Goal: Task Accomplishment & Management: Use online tool/utility

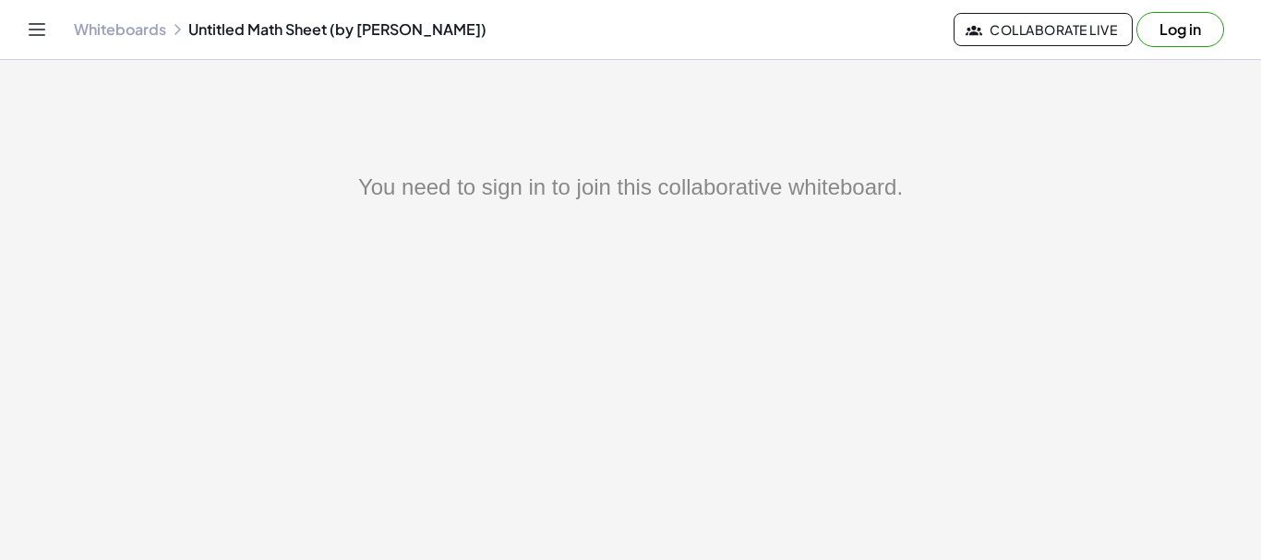
click at [119, 28] on link "Whiteboards" at bounding box center [120, 29] width 92 height 18
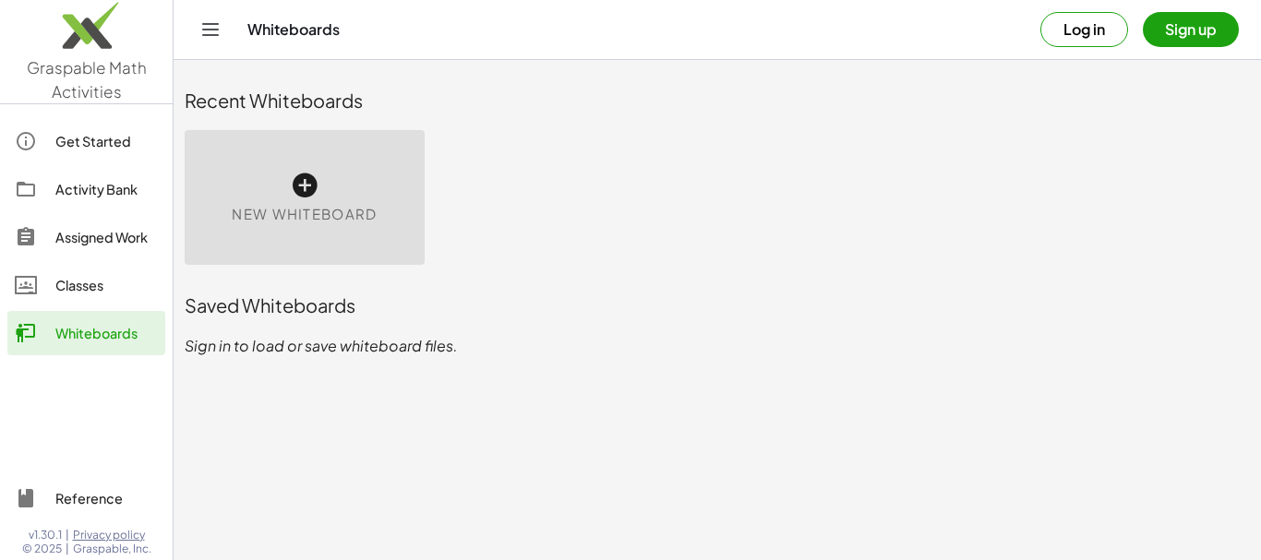
click at [307, 187] on icon at bounding box center [305, 186] width 30 height 30
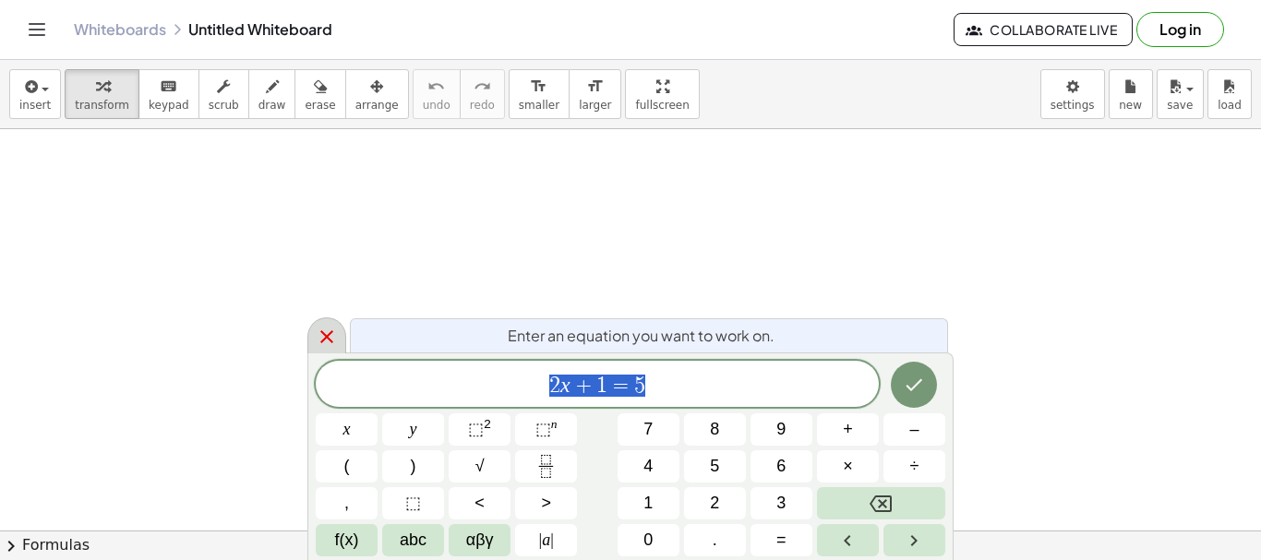
click at [335, 332] on icon at bounding box center [327, 337] width 22 height 22
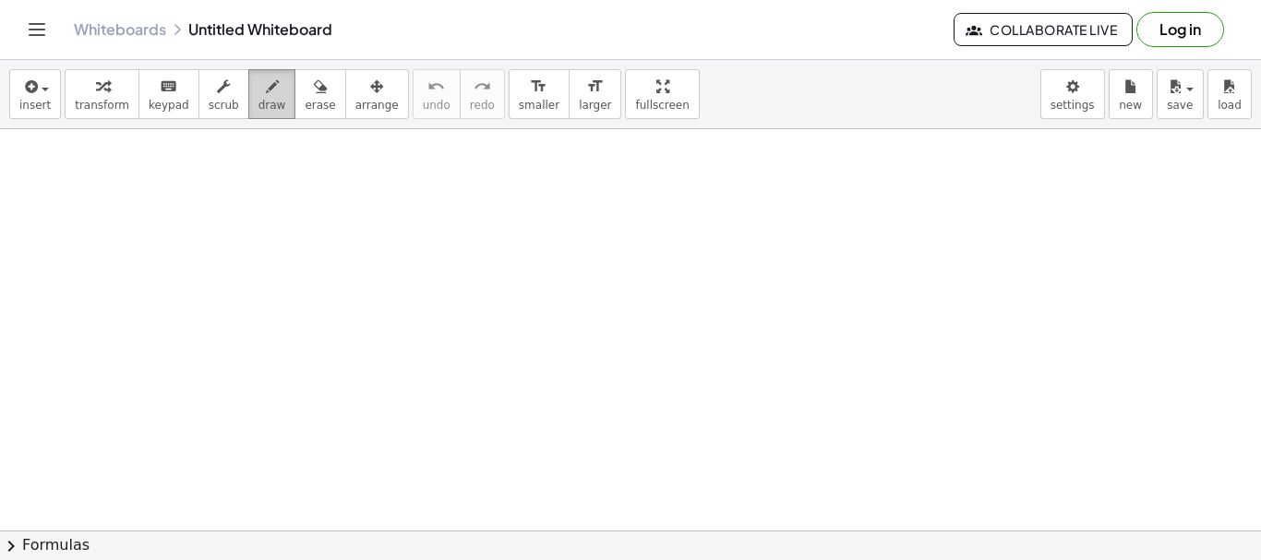
click at [266, 86] on icon "button" at bounding box center [272, 87] width 13 height 22
drag, startPoint x: 345, startPoint y: 169, endPoint x: 362, endPoint y: 250, distance: 82.9
click at [331, 416] on div at bounding box center [630, 530] width 1261 height 803
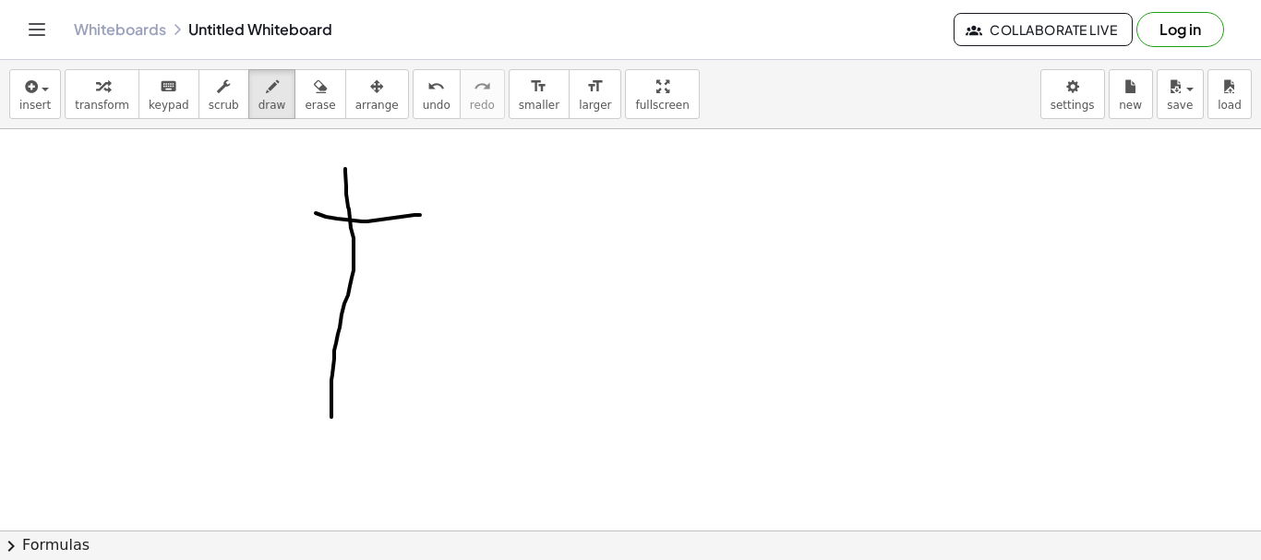
drag, startPoint x: 337, startPoint y: 219, endPoint x: 395, endPoint y: 200, distance: 61.0
click at [445, 224] on div at bounding box center [630, 530] width 1261 height 803
drag, startPoint x: 370, startPoint y: 189, endPoint x: 389, endPoint y: 201, distance: 22.0
click at [389, 201] on div at bounding box center [630, 530] width 1261 height 803
drag, startPoint x: 399, startPoint y: 175, endPoint x: 375, endPoint y: 199, distance: 33.9
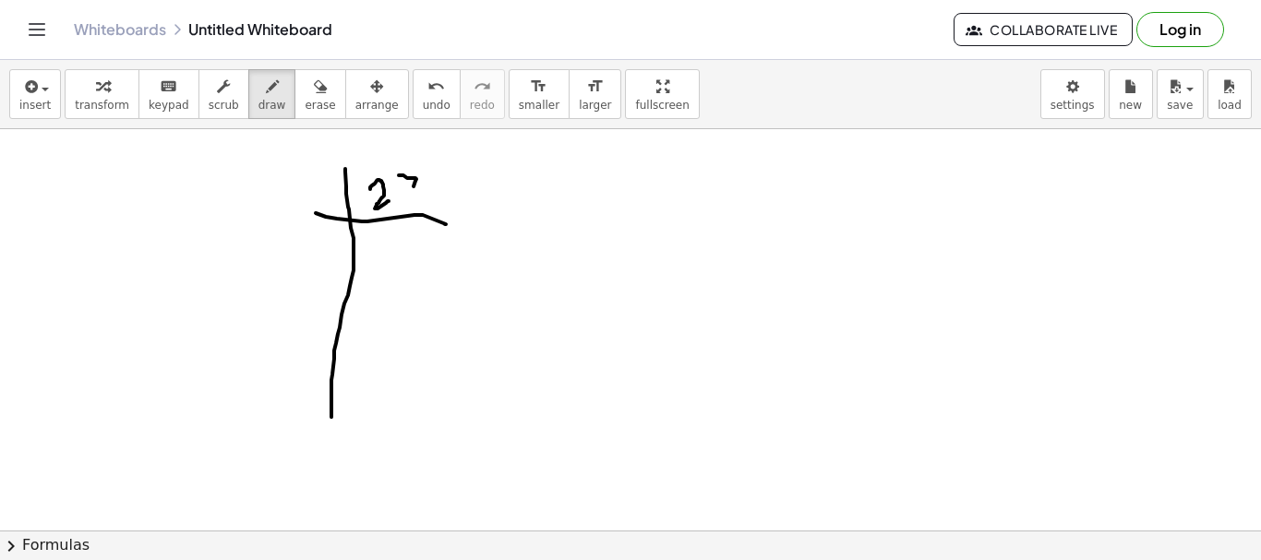
click at [402, 213] on div at bounding box center [630, 530] width 1261 height 803
drag, startPoint x: 316, startPoint y: 182, endPoint x: 388, endPoint y: 256, distance: 103.1
click at [320, 206] on div at bounding box center [630, 530] width 1261 height 803
drag, startPoint x: 397, startPoint y: 233, endPoint x: 396, endPoint y: 266, distance: 33.2
click at [398, 267] on div at bounding box center [630, 530] width 1261 height 803
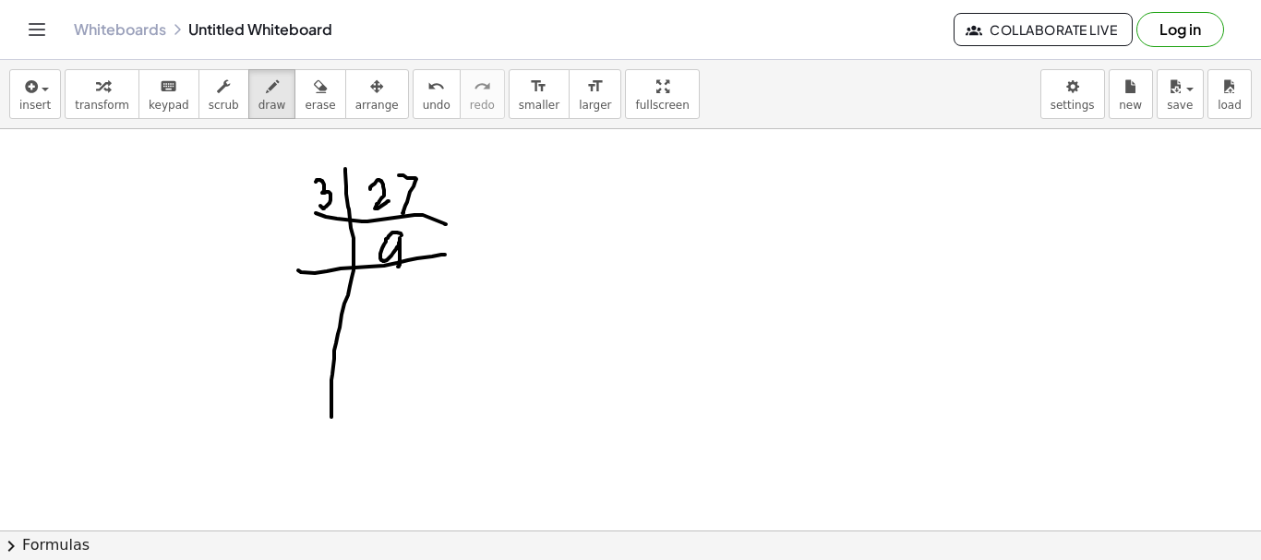
drag, startPoint x: 298, startPoint y: 270, endPoint x: 447, endPoint y: 255, distance: 149.4
click at [447, 255] on div at bounding box center [630, 530] width 1261 height 803
drag, startPoint x: 324, startPoint y: 236, endPoint x: 325, endPoint y: 267, distance: 30.5
click at [325, 267] on div at bounding box center [630, 530] width 1261 height 803
drag, startPoint x: 392, startPoint y: 275, endPoint x: 384, endPoint y: 304, distance: 29.8
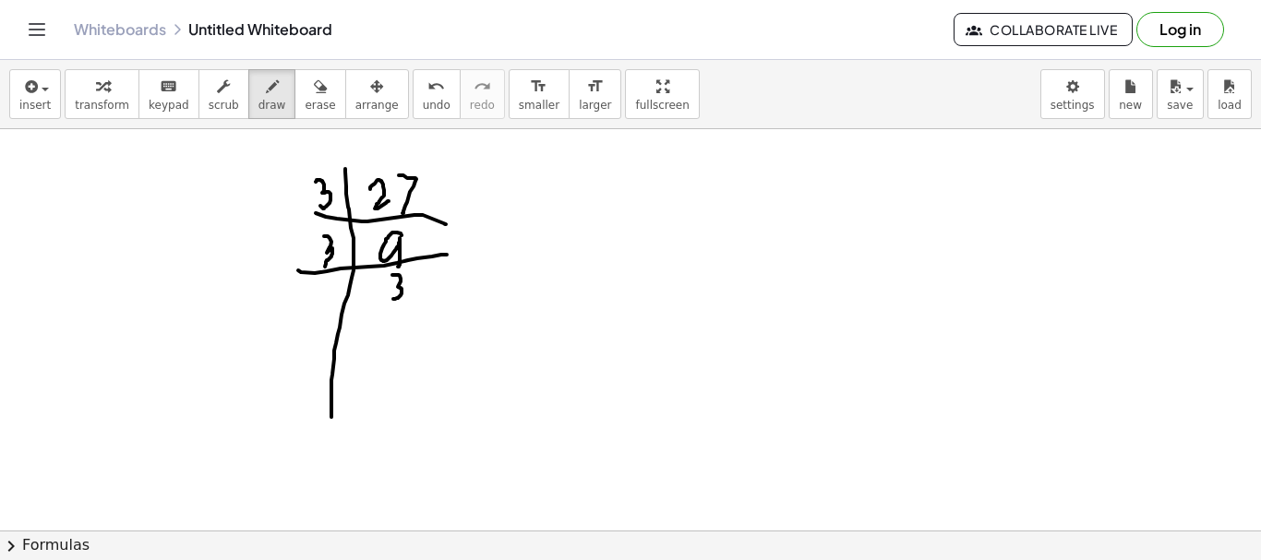
click at [388, 301] on div at bounding box center [630, 530] width 1261 height 803
drag, startPoint x: 292, startPoint y: 336, endPoint x: 439, endPoint y: 301, distance: 151.8
click at [524, 308] on div at bounding box center [630, 530] width 1261 height 803
drag, startPoint x: 307, startPoint y: 304, endPoint x: 345, endPoint y: 356, distance: 64.8
click at [314, 324] on div at bounding box center [630, 530] width 1261 height 803
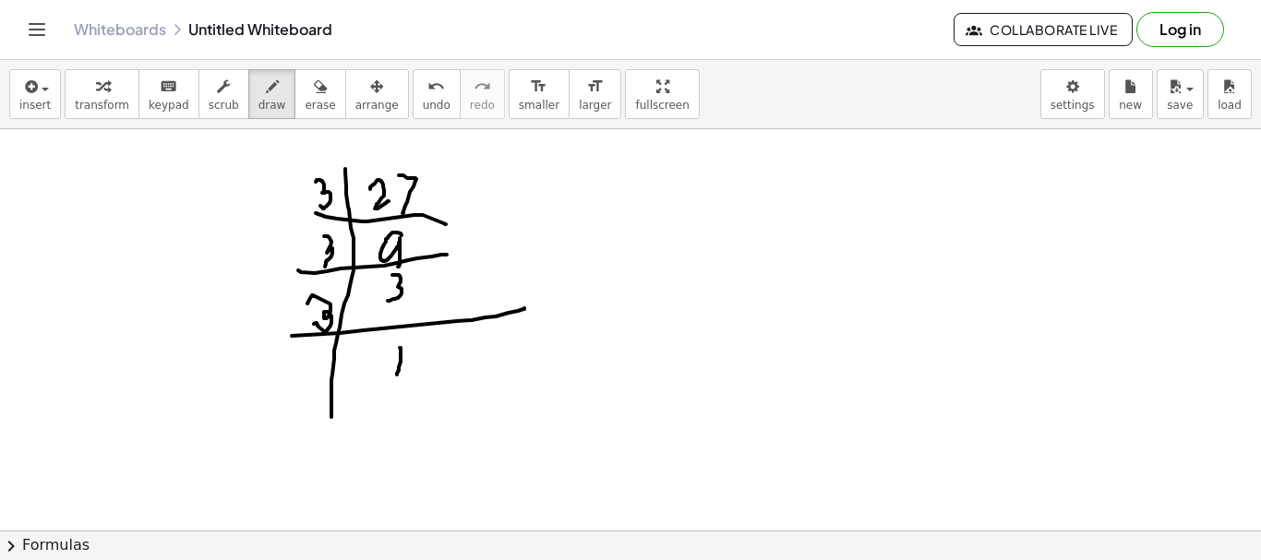
drag, startPoint x: 400, startPoint y: 348, endPoint x: 396, endPoint y: 375, distance: 27.0
click at [396, 375] on div at bounding box center [630, 530] width 1261 height 803
drag, startPoint x: 651, startPoint y: 209, endPoint x: 698, endPoint y: 220, distance: 48.4
click at [676, 234] on div at bounding box center [630, 530] width 1261 height 803
drag, startPoint x: 690, startPoint y: 205, endPoint x: 690, endPoint y: 227, distance: 22.2
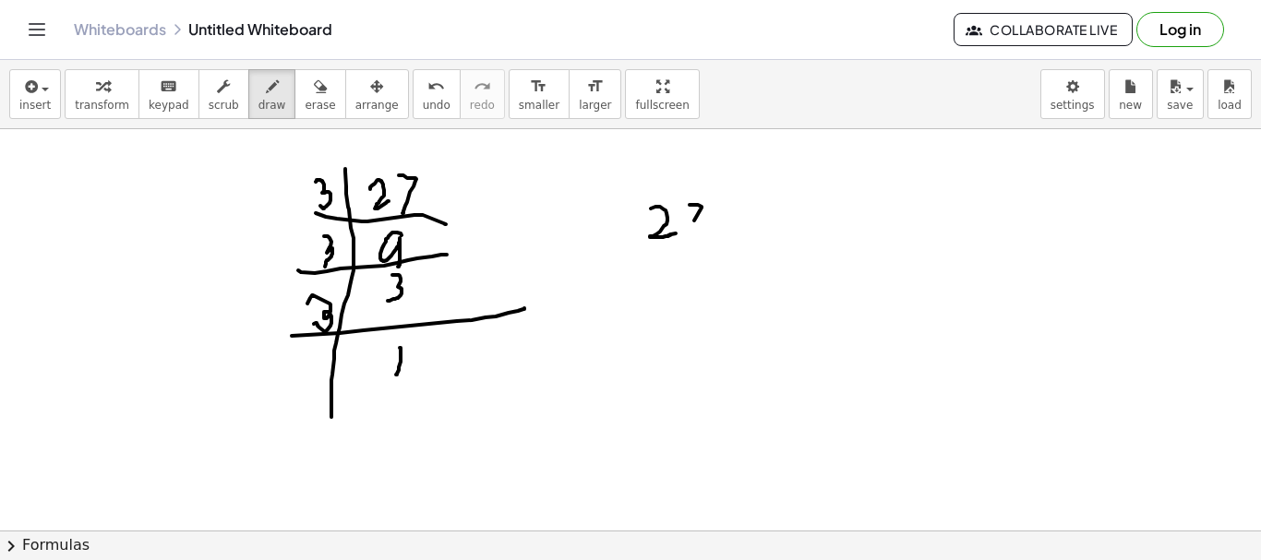
click at [690, 227] on div at bounding box center [630, 530] width 1261 height 803
drag, startPoint x: 724, startPoint y: 222, endPoint x: 735, endPoint y: 219, distance: 11.4
click at [735, 219] on div at bounding box center [630, 530] width 1261 height 803
drag, startPoint x: 726, startPoint y: 210, endPoint x: 786, endPoint y: 203, distance: 60.5
click at [738, 206] on div at bounding box center [630, 530] width 1261 height 803
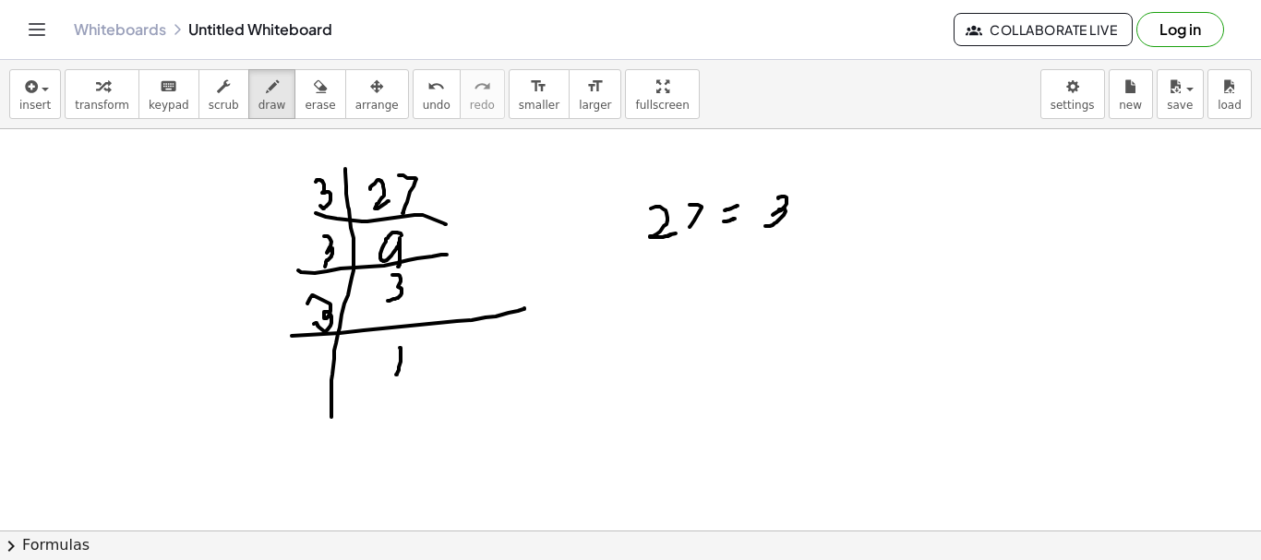
drag, startPoint x: 778, startPoint y: 198, endPoint x: 810, endPoint y: 203, distance: 32.6
click at [765, 222] on div at bounding box center [630, 530] width 1261 height 803
drag, startPoint x: 811, startPoint y: 196, endPoint x: 823, endPoint y: 195, distance: 12.0
click at [825, 211] on div at bounding box center [630, 530] width 1261 height 803
drag, startPoint x: 823, startPoint y: 193, endPoint x: 836, endPoint y: 207, distance: 18.9
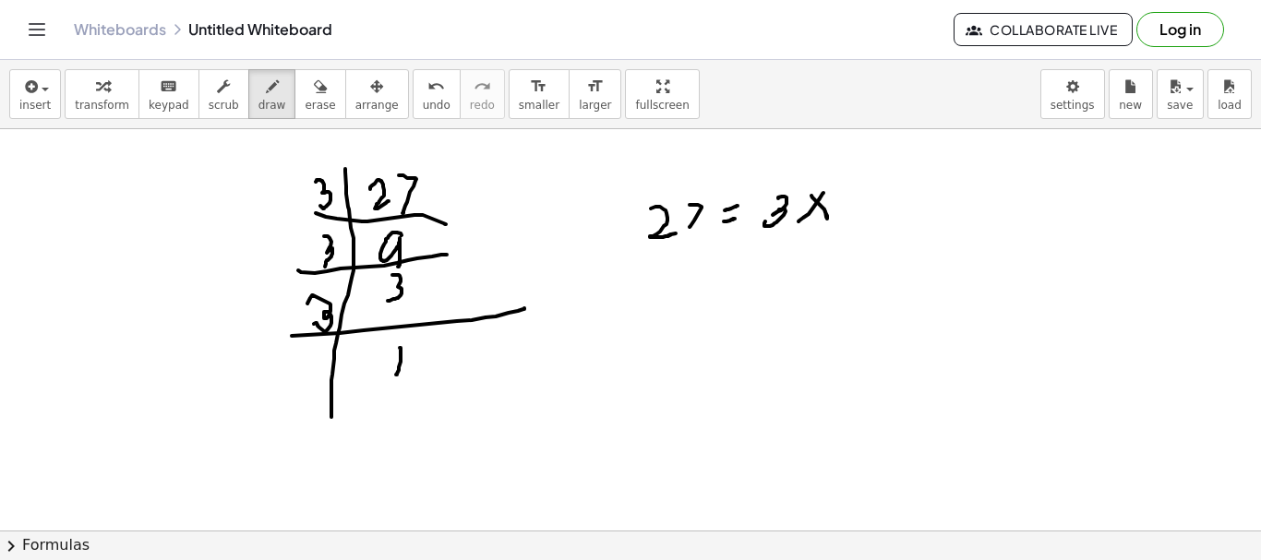
click at [802, 220] on div at bounding box center [630, 530] width 1261 height 803
drag, startPoint x: 847, startPoint y: 206, endPoint x: 897, endPoint y: 215, distance: 50.7
click at [837, 232] on div at bounding box center [630, 530] width 1261 height 803
drag, startPoint x: 880, startPoint y: 200, endPoint x: 894, endPoint y: 200, distance: 13.8
click at [890, 213] on div at bounding box center [630, 530] width 1261 height 803
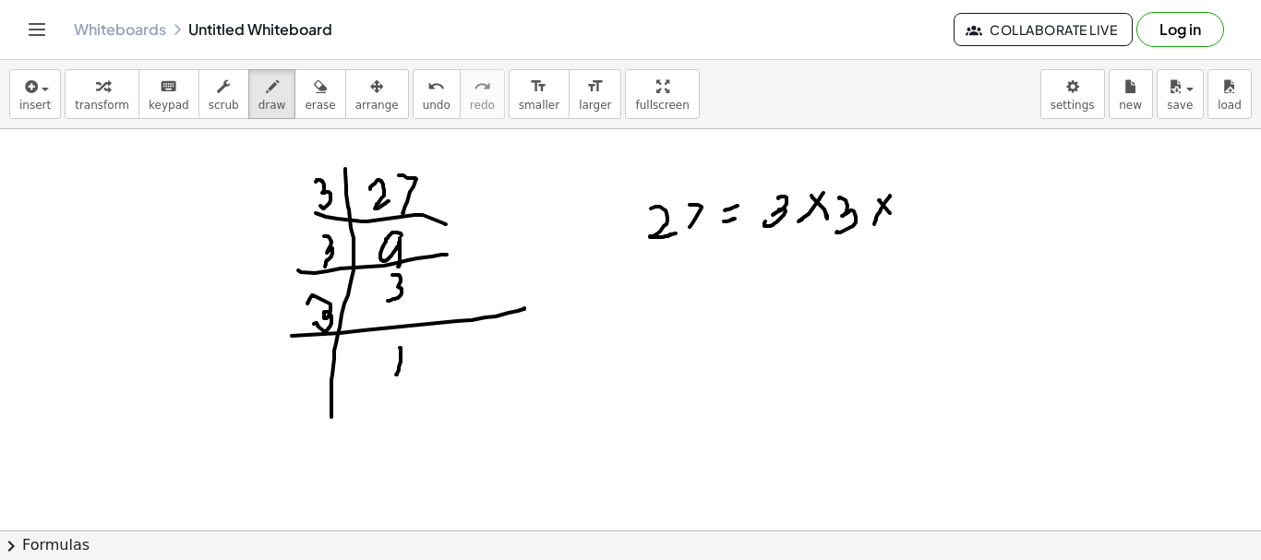
drag, startPoint x: 890, startPoint y: 196, endPoint x: 912, endPoint y: 205, distance: 24.0
click at [876, 222] on div at bounding box center [630, 530] width 1261 height 803
drag, startPoint x: 912, startPoint y: 202, endPoint x: 1047, endPoint y: 290, distance: 160.8
click at [909, 243] on div at bounding box center [630, 530] width 1261 height 803
click at [305, 101] on span "erase" at bounding box center [320, 105] width 30 height 13
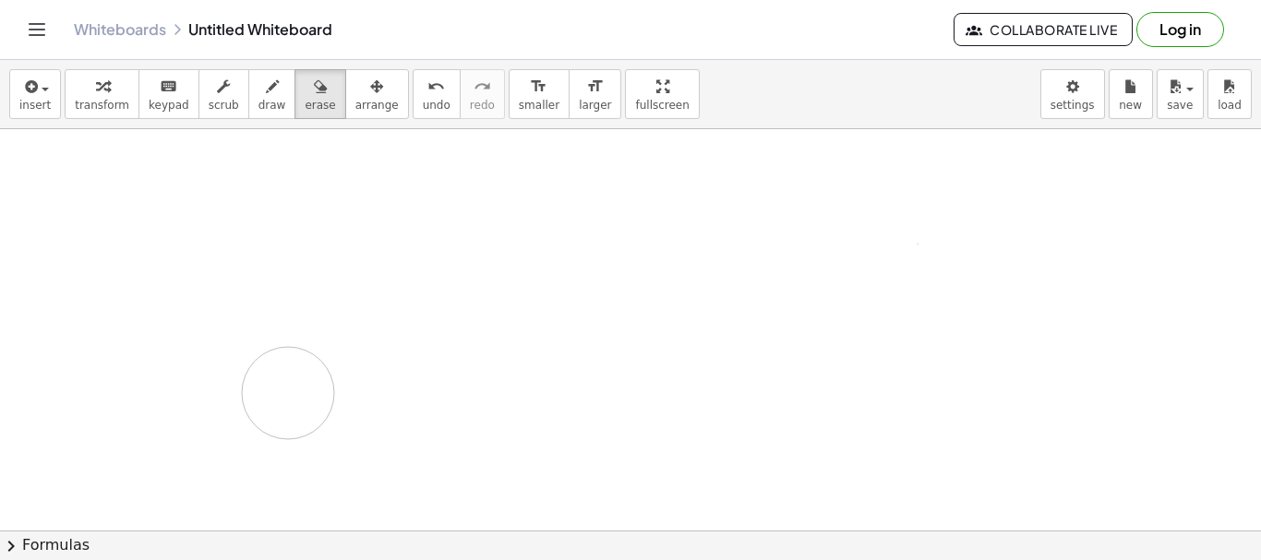
drag, startPoint x: 254, startPoint y: 186, endPoint x: 1260, endPoint y: 27, distance: 1018.7
click at [305, 397] on div at bounding box center [630, 530] width 1261 height 803
click at [266, 92] on icon "button" at bounding box center [272, 87] width 13 height 22
drag, startPoint x: 239, startPoint y: 163, endPoint x: 233, endPoint y: 340, distance: 176.4
click at [184, 420] on div at bounding box center [630, 530] width 1261 height 803
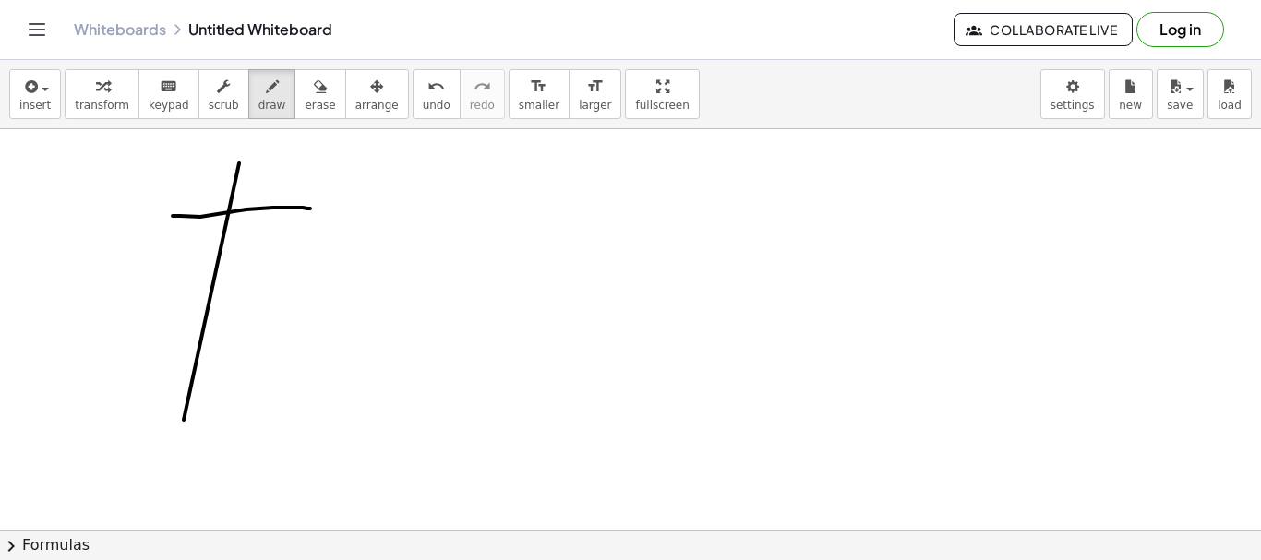
drag, startPoint x: 173, startPoint y: 216, endPoint x: 313, endPoint y: 209, distance: 140.5
click at [313, 209] on div at bounding box center [630, 530] width 1261 height 803
drag, startPoint x: 246, startPoint y: 174, endPoint x: 254, endPoint y: 201, distance: 28.9
click at [253, 200] on div at bounding box center [630, 530] width 1261 height 803
drag, startPoint x: 282, startPoint y: 171, endPoint x: 311, endPoint y: 200, distance: 41.1
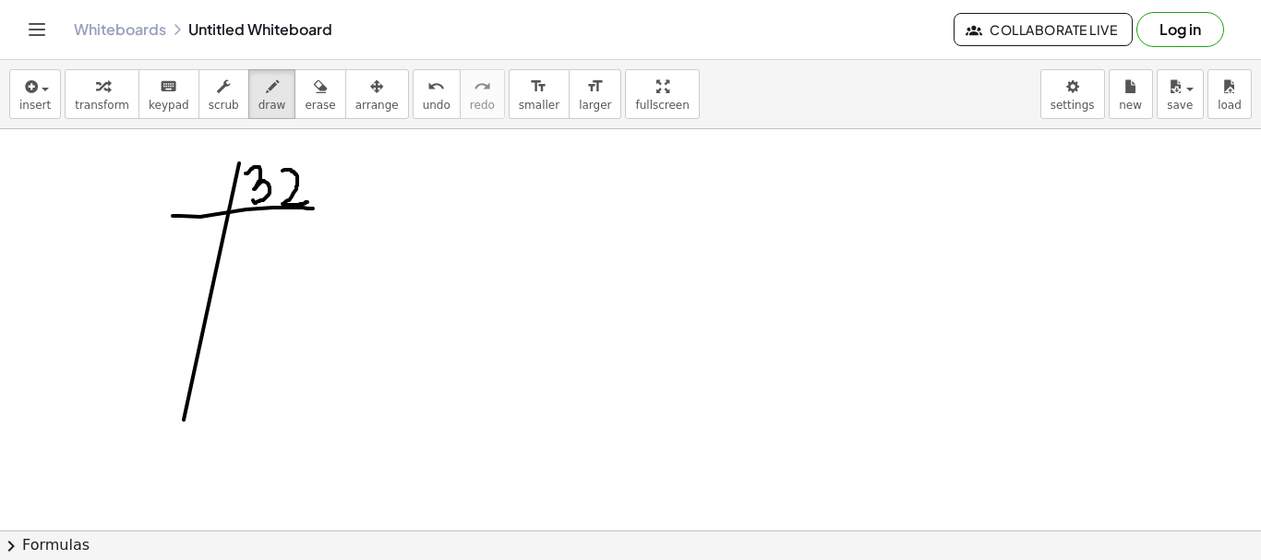
click at [311, 200] on div at bounding box center [630, 530] width 1261 height 803
drag, startPoint x: 195, startPoint y: 179, endPoint x: 275, endPoint y: 236, distance: 98.6
click at [214, 199] on div at bounding box center [630, 530] width 1261 height 803
drag, startPoint x: 252, startPoint y: 227, endPoint x: 278, endPoint y: 245, distance: 31.2
click at [251, 261] on div at bounding box center [630, 530] width 1261 height 803
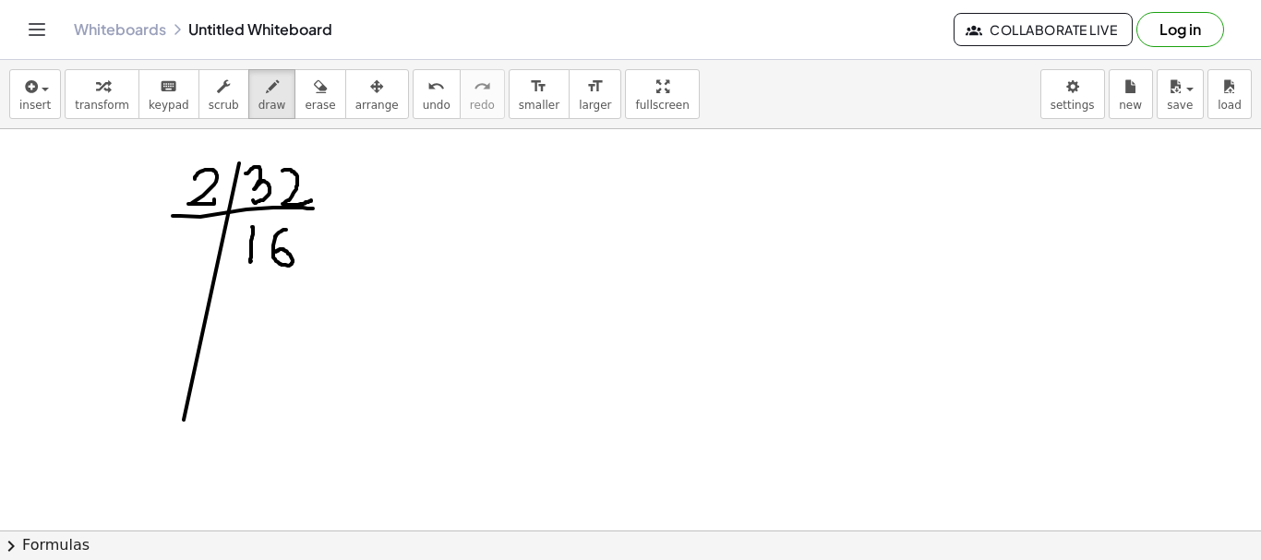
drag, startPoint x: 286, startPoint y: 230, endPoint x: 301, endPoint y: 279, distance: 51.1
click at [276, 253] on div at bounding box center [630, 530] width 1261 height 803
drag, startPoint x: 163, startPoint y: 281, endPoint x: 306, endPoint y: 283, distance: 143.1
click at [306, 283] on div at bounding box center [630, 530] width 1261 height 803
drag, startPoint x: 174, startPoint y: 235, endPoint x: 258, endPoint y: 289, distance: 100.4
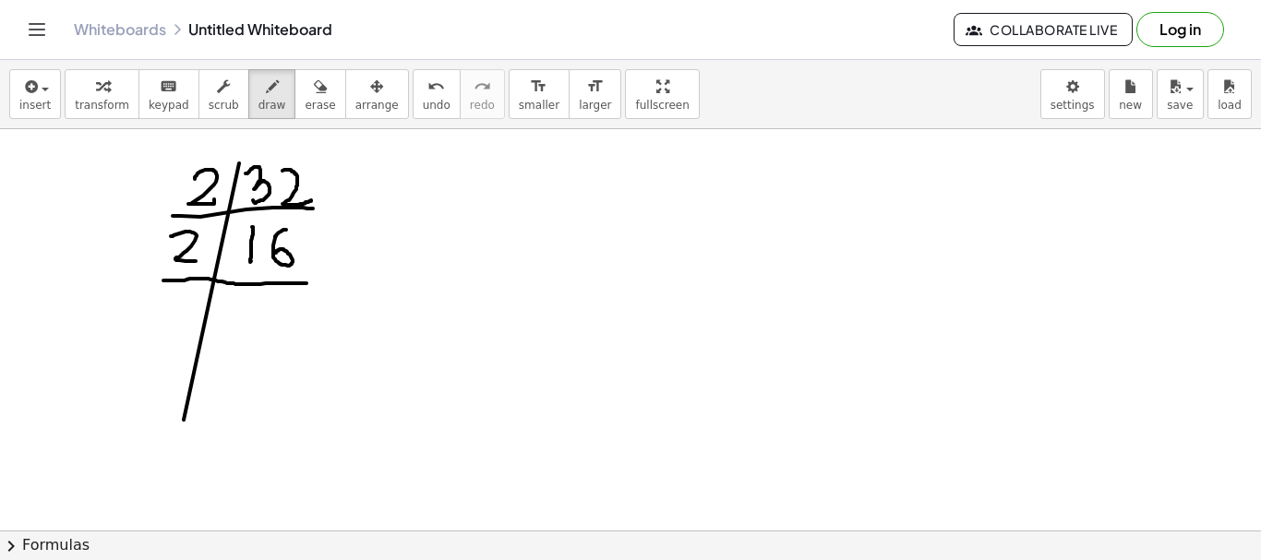
click at [198, 263] on div at bounding box center [630, 530] width 1261 height 803
drag, startPoint x: 252, startPoint y: 299, endPoint x: 220, endPoint y: 358, distance: 67.3
click at [253, 294] on div at bounding box center [630, 530] width 1261 height 803
drag, startPoint x: 124, startPoint y: 343, endPoint x: 339, endPoint y: 350, distance: 215.2
click at [339, 350] on div at bounding box center [630, 530] width 1261 height 803
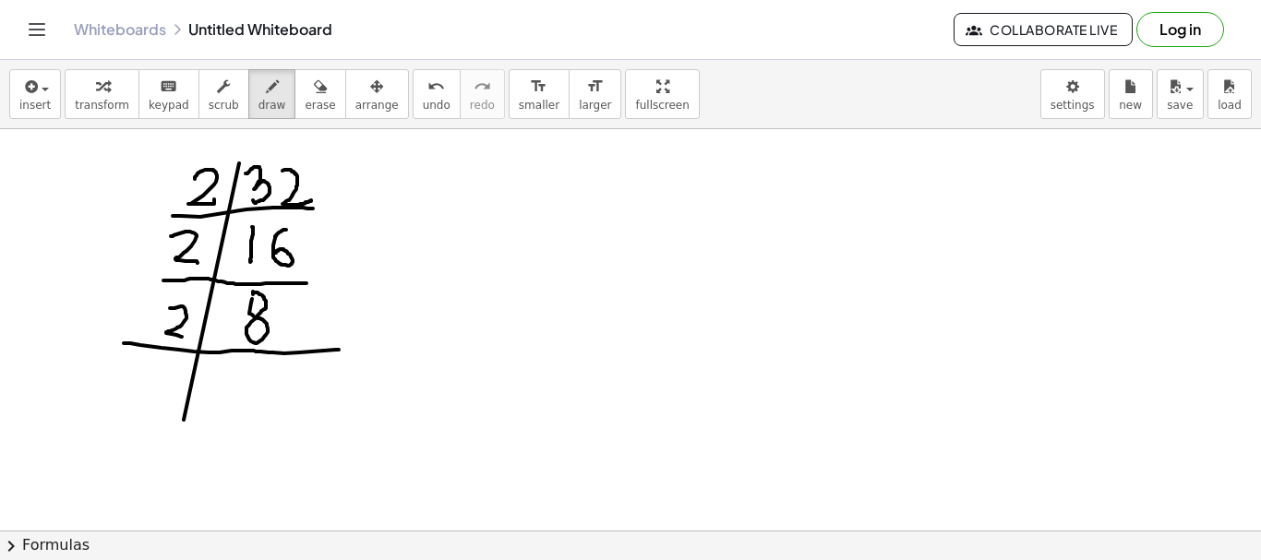
drag, startPoint x: 170, startPoint y: 308, endPoint x: 290, endPoint y: 386, distance: 142.9
click at [201, 346] on div at bounding box center [630, 530] width 1261 height 803
drag, startPoint x: 250, startPoint y: 367, endPoint x: 193, endPoint y: 415, distance: 74.7
click at [249, 415] on div at bounding box center [630, 530] width 1261 height 803
drag, startPoint x: 191, startPoint y: 413, endPoint x: 117, endPoint y: 422, distance: 74.4
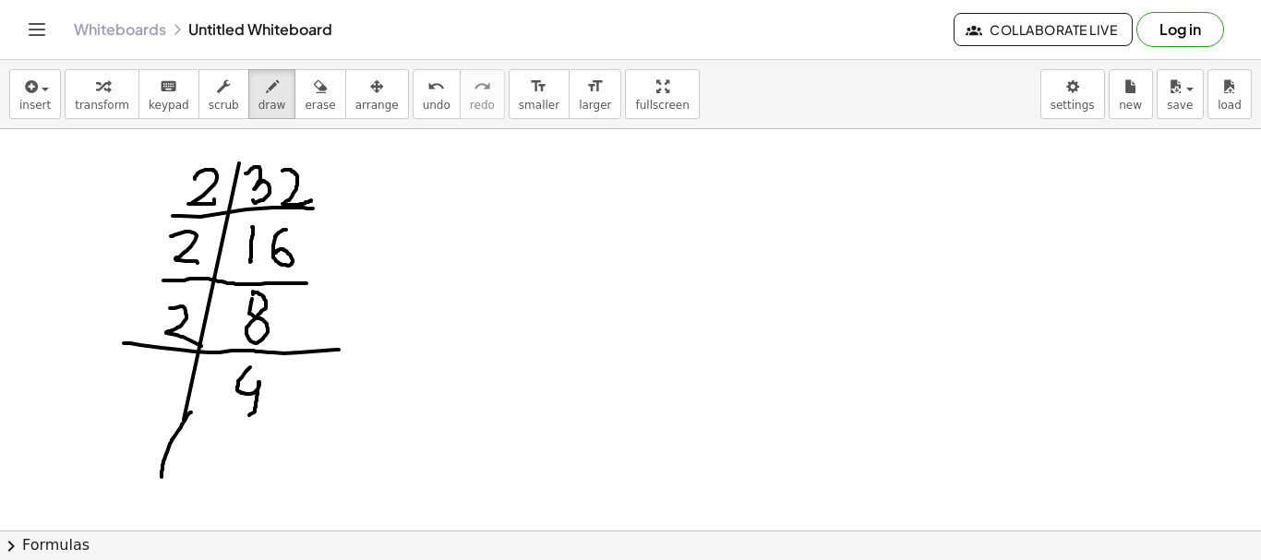
click at [161, 477] on div at bounding box center [630, 530] width 1261 height 803
drag, startPoint x: 114, startPoint y: 420, endPoint x: 296, endPoint y: 412, distance: 182.0
click at [296, 412] on div at bounding box center [630, 530] width 1261 height 803
drag, startPoint x: 145, startPoint y: 383, endPoint x: 217, endPoint y: 440, distance: 92.0
click at [167, 405] on div at bounding box center [630, 530] width 1261 height 803
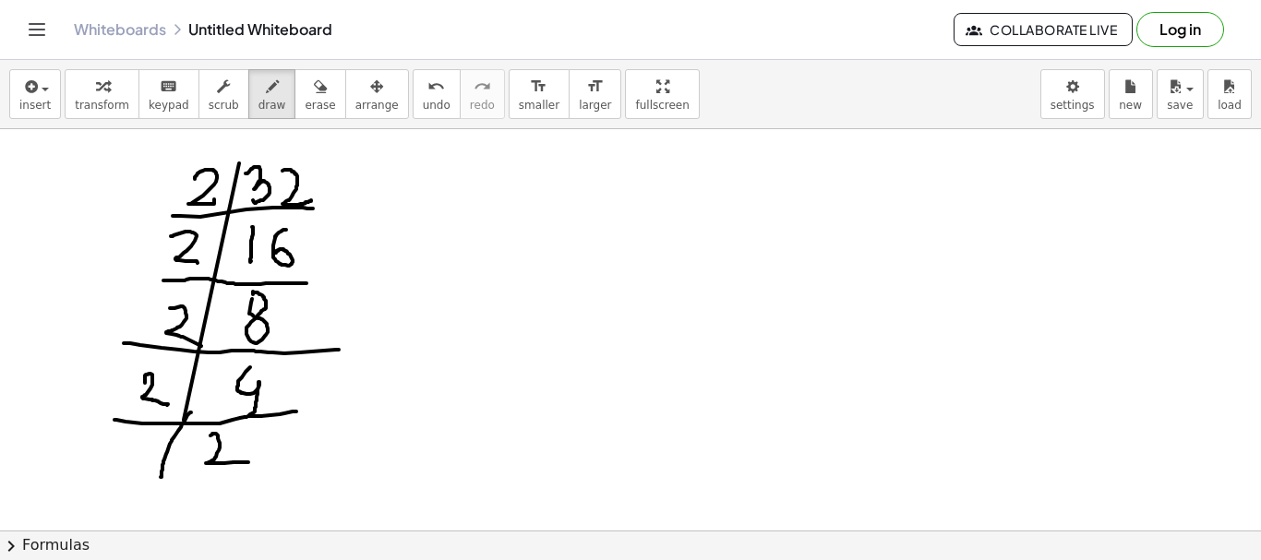
drag, startPoint x: 210, startPoint y: 436, endPoint x: 180, endPoint y: 496, distance: 67.3
click at [242, 464] on div at bounding box center [630, 530] width 1261 height 803
drag, startPoint x: 162, startPoint y: 471, endPoint x: 153, endPoint y: 515, distance: 45.1
click at [158, 521] on div at bounding box center [630, 530] width 1261 height 803
drag, startPoint x: 102, startPoint y: 487, endPoint x: 281, endPoint y: 493, distance: 179.2
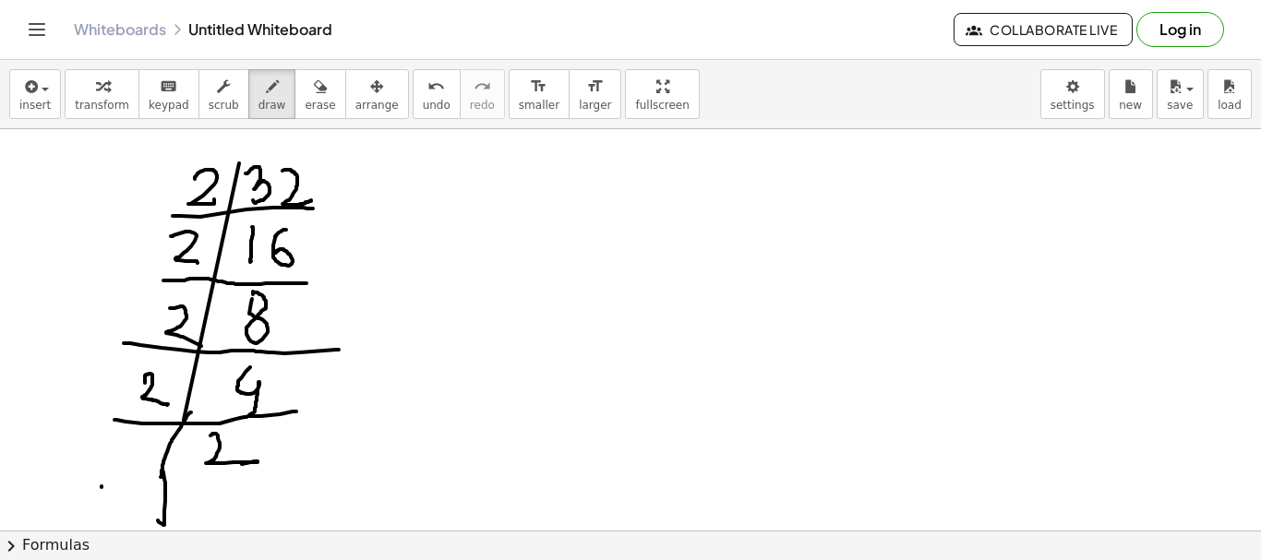
click at [298, 498] on div at bounding box center [630, 530] width 1261 height 803
drag, startPoint x: 108, startPoint y: 454, endPoint x: 181, endPoint y: 503, distance: 87.8
click at [149, 468] on div at bounding box center [630, 530] width 1261 height 803
drag, startPoint x: 220, startPoint y: 508, endPoint x: 222, endPoint y: 522, distance: 14.9
click at [222, 522] on div at bounding box center [630, 530] width 1261 height 803
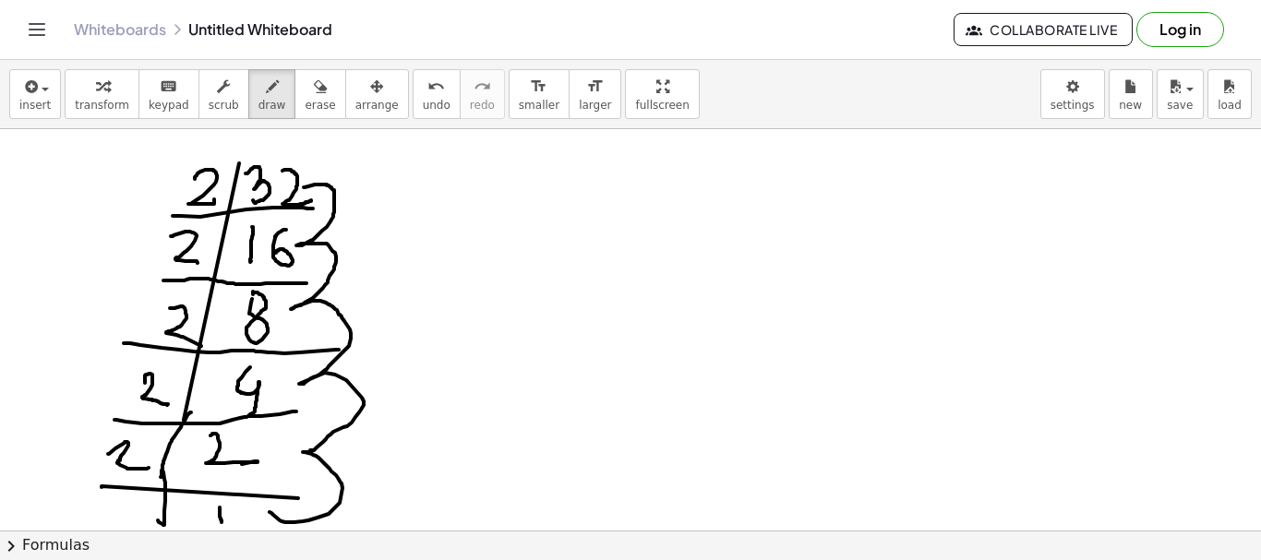
drag, startPoint x: 270, startPoint y: 512, endPoint x: 488, endPoint y: 193, distance: 387.1
click at [304, 188] on div at bounding box center [630, 530] width 1261 height 803
drag, startPoint x: 526, startPoint y: 212, endPoint x: 562, endPoint y: 249, distance: 51.6
click at [562, 249] on div at bounding box center [630, 530] width 1261 height 803
drag, startPoint x: 566, startPoint y: 234, endPoint x: 580, endPoint y: 237, distance: 14.3
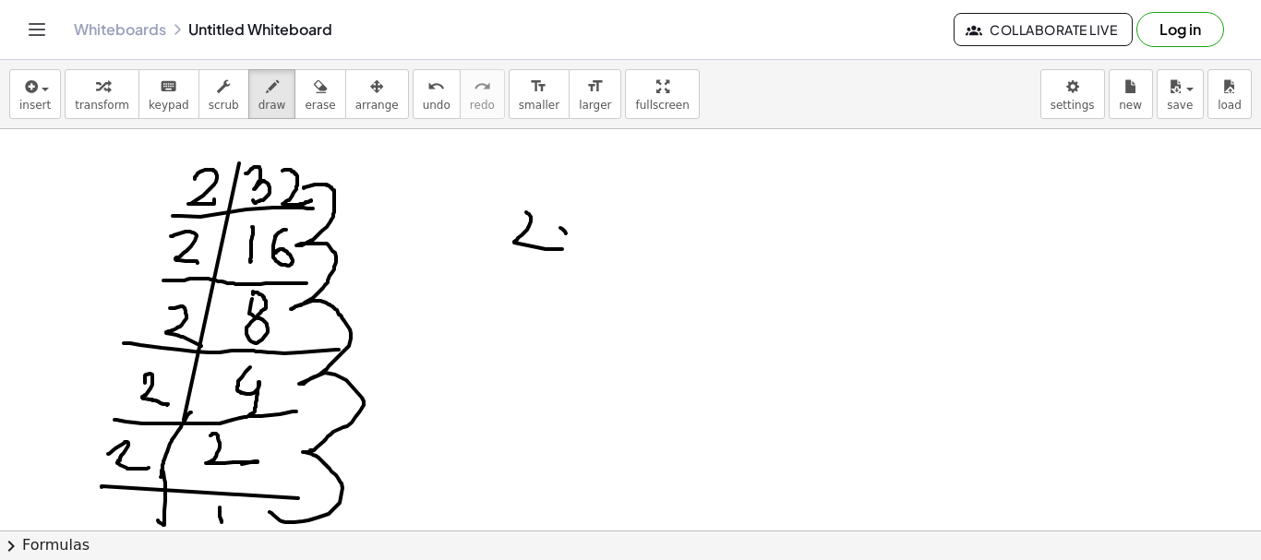
click at [580, 250] on div at bounding box center [630, 530] width 1261 height 803
drag, startPoint x: 578, startPoint y: 230, endPoint x: 592, endPoint y: 240, distance: 17.2
click at [570, 252] on div at bounding box center [630, 530] width 1261 height 803
drag, startPoint x: 596, startPoint y: 231, endPoint x: 625, endPoint y: 257, distance: 38.6
click at [625, 257] on div at bounding box center [630, 530] width 1261 height 803
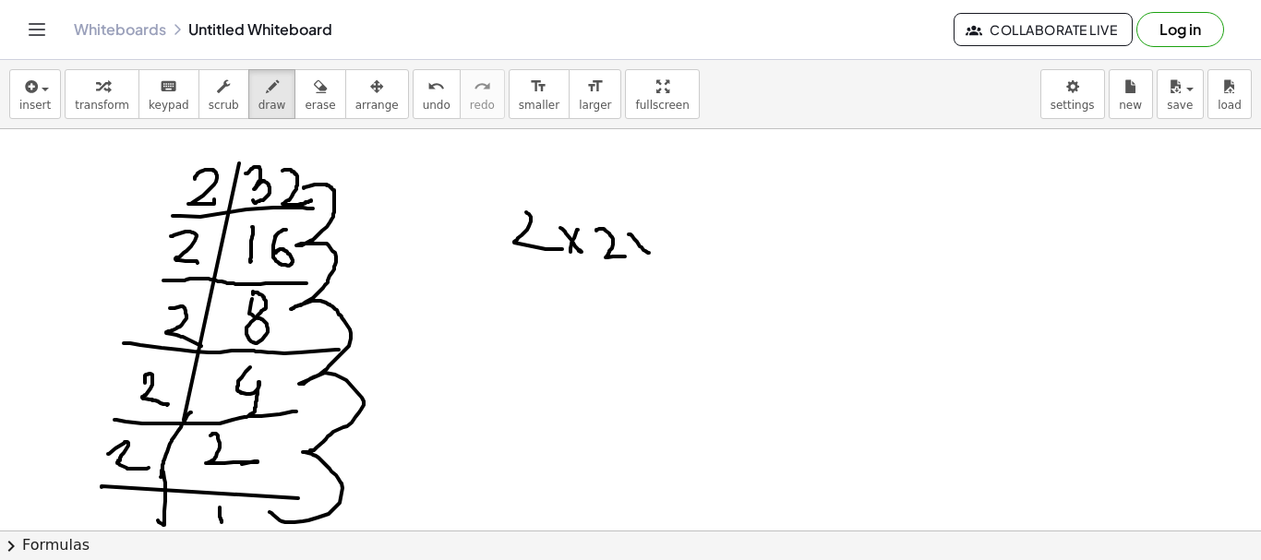
drag, startPoint x: 637, startPoint y: 242, endPoint x: 650, endPoint y: 242, distance: 12.9
click at [651, 253] on div at bounding box center [630, 530] width 1261 height 803
drag, startPoint x: 649, startPoint y: 227, endPoint x: 636, endPoint y: 250, distance: 26.4
click at [636, 250] on div at bounding box center [630, 530] width 1261 height 803
drag, startPoint x: 678, startPoint y: 232, endPoint x: 696, endPoint y: 247, distance: 24.2
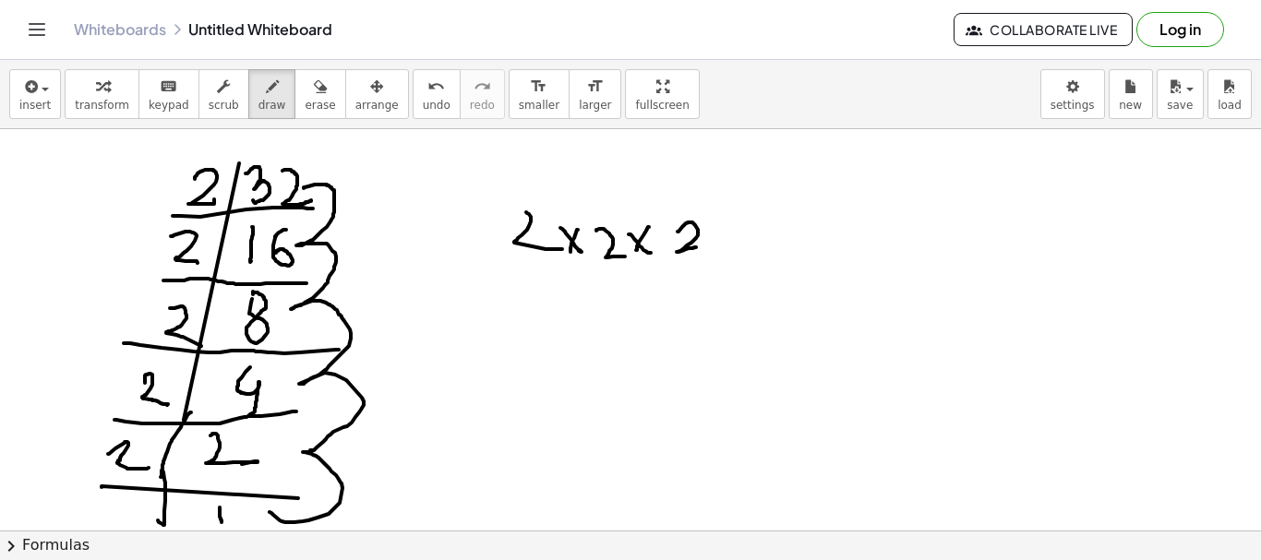
click at [696, 247] on div at bounding box center [630, 530] width 1261 height 803
drag, startPoint x: 705, startPoint y: 229, endPoint x: 728, endPoint y: 239, distance: 25.2
click at [734, 253] on div at bounding box center [630, 530] width 1261 height 803
drag, startPoint x: 726, startPoint y: 232, endPoint x: 767, endPoint y: 234, distance: 41.6
click at [718, 249] on div at bounding box center [630, 530] width 1261 height 803
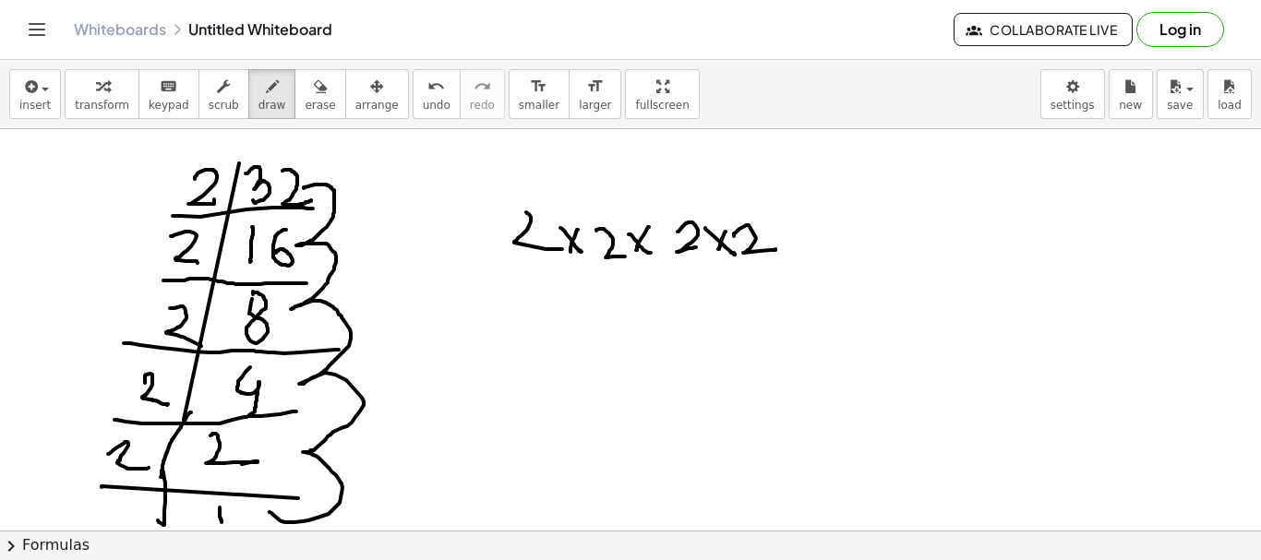
drag, startPoint x: 734, startPoint y: 236, endPoint x: 784, endPoint y: 222, distance: 52.0
click at [778, 246] on div at bounding box center [630, 530] width 1261 height 803
drag, startPoint x: 784, startPoint y: 222, endPoint x: 808, endPoint y: 235, distance: 27.7
click at [810, 250] on div at bounding box center [630, 530] width 1261 height 803
drag, startPoint x: 804, startPoint y: 232, endPoint x: 833, endPoint y: 246, distance: 31.8
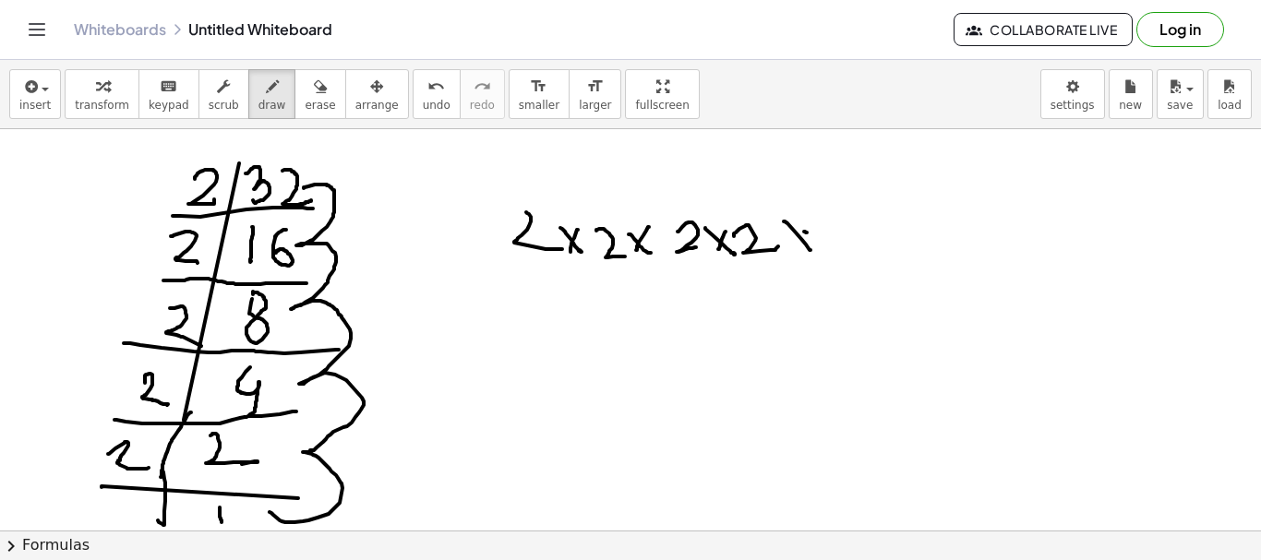
click at [805, 245] on div at bounding box center [630, 530] width 1261 height 803
click at [846, 243] on div at bounding box center [630, 530] width 1261 height 803
drag
click at [848, 246] on div at bounding box center [630, 530] width 1261 height 803
click at [795, 249] on div at bounding box center [630, 530] width 1261 height 803
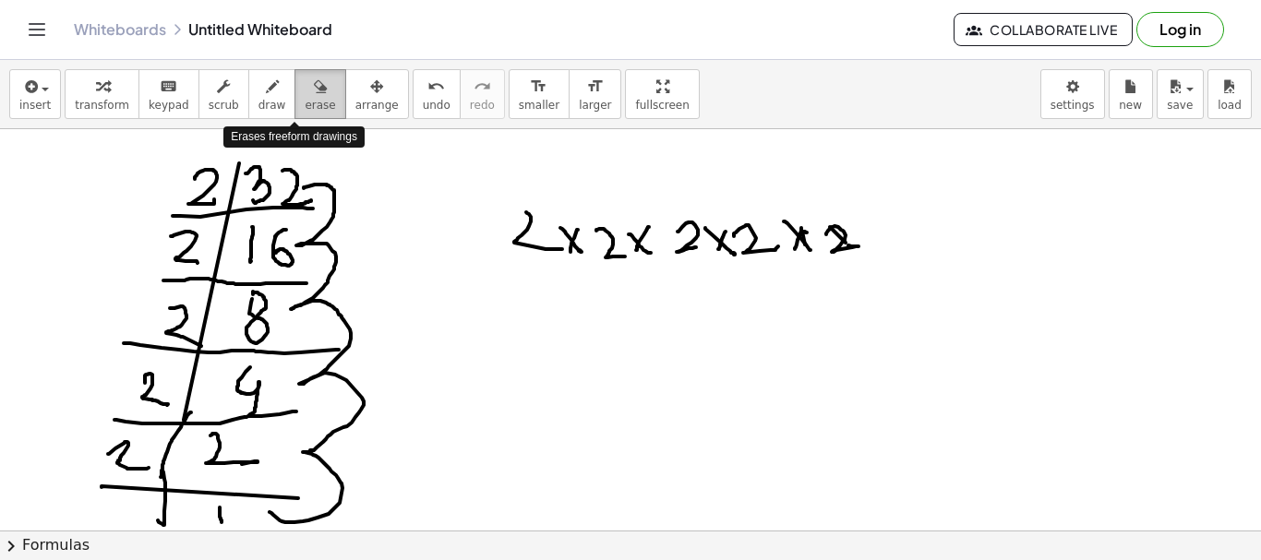
click at [305, 99] on span "erase" at bounding box center [320, 105] width 30 height 13
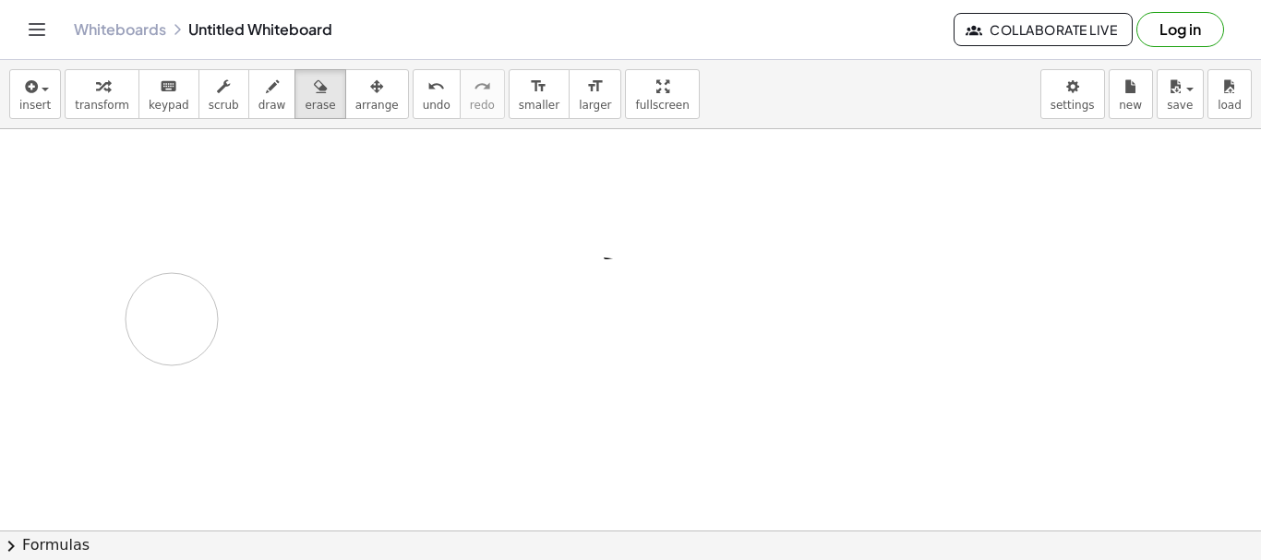
drag, startPoint x: 150, startPoint y: 177, endPoint x: 173, endPoint y: 316, distance: 140.2
click at [173, 316] on div at bounding box center [630, 530] width 1261 height 803
click at [266, 86] on icon "button" at bounding box center [272, 87] width 13 height 22
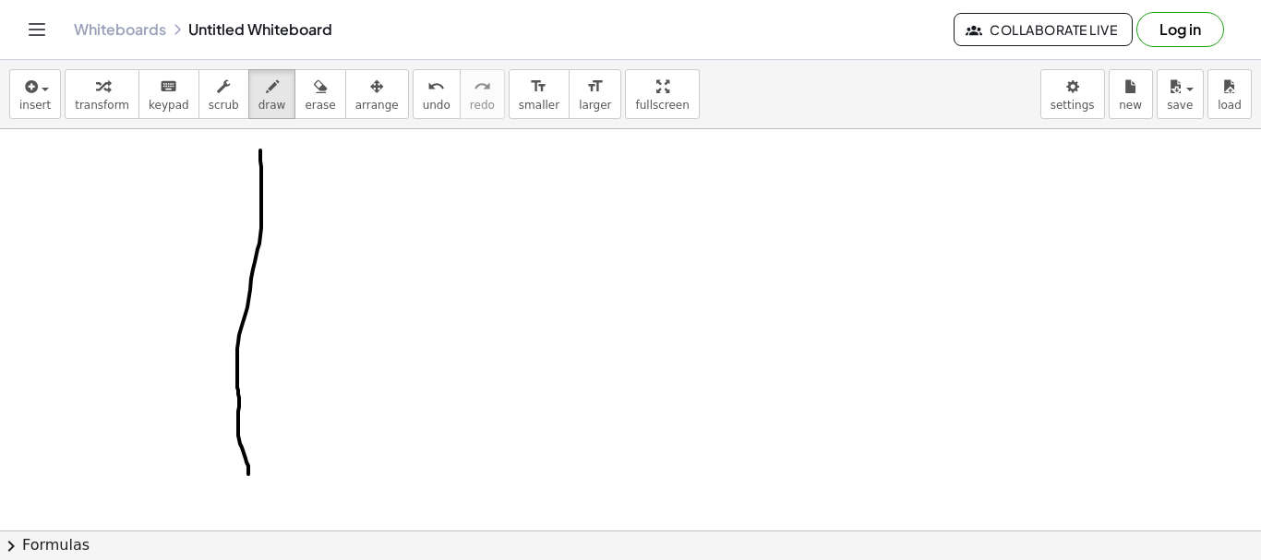
drag, startPoint x: 260, startPoint y: 150, endPoint x: 210, endPoint y: 202, distance: 71.8
click at [244, 450] on div at bounding box center [630, 530] width 1261 height 803
drag, startPoint x: 190, startPoint y: 204, endPoint x: 304, endPoint y: 173, distance: 117.8
click at [361, 190] on div at bounding box center [630, 530] width 1261 height 803
drag, startPoint x: 296, startPoint y: 150, endPoint x: 336, endPoint y: 163, distance: 41.7
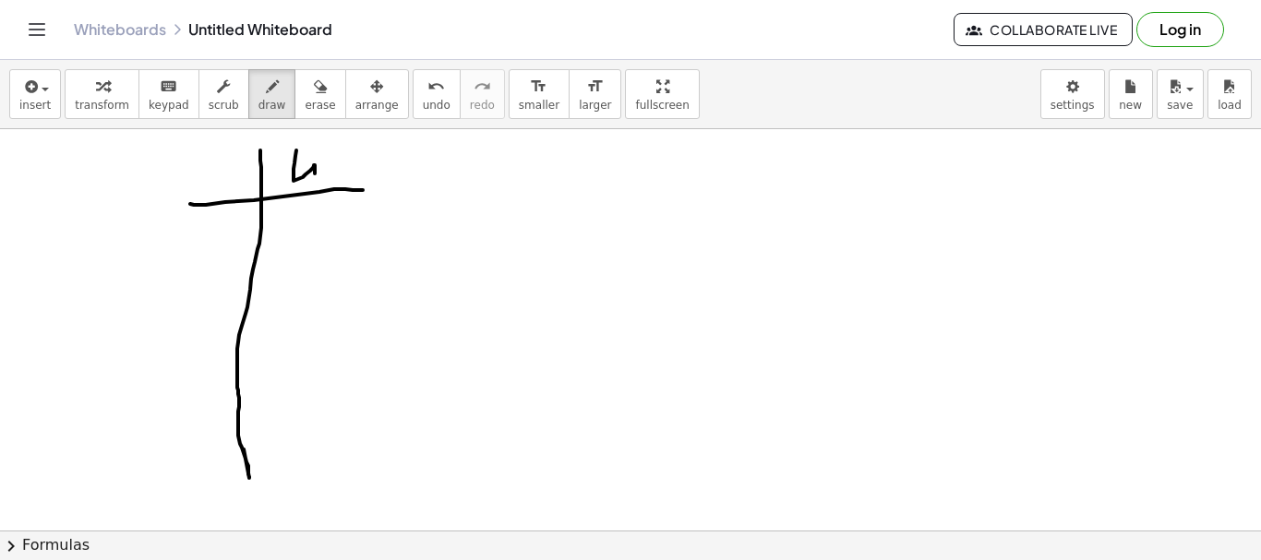
click at [314, 179] on div at bounding box center [630, 530] width 1261 height 803
drag, startPoint x: 346, startPoint y: 147, endPoint x: 311, endPoint y: 161, distance: 37.7
click at [345, 147] on div at bounding box center [630, 530] width 1261 height 803
drag, startPoint x: 222, startPoint y: 162, endPoint x: 274, endPoint y: 216, distance: 75.1
click at [243, 192] on div at bounding box center [630, 530] width 1261 height 803
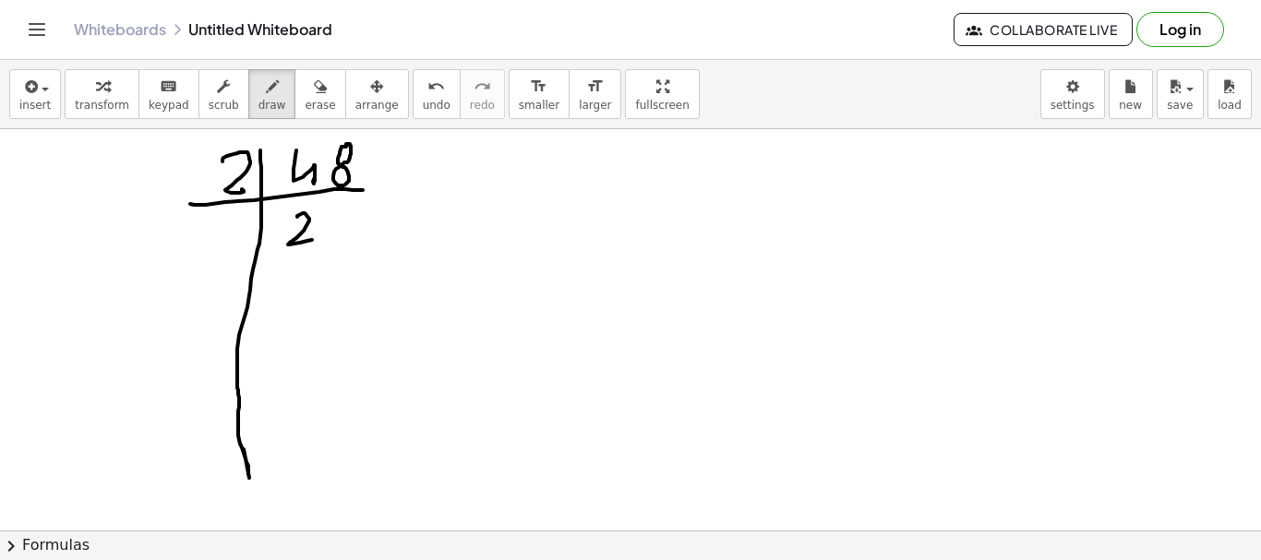
drag, startPoint x: 297, startPoint y: 217, endPoint x: 354, endPoint y: 215, distance: 57.3
click at [323, 236] on div at bounding box center [630, 530] width 1261 height 803
drag, startPoint x: 338, startPoint y: 205, endPoint x: 351, endPoint y: 257, distance: 53.3
click at [351, 252] on div at bounding box center [630, 530] width 1261 height 803
drag, startPoint x: 192, startPoint y: 279, endPoint x: 206, endPoint y: 237, distance: 43.8
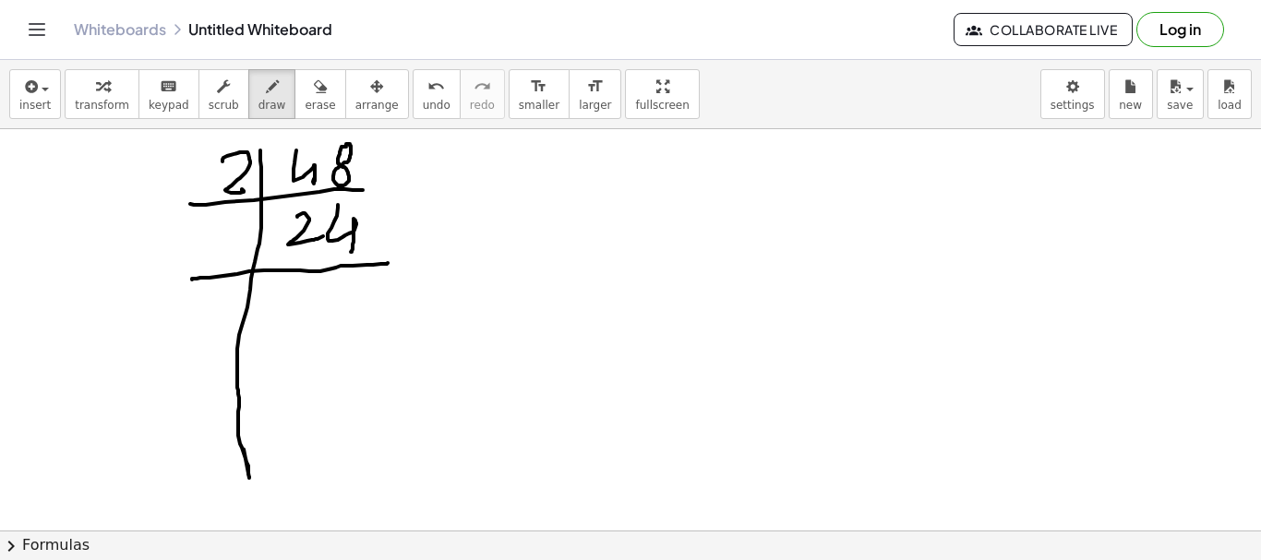
click at [384, 261] on div at bounding box center [630, 530] width 1261 height 803
drag, startPoint x: 208, startPoint y: 235, endPoint x: 281, endPoint y: 276, distance: 83.5
click at [229, 258] on div at bounding box center [630, 530] width 1261 height 803
drag, startPoint x: 294, startPoint y: 287, endPoint x: 295, endPoint y: 321, distance: 34.2
click at [295, 321] on div at bounding box center [630, 530] width 1261 height 803
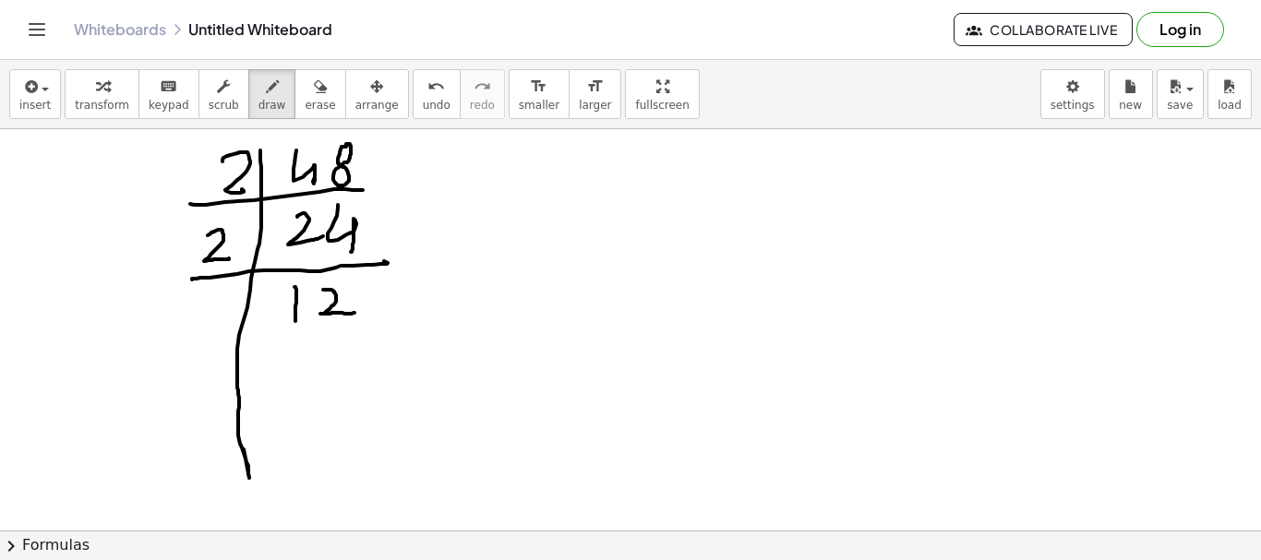
drag, startPoint x: 323, startPoint y: 290, endPoint x: 339, endPoint y: 322, distance: 35.9
click at [359, 313] on div at bounding box center [630, 530] width 1261 height 803
click at [363, 333] on div at bounding box center [630, 530] width 1261 height 803
drag, startPoint x: 207, startPoint y: 304, endPoint x: 262, endPoint y: 340, distance: 66.1
click at [224, 318] on div at bounding box center [630, 530] width 1261 height 803
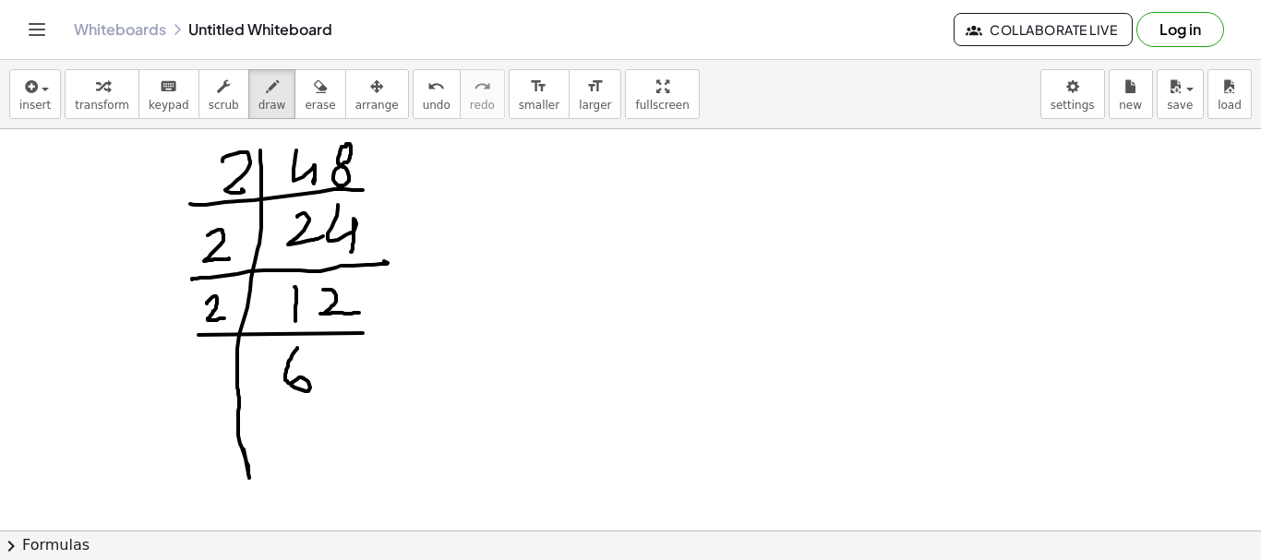
drag, startPoint x: 297, startPoint y: 348, endPoint x: 255, endPoint y: 401, distance: 67.6
click at [283, 389] on div at bounding box center [630, 530] width 1261 height 803
drag, startPoint x: 190, startPoint y: 407, endPoint x: 332, endPoint y: 399, distance: 142.4
click at [364, 402] on div at bounding box center [630, 530] width 1261 height 803
drag, startPoint x: 200, startPoint y: 369, endPoint x: 216, endPoint y: 392, distance: 27.9
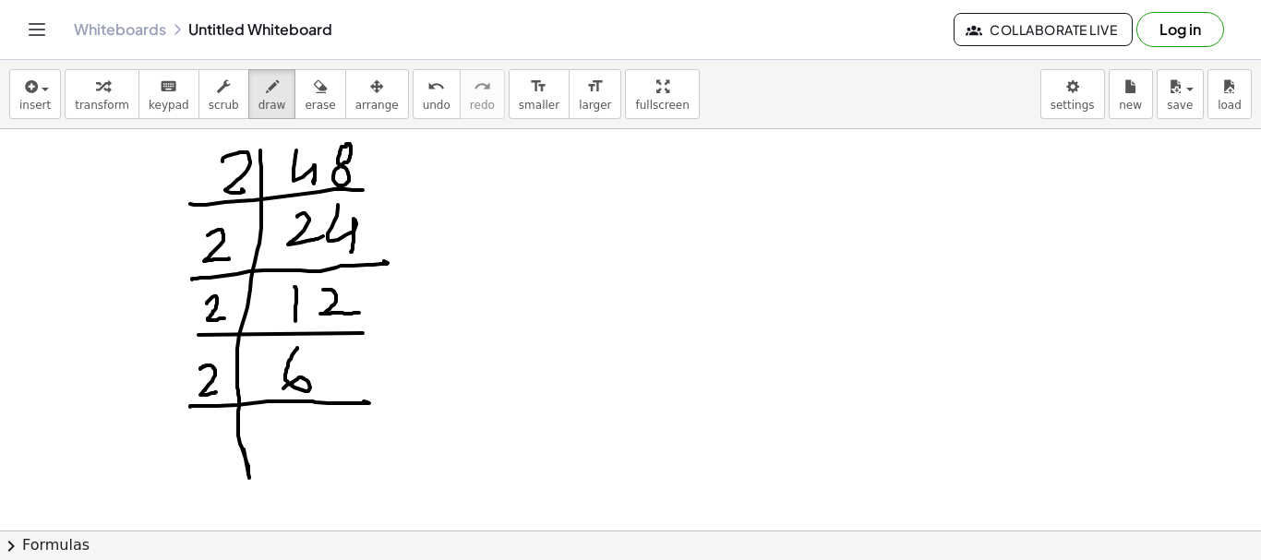
click at [216, 392] on div at bounding box center [630, 530] width 1261 height 803
drag, startPoint x: 290, startPoint y: 422, endPoint x: 278, endPoint y: 459, distance: 38.8
click at [284, 452] on div at bounding box center [630, 530] width 1261 height 803
drag, startPoint x: 249, startPoint y: 473, endPoint x: 244, endPoint y: 511, distance: 39.2
click at [247, 522] on div at bounding box center [630, 530] width 1261 height 803
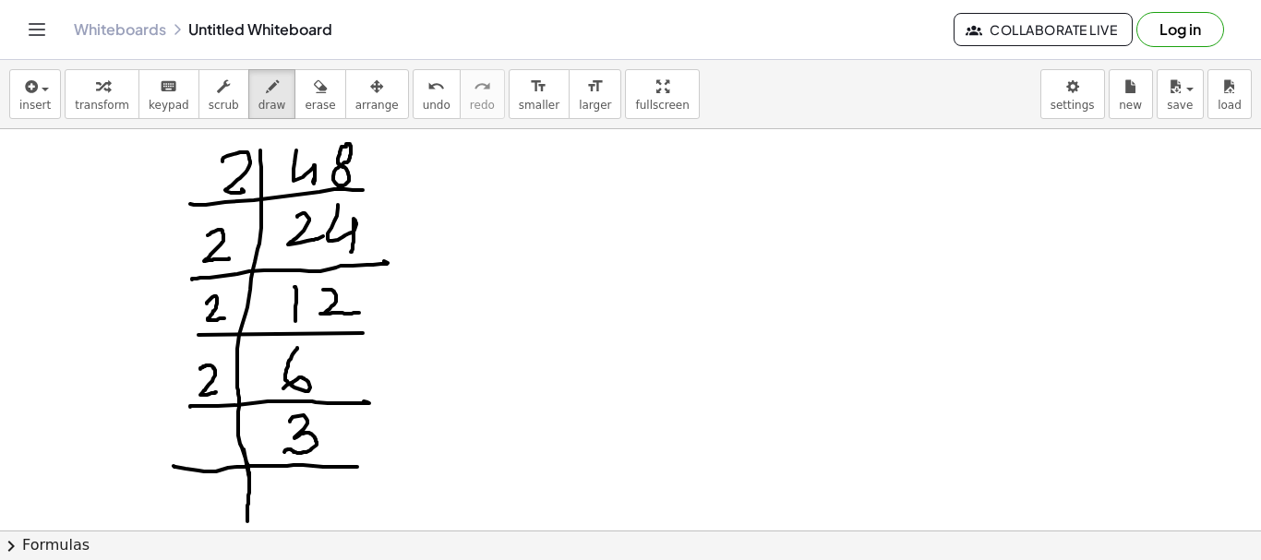
drag, startPoint x: 174, startPoint y: 466, endPoint x: 224, endPoint y: 458, distance: 51.4
click at [350, 467] on div at bounding box center [630, 530] width 1261 height 803
drag, startPoint x: 202, startPoint y: 431, endPoint x: 202, endPoint y: 445, distance: 13.8
click at [202, 445] on div at bounding box center [630, 530] width 1261 height 803
drag, startPoint x: 313, startPoint y: 485, endPoint x: 308, endPoint y: 510, distance: 26.3
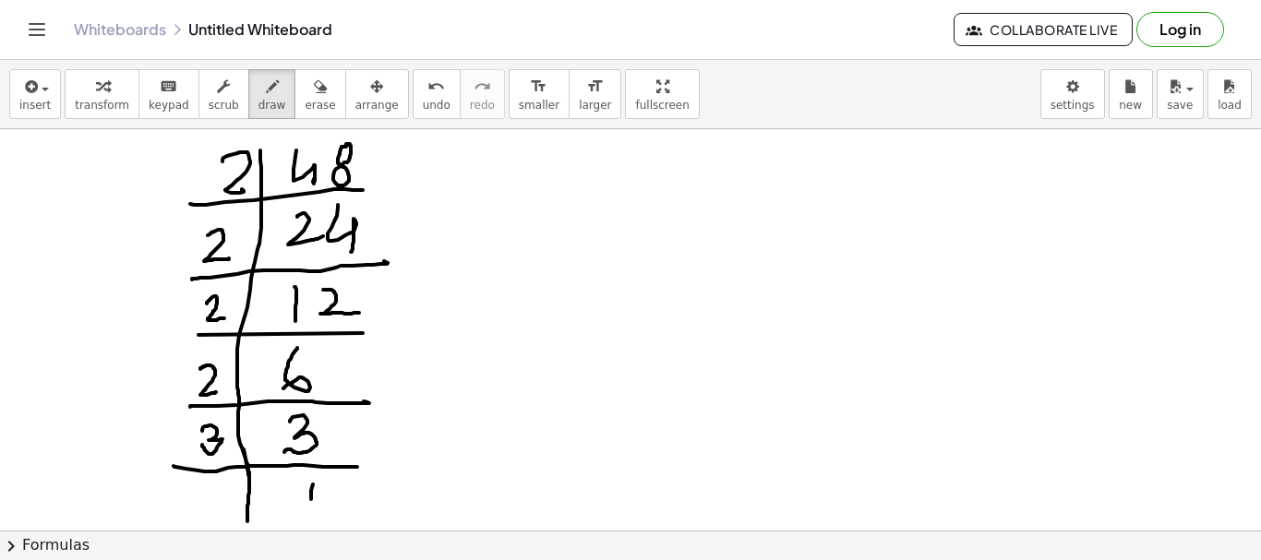
click at [308, 510] on div at bounding box center [630, 530] width 1261 height 803
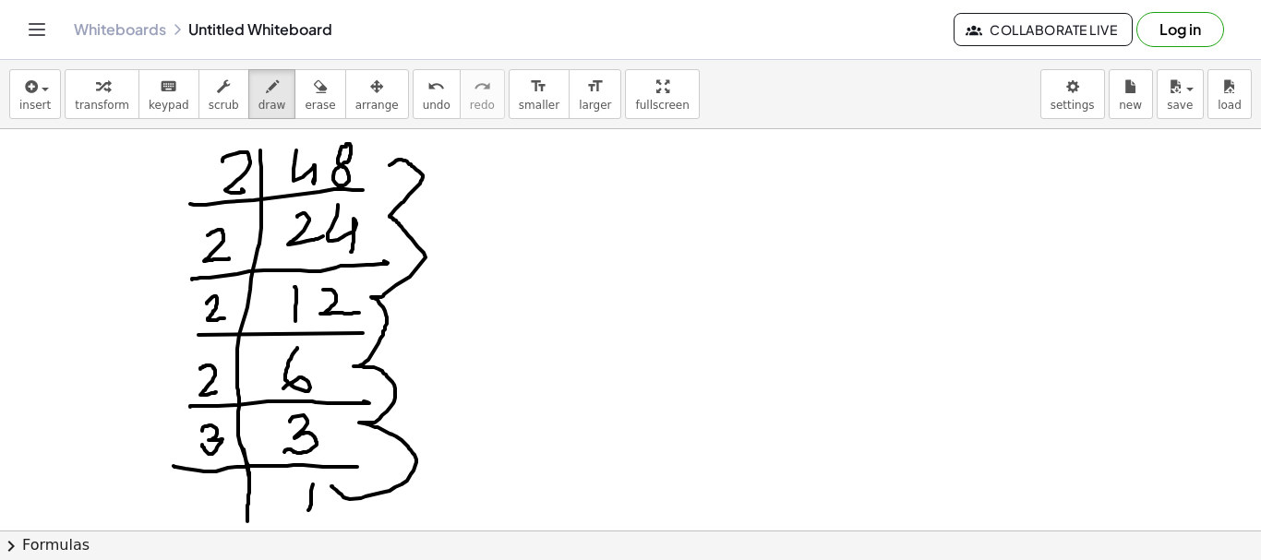
drag, startPoint x: 331, startPoint y: 486, endPoint x: 390, endPoint y: 165, distance: 326.4
click at [390, 165] on div at bounding box center [630, 530] width 1261 height 803
drag, startPoint x: 681, startPoint y: 136, endPoint x: 683, endPoint y: 427, distance: 291.7
click at [704, 511] on div at bounding box center [630, 530] width 1261 height 803
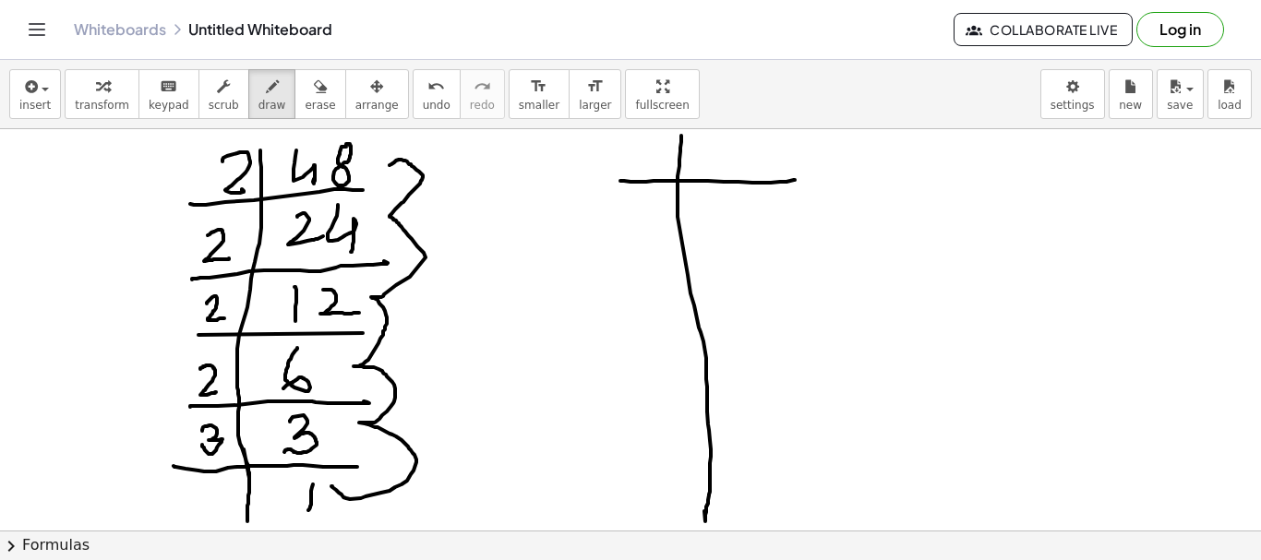
drag, startPoint x: 620, startPoint y: 181, endPoint x: 753, endPoint y: 161, distance: 134.5
click at [798, 177] on div at bounding box center [630, 530] width 1261 height 803
drag, startPoint x: 732, startPoint y: 138, endPoint x: 718, endPoint y: 166, distance: 31.0
click at [718, 166] on div at bounding box center [630, 530] width 1261 height 803
drag, startPoint x: 752, startPoint y: 136, endPoint x: 773, endPoint y: 135, distance: 20.3
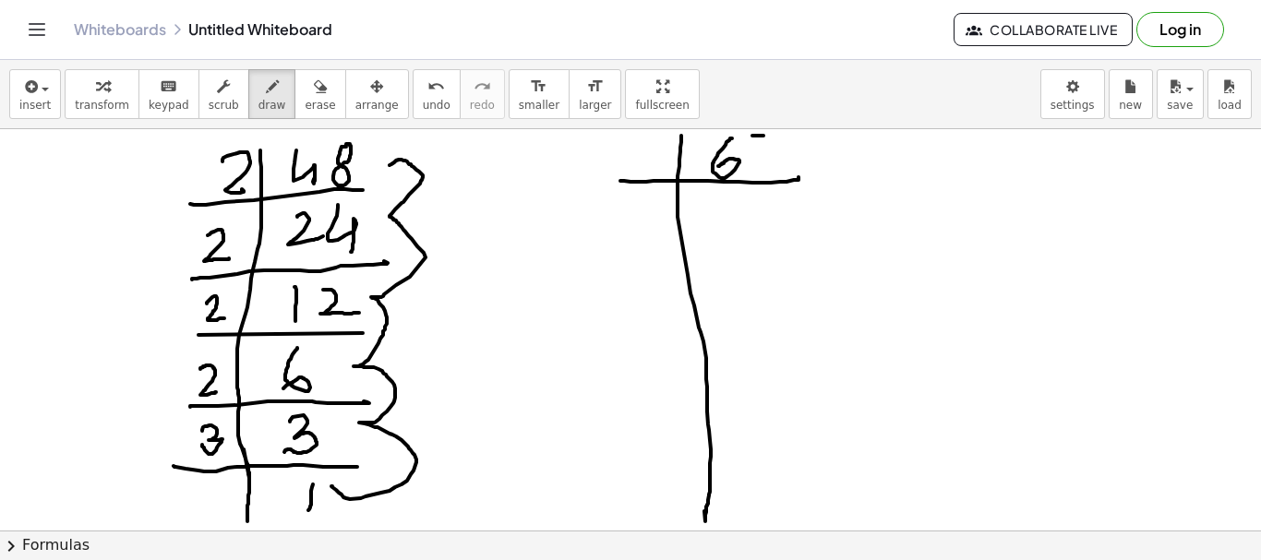
click at [773, 135] on div at bounding box center [630, 530] width 1261 height 803
drag, startPoint x: 752, startPoint y: 138, endPoint x: 752, endPoint y: 164, distance: 25.8
click at [752, 164] on div at bounding box center [630, 530] width 1261 height 803
drag, startPoint x: 643, startPoint y: 142, endPoint x: 660, endPoint y: 140, distance: 16.7
click at [660, 140] on div at bounding box center [630, 530] width 1261 height 803
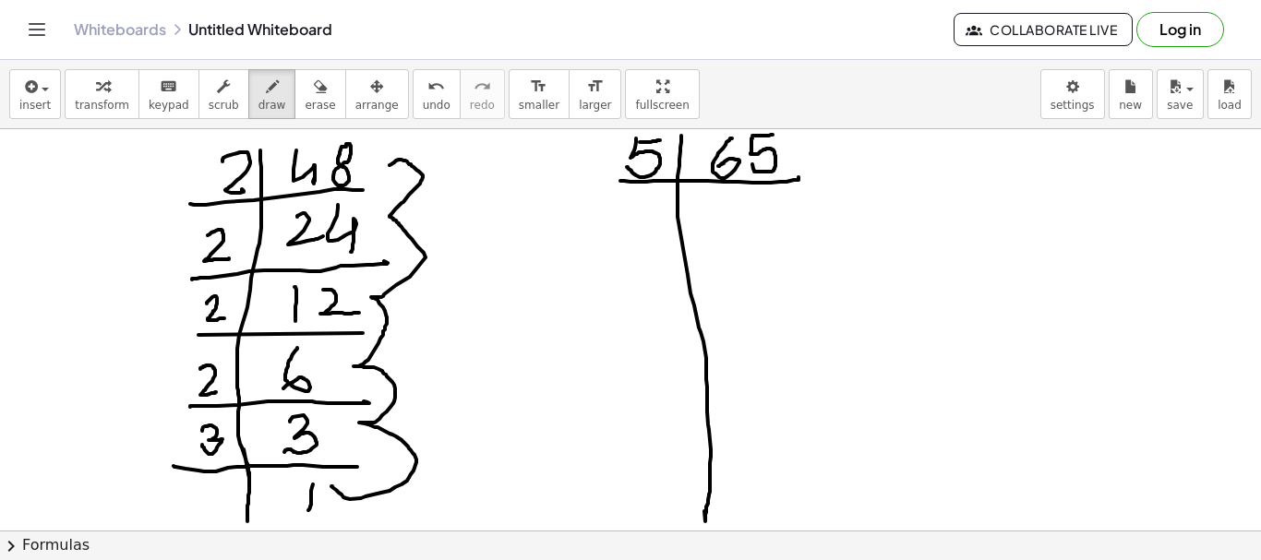
drag, startPoint x: 636, startPoint y: 139, endPoint x: 627, endPoint y: 167, distance: 29.2
click at [627, 167] on div at bounding box center [630, 530] width 1261 height 803
click at [717, 202] on div at bounding box center [630, 530] width 1261 height 803
click at [718, 203] on div at bounding box center [630, 530] width 1261 height 803
drag, startPoint x: 714, startPoint y: 200, endPoint x: 727, endPoint y: 161, distance: 41.7
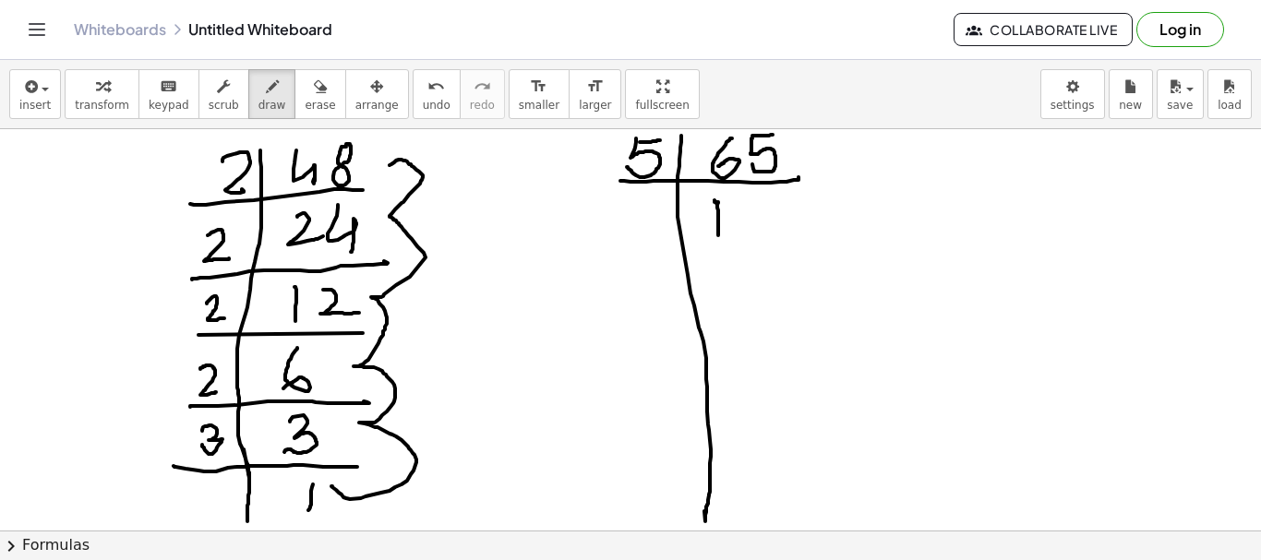
click at [716, 235] on div at bounding box center [630, 530] width 1261 height 803
drag, startPoint x: 744, startPoint y: 130, endPoint x: 745, endPoint y: 141, distance: 11.1
click at [745, 141] on div at bounding box center [630, 530] width 1261 height 803
drag, startPoint x: 740, startPoint y: 205, endPoint x: 719, endPoint y: 255, distance: 54.2
click at [739, 238] on div at bounding box center [630, 530] width 1261 height 803
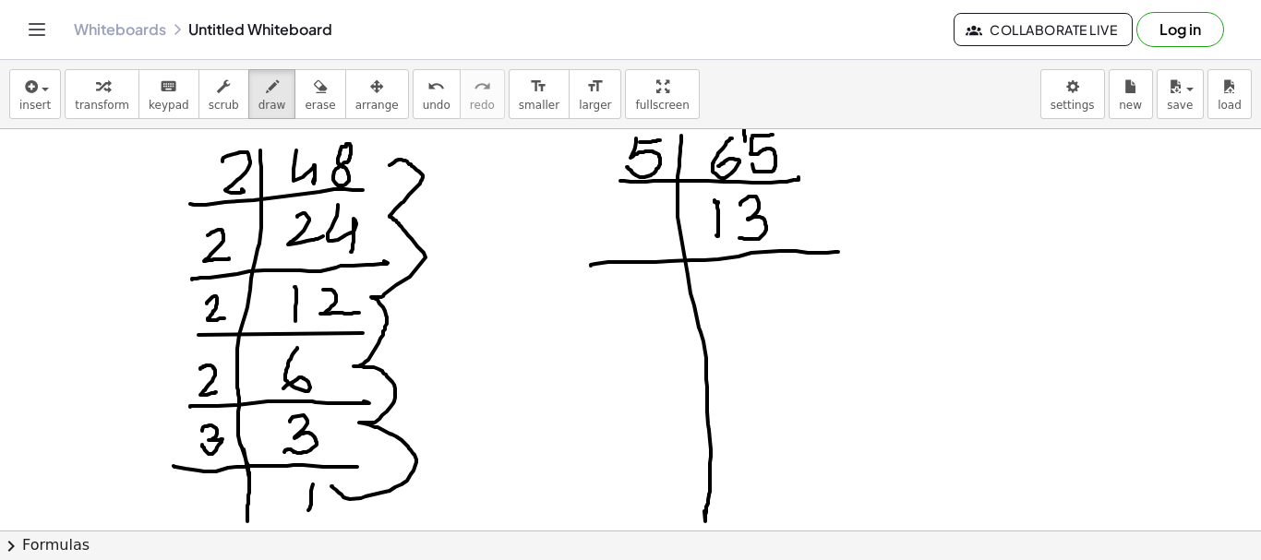
drag, startPoint x: 591, startPoint y: 266, endPoint x: 838, endPoint y: 252, distance: 247.8
click at [838, 252] on div at bounding box center [630, 530] width 1261 height 803
drag, startPoint x: 947, startPoint y: 170, endPoint x: 953, endPoint y: 231, distance: 61.2
click at [953, 231] on div at bounding box center [630, 530] width 1261 height 803
drag, startPoint x: 949, startPoint y: 165, endPoint x: 1047, endPoint y: 156, distance: 98.3
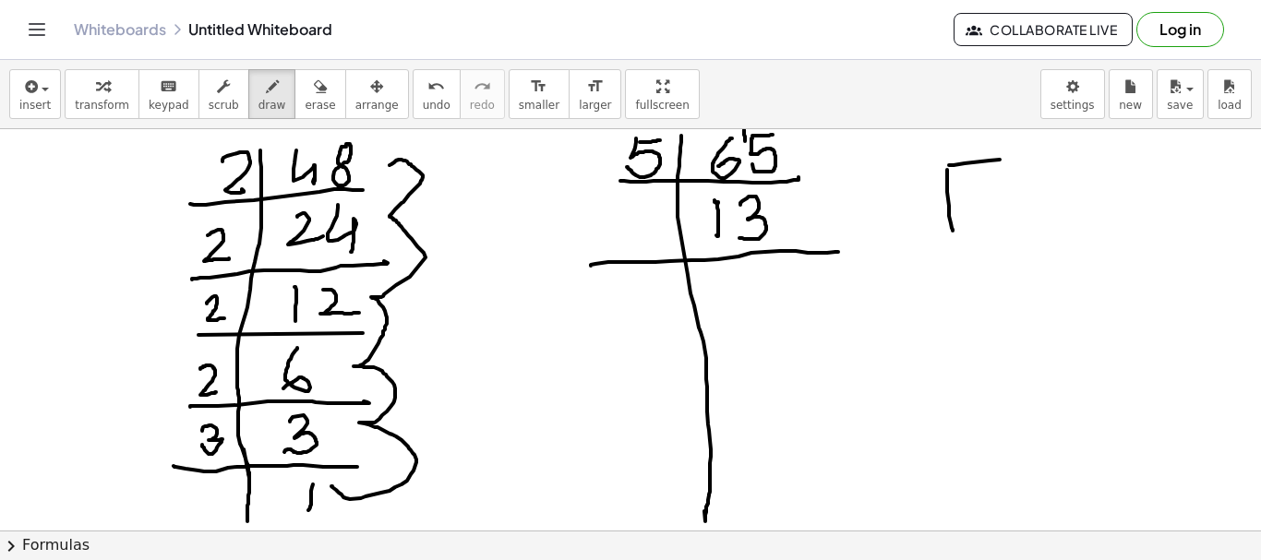
click at [1047, 156] on div at bounding box center [630, 530] width 1261 height 803
drag, startPoint x: 990, startPoint y: 174, endPoint x: 983, endPoint y: 197, distance: 23.4
click at [983, 197] on div at bounding box center [630, 530] width 1261 height 803
click at [1025, 167] on div at bounding box center [630, 530] width 1261 height 803
drag, startPoint x: 1003, startPoint y: 175, endPoint x: 973, endPoint y: 210, distance: 46.5
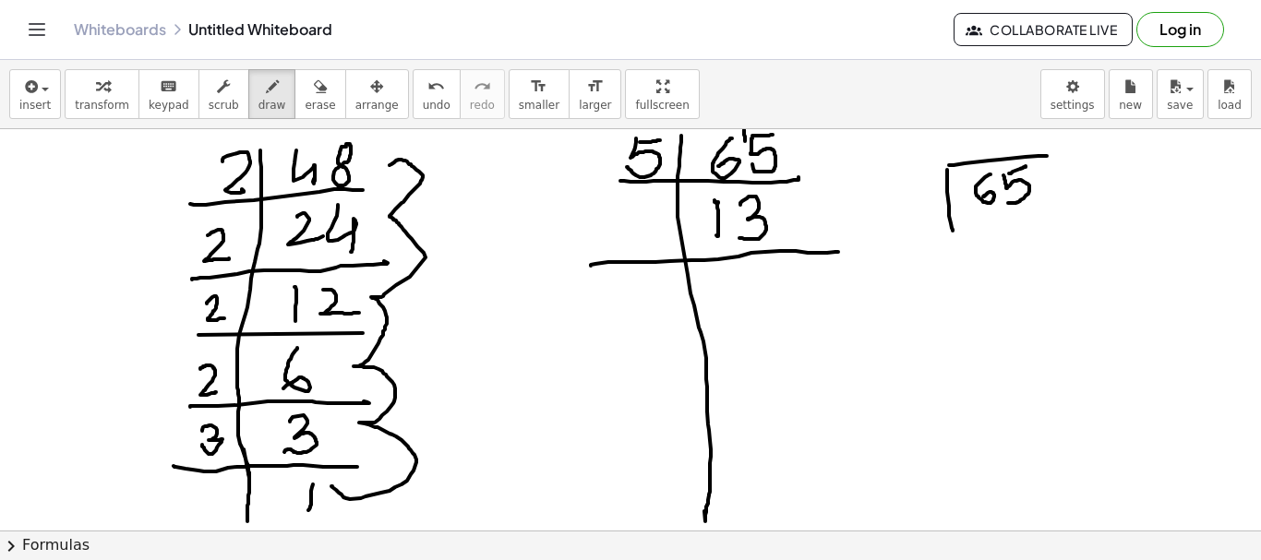
click at [1005, 204] on div at bounding box center [630, 530] width 1261 height 803
drag, startPoint x: 918, startPoint y: 187, endPoint x: 973, endPoint y: 241, distance: 76.4
click at [909, 216] on div at bounding box center [630, 530] width 1261 height 803
drag, startPoint x: 964, startPoint y: 138, endPoint x: 964, endPoint y: 153, distance: 14.8
click at [964, 153] on div at bounding box center [630, 530] width 1261 height 803
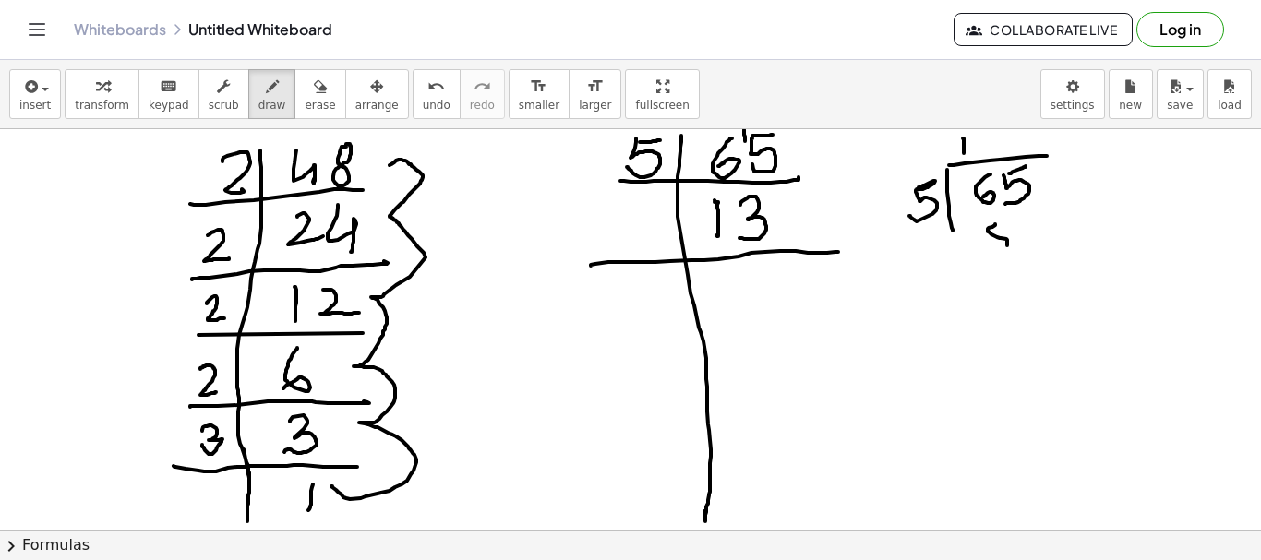
drag, startPoint x: 995, startPoint y: 224, endPoint x: 1004, endPoint y: 227, distance: 9.6
click at [990, 246] on div at bounding box center [630, 530] width 1261 height 803
drag, startPoint x: 996, startPoint y: 223, endPoint x: 1050, endPoint y: 210, distance: 55.3
click at [1050, 210] on div at bounding box center [630, 530] width 1261 height 803
drag, startPoint x: 974, startPoint y: 271, endPoint x: 965, endPoint y: 261, distance: 13.7
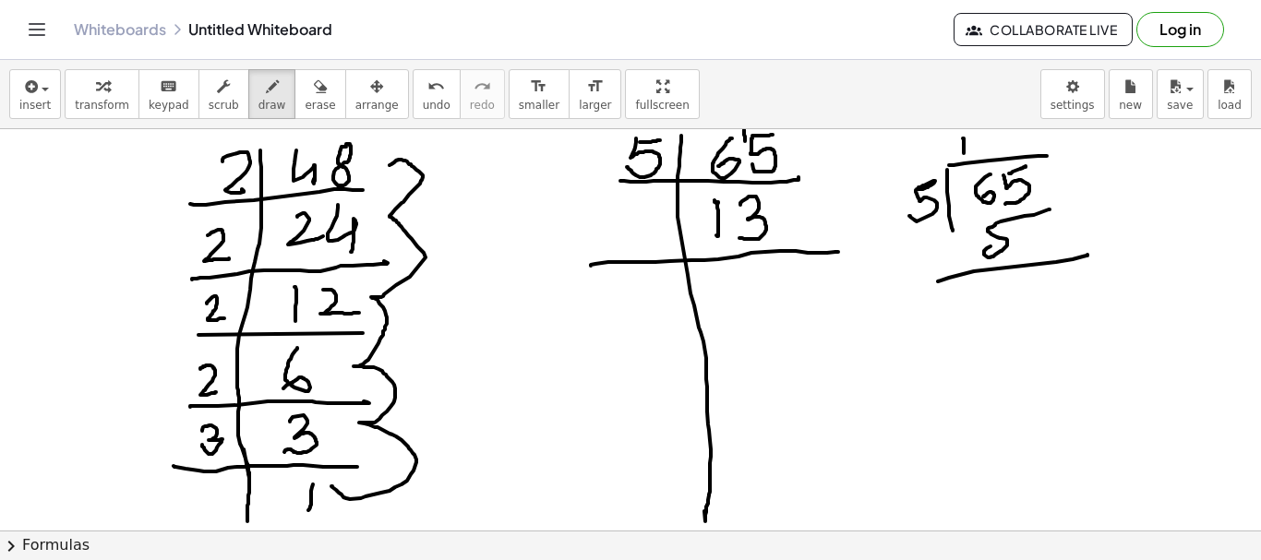
click at [1088, 255] on div at bounding box center [630, 530] width 1261 height 803
drag, startPoint x: 950, startPoint y: 247, endPoint x: 959, endPoint y: 250, distance: 9.6
click at [959, 250] on div at bounding box center [630, 530] width 1261 height 803
drag, startPoint x: 1008, startPoint y: 280, endPoint x: 1020, endPoint y: 295, distance: 19.8
click at [1011, 306] on div at bounding box center [630, 530] width 1261 height 803
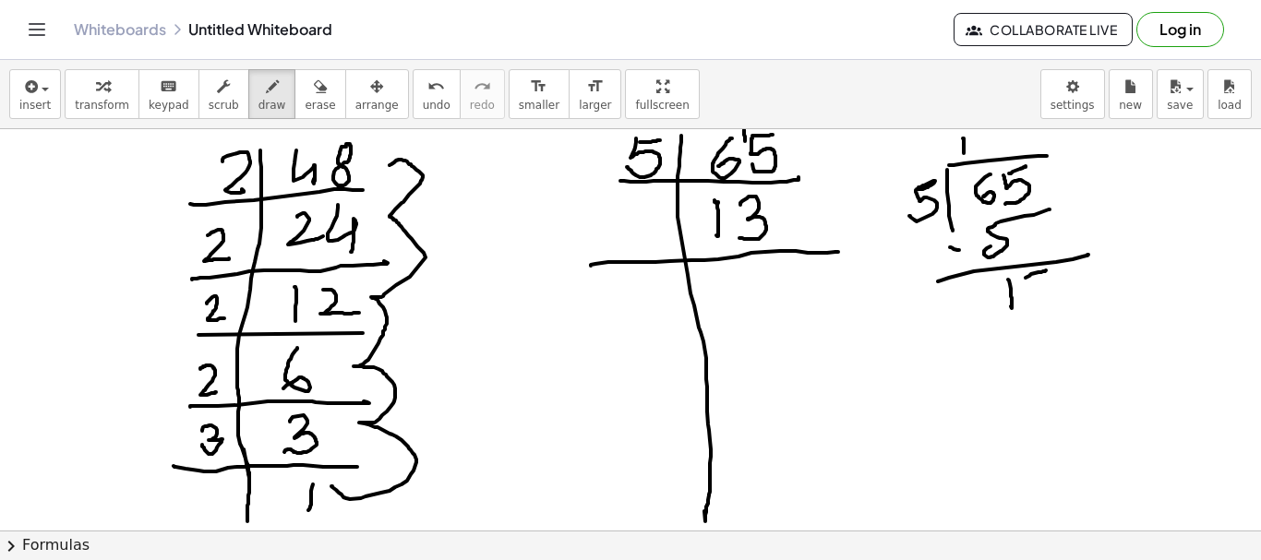
drag, startPoint x: 1026, startPoint y: 278, endPoint x: 1046, endPoint y: 270, distance: 21.6
click at [1046, 270] on div at bounding box center [630, 530] width 1261 height 803
drag, startPoint x: 1026, startPoint y: 280, endPoint x: 931, endPoint y: 121, distance: 184.6
click at [1025, 298] on div at bounding box center [630, 530] width 1261 height 803
drag, startPoint x: 978, startPoint y: 140, endPoint x: 1007, endPoint y: 331, distance: 193.3
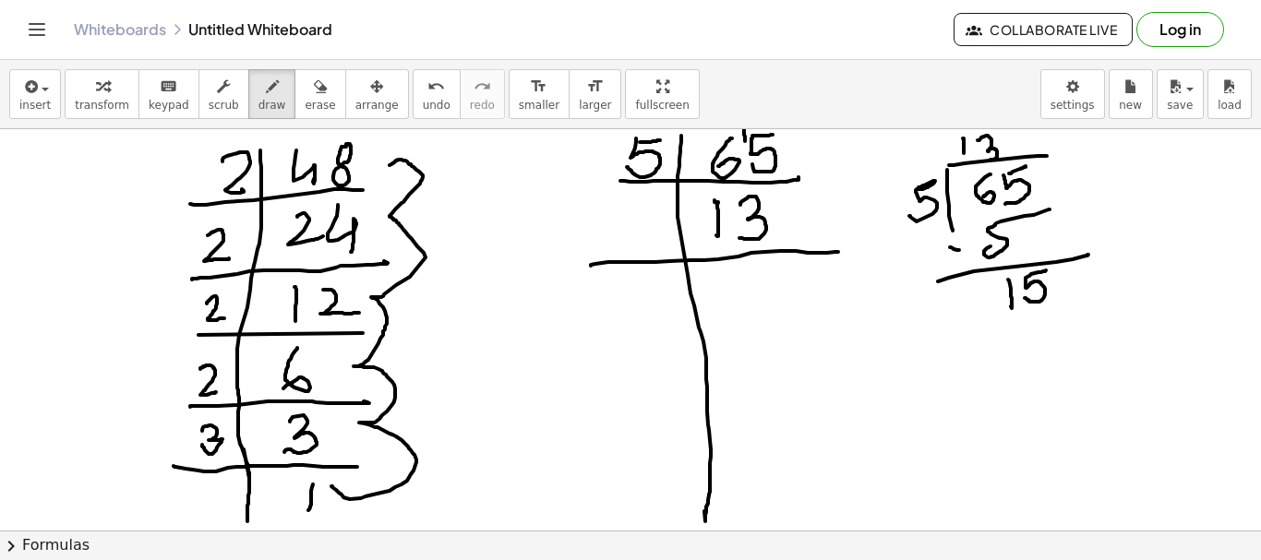
click at [976, 152] on div at bounding box center [630, 530] width 1261 height 803
drag, startPoint x: 1014, startPoint y: 325, endPoint x: 1020, endPoint y: 351, distance: 26.6
click at [1020, 351] on div at bounding box center [630, 530] width 1261 height 803
drag, startPoint x: 1034, startPoint y: 328, endPoint x: 1029, endPoint y: 317, distance: 12.0
click at [1031, 342] on div at bounding box center [630, 530] width 1261 height 803
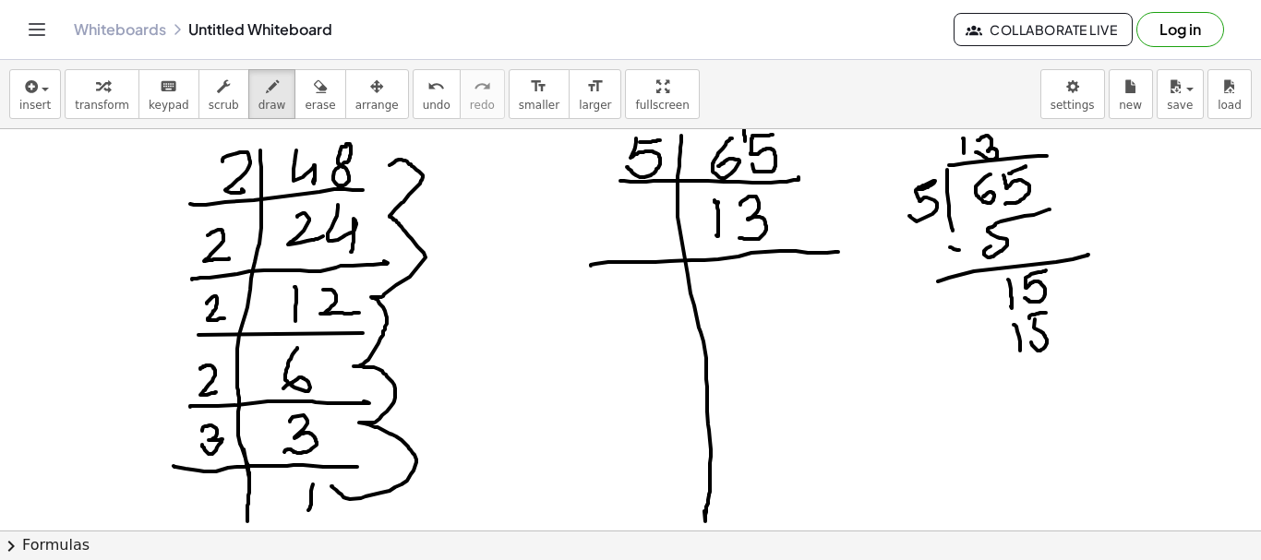
drag, startPoint x: 1029, startPoint y: 317, endPoint x: 984, endPoint y: 378, distance: 76.6
click at [1048, 313] on div at bounding box center [630, 530] width 1261 height 803
drag, startPoint x: 1017, startPoint y: 366, endPoint x: 1056, endPoint y: 354, distance: 40.3
click at [1056, 354] on div at bounding box center [630, 530] width 1261 height 803
click at [1031, 378] on div at bounding box center [630, 530] width 1261 height 803
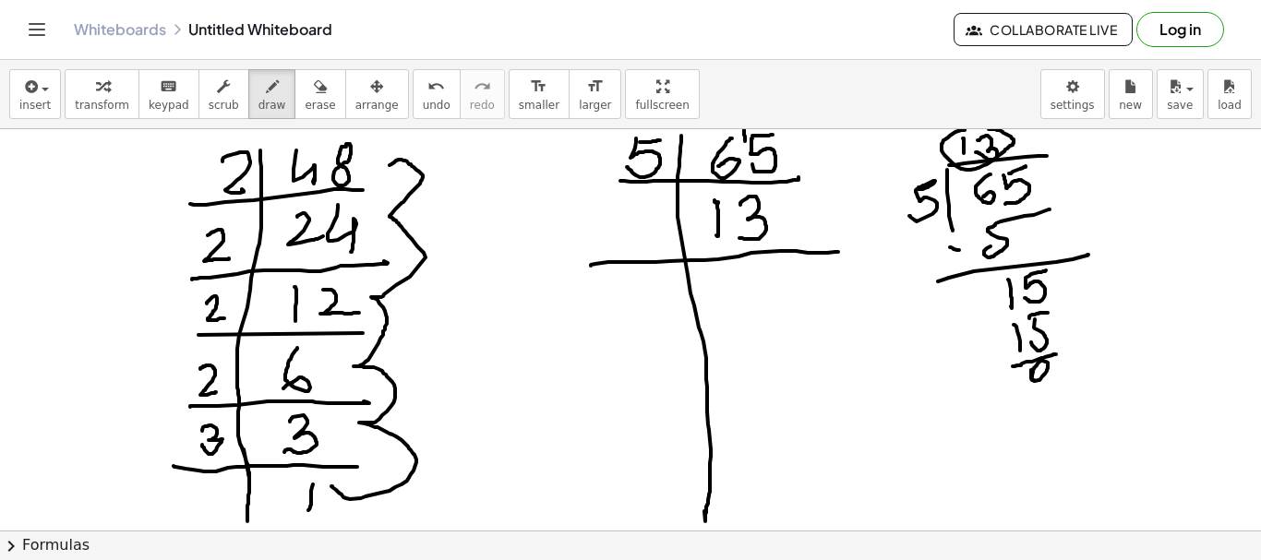
drag, startPoint x: 943, startPoint y: 140, endPoint x: 956, endPoint y: 143, distance: 13.2
click at [956, 143] on div at bounding box center [630, 530] width 1261 height 803
drag, startPoint x: 787, startPoint y: 226, endPoint x: 822, endPoint y: 203, distance: 41.2
click at [852, 193] on div at bounding box center [630, 530] width 1261 height 803
drag, startPoint x: 612, startPoint y: 216, endPoint x: 630, endPoint y: 225, distance: 19.8
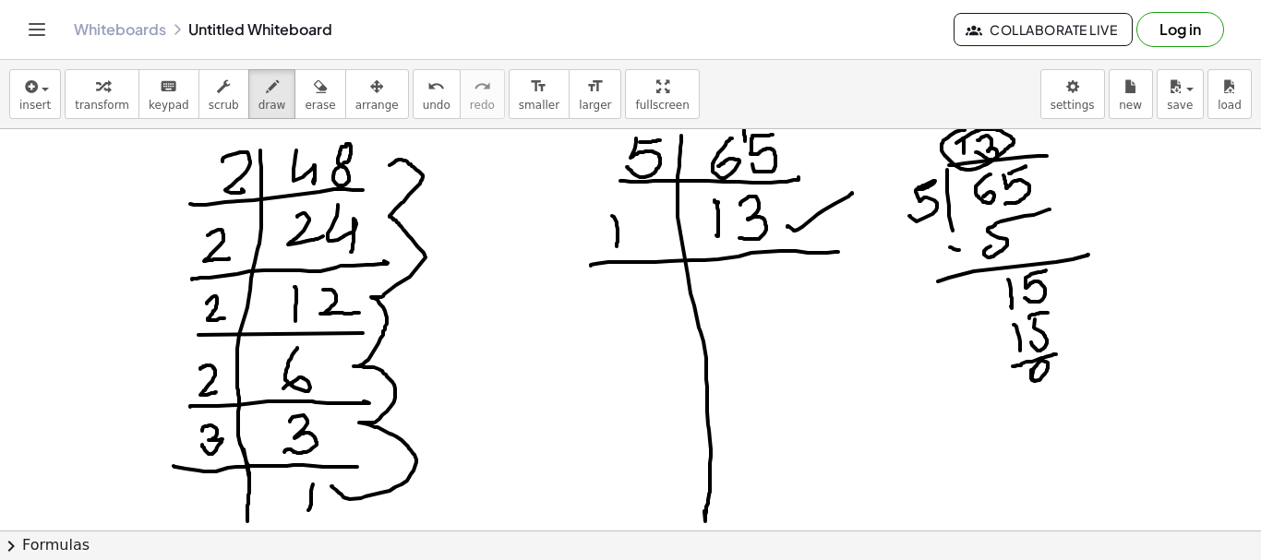
click at [616, 246] on div at bounding box center [630, 530] width 1261 height 803
drag, startPoint x: 629, startPoint y: 219, endPoint x: 638, endPoint y: 257, distance: 39.0
click at [630, 253] on div at bounding box center [630, 530] width 1261 height 803
drag, startPoint x: 736, startPoint y: 272, endPoint x: 736, endPoint y: 304, distance: 31.4
click at [736, 304] on div at bounding box center [630, 530] width 1261 height 803
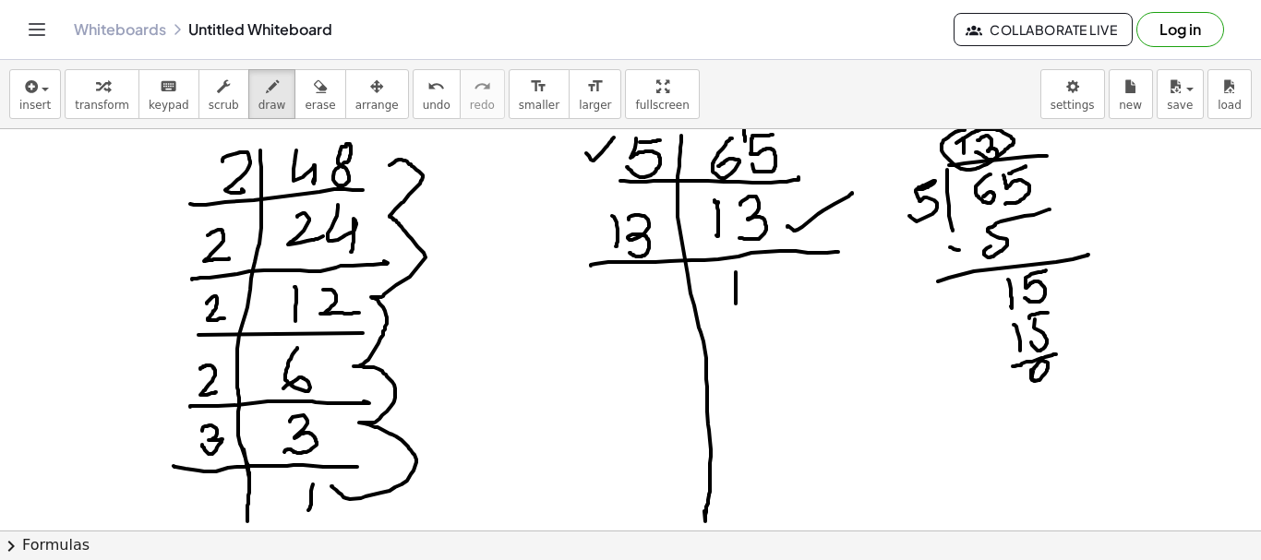
drag, startPoint x: 586, startPoint y: 153, endPoint x: 618, endPoint y: 135, distance: 37.2
click at [618, 135] on div at bounding box center [630, 530] width 1261 height 803
drag, startPoint x: 149, startPoint y: 378, endPoint x: 183, endPoint y: 356, distance: 40.2
click at [183, 356] on div at bounding box center [630, 530] width 1261 height 803
drag, startPoint x: 774, startPoint y: 282, endPoint x: 821, endPoint y: 272, distance: 47.1
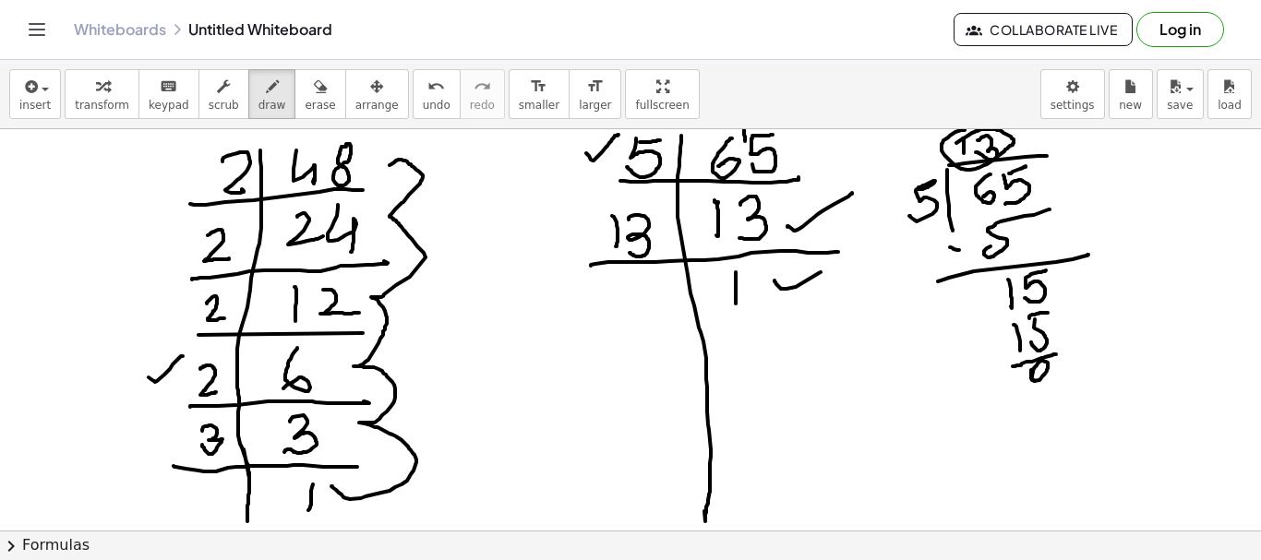
click at [821, 272] on div at bounding box center [630, 530] width 1261 height 803
drag, startPoint x: 593, startPoint y: 152, endPoint x: 615, endPoint y: 133, distance: 29.4
click at [615, 133] on div at bounding box center [630, 530] width 1261 height 803
drag, startPoint x: 795, startPoint y: 224, endPoint x: 799, endPoint y: 166, distance: 58.3
click at [823, 207] on div at bounding box center [630, 530] width 1261 height 803
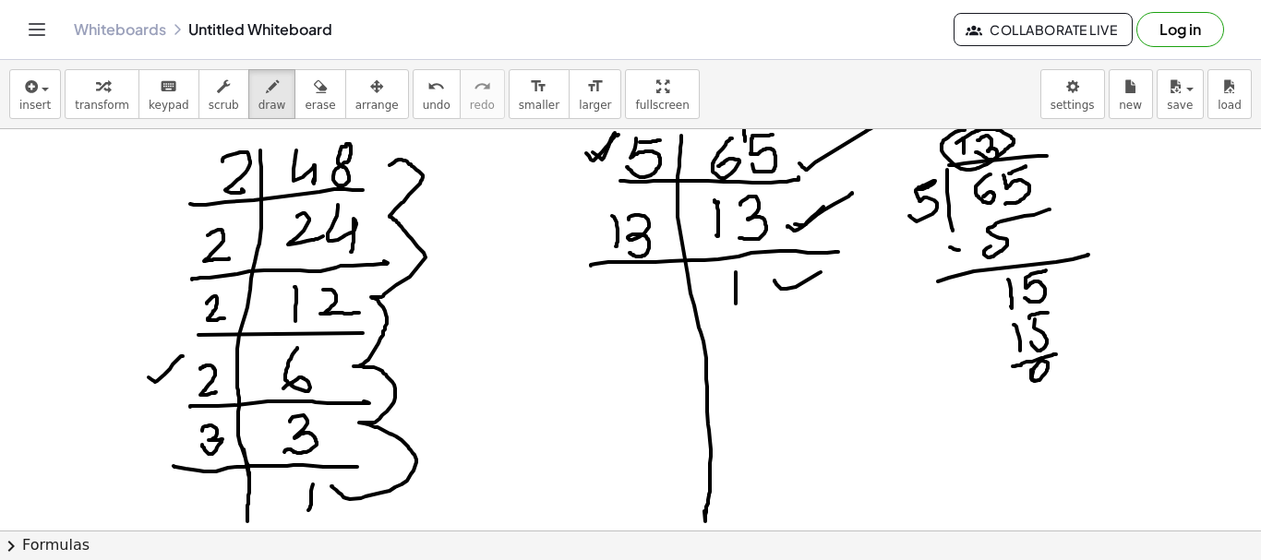
drag, startPoint x: 799, startPoint y: 163, endPoint x: 871, endPoint y: 127, distance: 80.5
click at [871, 127] on div "insert select one: Math Expression Function Text Youtube Video Graphing Geometr…" at bounding box center [630, 310] width 1261 height 500
click at [305, 102] on span "erase" at bounding box center [320, 105] width 30 height 13
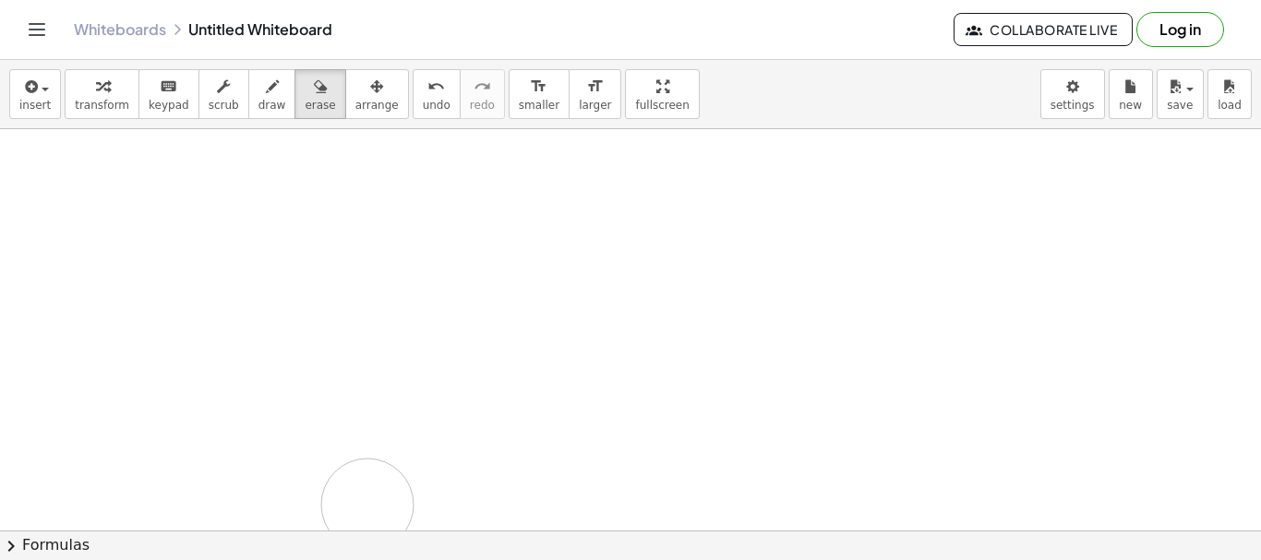
drag, startPoint x: 146, startPoint y: 174, endPoint x: 355, endPoint y: 503, distance: 389.7
click at [355, 503] on div at bounding box center [630, 530] width 1261 height 803
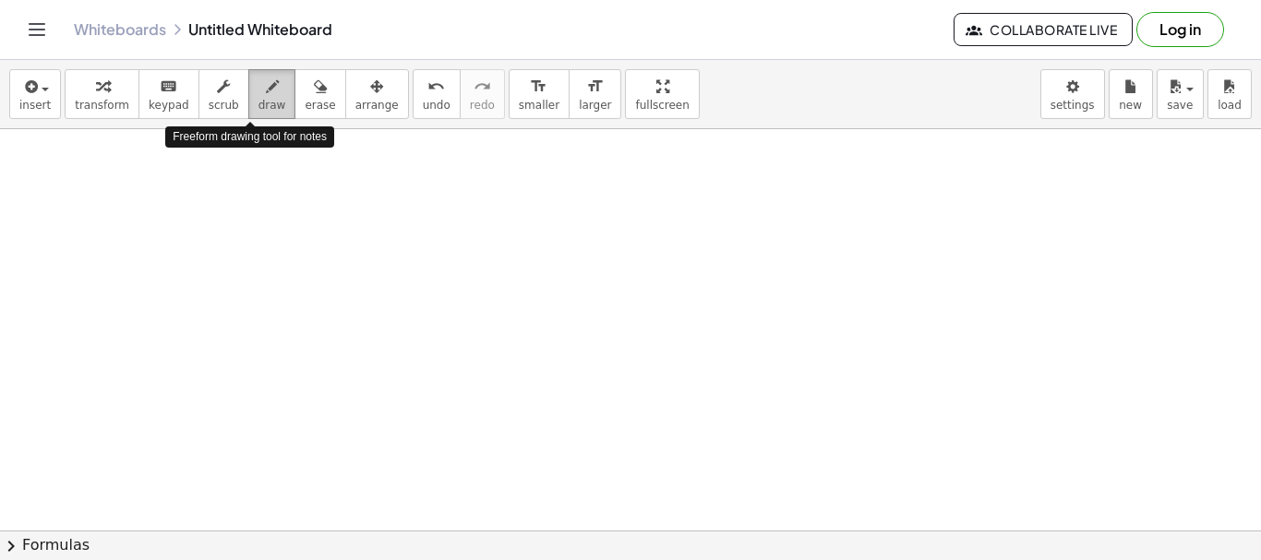
click at [266, 94] on icon "button" at bounding box center [272, 87] width 13 height 22
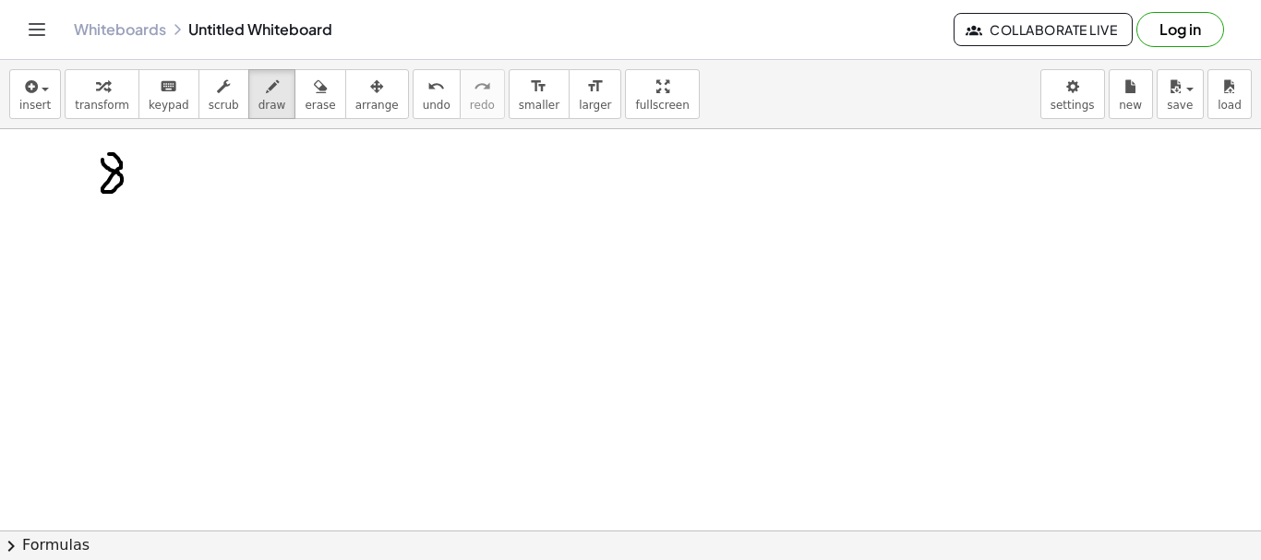
click at [101, 155] on div at bounding box center [630, 530] width 1261 height 803
drag, startPoint x: 89, startPoint y: 213, endPoint x: 92, endPoint y: 236, distance: 23.4
click at [86, 244] on div at bounding box center [630, 530] width 1261 height 803
drag, startPoint x: 102, startPoint y: 222, endPoint x: 193, endPoint y: 176, distance: 102.0
click at [142, 235] on div at bounding box center [630, 530] width 1261 height 803
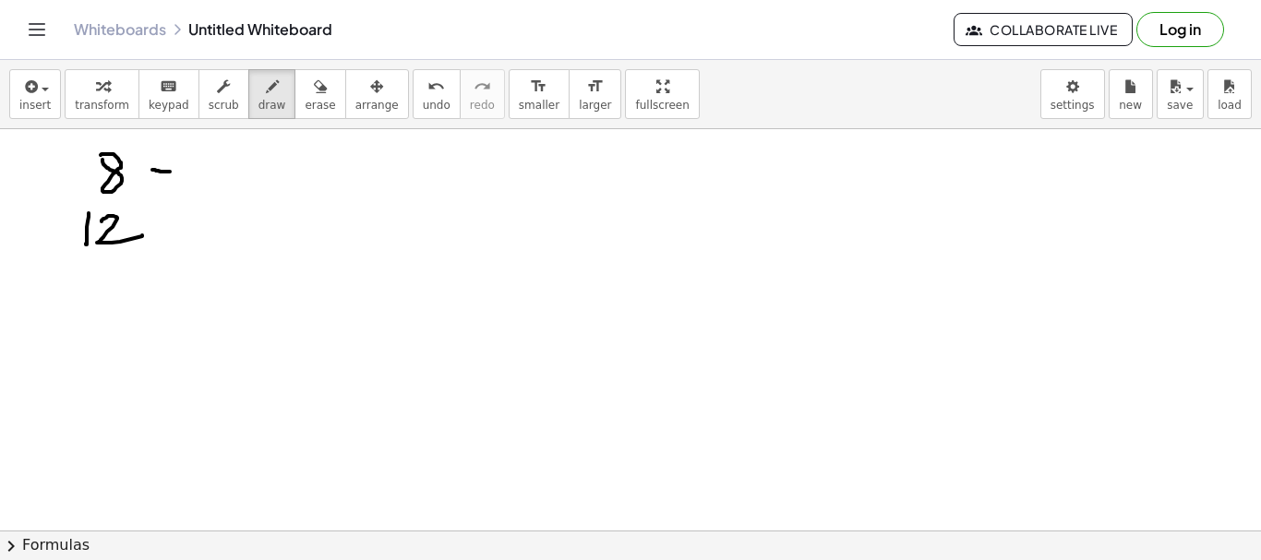
drag, startPoint x: 152, startPoint y: 170, endPoint x: 191, endPoint y: 171, distance: 38.8
click at [179, 172] on div at bounding box center [630, 530] width 1261 height 803
drag, startPoint x: 156, startPoint y: 222, endPoint x: 175, endPoint y: 220, distance: 19.5
click at [175, 221] on div at bounding box center [630, 530] width 1261 height 803
drag, startPoint x: 211, startPoint y: 151, endPoint x: 217, endPoint y: 177, distance: 26.4
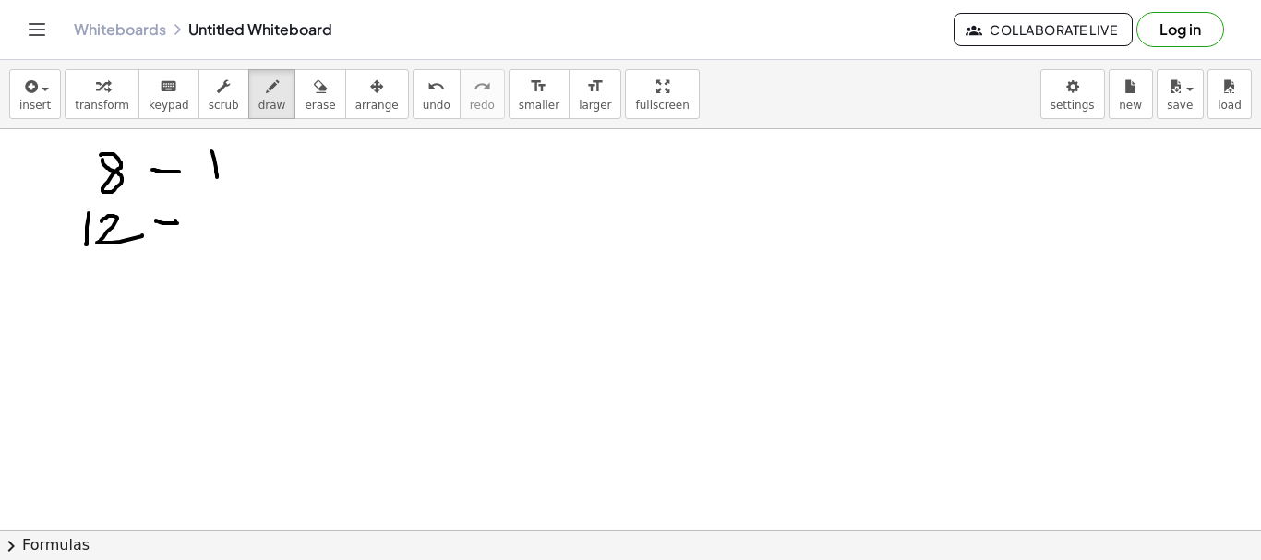
click at [217, 177] on div at bounding box center [630, 530] width 1261 height 803
drag, startPoint x: 239, startPoint y: 169, endPoint x: 233, endPoint y: 190, distance: 22.2
click at [233, 190] on div at bounding box center [630, 530] width 1261 height 803
drag, startPoint x: 254, startPoint y: 158, endPoint x: 282, endPoint y: 179, distance: 34.9
click at [282, 179] on div at bounding box center [630, 530] width 1261 height 803
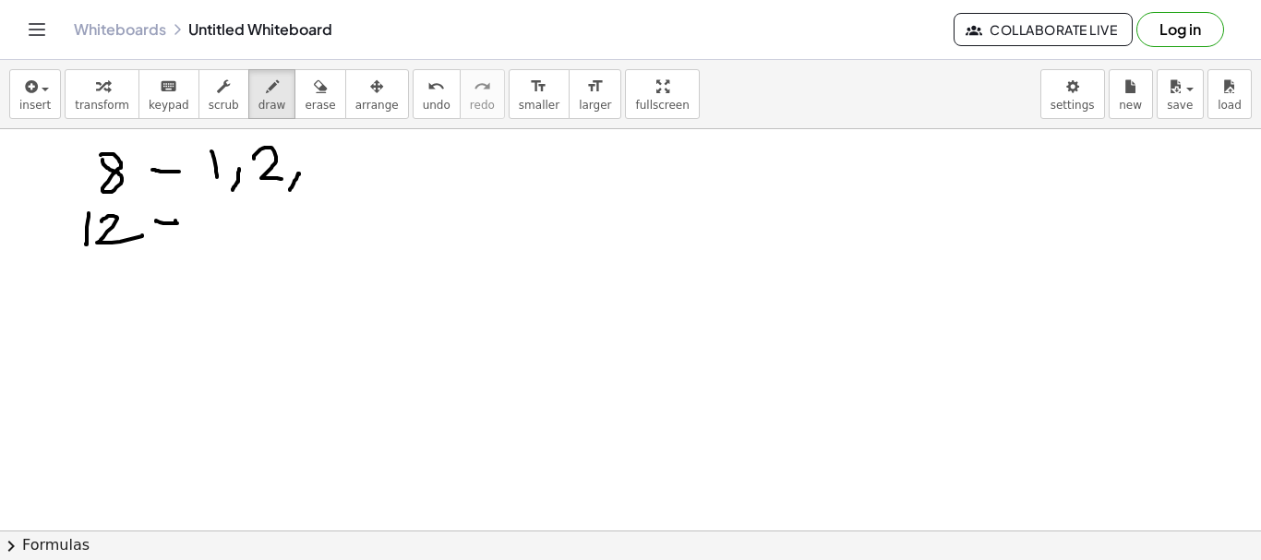
drag, startPoint x: 299, startPoint y: 174, endPoint x: 298, endPoint y: 186, distance: 12.0
click at [290, 191] on div at bounding box center [630, 530] width 1261 height 803
drag, startPoint x: 317, startPoint y: 147, endPoint x: 346, endPoint y: 188, distance: 51.0
click at [323, 193] on div at bounding box center [630, 530] width 1261 height 803
drag, startPoint x: 354, startPoint y: 184, endPoint x: 370, endPoint y: 180, distance: 17.0
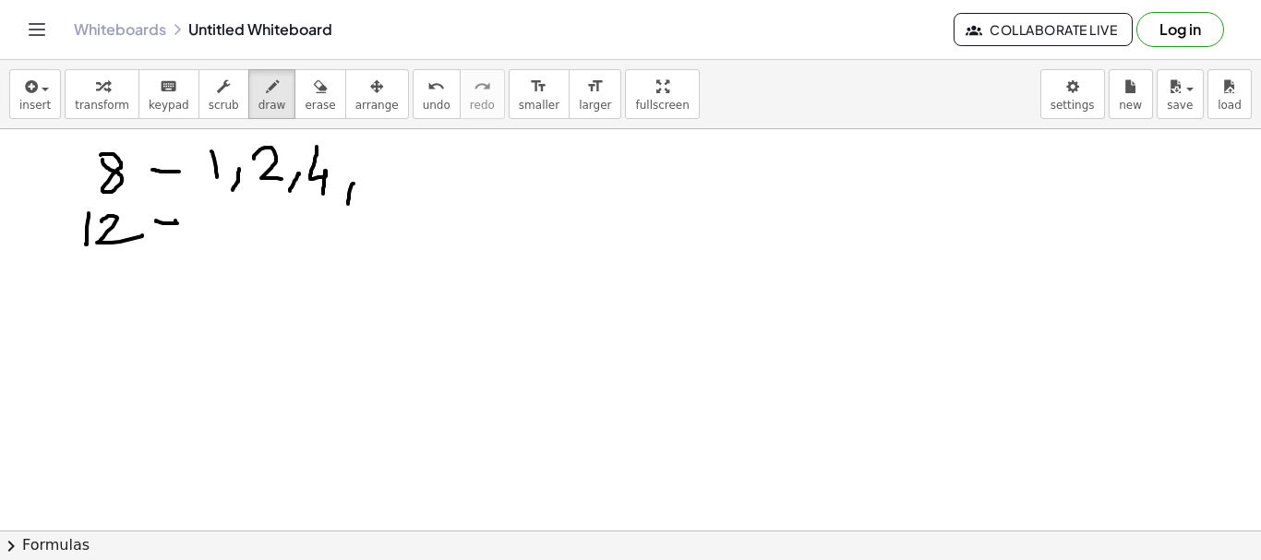
click at [346, 202] on div at bounding box center [630, 530] width 1261 height 803
drag, startPoint x: 384, startPoint y: 157, endPoint x: 276, endPoint y: 234, distance: 132.9
click at [276, 234] on div at bounding box center [630, 530] width 1261 height 803
drag, startPoint x: 219, startPoint y: 204, endPoint x: 232, endPoint y: 239, distance: 37.4
click at [216, 233] on div at bounding box center [630, 530] width 1261 height 803
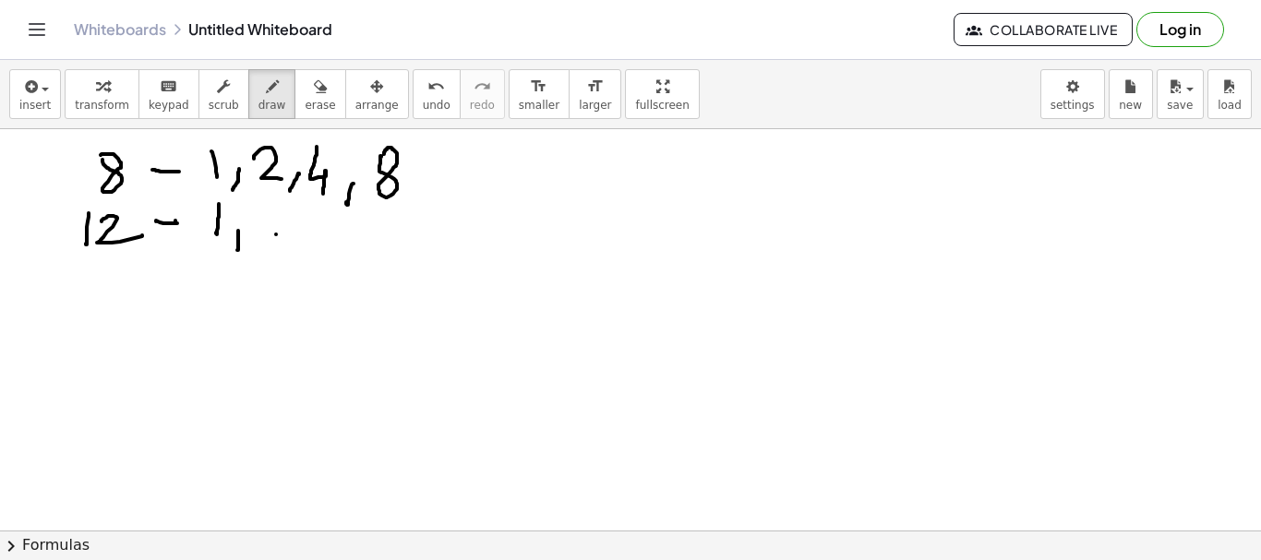
drag, startPoint x: 238, startPoint y: 231, endPoint x: 237, endPoint y: 250, distance: 19.4
click at [237, 250] on div at bounding box center [630, 530] width 1261 height 803
drag, startPoint x: 258, startPoint y: 214, endPoint x: 289, endPoint y: 248, distance: 45.8
click at [289, 245] on div at bounding box center [630, 530] width 1261 height 803
drag, startPoint x: 305, startPoint y: 248, endPoint x: 327, endPoint y: 241, distance: 23.4
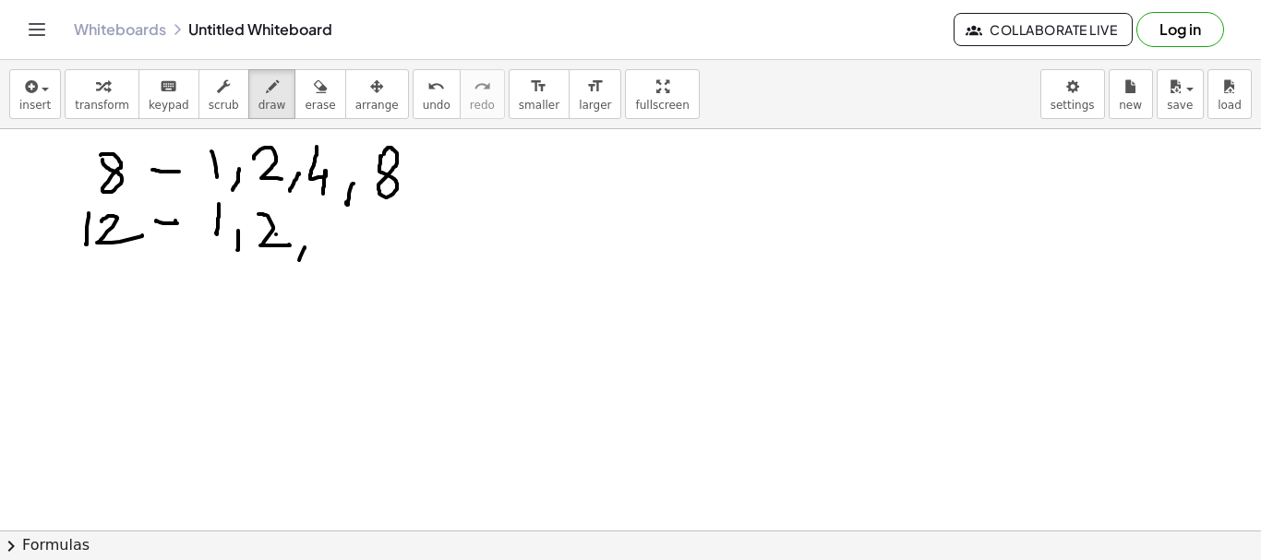
click at [296, 266] on div at bounding box center [630, 530] width 1261 height 803
drag, startPoint x: 330, startPoint y: 222, endPoint x: 321, endPoint y: 258, distance: 37.2
click at [321, 258] on div at bounding box center [630, 530] width 1261 height 803
drag, startPoint x: 366, startPoint y: 251, endPoint x: 387, endPoint y: 215, distance: 41.8
click at [359, 276] on div at bounding box center [630, 530] width 1261 height 803
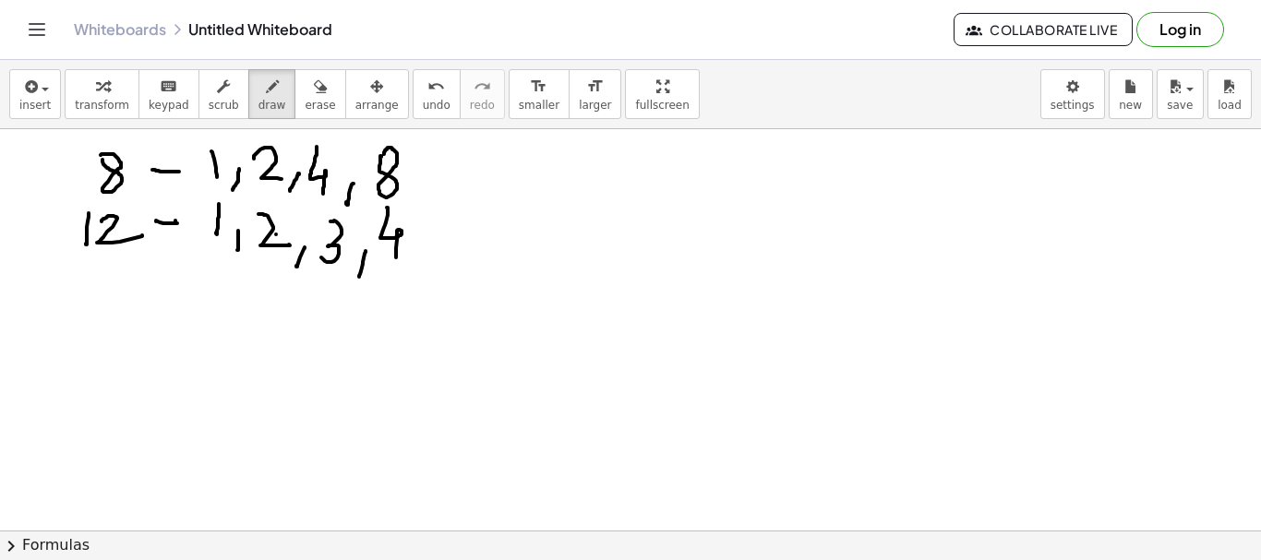
drag, startPoint x: 388, startPoint y: 210, endPoint x: 396, endPoint y: 258, distance: 47.8
click at [396, 258] on div at bounding box center [630, 530] width 1261 height 803
drag, startPoint x: 431, startPoint y: 250, endPoint x: 429, endPoint y: 266, distance: 15.8
click at [421, 269] on div at bounding box center [630, 530] width 1261 height 803
drag, startPoint x: 489, startPoint y: 210, endPoint x: 506, endPoint y: 252, distance: 44.7
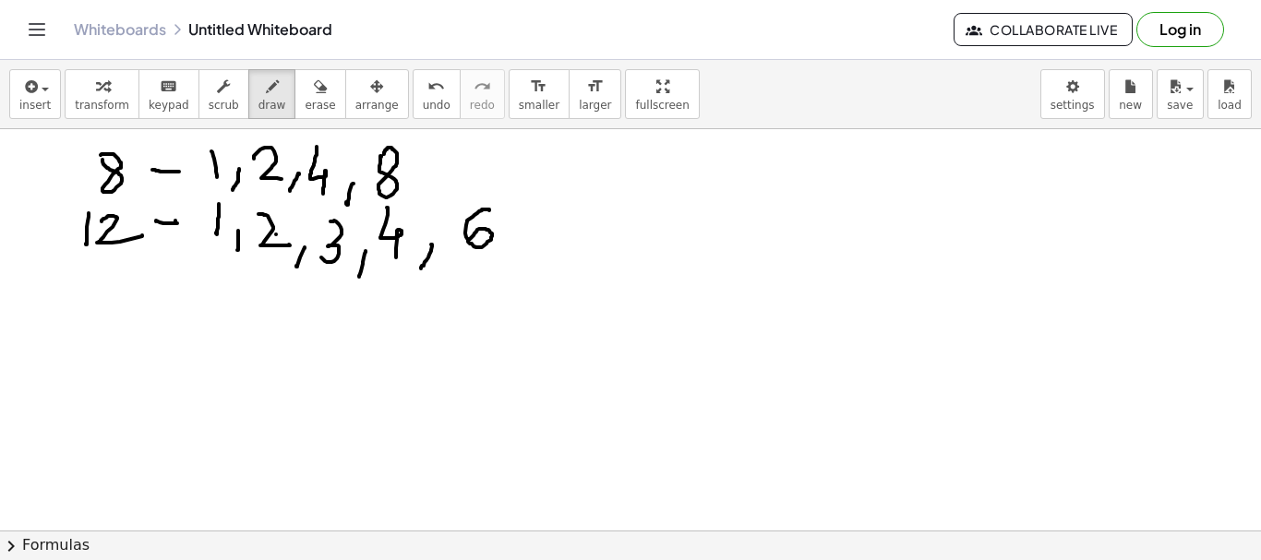
click at [465, 241] on div at bounding box center [630, 530] width 1261 height 803
drag, startPoint x: 512, startPoint y: 245, endPoint x: 519, endPoint y: 232, distance: 14.4
click at [504, 277] on div at bounding box center [630, 530] width 1261 height 803
drag, startPoint x: 531, startPoint y: 195, endPoint x: 535, endPoint y: 228, distance: 33.5
click at [535, 236] on div at bounding box center [630, 530] width 1261 height 803
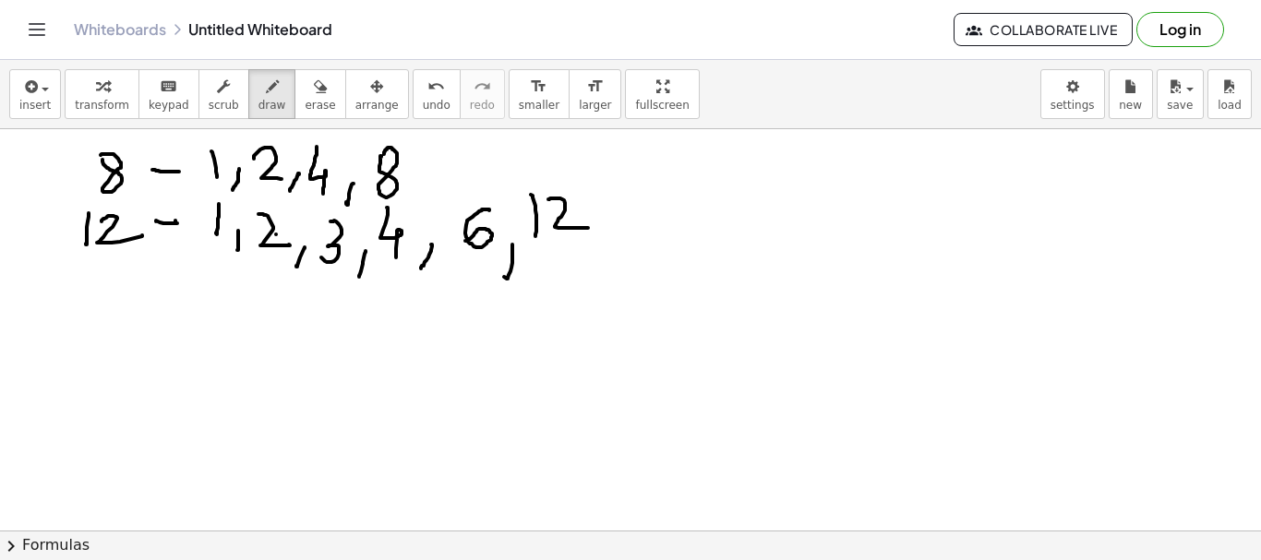
drag, startPoint x: 548, startPoint y: 199, endPoint x: 591, endPoint y: 228, distance: 51.2
click at [591, 228] on div at bounding box center [630, 530] width 1261 height 803
drag, startPoint x: 203, startPoint y: 189, endPoint x: 221, endPoint y: 192, distance: 17.8
click at [221, 192] on div at bounding box center [630, 530] width 1261 height 803
drag, startPoint x: 205, startPoint y: 250, endPoint x: 229, endPoint y: 225, distance: 34.6
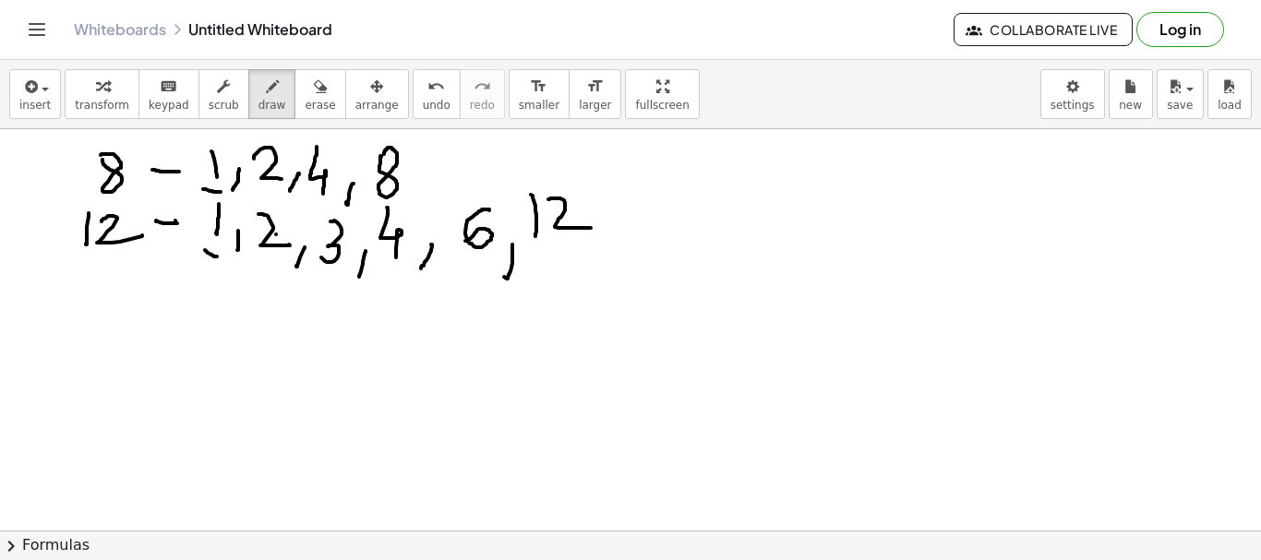
click at [217, 253] on div at bounding box center [630, 530] width 1261 height 803
drag, startPoint x: 262, startPoint y: 192, endPoint x: 261, endPoint y: 245, distance: 52.6
click at [278, 202] on div at bounding box center [630, 530] width 1261 height 803
drag, startPoint x: 256, startPoint y: 255, endPoint x: 282, endPoint y: 257, distance: 25.9
click at [281, 264] on div at bounding box center [630, 530] width 1261 height 803
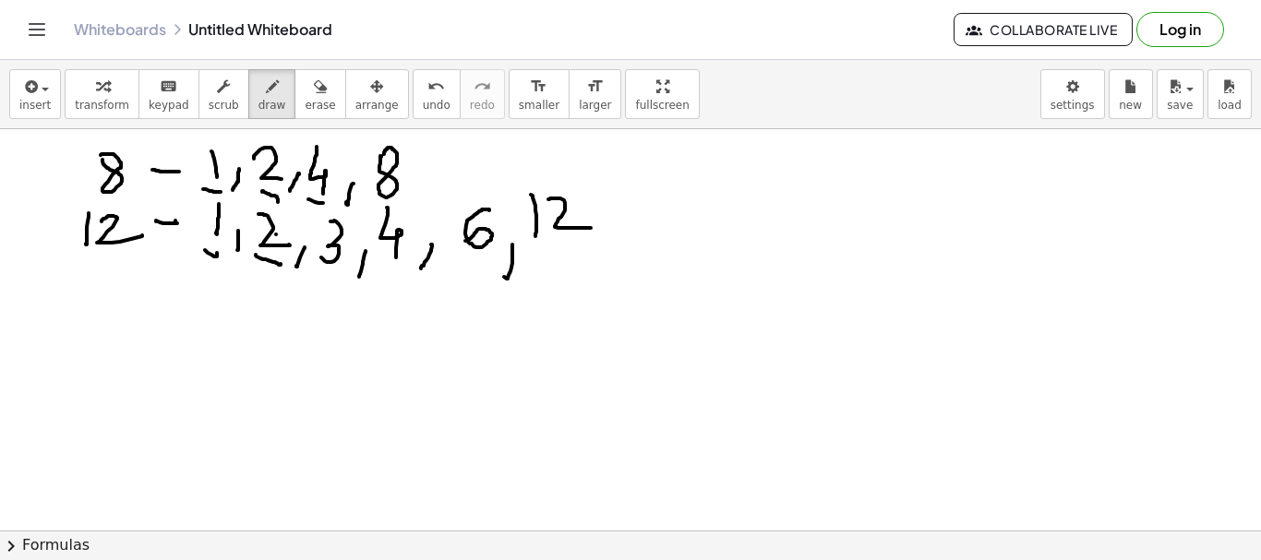
drag, startPoint x: 308, startPoint y: 199, endPoint x: 390, endPoint y: 276, distance: 112.3
click at [333, 203] on div at bounding box center [630, 530] width 1261 height 803
drag, startPoint x: 390, startPoint y: 276, endPoint x: 405, endPoint y: 275, distance: 14.8
click at [405, 275] on div at bounding box center [630, 530] width 1261 height 803
drag, startPoint x: 112, startPoint y: 294, endPoint x: 134, endPoint y: 344, distance: 54.5
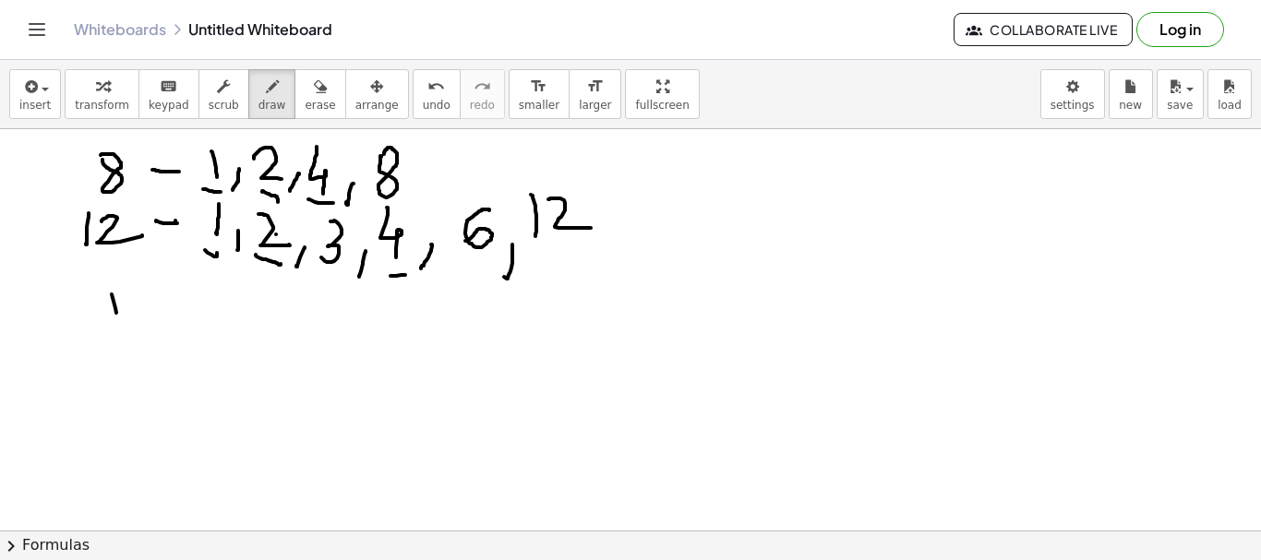
click at [125, 348] on div at bounding box center [630, 530] width 1261 height 803
click at [146, 354] on div at bounding box center [630, 530] width 1261 height 803
drag, startPoint x: 180, startPoint y: 309, endPoint x: 225, endPoint y: 336, distance: 52.6
click at [225, 336] on div at bounding box center [630, 530] width 1261 height 803
click at [243, 357] on div at bounding box center [630, 530] width 1261 height 803
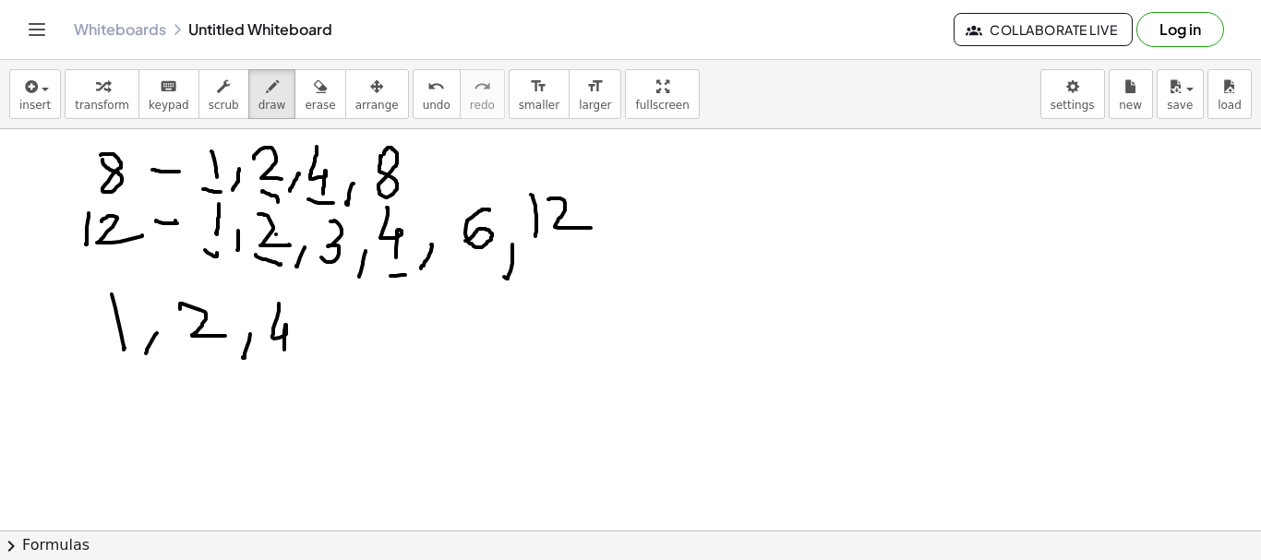
drag, startPoint x: 279, startPoint y: 311, endPoint x: 104, endPoint y: 378, distance: 187.0
click at [249, 365] on div at bounding box center [630, 530] width 1261 height 803
drag, startPoint x: 73, startPoint y: 372, endPoint x: 352, endPoint y: 385, distance: 279.1
click at [364, 374] on div at bounding box center [630, 530] width 1261 height 803
click at [314, 92] on icon "button" at bounding box center [320, 87] width 13 height 22
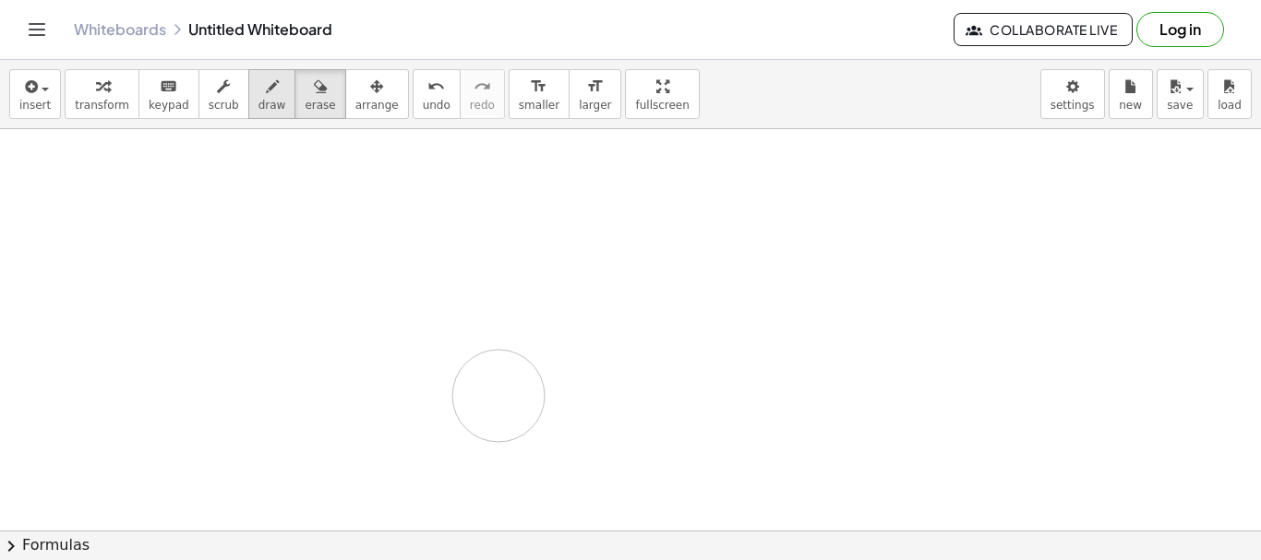
drag, startPoint x: 63, startPoint y: 182, endPoint x: 241, endPoint y: 99, distance: 196.6
click at [563, 362] on div at bounding box center [630, 530] width 1261 height 803
click at [248, 99] on button "draw" at bounding box center [272, 94] width 48 height 50
drag, startPoint x: 30, startPoint y: 162, endPoint x: 66, endPoint y: 222, distance: 70.0
click at [43, 245] on div at bounding box center [630, 530] width 1261 height 803
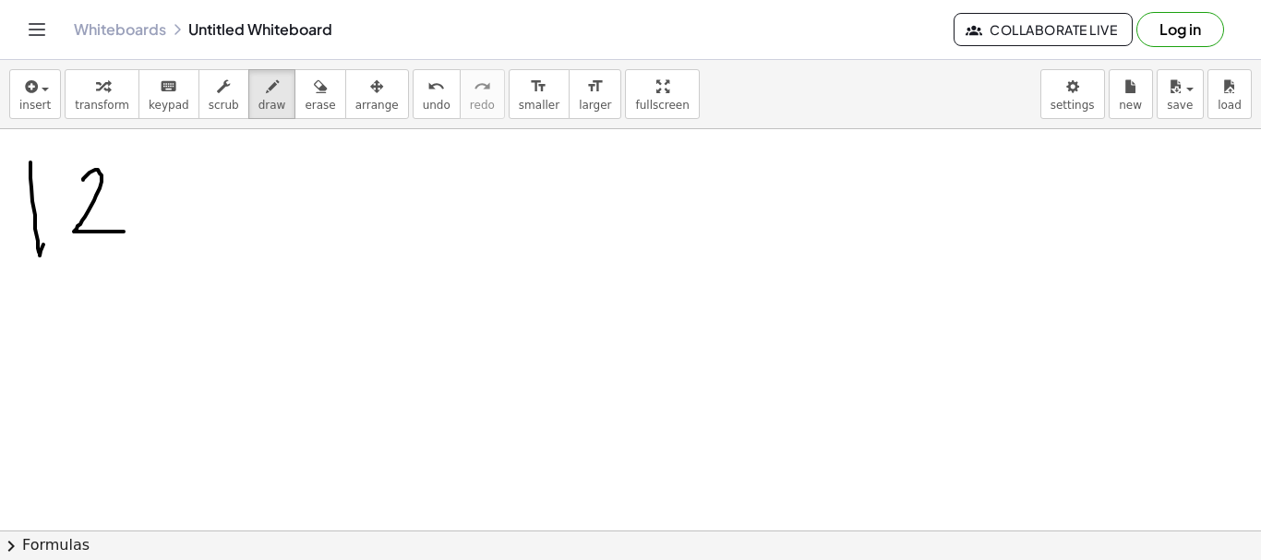
drag, startPoint x: 83, startPoint y: 180, endPoint x: 124, endPoint y: 232, distance: 65.7
click at [124, 232] on div at bounding box center [630, 530] width 1261 height 803
drag, startPoint x: 46, startPoint y: 352, endPoint x: 142, endPoint y: 335, distance: 97.4
click at [46, 390] on div at bounding box center [630, 530] width 1261 height 803
click at [99, 348] on div at bounding box center [630, 530] width 1261 height 803
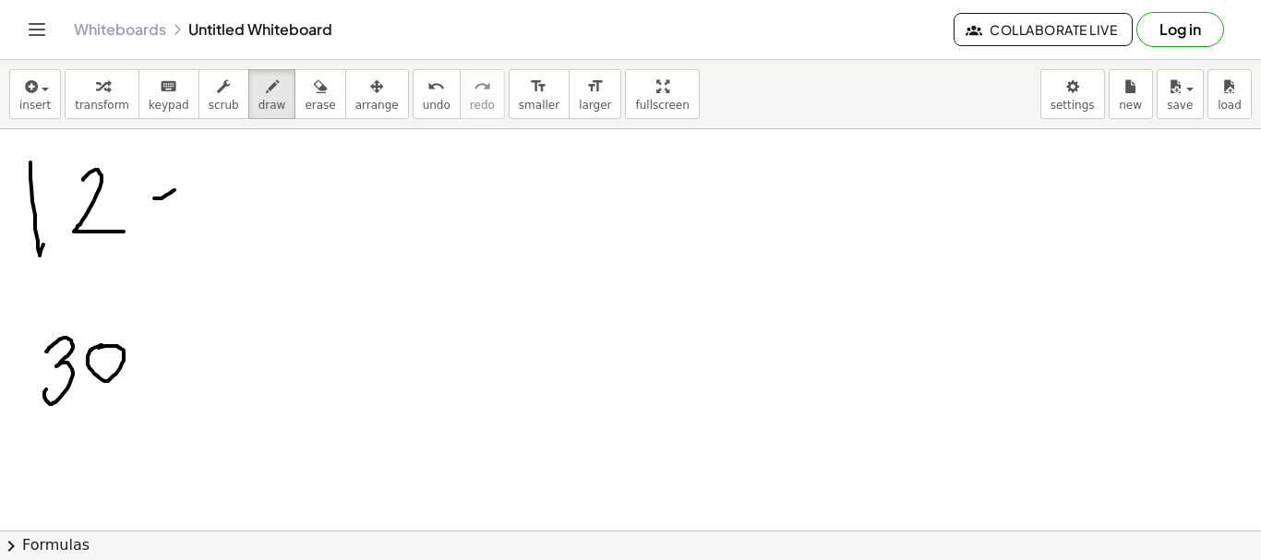
drag, startPoint x: 154, startPoint y: 198, endPoint x: 177, endPoint y: 190, distance: 24.5
click at [177, 190] on div at bounding box center [630, 530] width 1261 height 803
drag, startPoint x: 170, startPoint y: 347, endPoint x: 253, endPoint y: 410, distance: 104.1
click at [189, 347] on div at bounding box center [630, 530] width 1261 height 803
drag, startPoint x: 241, startPoint y: 162, endPoint x: 238, endPoint y: 218, distance: 56.4
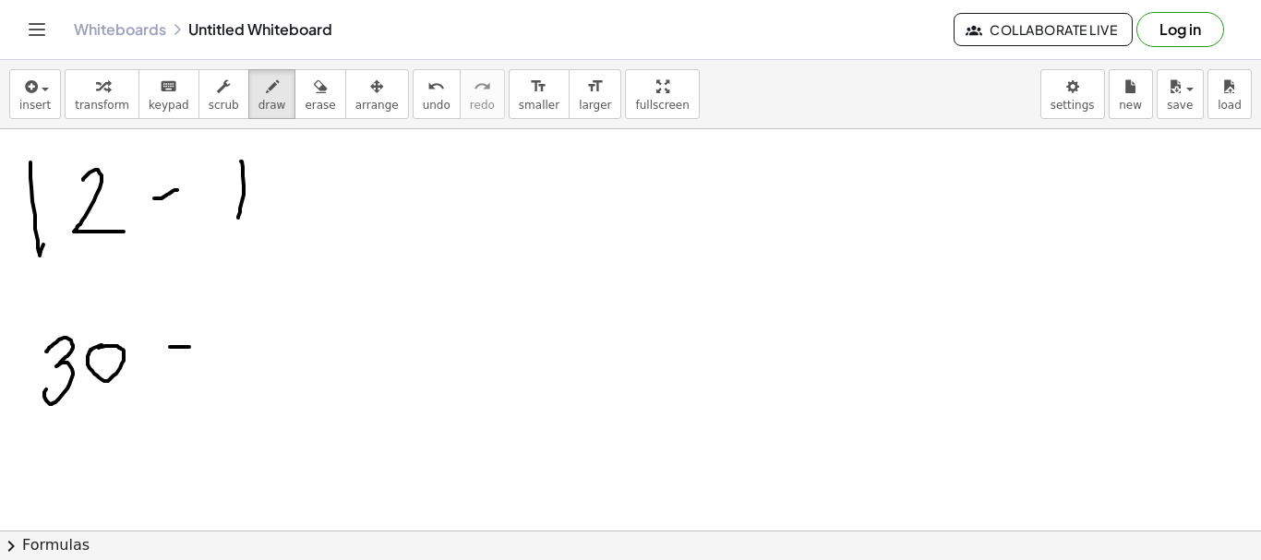
click at [238, 218] on div at bounding box center [630, 530] width 1261 height 803
drag, startPoint x: 271, startPoint y: 206, endPoint x: 333, endPoint y: 199, distance: 62.2
click at [260, 235] on div at bounding box center [630, 530] width 1261 height 803
drag, startPoint x: 316, startPoint y: 166, endPoint x: 325, endPoint y: 206, distance: 40.8
click at [325, 206] on div at bounding box center [630, 530] width 1261 height 803
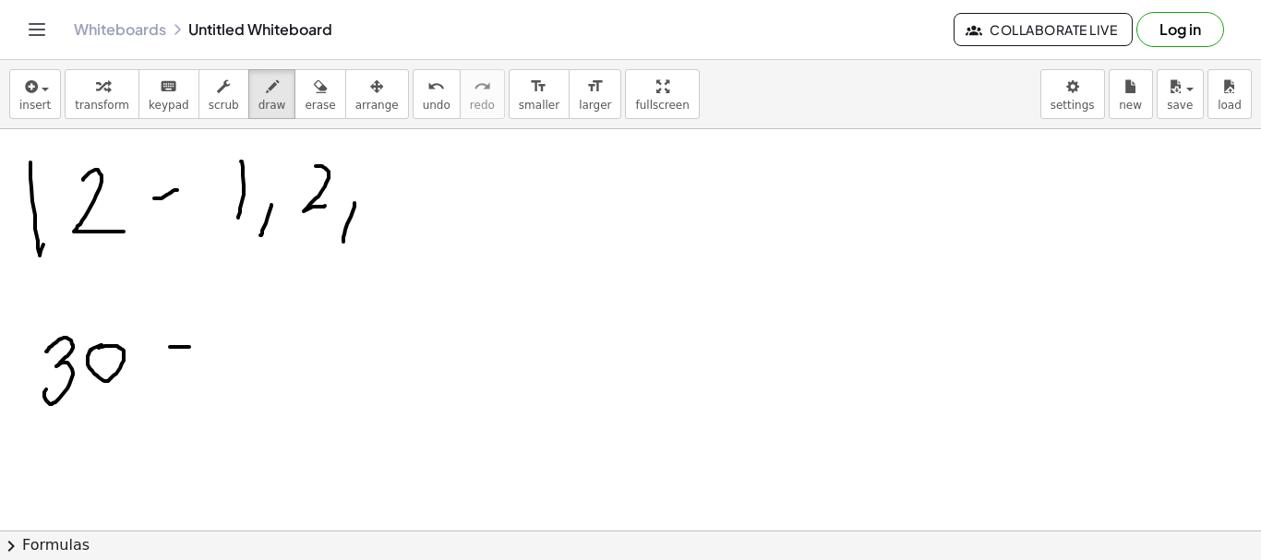
drag, startPoint x: 354, startPoint y: 203, endPoint x: 408, endPoint y: 195, distance: 54.2
click at [343, 240] on div at bounding box center [630, 530] width 1261 height 803
drag, startPoint x: 392, startPoint y: 174, endPoint x: 396, endPoint y: 218, distance: 43.5
click at [388, 215] on div at bounding box center [630, 530] width 1261 height 803
drag, startPoint x: 445, startPoint y: 220, endPoint x: 478, endPoint y: 186, distance: 47.0
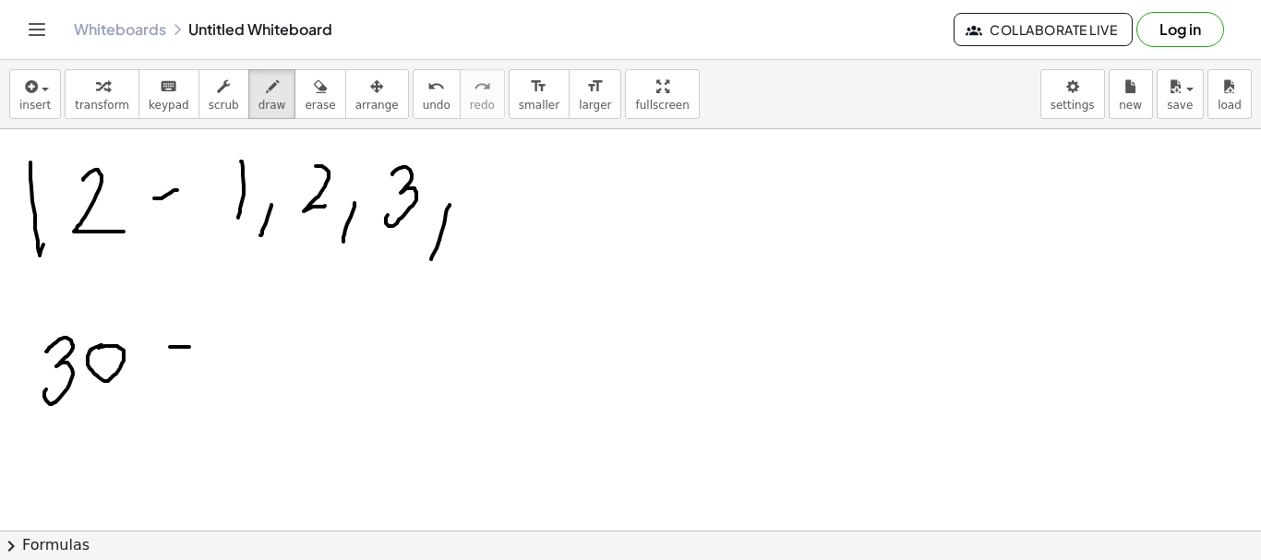
click at [431, 258] on div at bounding box center [630, 530] width 1261 height 803
drag, startPoint x: 479, startPoint y: 162, endPoint x: 493, endPoint y: 231, distance: 69.7
click at [474, 242] on div at bounding box center [630, 530] width 1261 height 803
drag, startPoint x: 519, startPoint y: 214, endPoint x: 551, endPoint y: 200, distance: 35.1
click at [507, 252] on div at bounding box center [630, 530] width 1261 height 803
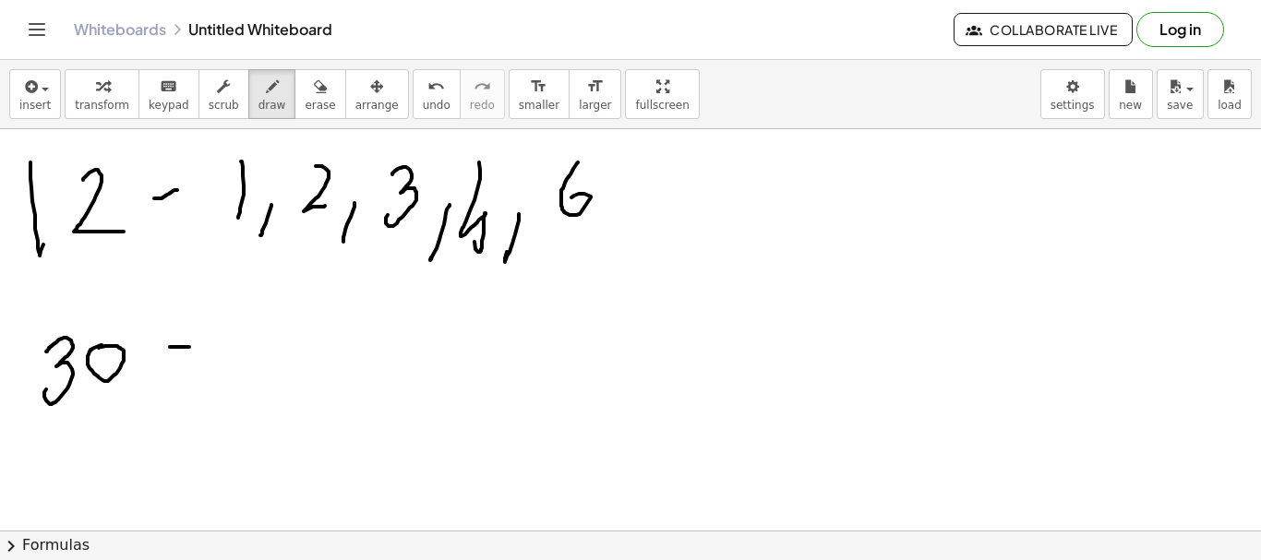
drag, startPoint x: 578, startPoint y: 162, endPoint x: 566, endPoint y: 203, distance: 42.4
click at [566, 203] on div at bounding box center [630, 530] width 1261 height 803
drag, startPoint x: 618, startPoint y: 202, endPoint x: 624, endPoint y: 223, distance: 22.2
click at [595, 235] on div at bounding box center [630, 530] width 1261 height 803
drag, startPoint x: 666, startPoint y: 189, endPoint x: 675, endPoint y: 203, distance: 16.1
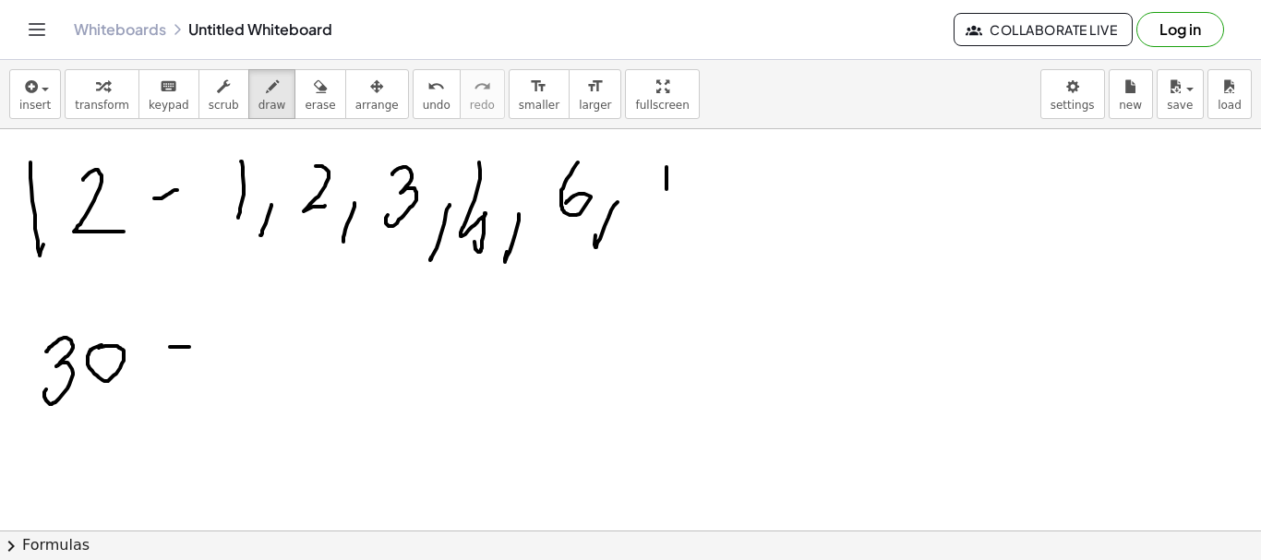
click at [666, 213] on div at bounding box center [630, 530] width 1261 height 803
drag, startPoint x: 690, startPoint y: 185, endPoint x: 681, endPoint y: 221, distance: 36.9
click at [714, 208] on div at bounding box center [630, 530] width 1261 height 803
drag, startPoint x: 246, startPoint y: 318, endPoint x: 240, endPoint y: 368, distance: 50.3
click at [240, 368] on div at bounding box center [630, 530] width 1261 height 803
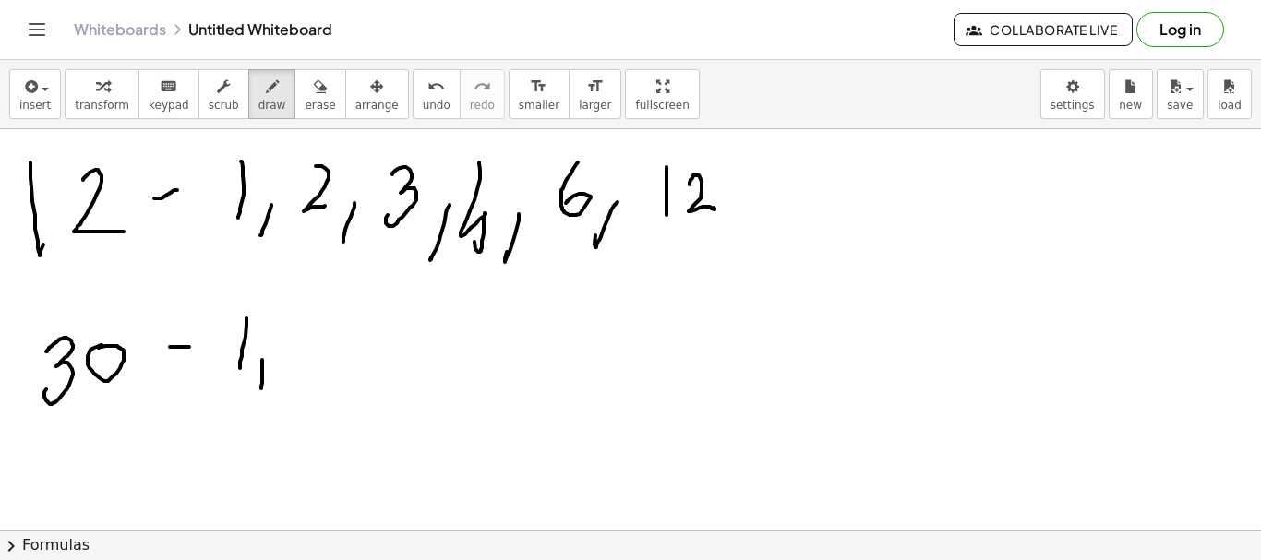
click at [260, 389] on div at bounding box center [630, 530] width 1261 height 803
drag, startPoint x: 294, startPoint y: 339, endPoint x: 316, endPoint y: 367, distance: 36.2
click at [316, 367] on div at bounding box center [630, 530] width 1261 height 803
drag, startPoint x: 338, startPoint y: 356, endPoint x: 335, endPoint y: 372, distance: 15.9
click at [335, 372] on div at bounding box center [630, 530] width 1261 height 803
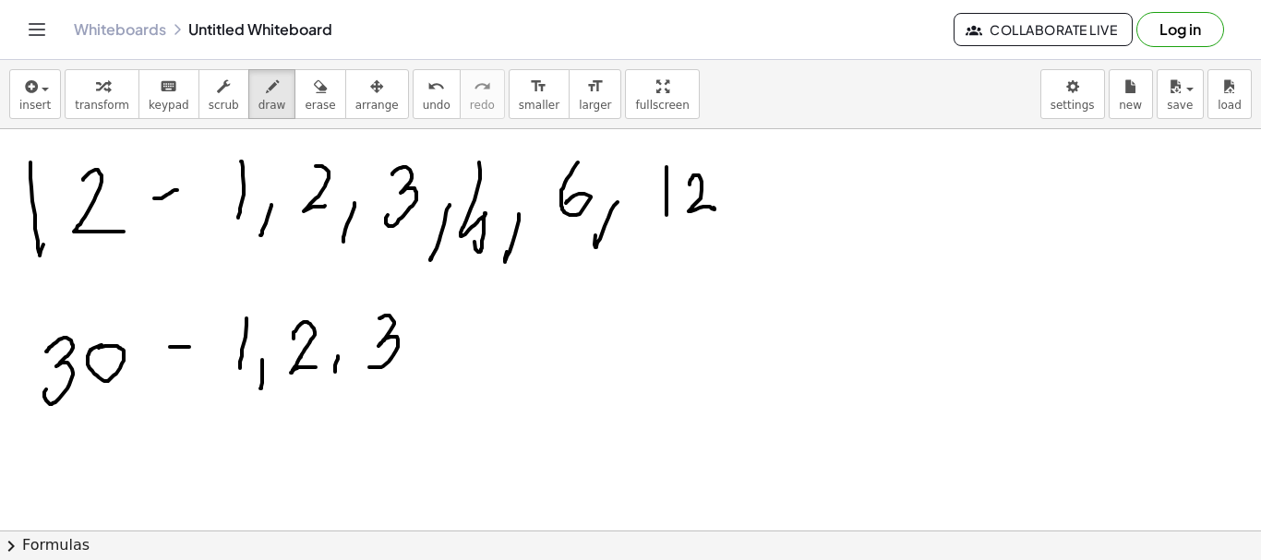
drag, startPoint x: 379, startPoint y: 318, endPoint x: 361, endPoint y: 360, distance: 45.5
click at [362, 360] on div at bounding box center [630, 530] width 1261 height 803
drag, startPoint x: 435, startPoint y: 351, endPoint x: 416, endPoint y: 391, distance: 44.6
click at [417, 391] on div at bounding box center [630, 530] width 1261 height 803
drag, startPoint x: 469, startPoint y: 316, endPoint x: 486, endPoint y: 321, distance: 18.4
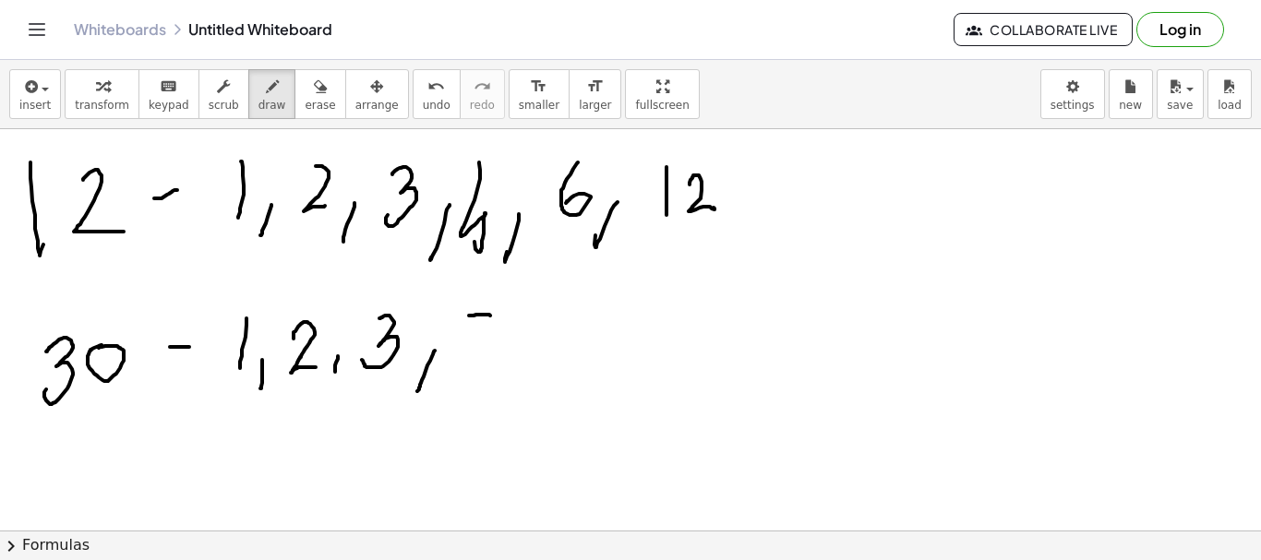
click at [497, 316] on div at bounding box center [630, 530] width 1261 height 803
drag, startPoint x: 470, startPoint y: 318, endPoint x: 453, endPoint y: 362, distance: 47.3
click at [453, 362] on div at bounding box center [630, 530] width 1261 height 803
drag, startPoint x: 528, startPoint y: 353, endPoint x: 570, endPoint y: 342, distance: 43.0
click at [508, 396] on div at bounding box center [630, 530] width 1261 height 803
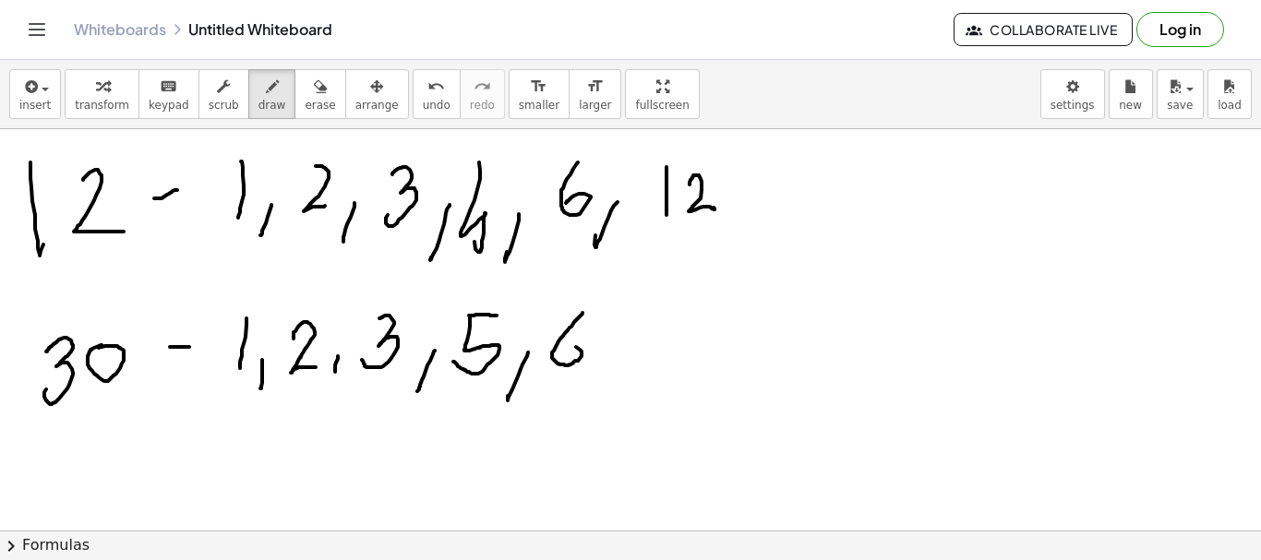
drag, startPoint x: 582, startPoint y: 314, endPoint x: 614, endPoint y: 377, distance: 70.2
click at [556, 344] on div at bounding box center [630, 530] width 1261 height 803
click at [614, 377] on div at bounding box center [630, 530] width 1261 height 803
drag, startPoint x: 644, startPoint y: 312, endPoint x: 641, endPoint y: 363, distance: 50.9
click at [641, 363] on div at bounding box center [630, 530] width 1261 height 803
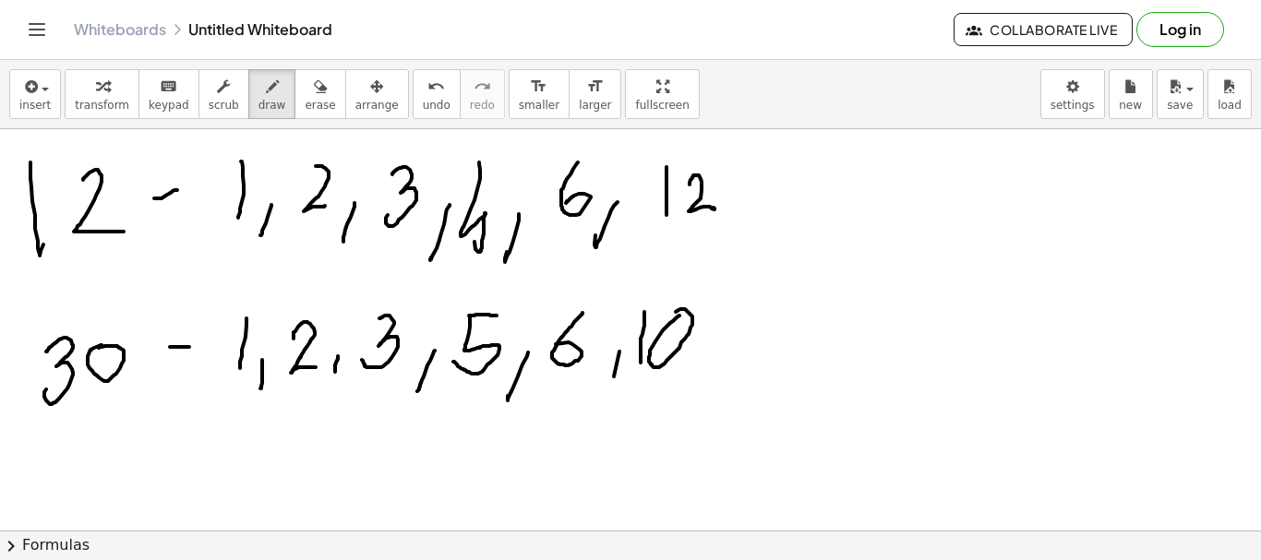
click at [673, 321] on div at bounding box center [630, 530] width 1261 height 803
drag, startPoint x: 714, startPoint y: 352, endPoint x: 702, endPoint y: 378, distance: 28.5
click at [702, 378] on div at bounding box center [630, 530] width 1261 height 803
drag, startPoint x: 738, startPoint y: 316, endPoint x: 740, endPoint y: 357, distance: 41.6
click at [738, 363] on div at bounding box center [630, 530] width 1261 height 803
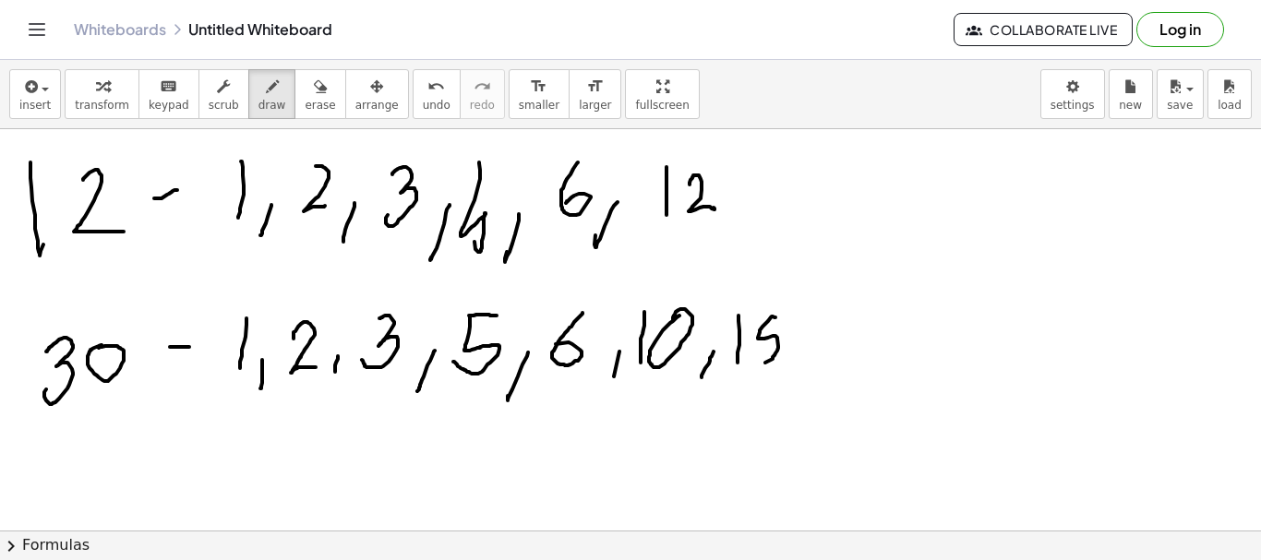
drag, startPoint x: 775, startPoint y: 318, endPoint x: 763, endPoint y: 295, distance: 25.2
click at [758, 363] on div at bounding box center [630, 530] width 1261 height 803
drag, startPoint x: 774, startPoint y: 312, endPoint x: 846, endPoint y: 366, distance: 89.0
click at [784, 317] on div at bounding box center [630, 530] width 1261 height 803
drag, startPoint x: 809, startPoint y: 351, endPoint x: 804, endPoint y: 373, distance: 22.6
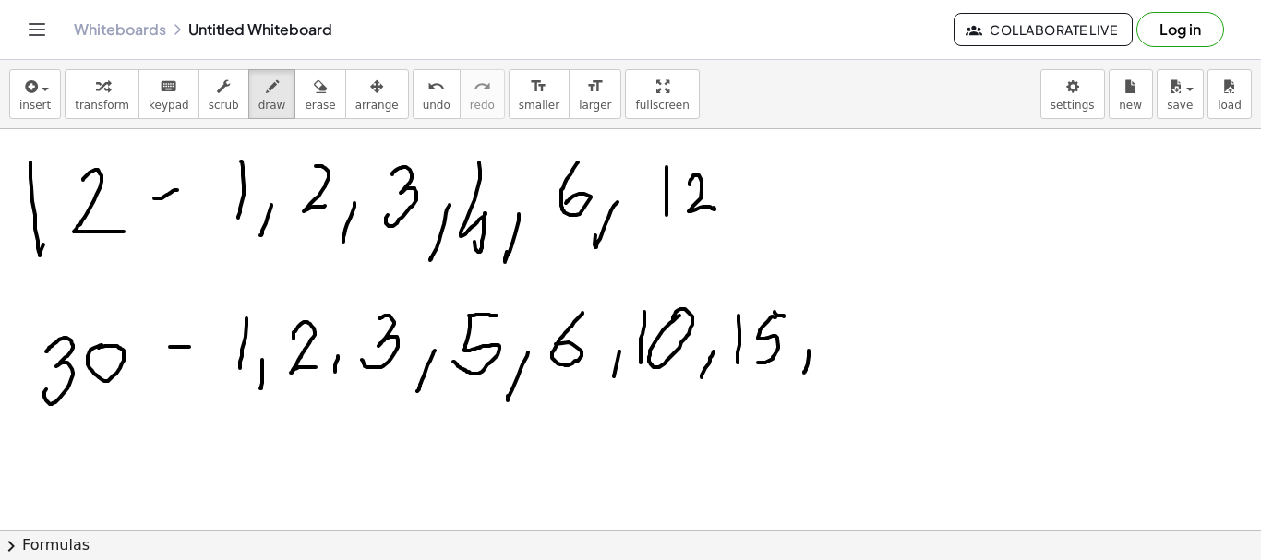
click at [804, 373] on div at bounding box center [630, 530] width 1261 height 803
drag, startPoint x: 834, startPoint y: 314, endPoint x: 890, endPoint y: 328, distance: 57.1
click at [840, 354] on div at bounding box center [630, 530] width 1261 height 803
click at [892, 317] on div at bounding box center [630, 530] width 1261 height 803
drag, startPoint x: 230, startPoint y: 235, endPoint x: 260, endPoint y: 274, distance: 49.3
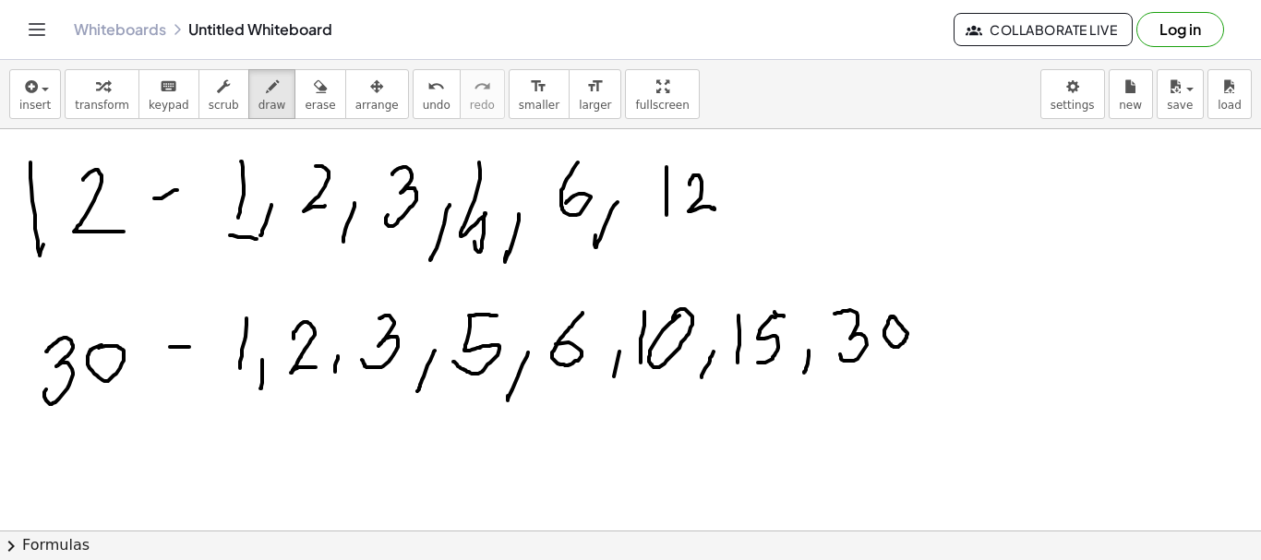
click at [258, 240] on div at bounding box center [630, 530] width 1261 height 803
drag, startPoint x: 218, startPoint y: 394, endPoint x: 242, endPoint y: 393, distance: 24.0
click at [242, 393] on div at bounding box center [630, 530] width 1261 height 803
drag, startPoint x: 309, startPoint y: 245, endPoint x: 414, endPoint y: 247, distance: 104.3
click at [414, 247] on div at bounding box center [630, 530] width 1261 height 803
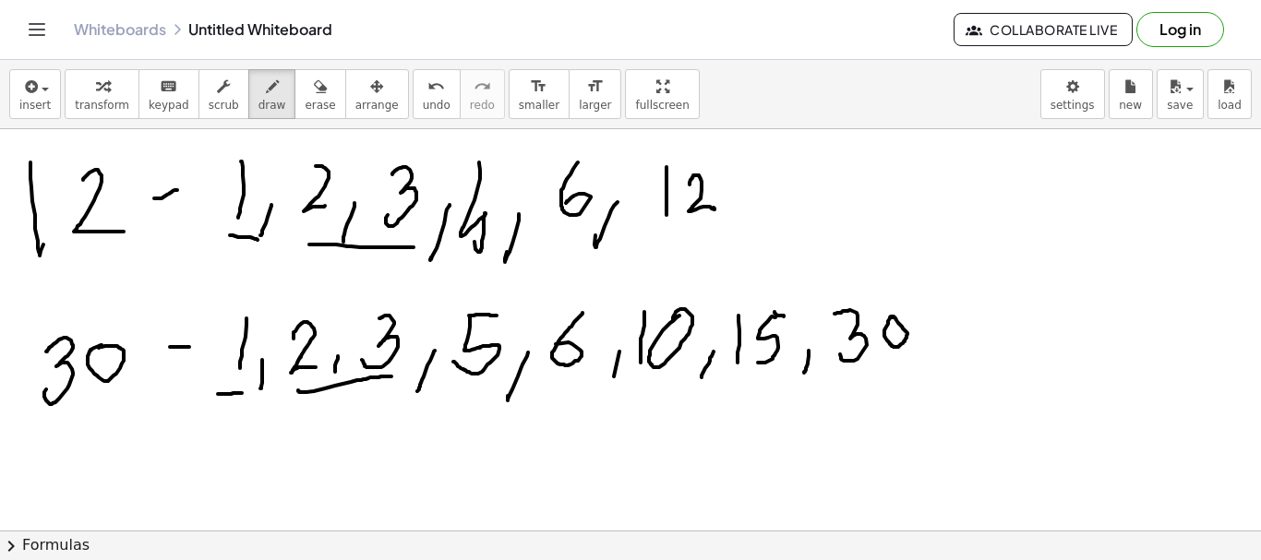
drag, startPoint x: 298, startPoint y: 390, endPoint x: 392, endPoint y: 377, distance: 95.2
click at [392, 377] on div at bounding box center [630, 530] width 1261 height 803
drag, startPoint x: 555, startPoint y: 247, endPoint x: 579, endPoint y: 247, distance: 24.0
click at [578, 246] on div at bounding box center [630, 530] width 1261 height 803
drag, startPoint x: 556, startPoint y: 385, endPoint x: 582, endPoint y: 382, distance: 26.0
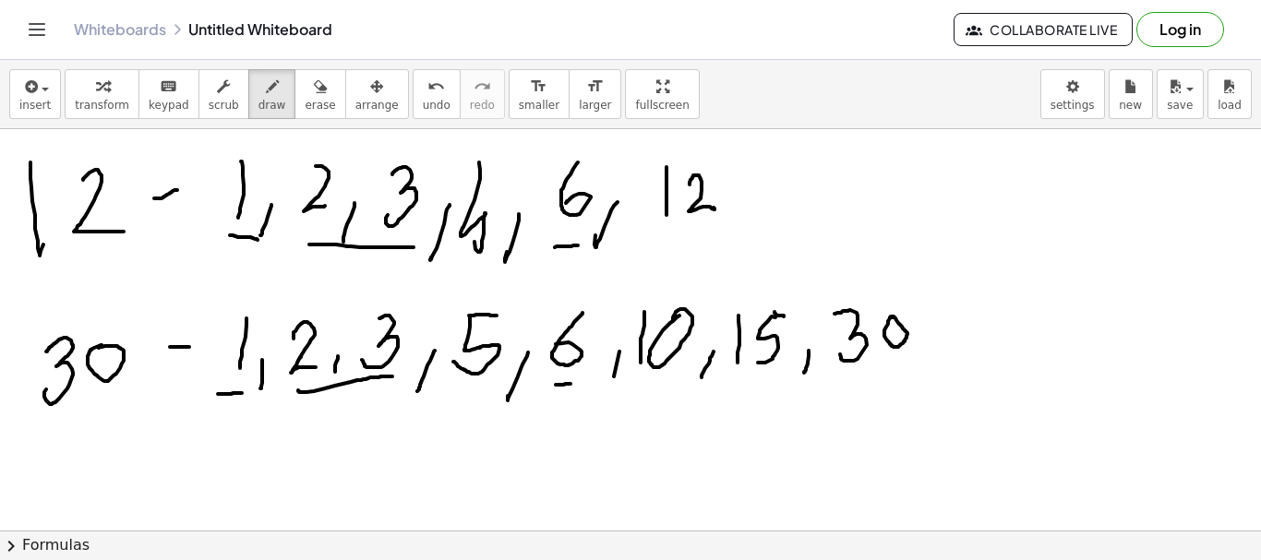
click at [582, 382] on div at bounding box center [630, 530] width 1261 height 803
click at [305, 101] on span "erase" at bounding box center [320, 105] width 30 height 13
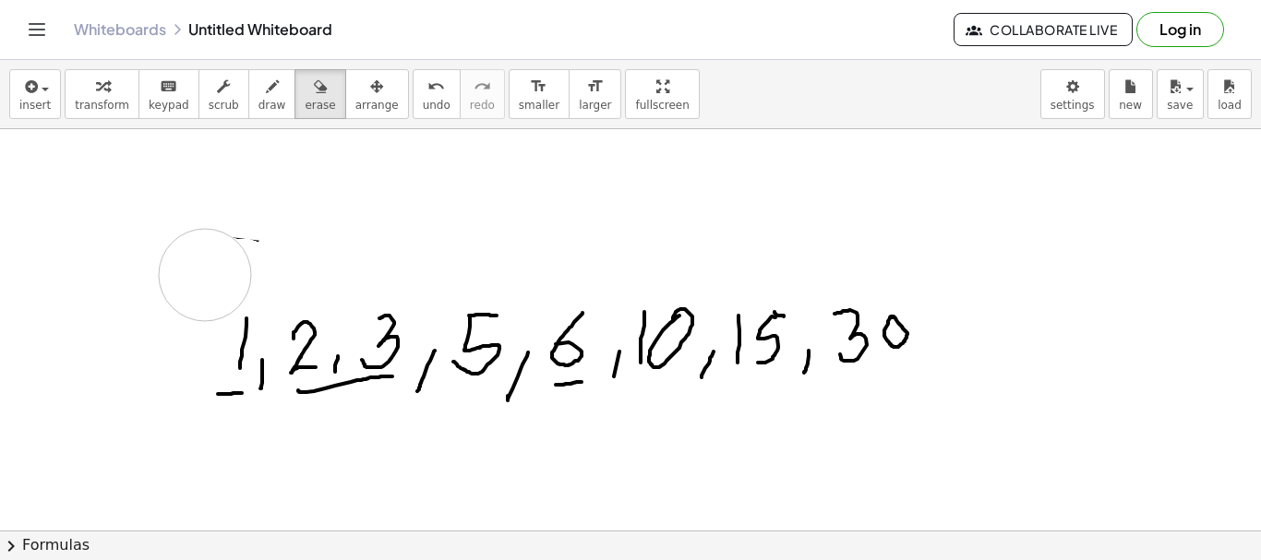
drag, startPoint x: 5, startPoint y: 167, endPoint x: 113, endPoint y: 379, distance: 238.2
click at [401, 342] on div at bounding box center [630, 530] width 1261 height 803
drag, startPoint x: 113, startPoint y: 379, endPoint x: 334, endPoint y: 313, distance: 231.3
click at [122, 373] on div at bounding box center [630, 530] width 1261 height 803
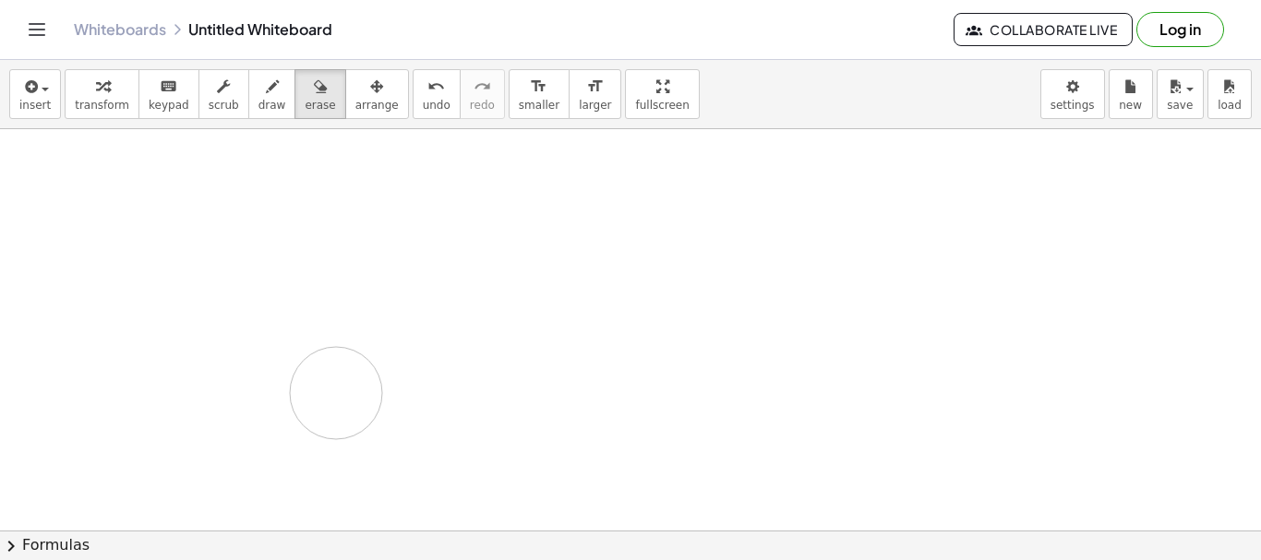
drag, startPoint x: 174, startPoint y: 368, endPoint x: 344, endPoint y: 391, distance: 171.4
click at [344, 391] on div at bounding box center [630, 530] width 1261 height 803
click at [259, 99] on span "draw" at bounding box center [272, 105] width 28 height 13
drag, startPoint x: 46, startPoint y: 154, endPoint x: 36, endPoint y: 170, distance: 18.7
click at [42, 186] on div at bounding box center [630, 530] width 1261 height 803
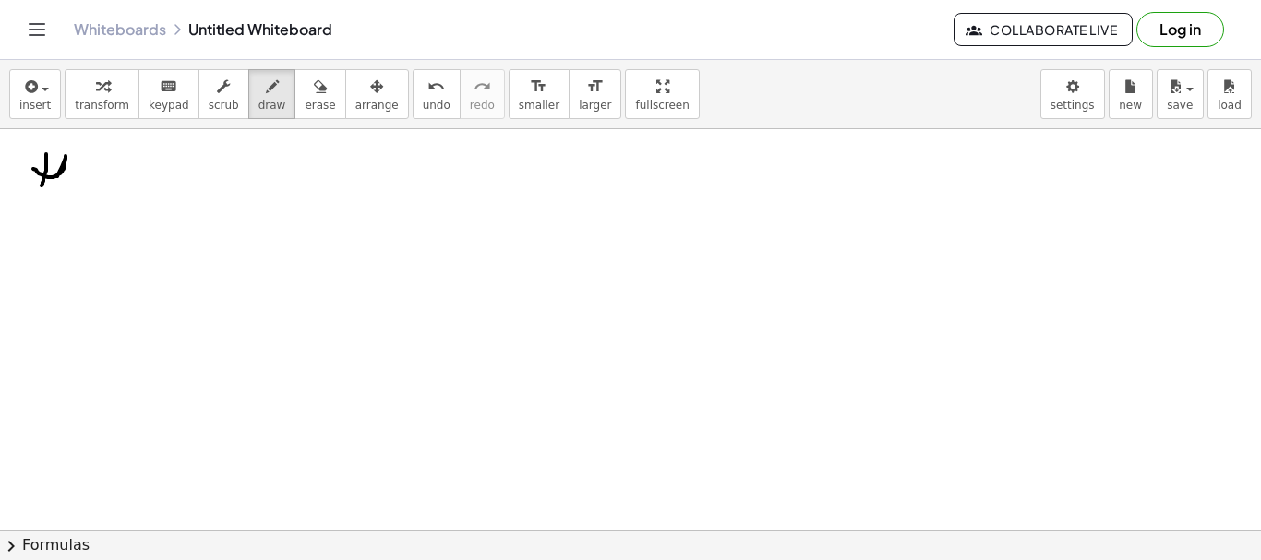
drag, startPoint x: 36, startPoint y: 170, endPoint x: 77, endPoint y: 174, distance: 40.8
click at [54, 184] on div at bounding box center [630, 530] width 1261 height 803
drag, startPoint x: 77, startPoint y: 174, endPoint x: 112, endPoint y: 180, distance: 35.7
click at [99, 187] on div at bounding box center [630, 530] width 1261 height 803
click at [111, 187] on div at bounding box center [630, 530] width 1261 height 803
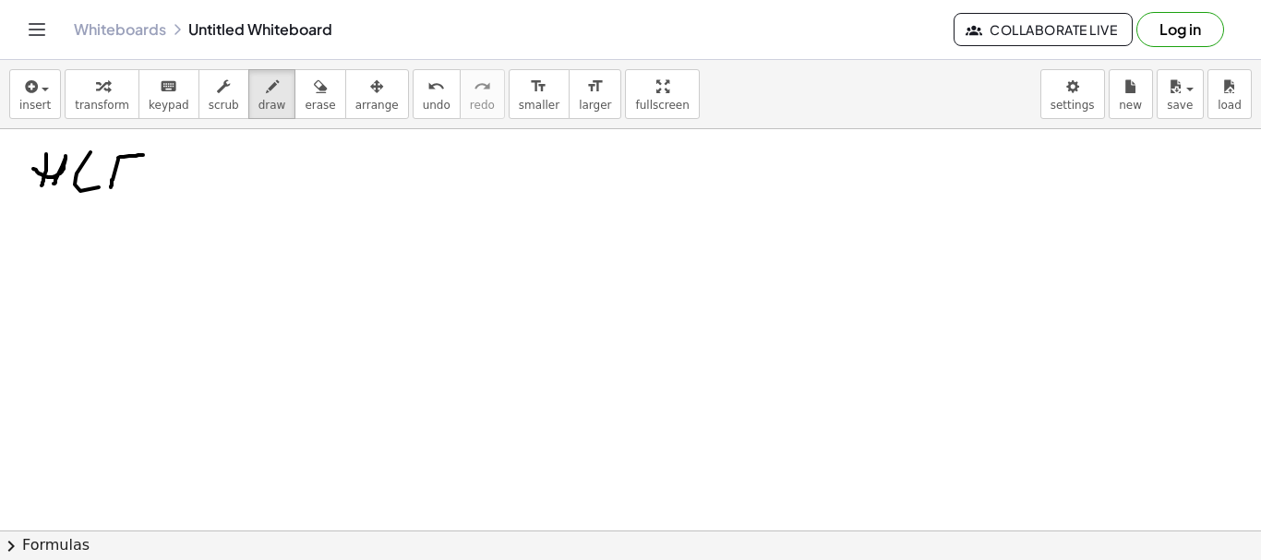
drag, startPoint x: 118, startPoint y: 158, endPoint x: 125, endPoint y: 171, distance: 14.4
click at [140, 158] on div at bounding box center [630, 530] width 1261 height 803
drag, startPoint x: 113, startPoint y: 172, endPoint x: 132, endPoint y: 172, distance: 19.4
click at [132, 172] on div at bounding box center [630, 530] width 1261 height 803
drag, startPoint x: 159, startPoint y: 172, endPoint x: 164, endPoint y: 163, distance: 10.0
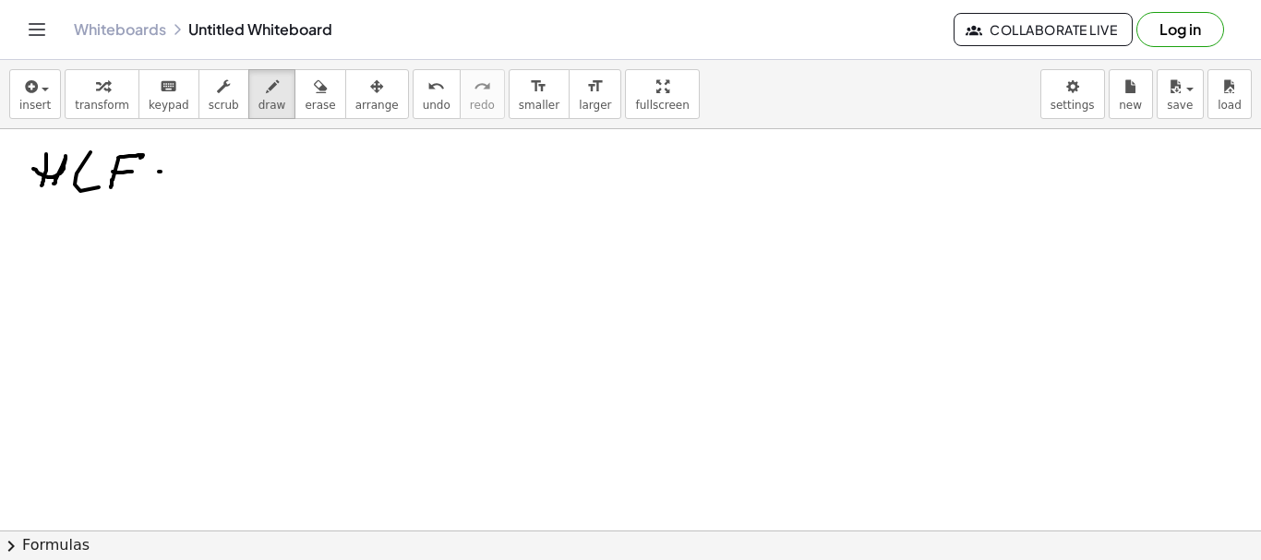
click at [178, 167] on div at bounding box center [630, 530] width 1261 height 803
drag, startPoint x: 162, startPoint y: 162, endPoint x: 173, endPoint y: 159, distance: 10.5
click at [173, 159] on div at bounding box center [630, 530] width 1261 height 803
drag, startPoint x: 227, startPoint y: 165, endPoint x: 233, endPoint y: 184, distance: 19.3
click at [233, 184] on div at bounding box center [630, 530] width 1261 height 803
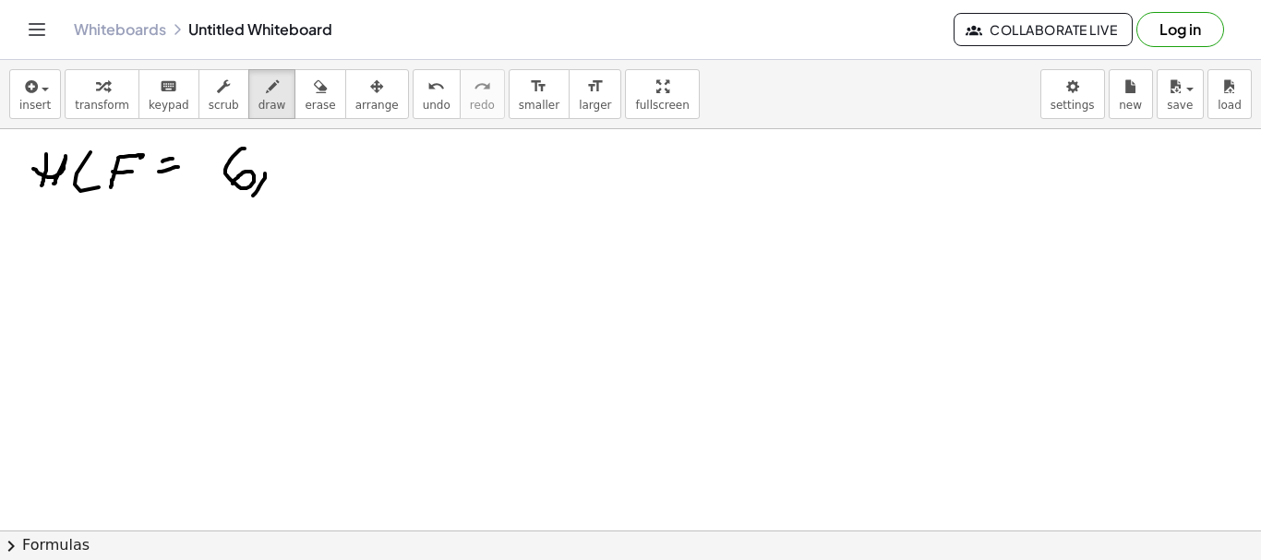
drag, startPoint x: 265, startPoint y: 174, endPoint x: 283, endPoint y: 171, distance: 18.8
click at [249, 196] on div at bounding box center [630, 530] width 1261 height 803
drag, startPoint x: 298, startPoint y: 154, endPoint x: 340, endPoint y: 160, distance: 41.9
click at [330, 173] on div at bounding box center [630, 530] width 1261 height 803
drag, startPoint x: 343, startPoint y: 149, endPoint x: 374, endPoint y: 186, distance: 48.6
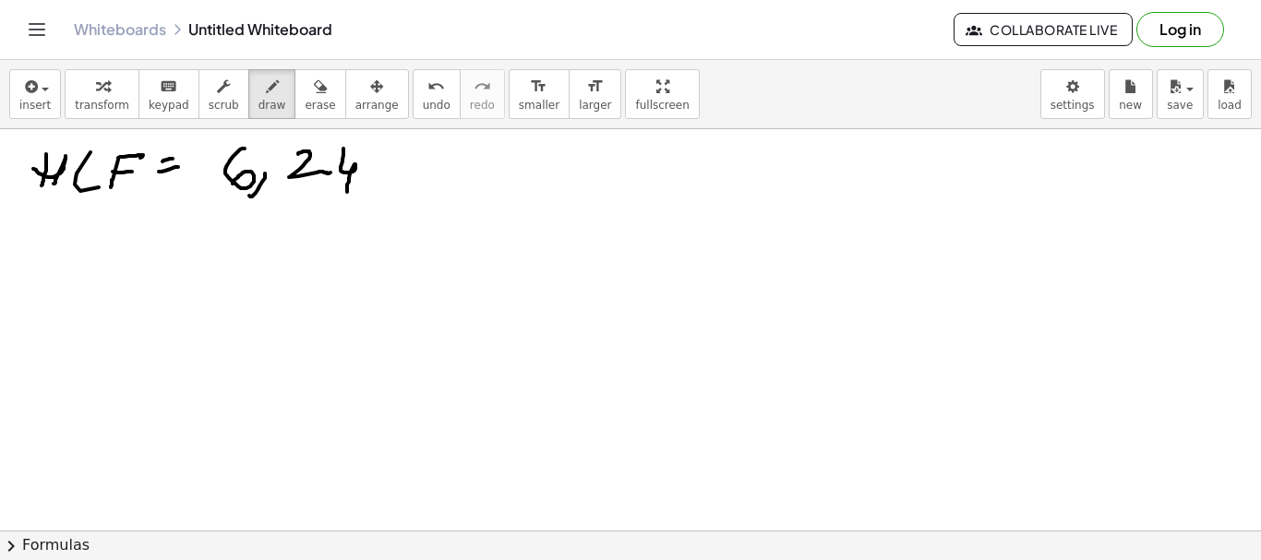
click at [344, 191] on div at bounding box center [630, 530] width 1261 height 803
drag, startPoint x: 405, startPoint y: 197, endPoint x: 417, endPoint y: 196, distance: 12.0
drag, startPoint x: 422, startPoint y: 192, endPoint x: 436, endPoint y: 190, distance: 14.0
click at [414, 207] on div at bounding box center [630, 530] width 1261 height 803
drag, startPoint x: 461, startPoint y: 150, endPoint x: 528, endPoint y: 167, distance: 69.4
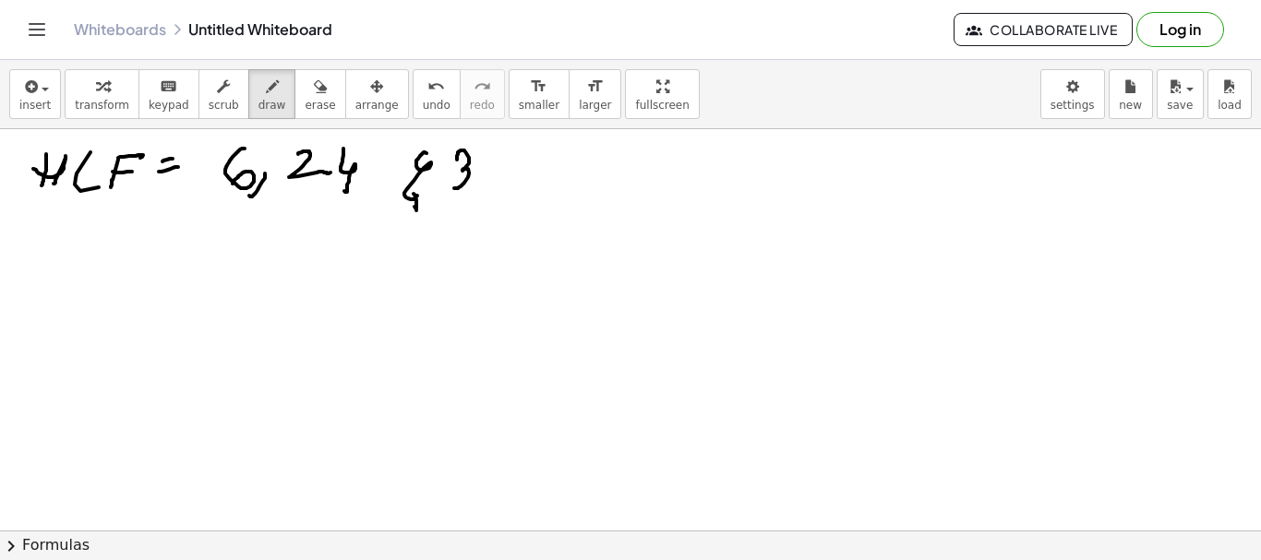
click at [453, 183] on div at bounding box center [630, 530] width 1261 height 803
click at [492, 150] on div at bounding box center [630, 530] width 1261 height 803
drag, startPoint x: 164, startPoint y: 237, endPoint x: 161, endPoint y: 316, distance: 78.5
click at [165, 407] on div at bounding box center [630, 530] width 1261 height 803
drag, startPoint x: 137, startPoint y: 267, endPoint x: 221, endPoint y: 266, distance: 84.0
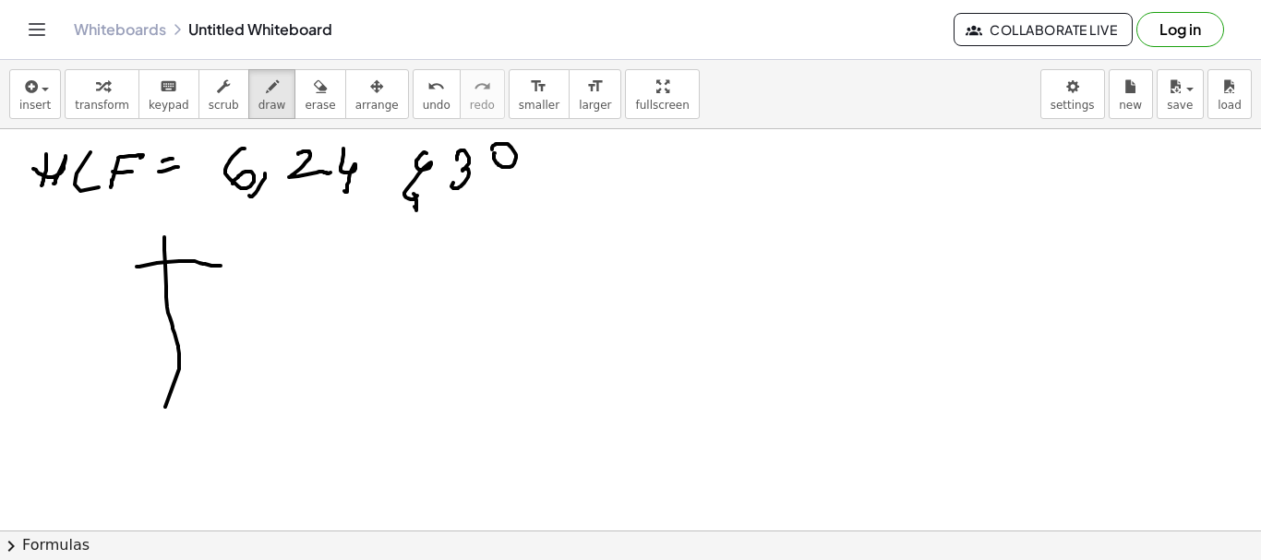
click at [221, 266] on div at bounding box center [630, 530] width 1261 height 803
drag, startPoint x: 197, startPoint y: 234, endPoint x: 185, endPoint y: 255, distance: 23.6
click at [188, 252] on div at bounding box center [630, 530] width 1261 height 803
drag, startPoint x: 138, startPoint y: 246, endPoint x: 155, endPoint y: 253, distance: 18.2
click at [155, 253] on div at bounding box center [630, 530] width 1261 height 803
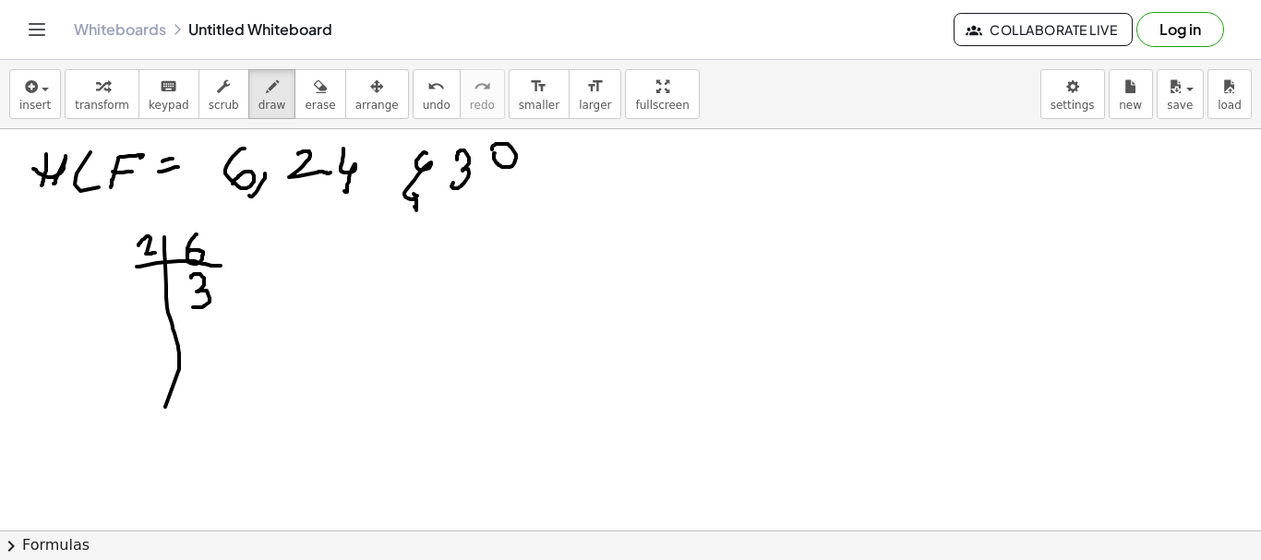
drag, startPoint x: 191, startPoint y: 278, endPoint x: 146, endPoint y: 324, distance: 64.6
click at [186, 306] on div at bounding box center [630, 530] width 1261 height 803
drag, startPoint x: 146, startPoint y: 324, endPoint x: 145, endPoint y: 292, distance: 32.3
click at [218, 314] on div at bounding box center [630, 530] width 1261 height 803
drag, startPoint x: 145, startPoint y: 292, endPoint x: 177, endPoint y: 342, distance: 60.2
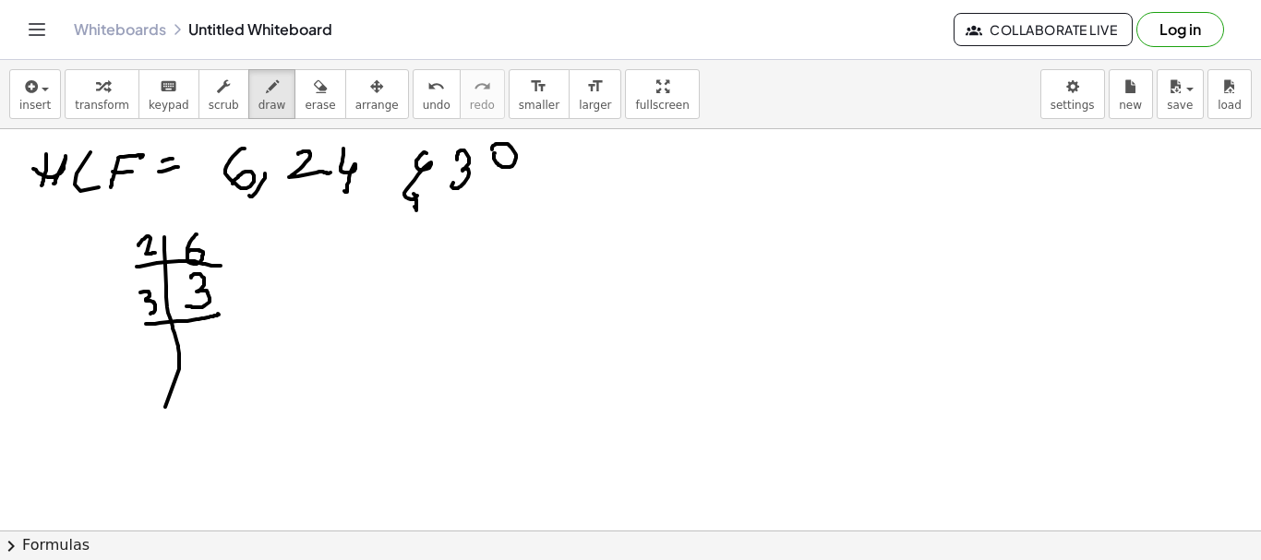
click at [138, 313] on div at bounding box center [630, 530] width 1261 height 803
drag, startPoint x: 200, startPoint y: 329, endPoint x: 202, endPoint y: 351, distance: 22.2
click at [202, 351] on div at bounding box center [630, 530] width 1261 height 803
drag, startPoint x: 40, startPoint y: 440, endPoint x: 71, endPoint y: 472, distance: 44.4
click at [71, 472] on div at bounding box center [630, 530] width 1261 height 803
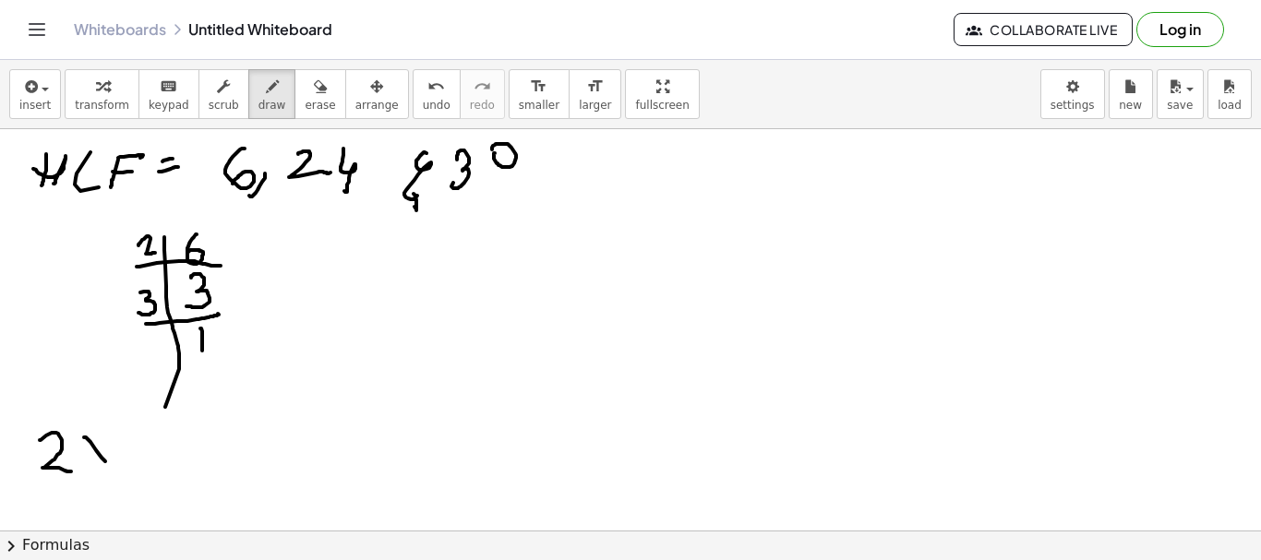
drag, startPoint x: 84, startPoint y: 438, endPoint x: 107, endPoint y: 437, distance: 23.1
click at [104, 461] on div at bounding box center [630, 530] width 1261 height 803
drag, startPoint x: 107, startPoint y: 435, endPoint x: 82, endPoint y: 468, distance: 41.5
click at [82, 468] on div at bounding box center [630, 530] width 1261 height 803
drag, startPoint x: 130, startPoint y: 441, endPoint x: 128, endPoint y: 461, distance: 19.5
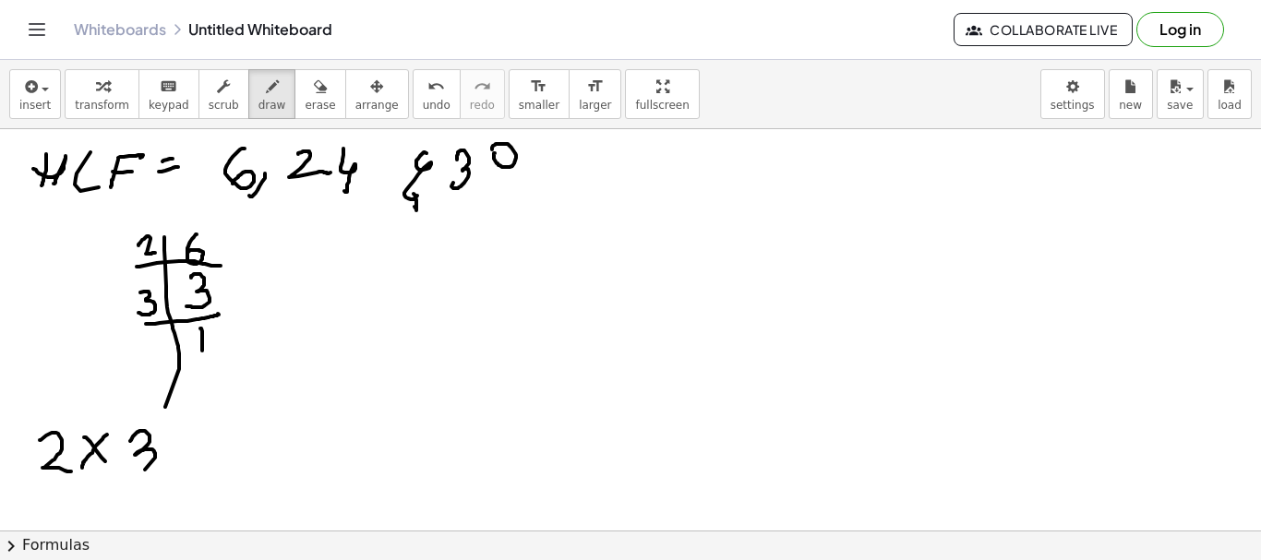
click at [127, 462] on div at bounding box center [630, 530] width 1261 height 803
drag, startPoint x: 376, startPoint y: 227, endPoint x: 387, endPoint y: 326, distance: 99.4
click at [383, 481] on div at bounding box center [630, 530] width 1261 height 803
drag, startPoint x: 336, startPoint y: 269, endPoint x: 454, endPoint y: 238, distance: 122.0
click at [465, 239] on div at bounding box center [630, 530] width 1261 height 803
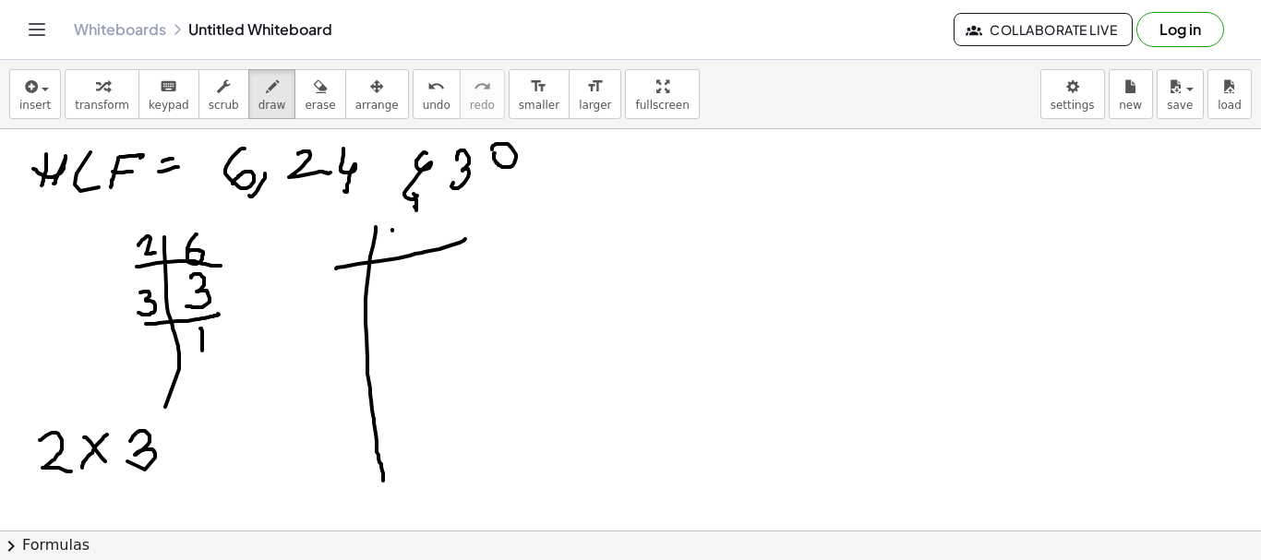
drag, startPoint x: 392, startPoint y: 231, endPoint x: 399, endPoint y: 243, distance: 13.6
click at [445, 238] on div at bounding box center [630, 530] width 1261 height 803
drag, startPoint x: 399, startPoint y: 243, endPoint x: 424, endPoint y: 239, distance: 25.2
click at [424, 239] on div at bounding box center [630, 530] width 1261 height 803
click at [442, 245] on div at bounding box center [630, 530] width 1261 height 803
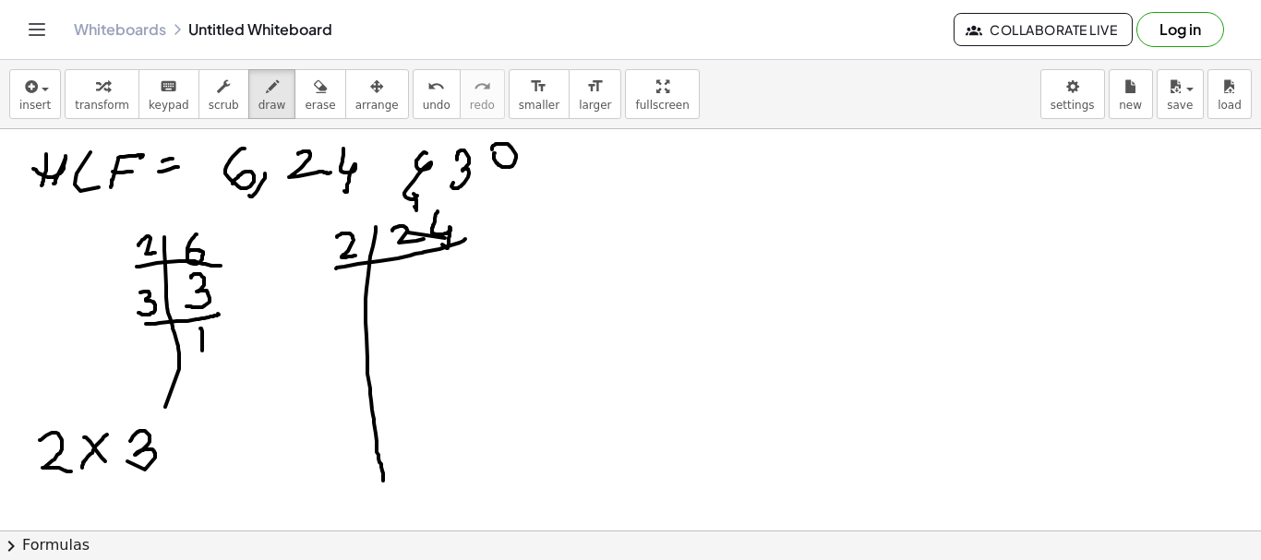
click at [357, 255] on div at bounding box center [630, 530] width 1261 height 803
click at [406, 302] on div at bounding box center [630, 530] width 1261 height 803
click at [458, 284] on div at bounding box center [630, 530] width 1261 height 803
click at [491, 296] on div at bounding box center [630, 530] width 1261 height 803
click at [344, 306] on div at bounding box center [630, 530] width 1261 height 803
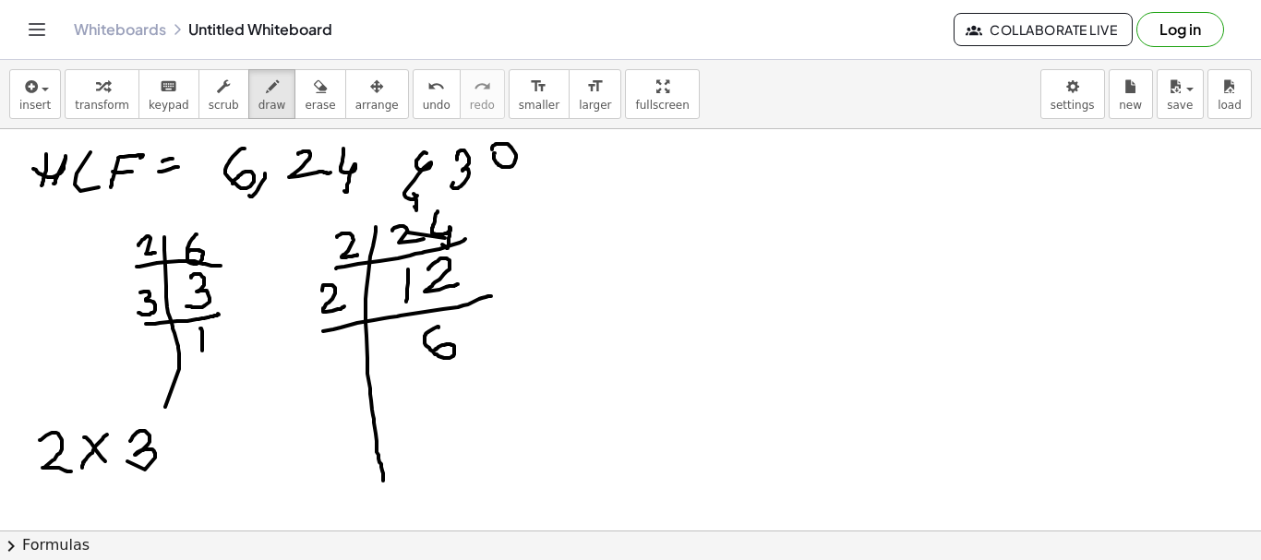
click at [435, 352] on div at bounding box center [630, 530] width 1261 height 803
click at [491, 365] on div at bounding box center [630, 530] width 1261 height 803
click at [359, 373] on div at bounding box center [630, 530] width 1261 height 803
click at [429, 416] on div at bounding box center [630, 530] width 1261 height 803
click at [485, 408] on div at bounding box center [630, 530] width 1261 height 803
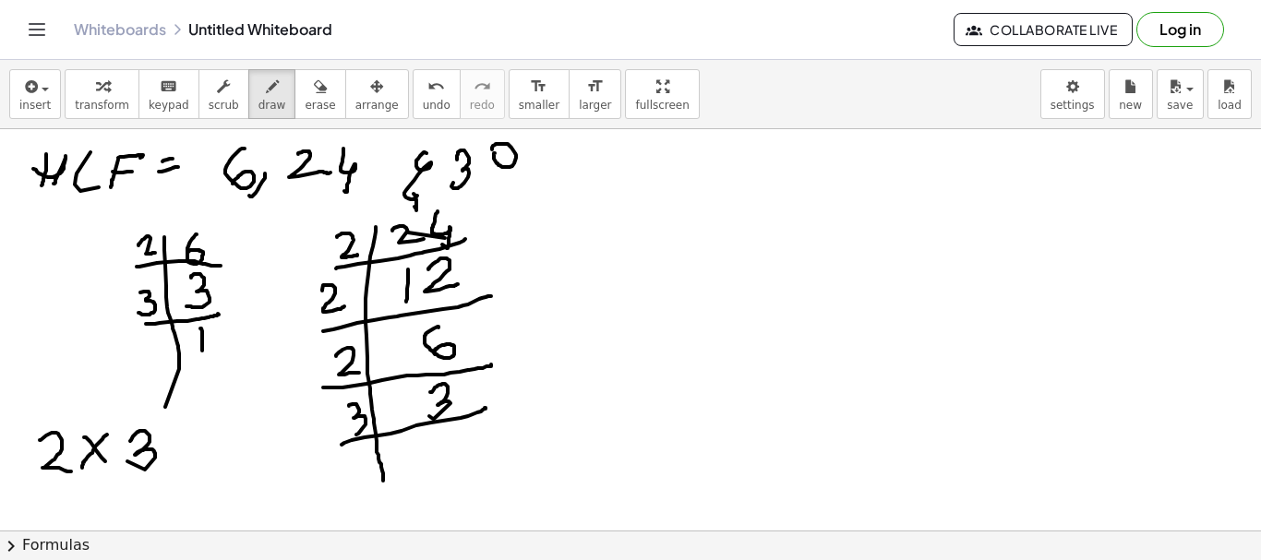
click at [349, 429] on div at bounding box center [630, 530] width 1261 height 803
click at [438, 462] on div at bounding box center [630, 530] width 1261 height 803
drag, startPoint x: 318, startPoint y: 499, endPoint x: 352, endPoint y: 518, distance: 38.0
click at [352, 518] on div at bounding box center [630, 530] width 1261 height 803
click at [390, 512] on div at bounding box center [630, 530] width 1261 height 803
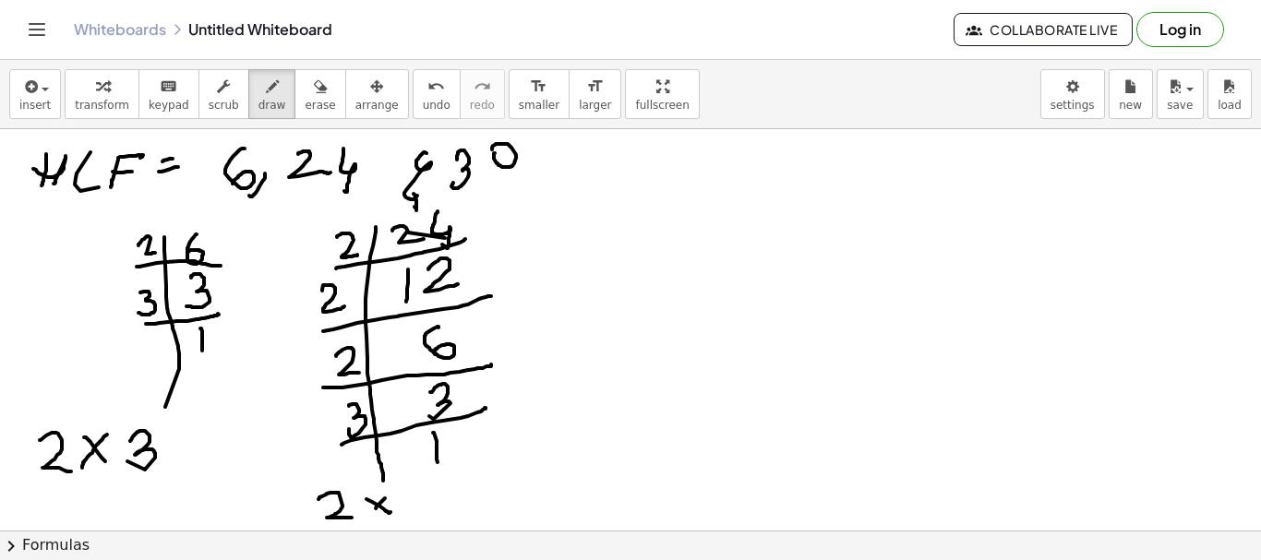
click at [366, 520] on div at bounding box center [630, 530] width 1261 height 803
click at [440, 511] on div at bounding box center [630, 530] width 1261 height 803
click at [483, 510] on div at bounding box center [630, 530] width 1261 height 803
click at [453, 515] on div at bounding box center [630, 530] width 1261 height 803
click at [301, 517] on div at bounding box center [630, 530] width 1261 height 803
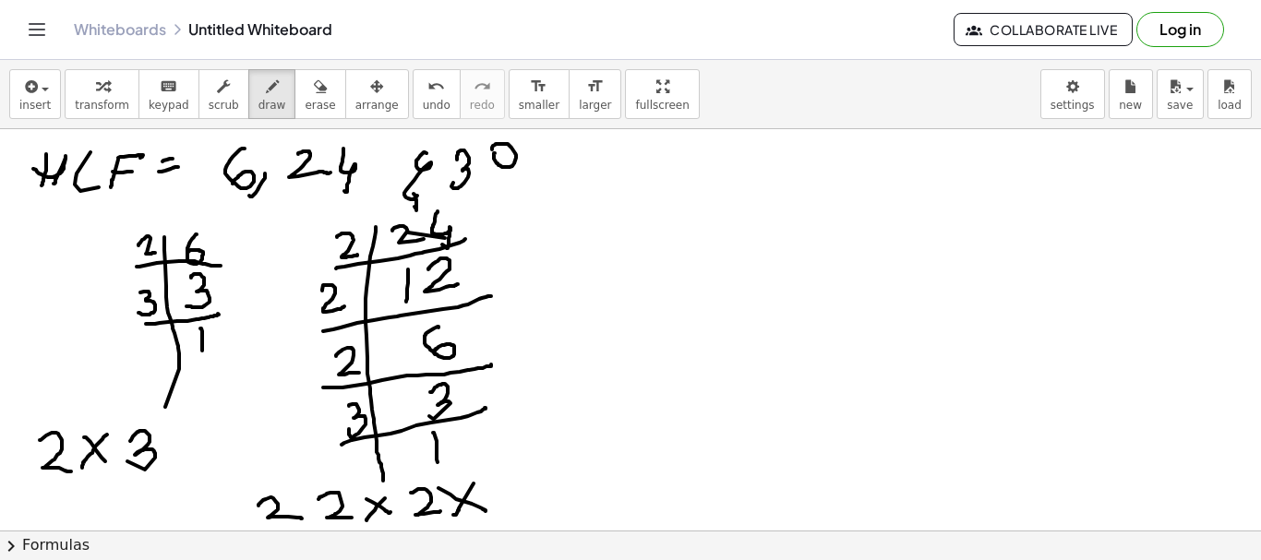
click at [310, 512] on div at bounding box center [630, 530] width 1261 height 803
click at [303, 518] on div at bounding box center [630, 530] width 1261 height 803
click at [510, 510] on div at bounding box center [630, 530] width 1261 height 803
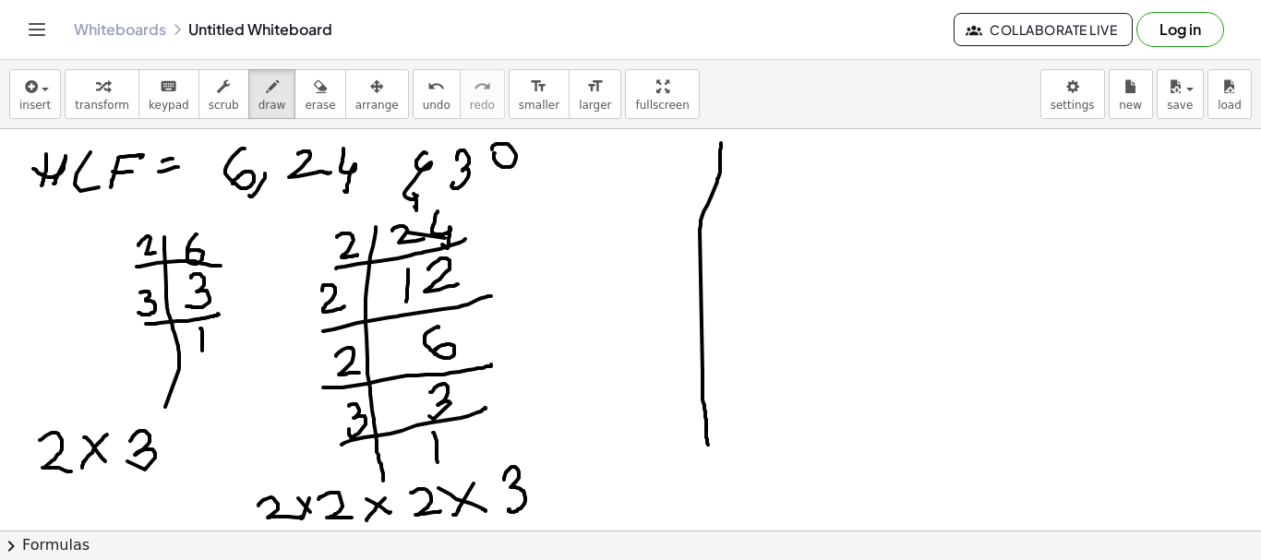
click at [708, 423] on div at bounding box center [630, 530] width 1261 height 803
click at [806, 193] on div at bounding box center [630, 530] width 1261 height 803
click at [736, 188] on div at bounding box center [630, 530] width 1261 height 803
click at [767, 160] on div at bounding box center [630, 530] width 1261 height 803
click at [701, 169] on div at bounding box center [630, 530] width 1261 height 803
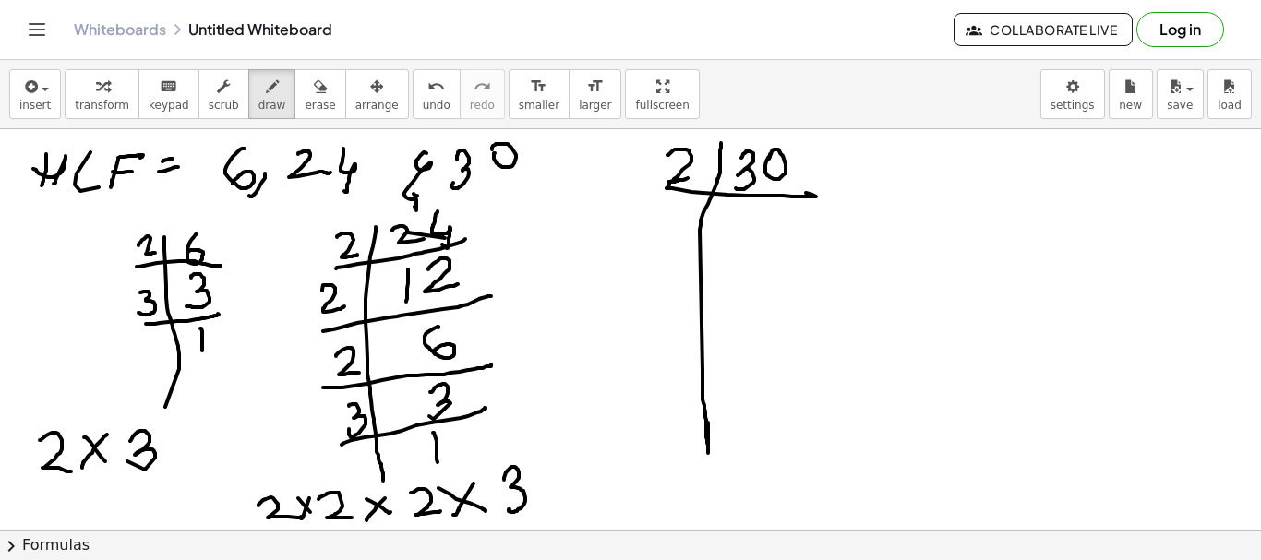
click at [703, 169] on div at bounding box center [630, 530] width 1261 height 803
click at [743, 246] on div at bounding box center [630, 530] width 1261 height 803
click at [753, 232] on div at bounding box center [630, 530] width 1261 height 803
click at [788, 199] on div at bounding box center [630, 530] width 1261 height 803
click at [817, 238] on div at bounding box center [630, 530] width 1261 height 803
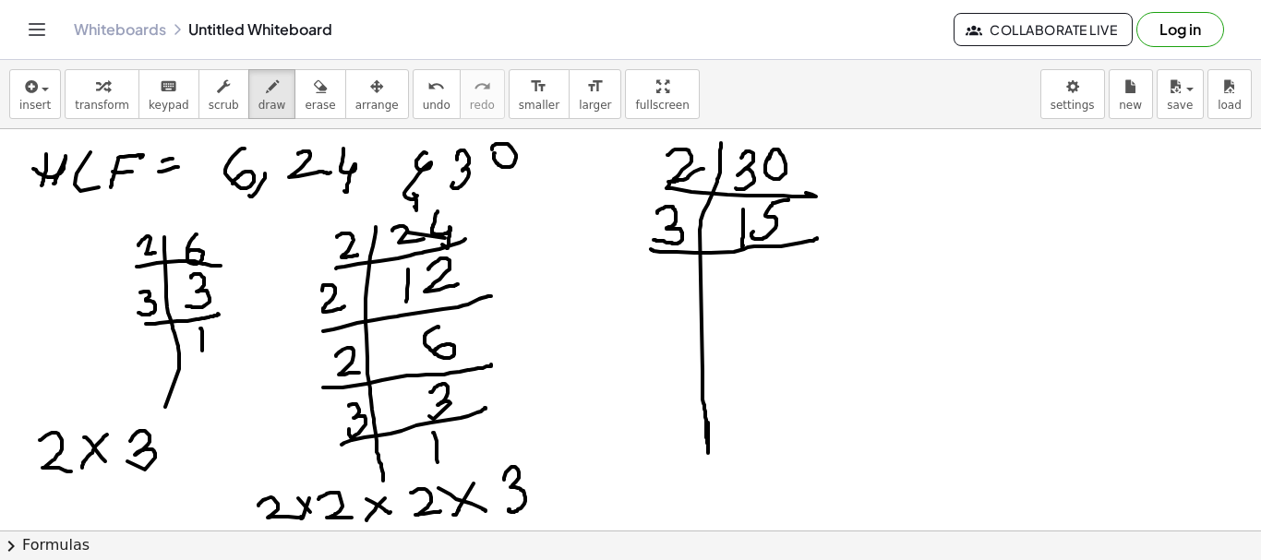
click at [659, 239] on div at bounding box center [630, 530] width 1261 height 803
click at [771, 263] on div at bounding box center [630, 530] width 1261 height 803
click at [743, 296] on div at bounding box center [630, 530] width 1261 height 803
click at [803, 309] on div at bounding box center [630, 530] width 1261 height 803
click at [671, 274] on div at bounding box center [630, 530] width 1261 height 803
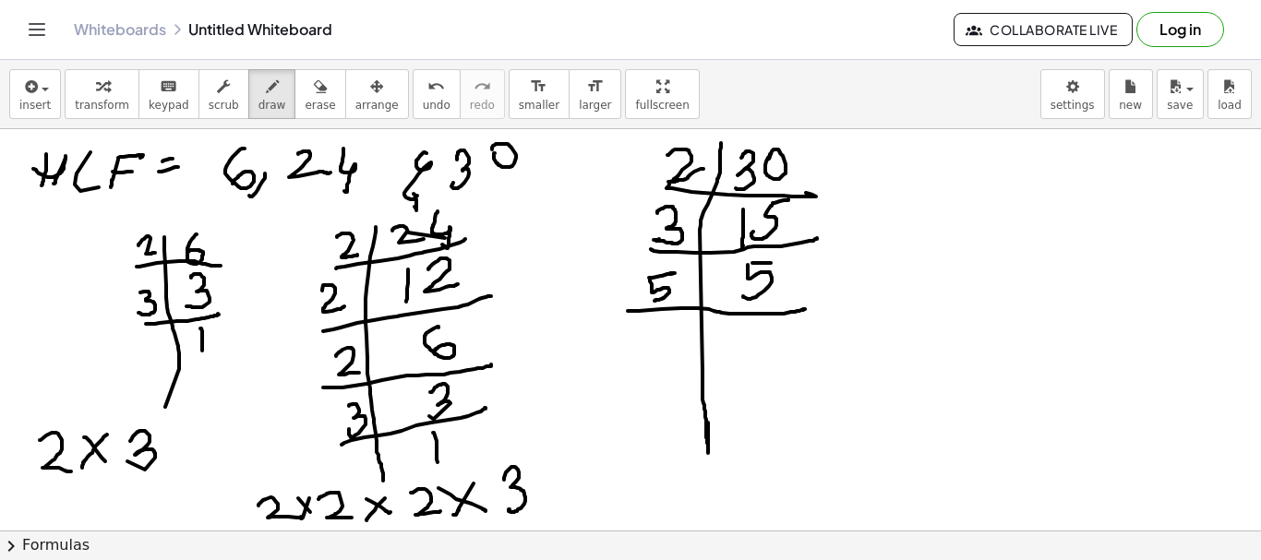
click at [651, 301] on div at bounding box center [630, 530] width 1261 height 803
click at [748, 352] on div at bounding box center [630, 530] width 1261 height 803
click at [305, 102] on span "erase" at bounding box center [320, 105] width 30 height 13
click at [703, 415] on div at bounding box center [630, 530] width 1261 height 803
click at [266, 84] on icon "button" at bounding box center [272, 87] width 13 height 22
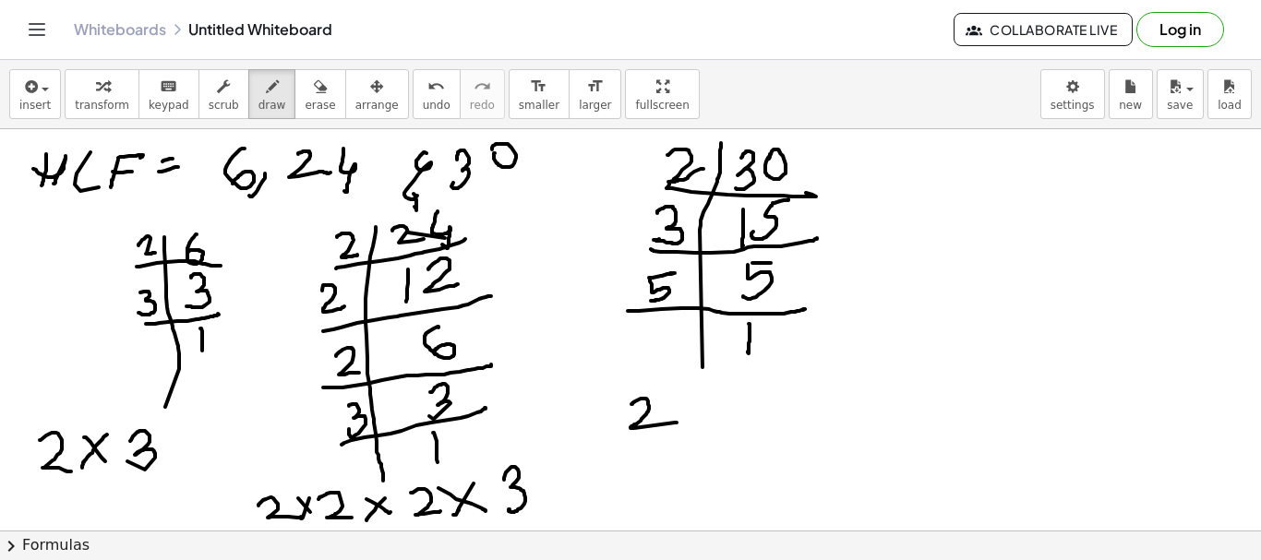
drag, startPoint x: 631, startPoint y: 404, endPoint x: 681, endPoint y: 404, distance: 49.8
click at [676, 418] on div at bounding box center [630, 530] width 1261 height 803
click at [716, 415] on div at bounding box center [630, 530] width 1261 height 803
click at [700, 425] on div at bounding box center [630, 530] width 1261 height 803
click at [726, 421] on div at bounding box center [630, 530] width 1261 height 803
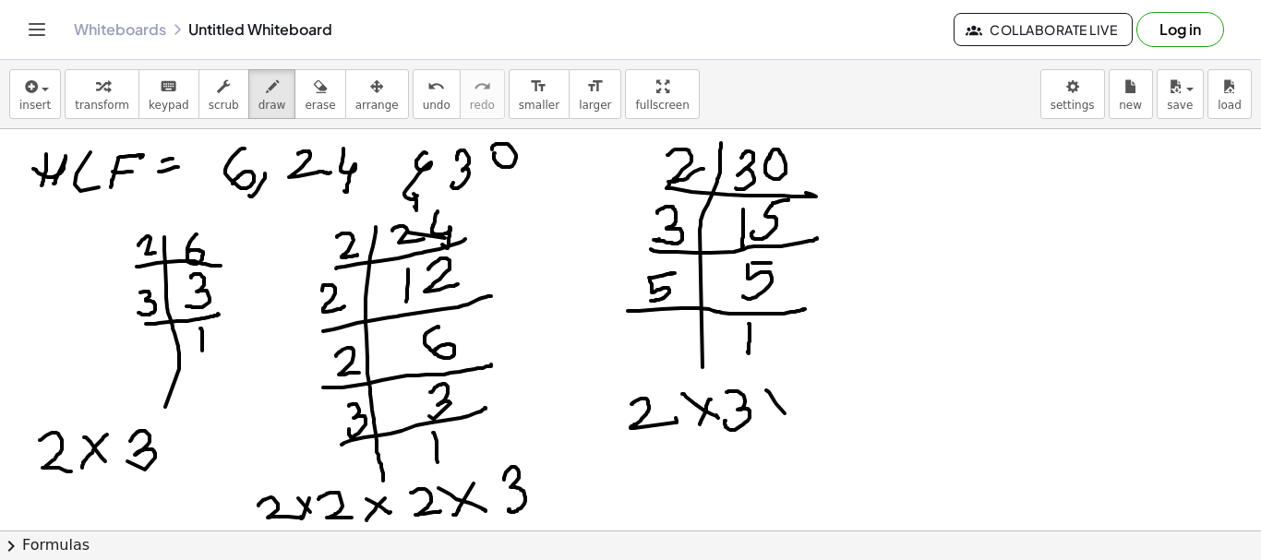
click at [791, 421] on div at bounding box center [630, 530] width 1261 height 803
click at [769, 420] on div at bounding box center [630, 530] width 1261 height 803
click at [824, 388] on div at bounding box center [630, 530] width 1261 height 803
click at [809, 420] on div at bounding box center [630, 530] width 1261 height 803
click at [51, 420] on div at bounding box center [630, 530] width 1261 height 803
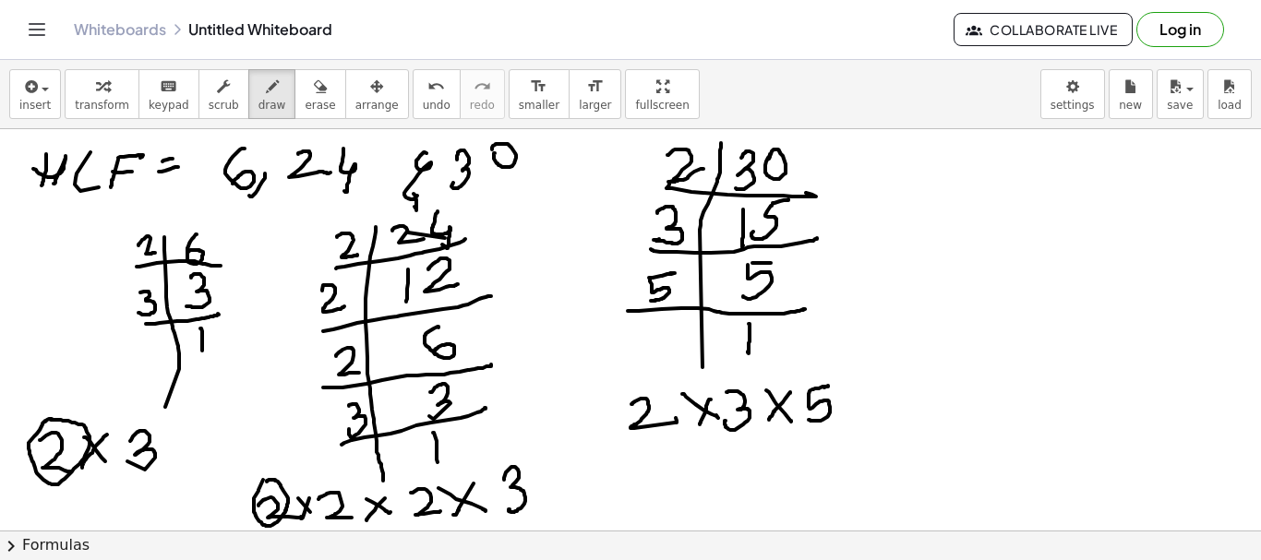
drag, startPoint x: 258, startPoint y: 490, endPoint x: 642, endPoint y: 380, distance: 399.4
click at [265, 484] on div at bounding box center [630, 530] width 1261 height 803
drag, startPoint x: 642, startPoint y: 378, endPoint x: 571, endPoint y: 459, distance: 107.3
click at [667, 400] on div at bounding box center [630, 530] width 1261 height 803
drag, startPoint x: 140, startPoint y: 407, endPoint x: 138, endPoint y: 421, distance: 14.0
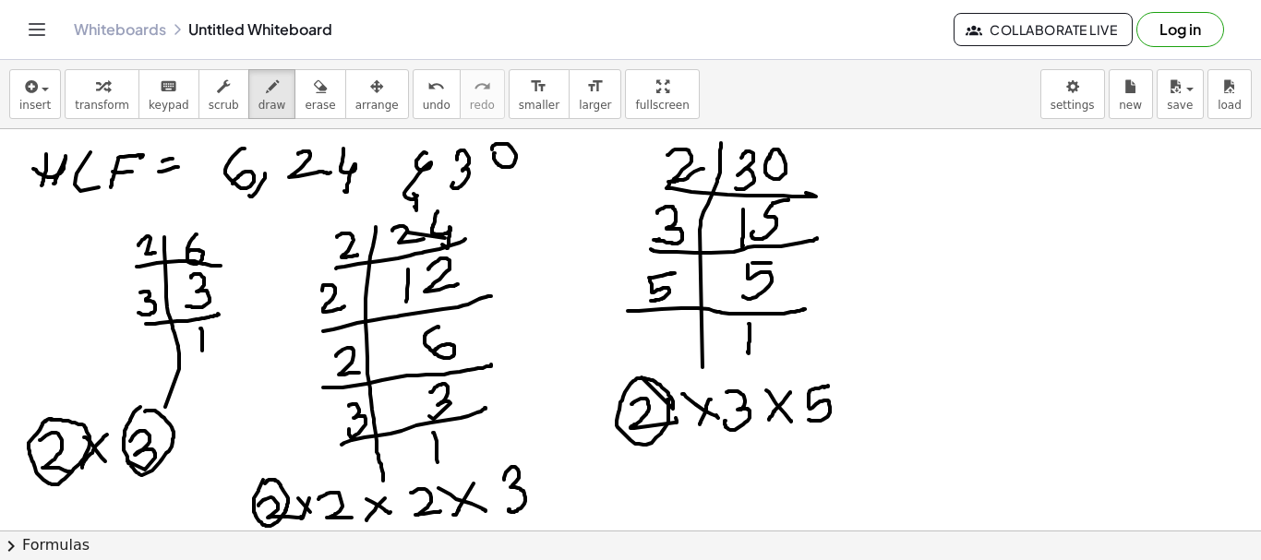
click at [138, 421] on div at bounding box center [630, 530] width 1261 height 803
click at [508, 461] on div at bounding box center [630, 530] width 1261 height 803
click at [732, 369] on div at bounding box center [630, 530] width 1261 height 803
drag, startPoint x: 932, startPoint y: 171, endPoint x: 941, endPoint y: 233, distance: 62.4
click at [943, 234] on div at bounding box center [630, 530] width 1261 height 803
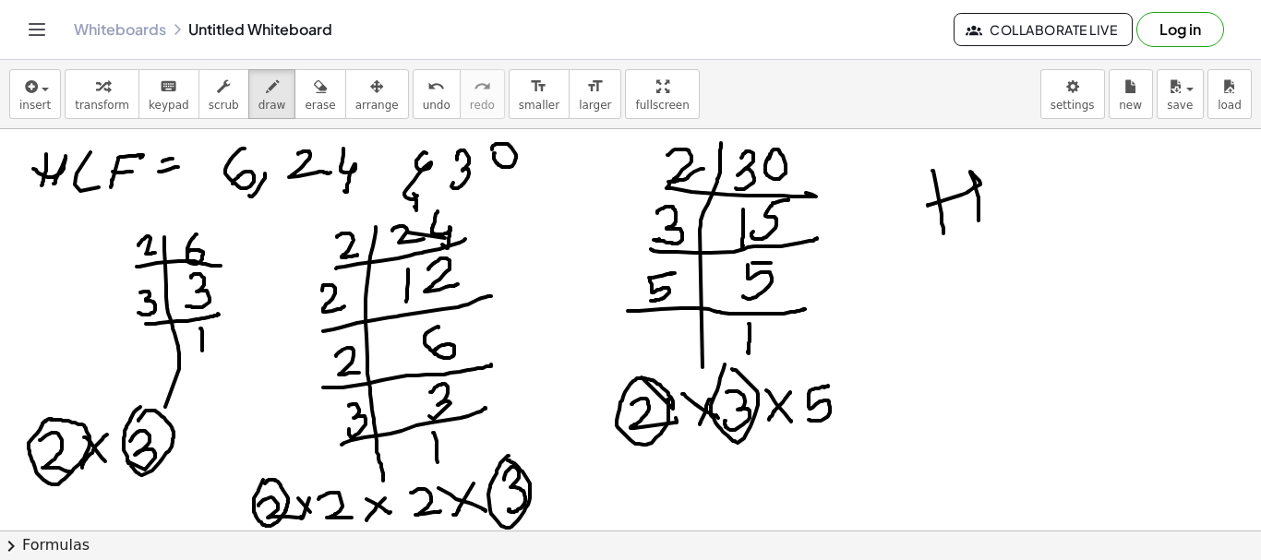
drag, startPoint x: 928, startPoint y: 205, endPoint x: 1027, endPoint y: 192, distance: 100.5
click at [984, 210] on div at bounding box center [630, 530] width 1261 height 803
drag, startPoint x: 1027, startPoint y: 174, endPoint x: 1050, endPoint y: 190, distance: 27.1
click at [1038, 204] on div at bounding box center [630, 530] width 1261 height 803
click at [1049, 200] on div at bounding box center [630, 530] width 1261 height 803
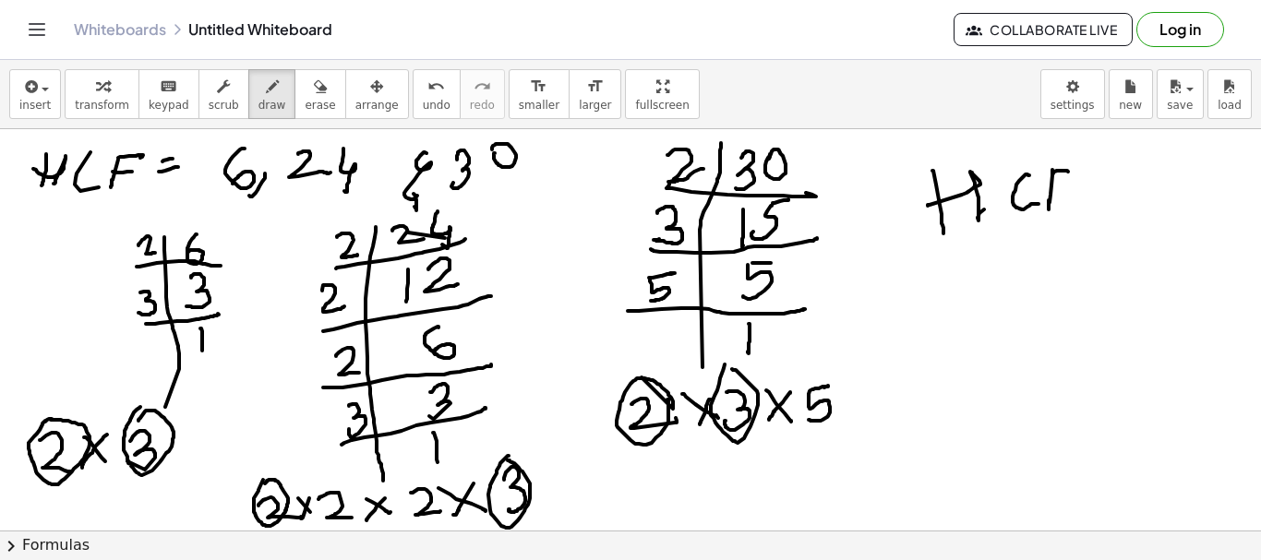
drag, startPoint x: 1053, startPoint y: 174, endPoint x: 1059, endPoint y: 193, distance: 20.2
click at [1064, 185] on div at bounding box center [630, 530] width 1261 height 803
click at [1074, 188] on div at bounding box center [630, 530] width 1261 height 803
drag, startPoint x: 956, startPoint y: 279, endPoint x: 995, endPoint y: 294, distance: 41.8
drag, startPoint x: 995, startPoint y: 294, endPoint x: 1004, endPoint y: 254, distance: 41.7
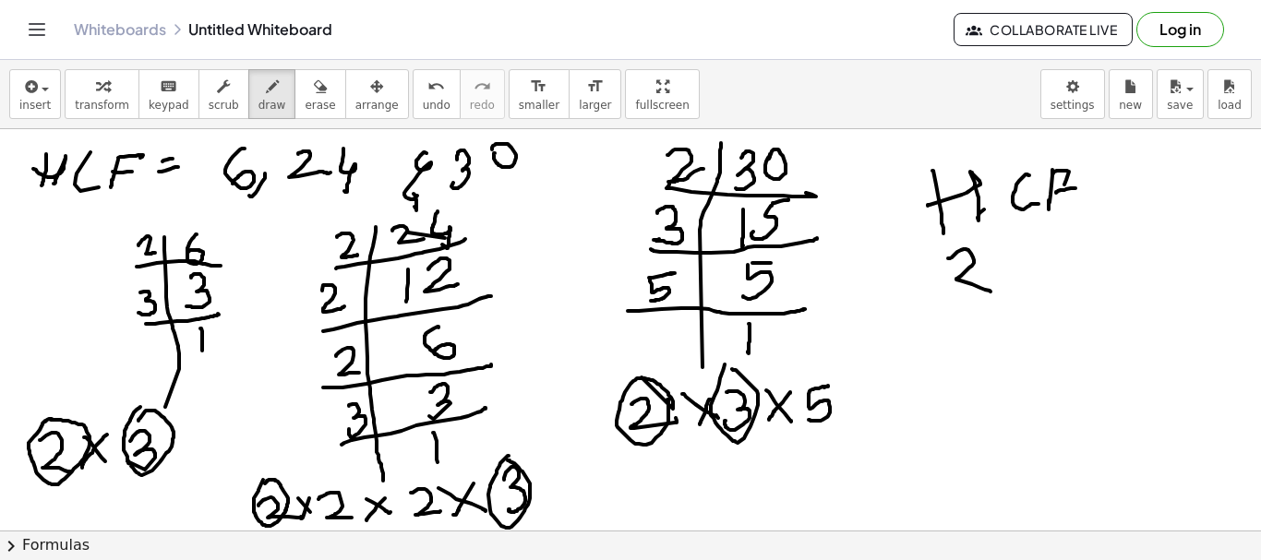
click at [1002, 256] on div at bounding box center [630, 530] width 1261 height 803
drag, startPoint x: 999, startPoint y: 248, endPoint x: 1027, endPoint y: 243, distance: 29.1
click at [1029, 266] on div at bounding box center [630, 530] width 1261 height 803
drag, startPoint x: 1025, startPoint y: 239, endPoint x: 1049, endPoint y: 250, distance: 26.4
click at [1012, 273] on div at bounding box center [630, 530] width 1261 height 803
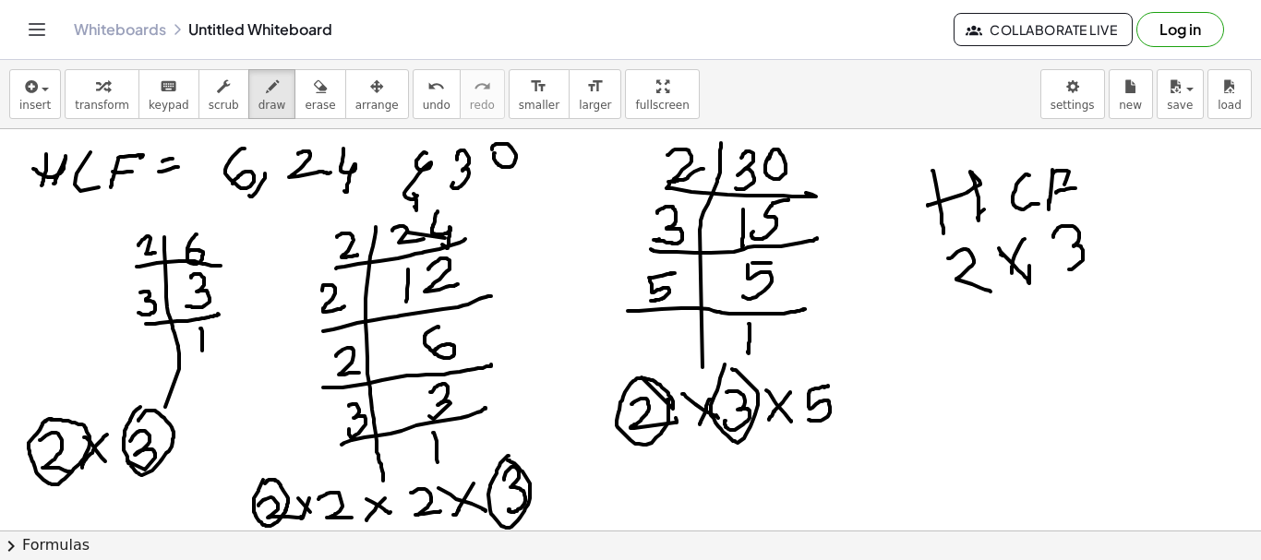
drag, startPoint x: 1053, startPoint y: 237, endPoint x: 1052, endPoint y: 260, distance: 23.1
click at [1052, 260] on div at bounding box center [630, 530] width 1261 height 803
drag, startPoint x: 1142, startPoint y: 220, endPoint x: 1094, endPoint y: 251, distance: 57.3
click at [1116, 259] on div at bounding box center [630, 530] width 1261 height 803
click at [1101, 248] on div at bounding box center [630, 530] width 1261 height 803
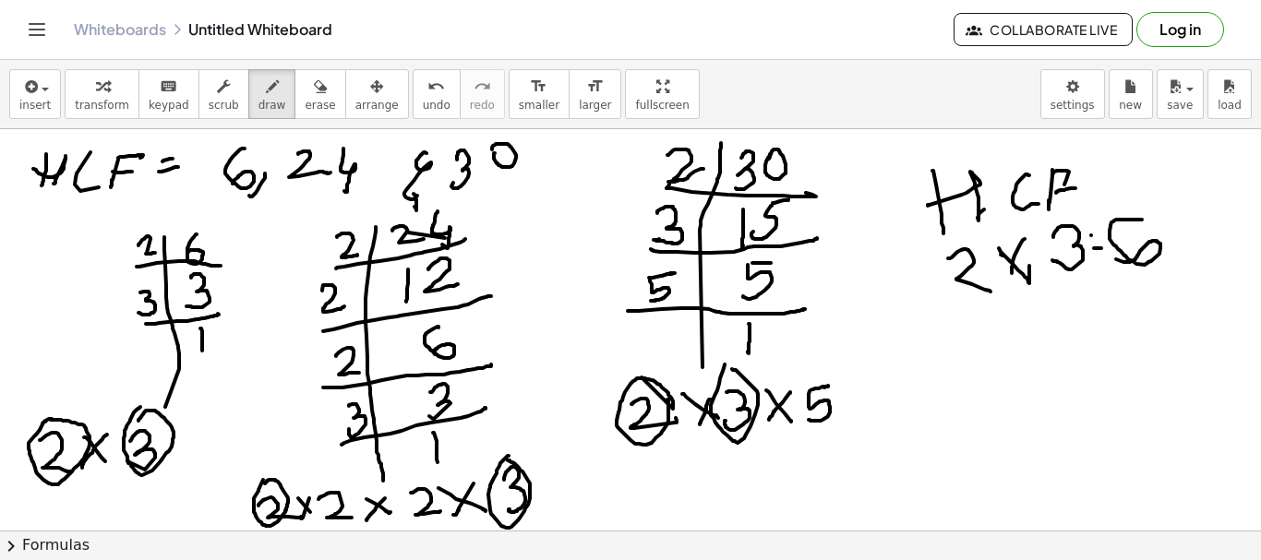
drag, startPoint x: 1091, startPoint y: 235, endPoint x: 779, endPoint y: 162, distance: 320.6
click at [1099, 232] on div at bounding box center [630, 530] width 1261 height 803
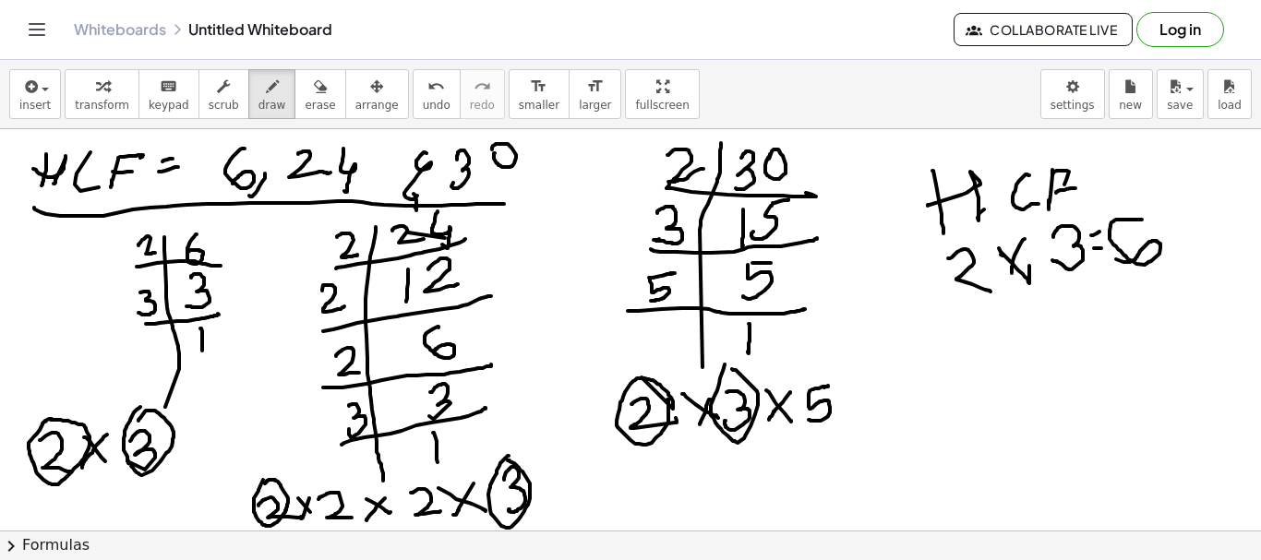
drag, startPoint x: 35, startPoint y: 210, endPoint x: 575, endPoint y: 192, distance: 540.3
click at [541, 195] on div at bounding box center [630, 530] width 1261 height 803
drag, startPoint x: 575, startPoint y: 192, endPoint x: 582, endPoint y: 184, distance: 11.1
click at [580, 186] on div at bounding box center [630, 530] width 1261 height 803
drag, startPoint x: 604, startPoint y: 142, endPoint x: 619, endPoint y: 158, distance: 22.2
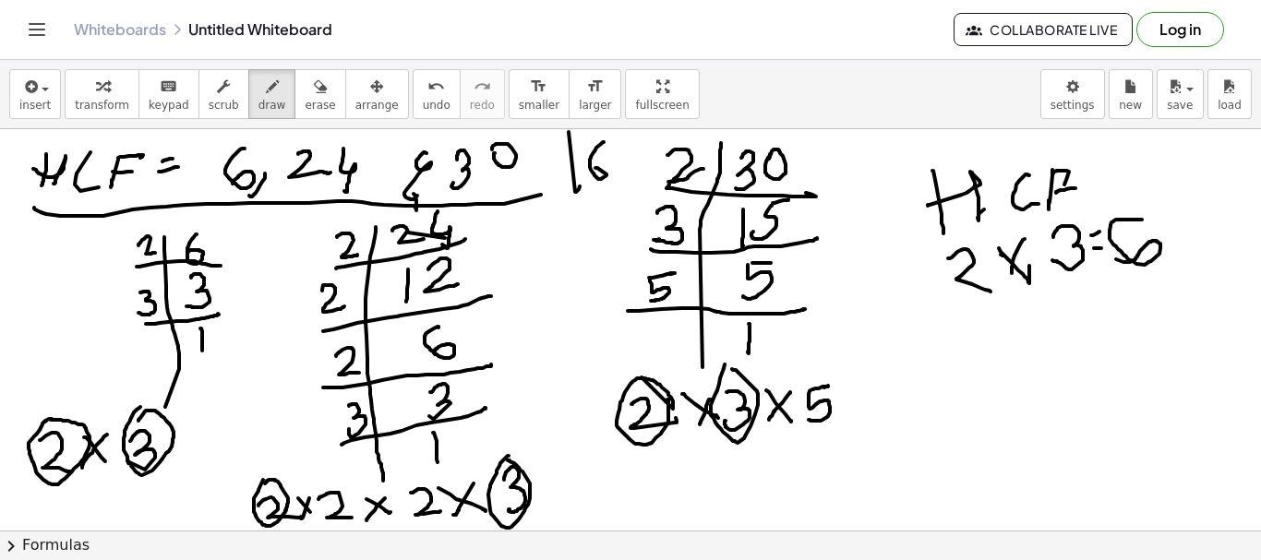
click at [593, 167] on div at bounding box center [630, 530] width 1261 height 803
drag, startPoint x: 630, startPoint y: 135, endPoint x: 649, endPoint y: 242, distance: 108.8
click at [623, 181] on div "insert select one: Math Expression Function Text Youtube Video Graphing Geometr…" at bounding box center [630, 310] width 1261 height 500
click at [314, 90] on icon "button" at bounding box center [320, 87] width 13 height 22
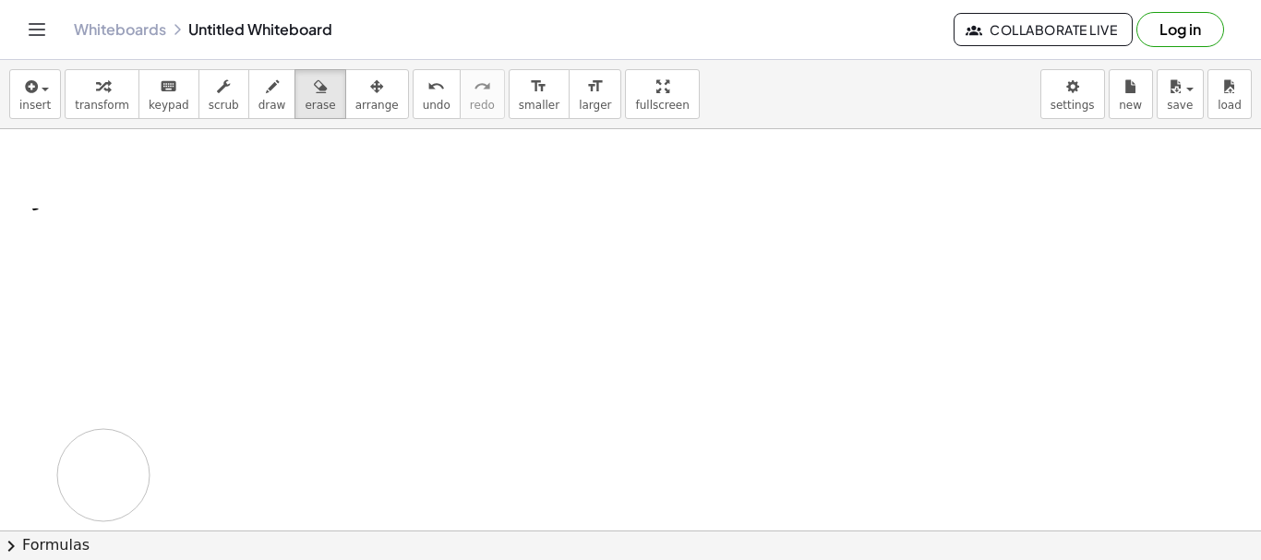
drag, startPoint x: 0, startPoint y: 164, endPoint x: 90, endPoint y: 187, distance: 92.5
click at [134, 454] on div at bounding box center [630, 530] width 1261 height 803
click at [258, 99] on span "draw" at bounding box center [272, 105] width 28 height 13
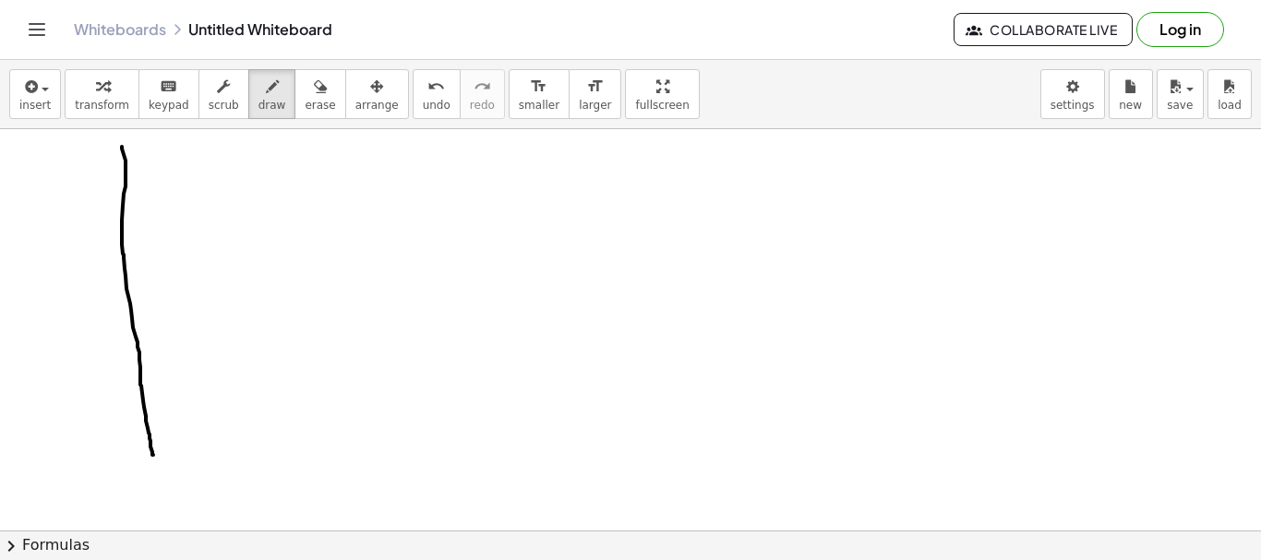
drag, startPoint x: 122, startPoint y: 149, endPoint x: 147, endPoint y: 412, distance: 264.3
click at [150, 444] on div at bounding box center [630, 530] width 1261 height 803
drag, startPoint x: 62, startPoint y: 201, endPoint x: 152, endPoint y: 165, distance: 97.4
click at [198, 188] on div at bounding box center [630, 530] width 1261 height 803
drag, startPoint x: 149, startPoint y: 147, endPoint x: 163, endPoint y: 158, distance: 18.5
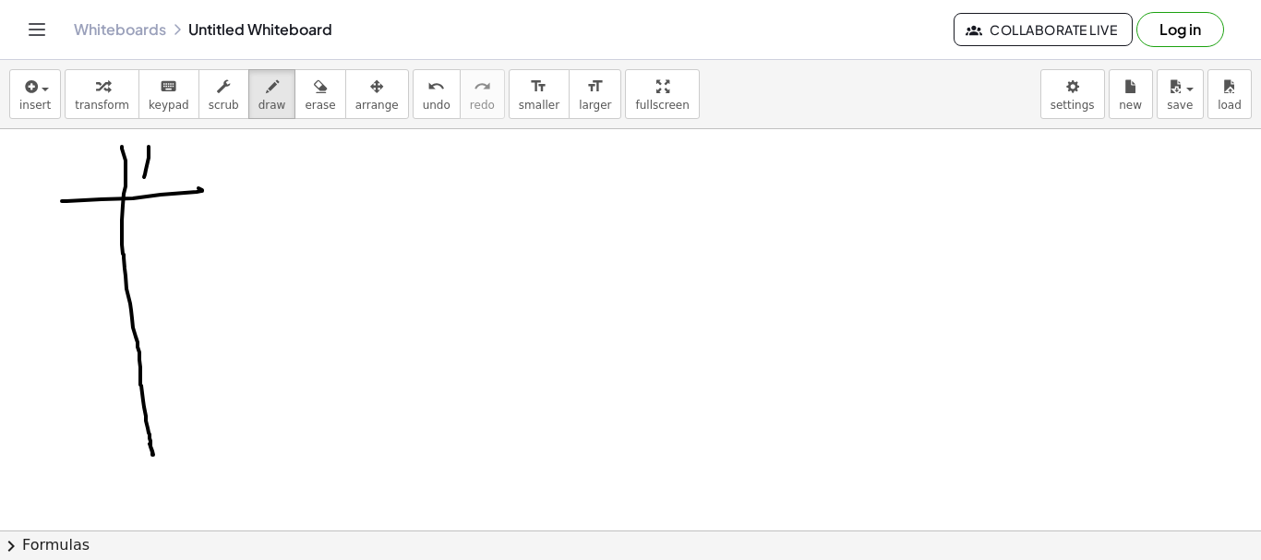
click at [145, 179] on div at bounding box center [630, 530] width 1261 height 803
drag, startPoint x: 163, startPoint y: 158, endPoint x: 429, endPoint y: 204, distance: 269.8
click at [158, 163] on div at bounding box center [630, 530] width 1261 height 803
drag, startPoint x: 430, startPoint y: 152, endPoint x: 424, endPoint y: 258, distance: 105.4
click at [448, 376] on div at bounding box center [630, 530] width 1261 height 803
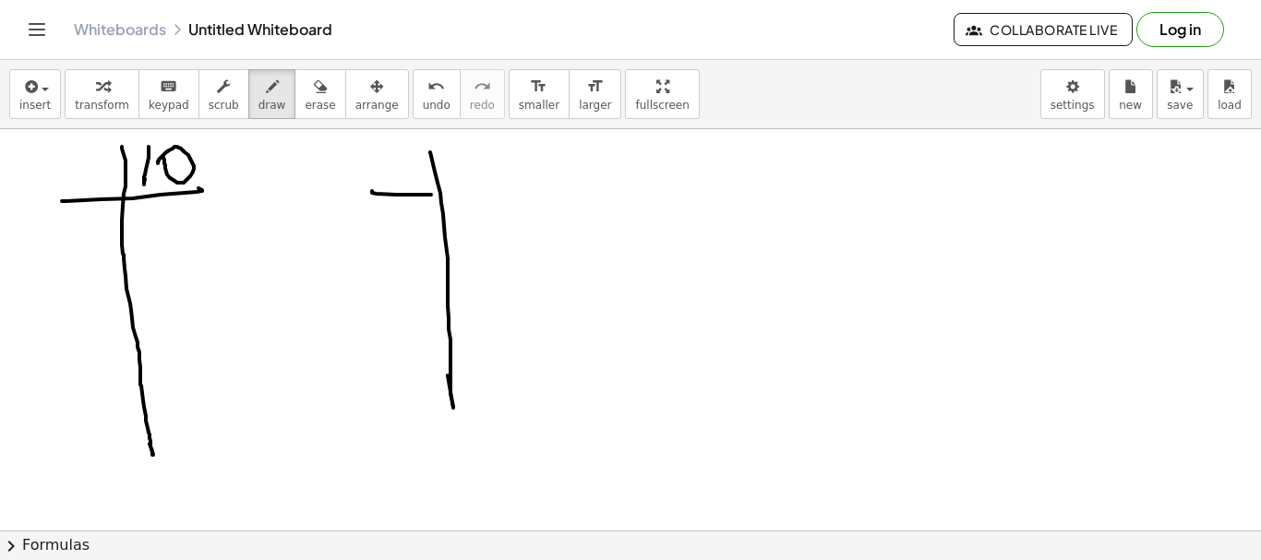
drag, startPoint x: 372, startPoint y: 191, endPoint x: 452, endPoint y: 171, distance: 82.8
click at [509, 180] on div at bounding box center [630, 530] width 1261 height 803
drag, startPoint x: 426, startPoint y: 136, endPoint x: 446, endPoint y: 153, distance: 26.1
click at [431, 150] on div at bounding box center [630, 530] width 1261 height 803
drag, startPoint x: 453, startPoint y: 138, endPoint x: 477, endPoint y: 157, distance: 30.3
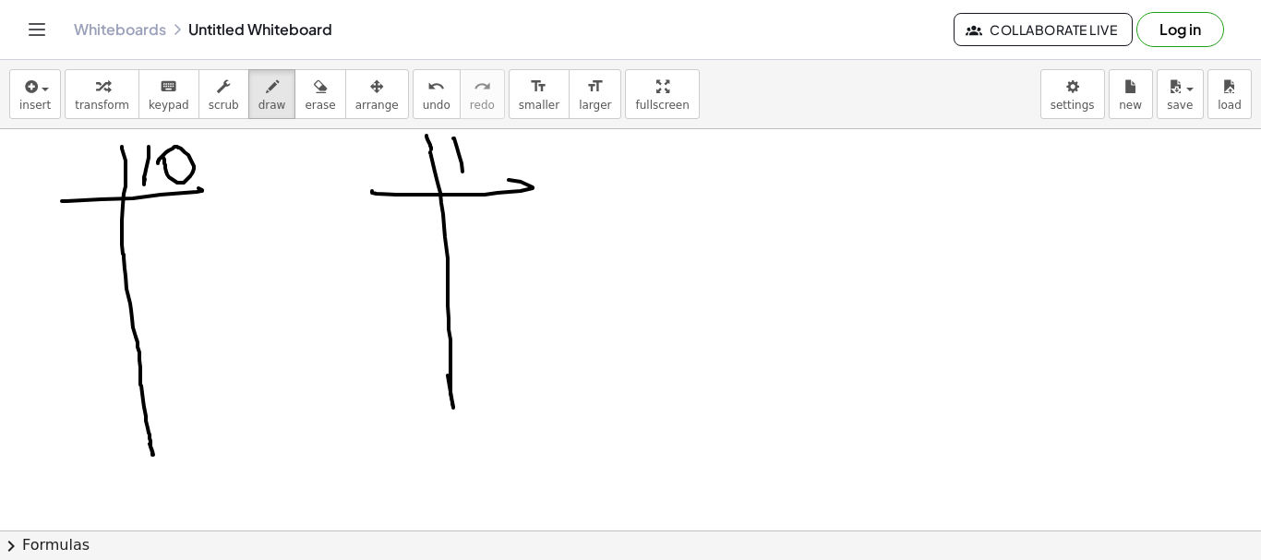
click at [465, 178] on div at bounding box center [630, 530] width 1261 height 803
drag, startPoint x: 479, startPoint y: 142, endPoint x: 744, endPoint y: 249, distance: 285.7
click at [492, 174] on div at bounding box center [630, 530] width 1261 height 803
drag, startPoint x: 785, startPoint y: 143, endPoint x: 791, endPoint y: 223, distance: 80.6
click at [825, 389] on div at bounding box center [630, 530] width 1261 height 803
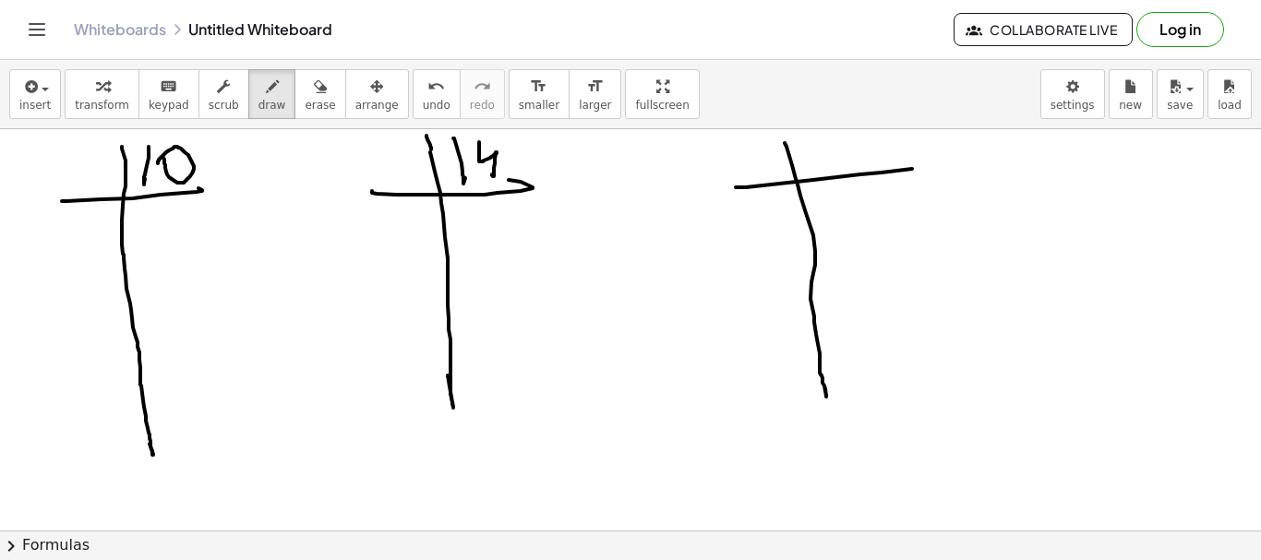
drag, startPoint x: 736, startPoint y: 187, endPoint x: 858, endPoint y: 153, distance: 126.5
click at [915, 166] on div at bounding box center [630, 530] width 1261 height 803
drag, startPoint x: 837, startPoint y: 139, endPoint x: 857, endPoint y: 152, distance: 23.3
click at [846, 167] on div at bounding box center [630, 530] width 1261 height 803
click at [862, 146] on div at bounding box center [630, 530] width 1261 height 803
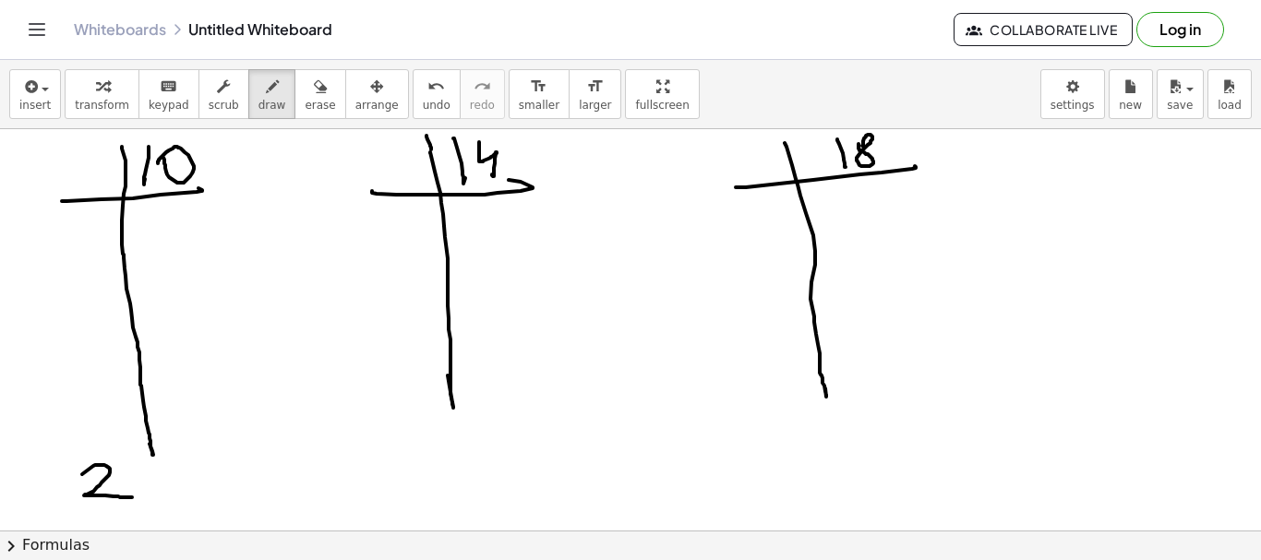
drag, startPoint x: 82, startPoint y: 474, endPoint x: 142, endPoint y: 487, distance: 61.4
click at [135, 498] on div at bounding box center [630, 530] width 1261 height 803
drag, startPoint x: 138, startPoint y: 472, endPoint x: 171, endPoint y: 475, distance: 32.5
click at [174, 488] on div at bounding box center [630, 530] width 1261 height 803
drag, startPoint x: 148, startPoint y: 476, endPoint x: 198, endPoint y: 465, distance: 51.1
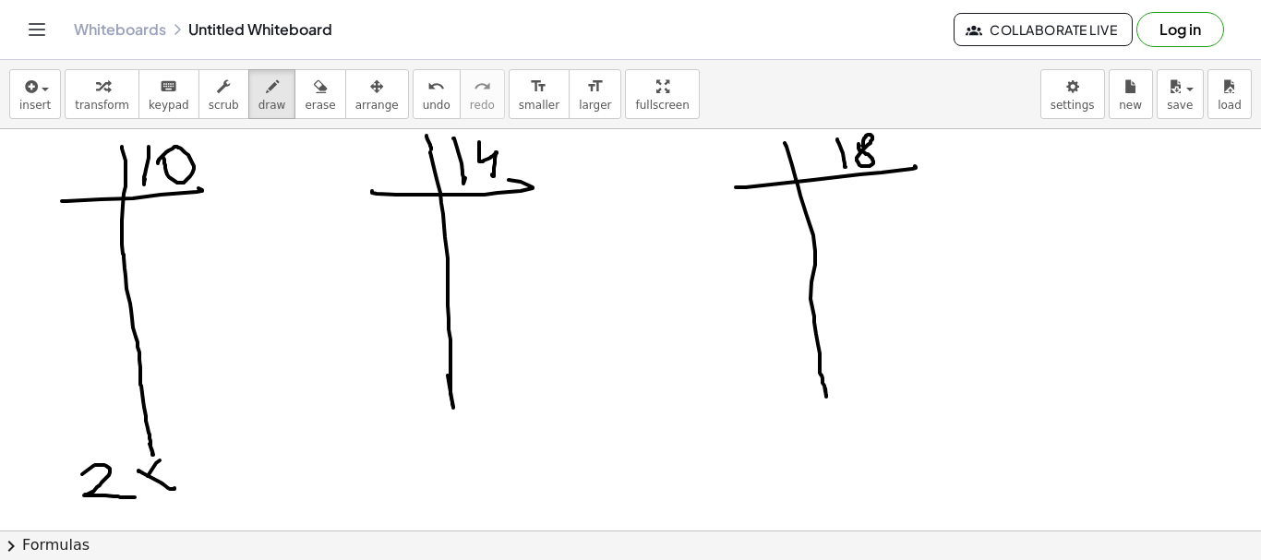
click at [142, 486] on div at bounding box center [630, 530] width 1261 height 803
drag, startPoint x: 209, startPoint y: 460, endPoint x: 180, endPoint y: 492, distance: 43.2
click at [180, 492] on div at bounding box center [630, 530] width 1261 height 803
drag, startPoint x: 374, startPoint y: 482, endPoint x: 373, endPoint y: 462, distance: 19.4
click at [374, 483] on div at bounding box center [630, 530] width 1261 height 803
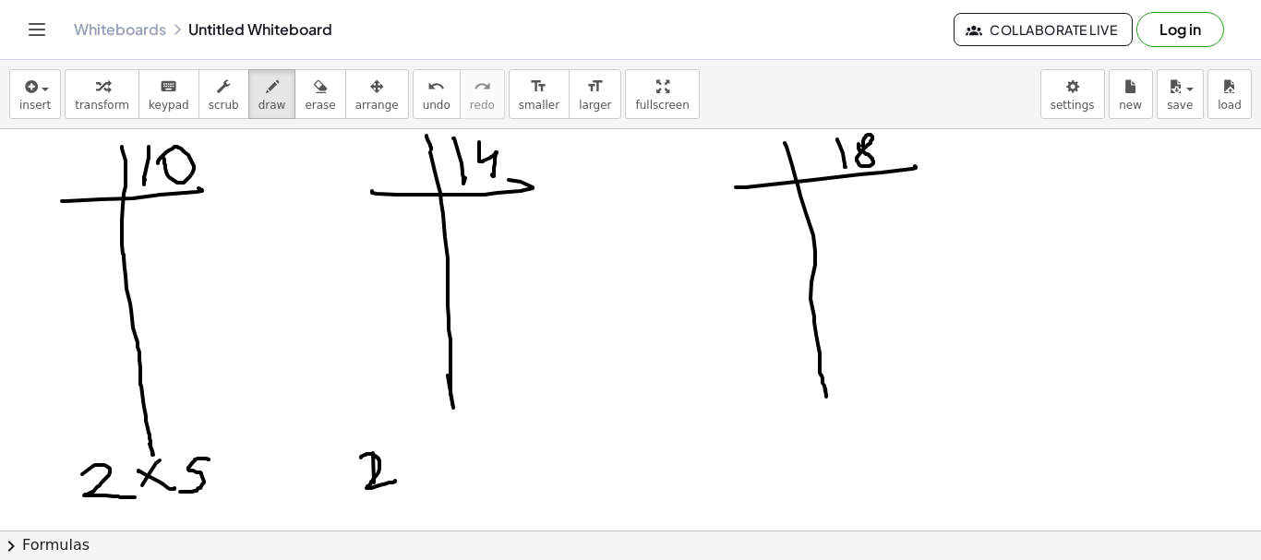
drag, startPoint x: 361, startPoint y: 458, endPoint x: 396, endPoint y: 481, distance: 42.0
click at [396, 481] on div at bounding box center [630, 530] width 1261 height 803
drag, startPoint x: 425, startPoint y: 450, endPoint x: 448, endPoint y: 453, distance: 23.2
click at [457, 479] on div at bounding box center [630, 530] width 1261 height 803
drag, startPoint x: 446, startPoint y: 451, endPoint x: 428, endPoint y: 477, distance: 31.2
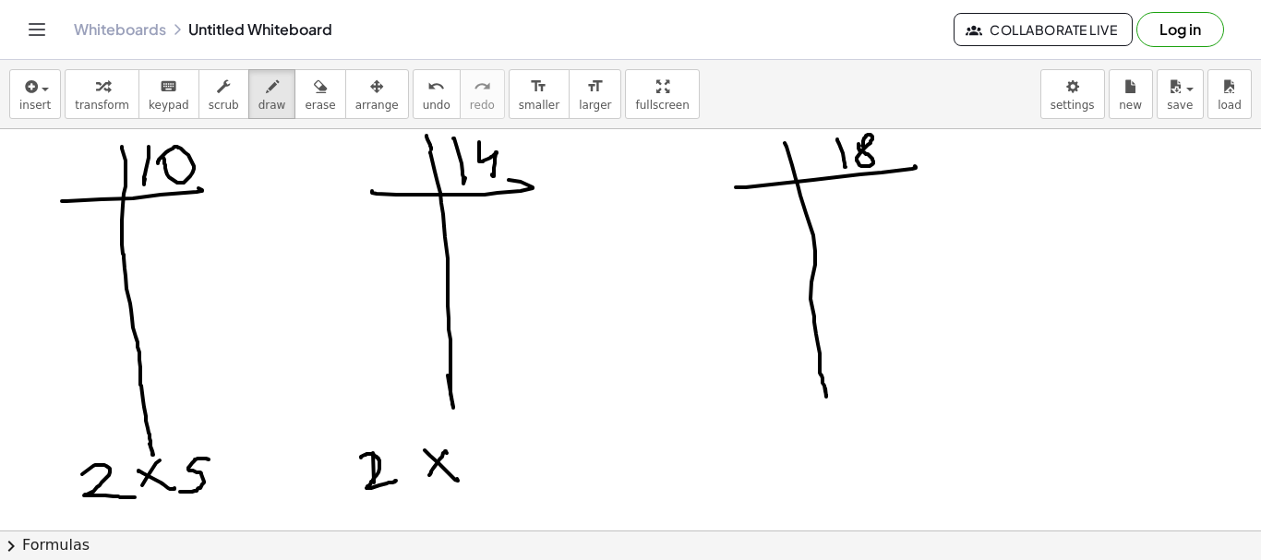
click at [428, 477] on div at bounding box center [630, 530] width 1261 height 803
drag, startPoint x: 465, startPoint y: 445, endPoint x: 513, endPoint y: 492, distance: 67.2
click at [513, 493] on div at bounding box center [630, 530] width 1261 height 803
drag, startPoint x: 782, startPoint y: 439, endPoint x: 854, endPoint y: 447, distance: 72.4
click at [824, 462] on div at bounding box center [630, 530] width 1261 height 803
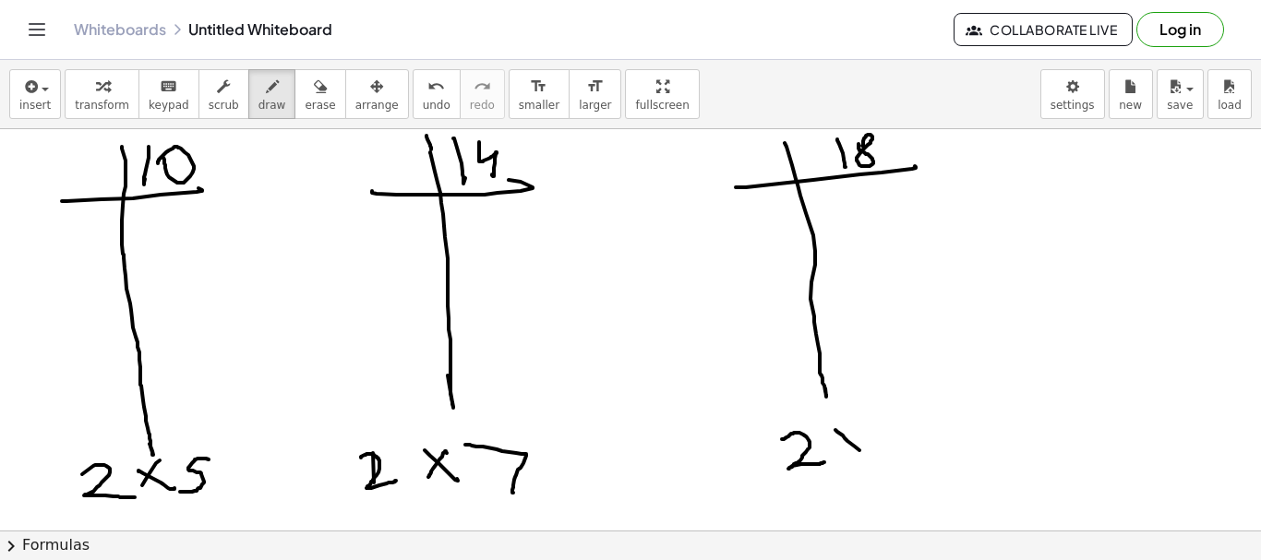
drag, startPoint x: 835, startPoint y: 430, endPoint x: 865, endPoint y: 455, distance: 38.6
click at [865, 455] on div at bounding box center [630, 530] width 1261 height 803
drag, startPoint x: 864, startPoint y: 427, endPoint x: 840, endPoint y: 460, distance: 40.2
click at [840, 460] on div at bounding box center [630, 530] width 1261 height 803
drag, startPoint x: 748, startPoint y: 153, endPoint x: 840, endPoint y: 195, distance: 101.2
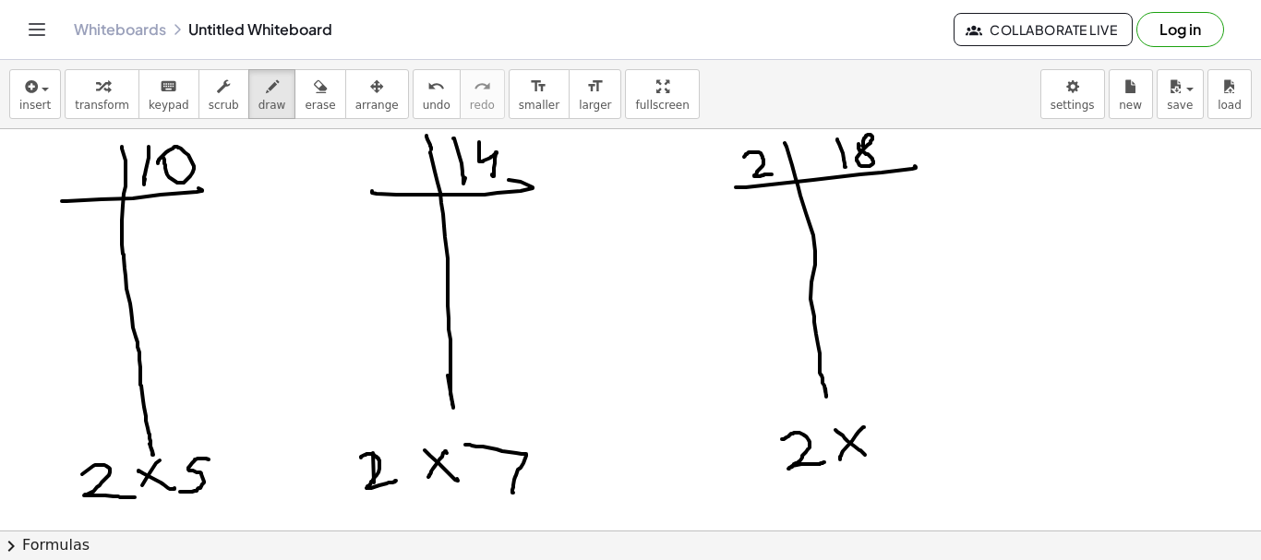
click at [793, 178] on div at bounding box center [630, 530] width 1261 height 803
drag, startPoint x: 871, startPoint y: 198, endPoint x: 755, endPoint y: 265, distance: 134.0
click at [880, 234] on div at bounding box center [630, 530] width 1261 height 803
drag, startPoint x: 746, startPoint y: 258, endPoint x: 903, endPoint y: 234, distance: 158.7
click at [952, 230] on div at bounding box center [630, 530] width 1261 height 803
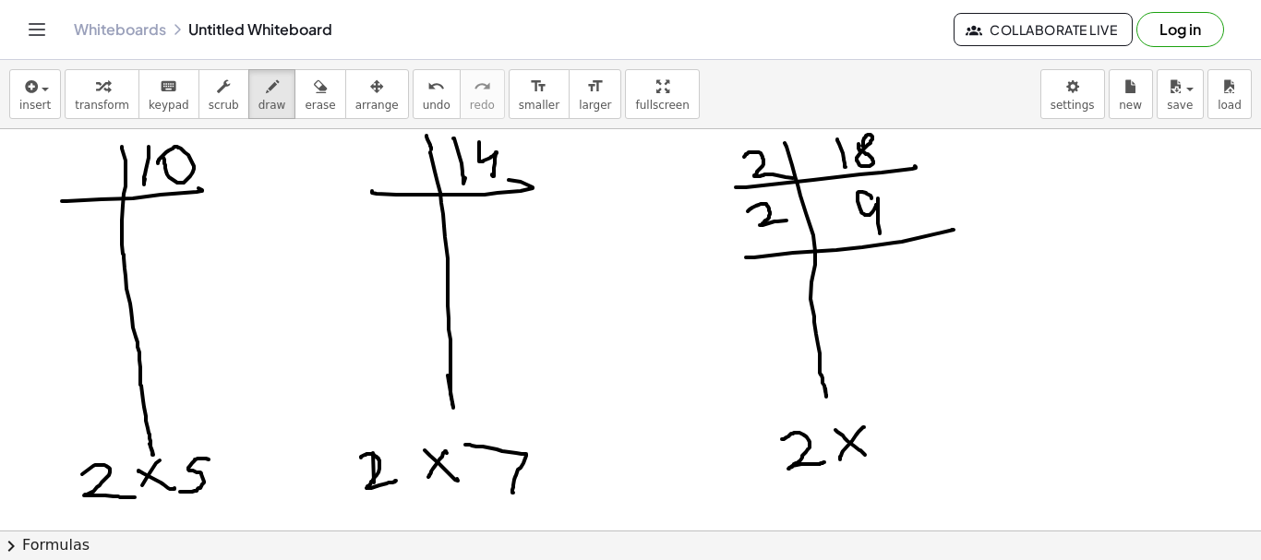
drag, startPoint x: 748, startPoint y: 211, endPoint x: 861, endPoint y: 267, distance: 126.3
click at [759, 239] on div at bounding box center [630, 530] width 1261 height 803
drag, startPoint x: 861, startPoint y: 267, endPoint x: 865, endPoint y: 298, distance: 31.6
click at [865, 298] on div at bounding box center [630, 530] width 1261 height 803
drag, startPoint x: 768, startPoint y: 321, endPoint x: 926, endPoint y: 304, distance: 158.8
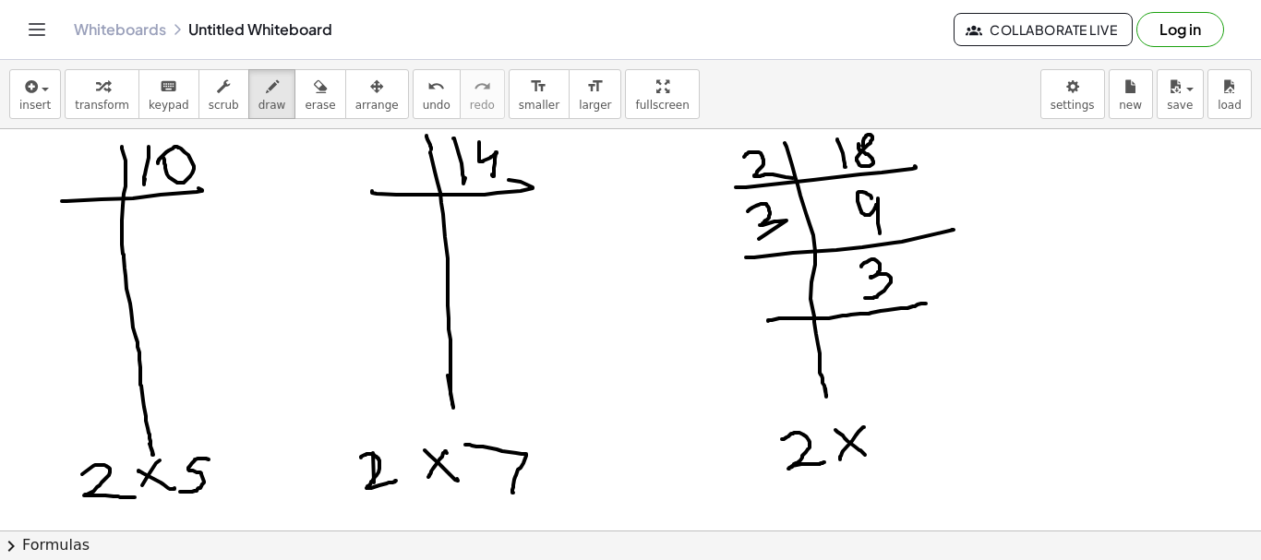
click at [926, 304] on div at bounding box center [630, 530] width 1261 height 803
drag, startPoint x: 770, startPoint y: 285, endPoint x: 780, endPoint y: 312, distance: 28.6
click at [777, 309] on div at bounding box center [630, 530] width 1261 height 803
drag, startPoint x: 877, startPoint y: 316, endPoint x: 882, endPoint y: 354, distance: 38.1
click at [882, 356] on div at bounding box center [630, 530] width 1261 height 803
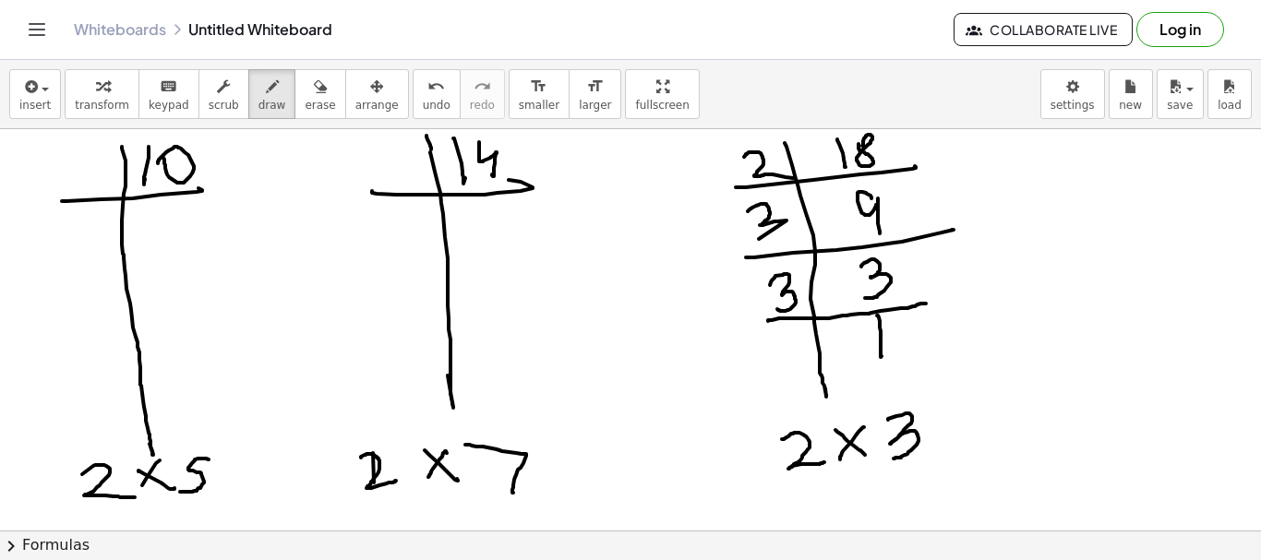
drag, startPoint x: 888, startPoint y: 420, endPoint x: 903, endPoint y: 458, distance: 40.6
click at [893, 459] on div at bounding box center [630, 530] width 1261 height 803
drag, startPoint x: 925, startPoint y: 419, endPoint x: 973, endPoint y: 423, distance: 48.1
click at [980, 448] on div at bounding box center [630, 530] width 1261 height 803
drag, startPoint x: 968, startPoint y: 419, endPoint x: 934, endPoint y: 465, distance: 57.4
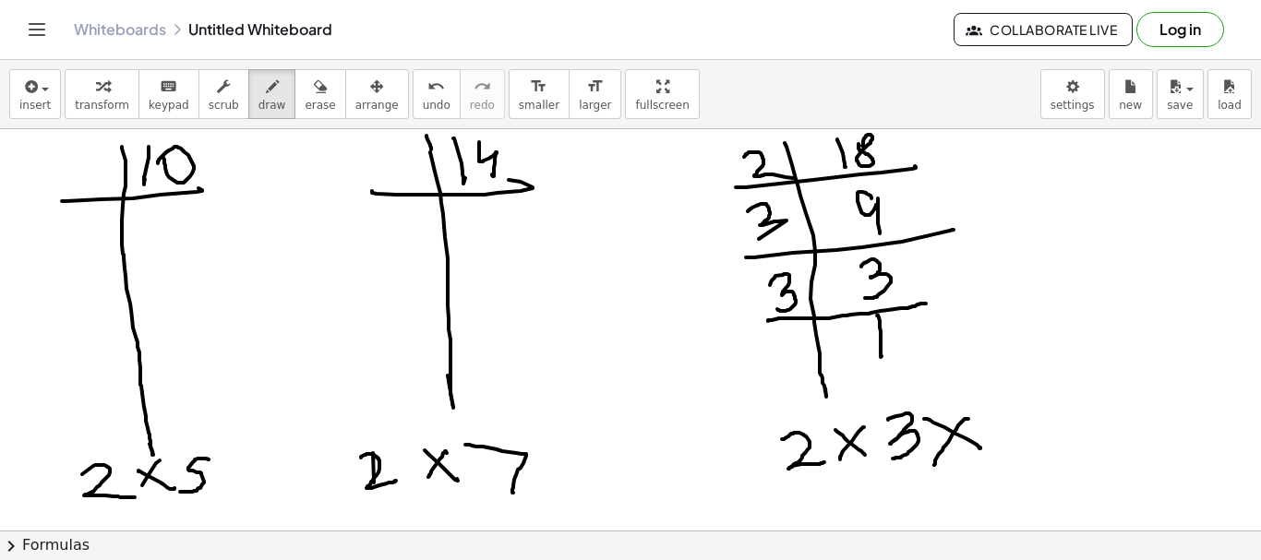
click at [934, 465] on div at bounding box center [630, 530] width 1261 height 803
drag, startPoint x: 1001, startPoint y: 413, endPoint x: 998, endPoint y: 454, distance: 41.6
click at [998, 454] on div at bounding box center [630, 530] width 1261 height 803
drag, startPoint x: 798, startPoint y: 412, endPoint x: 788, endPoint y: 414, distance: 9.6
click at [788, 414] on div at bounding box center [630, 530] width 1261 height 803
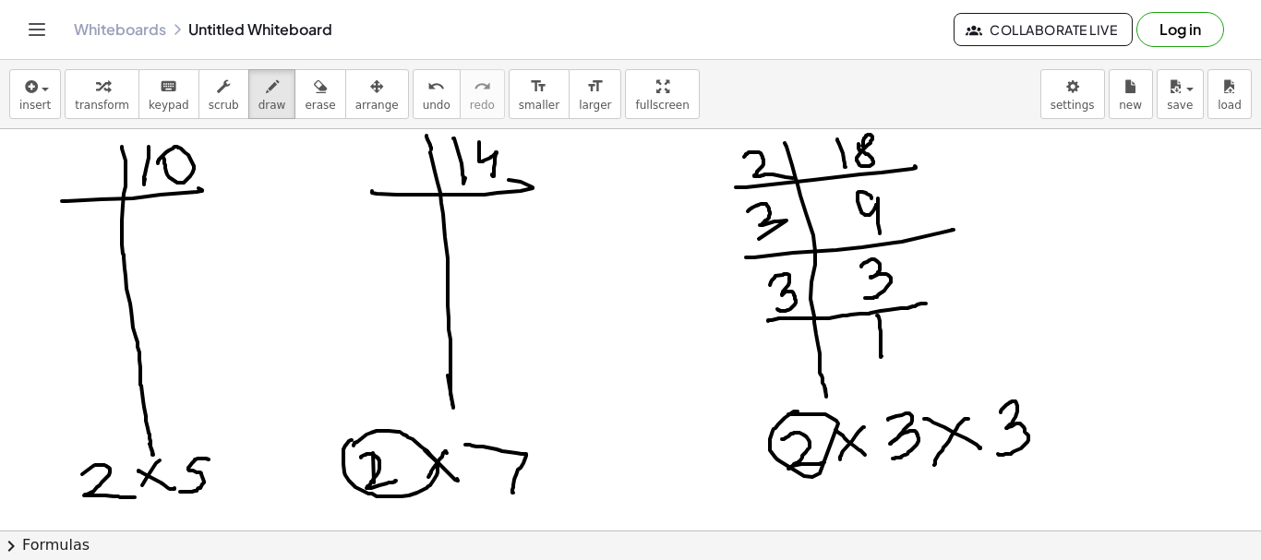
click at [354, 446] on div at bounding box center [630, 530] width 1261 height 803
drag, startPoint x: 111, startPoint y: 439, endPoint x: 235, endPoint y: 459, distance: 126.1
click at [102, 435] on div at bounding box center [630, 530] width 1261 height 803
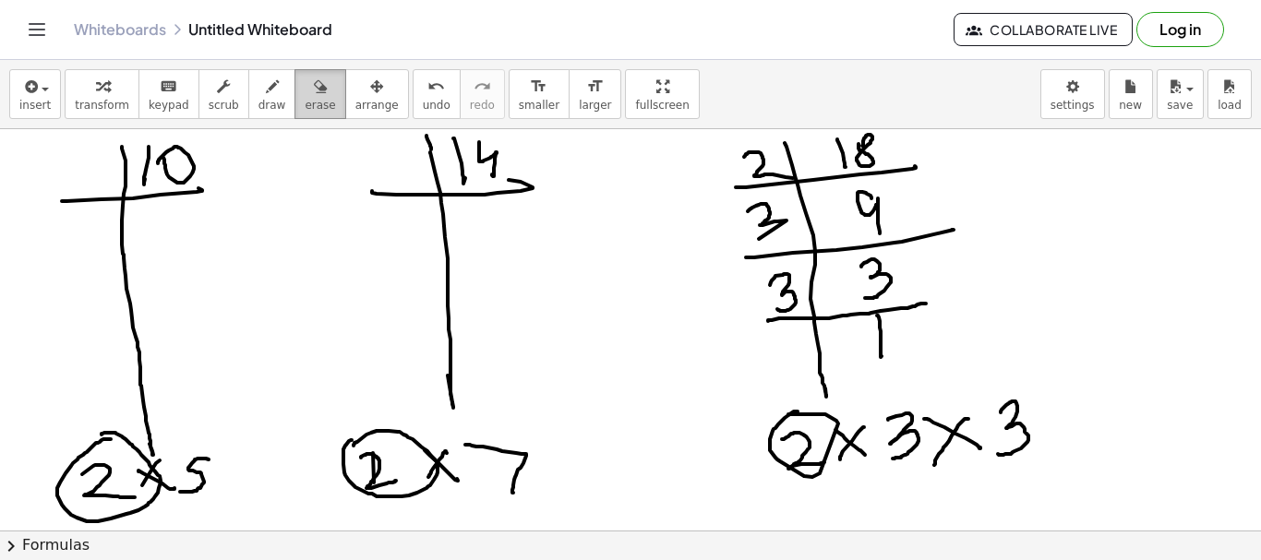
click at [305, 103] on span "erase" at bounding box center [320, 105] width 30 height 13
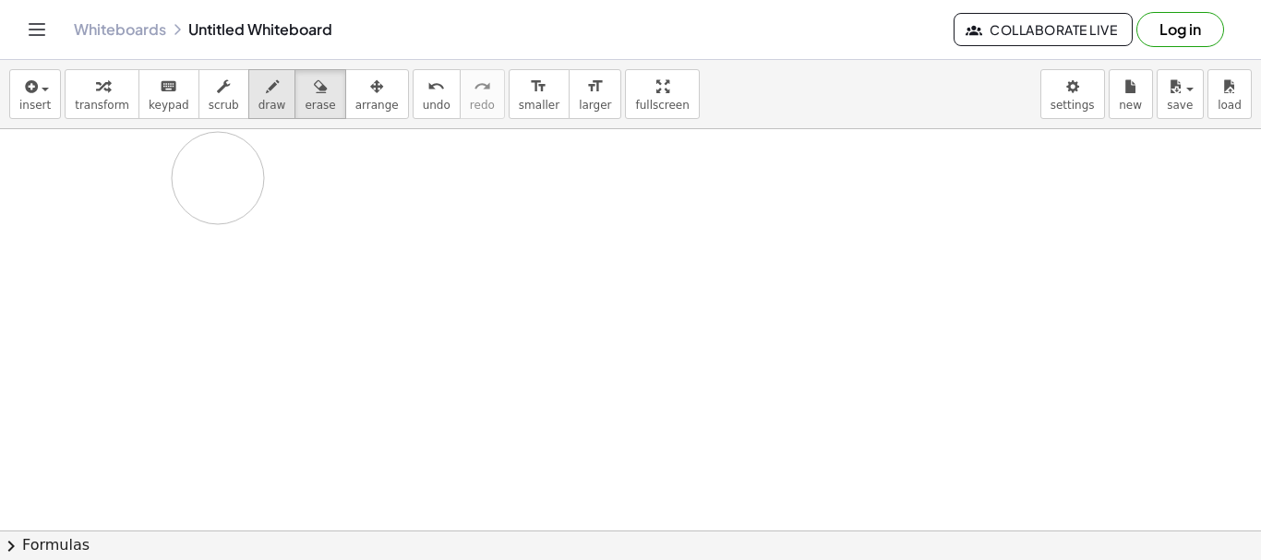
drag, startPoint x: 63, startPoint y: 177, endPoint x: 246, endPoint y: 118, distance: 193.0
click at [217, 173] on div at bounding box center [630, 530] width 1261 height 803
click at [266, 92] on icon "button" at bounding box center [272, 87] width 13 height 22
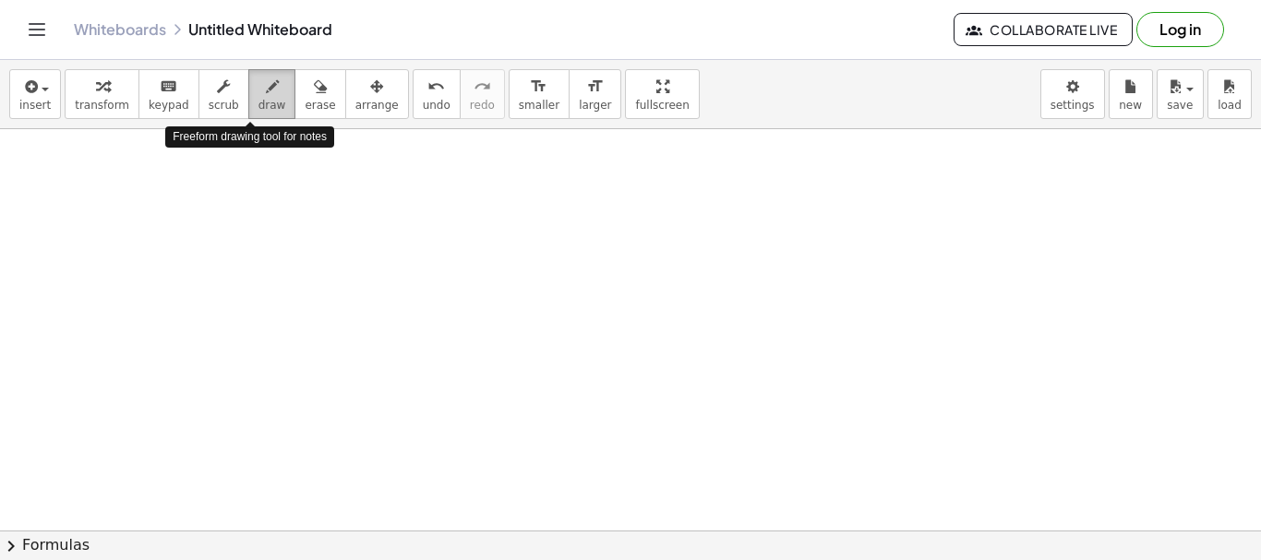
click at [258, 101] on span "draw" at bounding box center [272, 105] width 28 height 13
click at [202, 294] on div at bounding box center [630, 530] width 1261 height 803
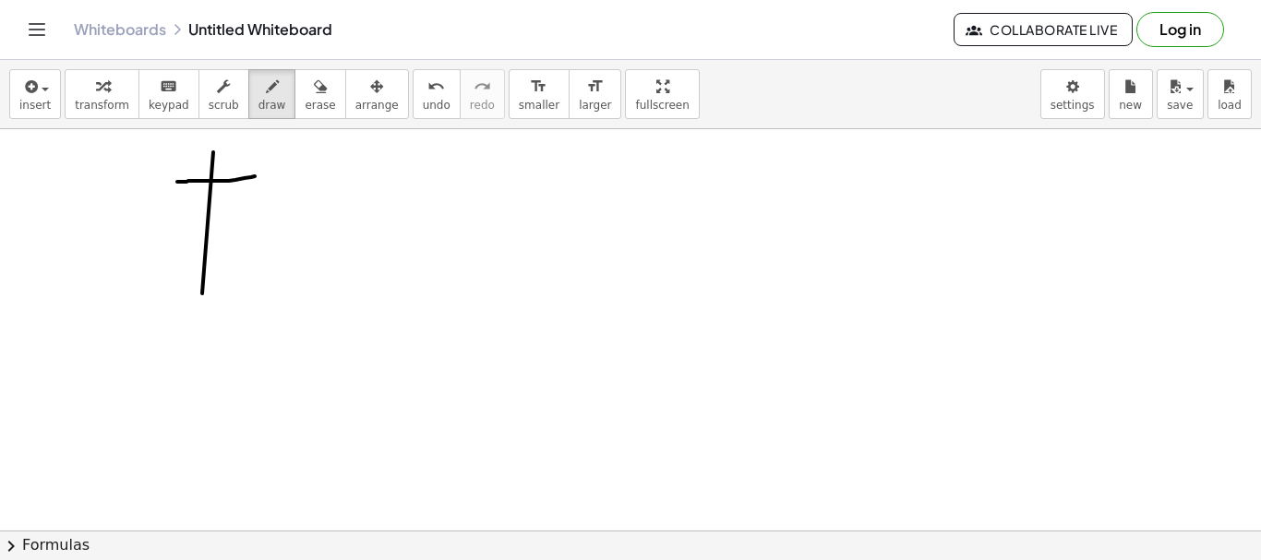
drag, startPoint x: 177, startPoint y: 182, endPoint x: 263, endPoint y: 176, distance: 86.0
click at [263, 176] on div at bounding box center [630, 530] width 1261 height 803
drag, startPoint x: 228, startPoint y: 155, endPoint x: 251, endPoint y: 158, distance: 23.2
click at [246, 167] on div at bounding box center [630, 530] width 1261 height 803
drag, startPoint x: 251, startPoint y: 151, endPoint x: 247, endPoint y: 164, distance: 13.4
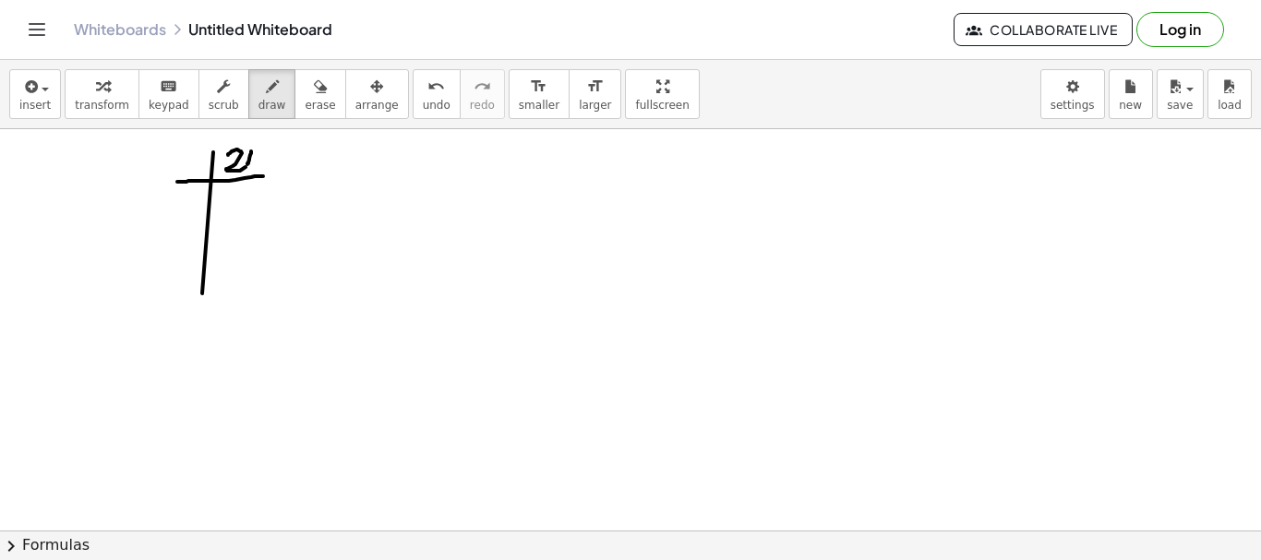
click at [247, 164] on div at bounding box center [630, 530] width 1261 height 803
drag, startPoint x: 452, startPoint y: 147, endPoint x: 469, endPoint y: 263, distance: 117.5
click at [469, 263] on div at bounding box center [630, 530] width 1261 height 803
drag, startPoint x: 414, startPoint y: 172, endPoint x: 509, endPoint y: 171, distance: 94.2
click at [509, 171] on div at bounding box center [630, 530] width 1261 height 803
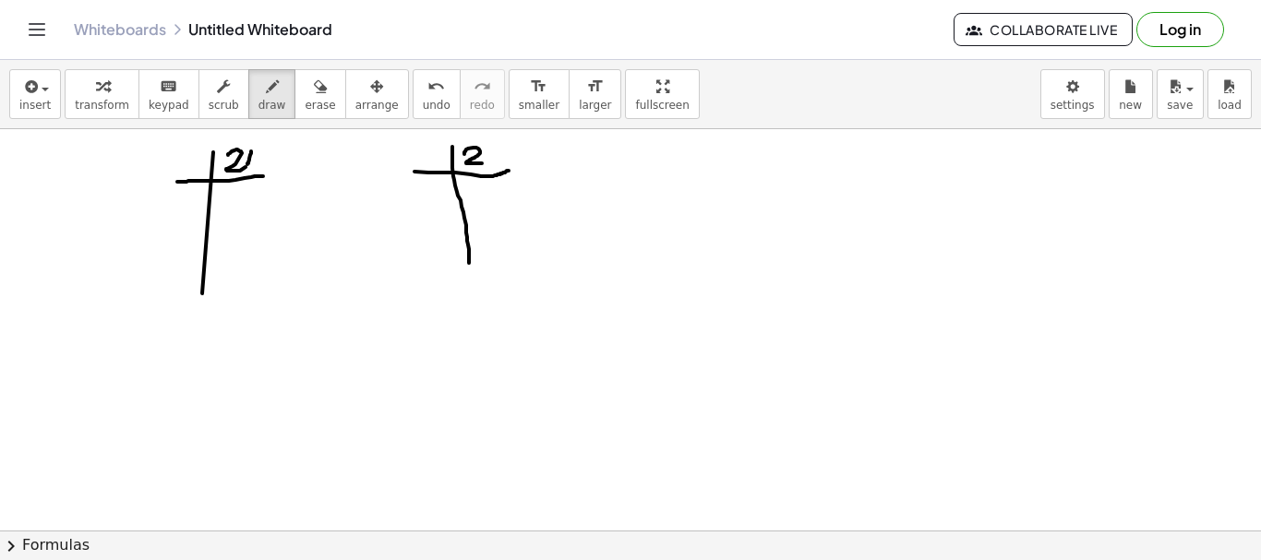
drag, startPoint x: 464, startPoint y: 154, endPoint x: 491, endPoint y: 150, distance: 27.2
click at [481, 165] on div at bounding box center [630, 530] width 1261 height 803
drag, startPoint x: 488, startPoint y: 150, endPoint x: 664, endPoint y: 157, distance: 175.5
click at [487, 162] on div at bounding box center [630, 530] width 1261 height 803
drag, startPoint x: 724, startPoint y: 148, endPoint x: 735, endPoint y: 240, distance: 93.0
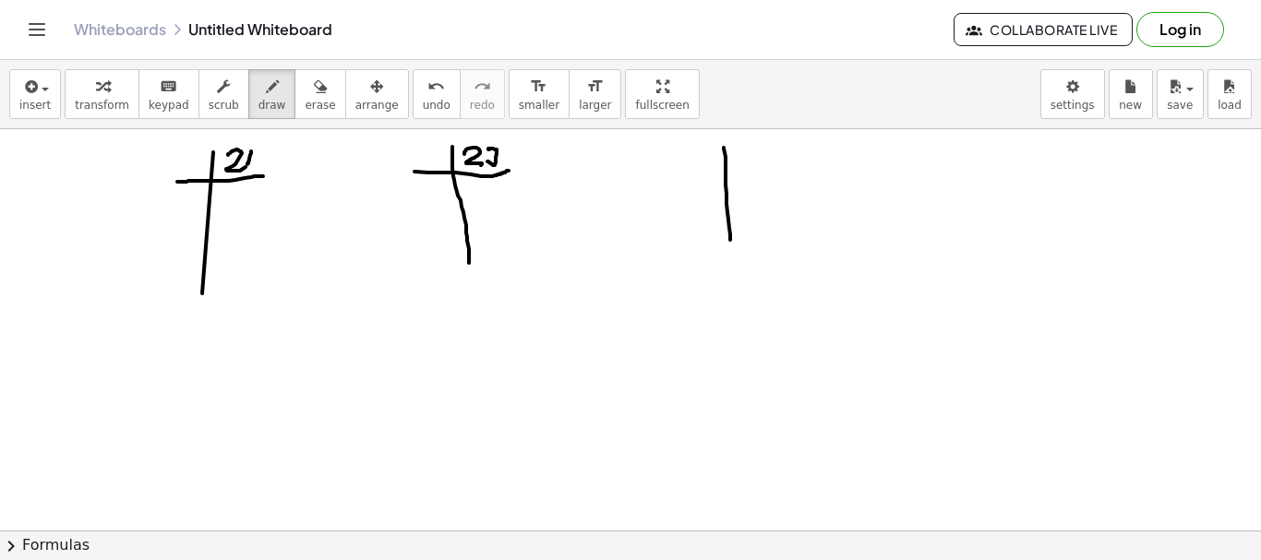
click at [736, 258] on div at bounding box center [630, 530] width 1261 height 803
drag, startPoint x: 675, startPoint y: 177, endPoint x: 853, endPoint y: 173, distance: 178.2
click at [853, 173] on div at bounding box center [630, 530] width 1261 height 803
drag, startPoint x: 755, startPoint y: 148, endPoint x: 753, endPoint y: 179, distance: 31.4
click at [753, 179] on div at bounding box center [630, 530] width 1261 height 803
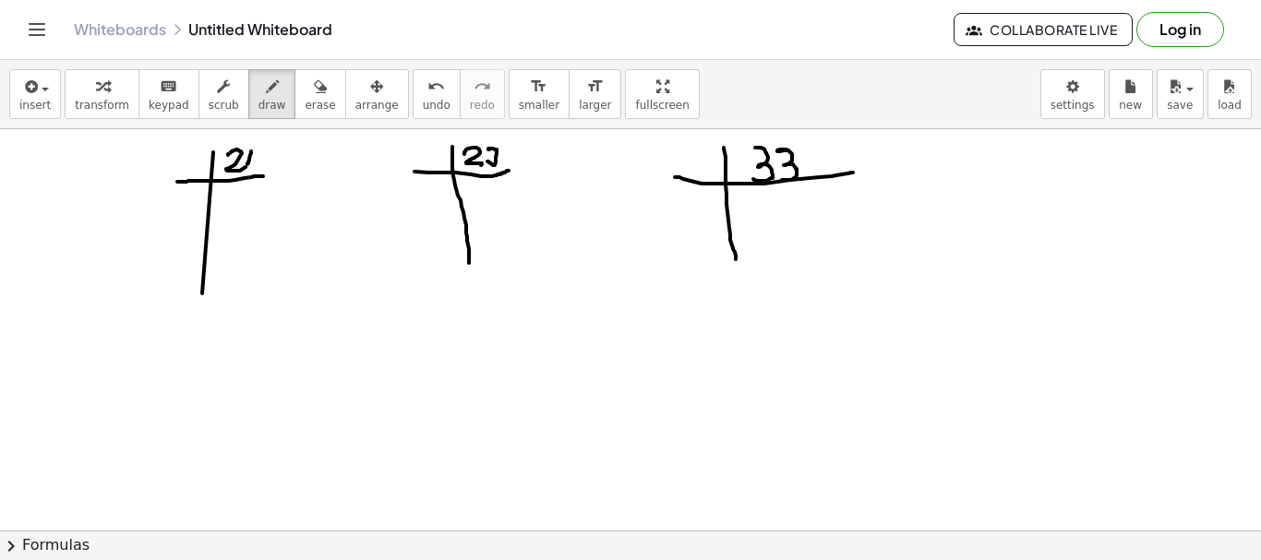
drag, startPoint x: 787, startPoint y: 150, endPoint x: 782, endPoint y: 179, distance: 29.1
click at [782, 179] on div at bounding box center [630, 530] width 1261 height 803
drag, startPoint x: 498, startPoint y: 158, endPoint x: 489, endPoint y: 169, distance: 13.8
click at [496, 181] on div at bounding box center [630, 530] width 1261 height 803
drag, startPoint x: 488, startPoint y: 167, endPoint x: 509, endPoint y: 160, distance: 21.6
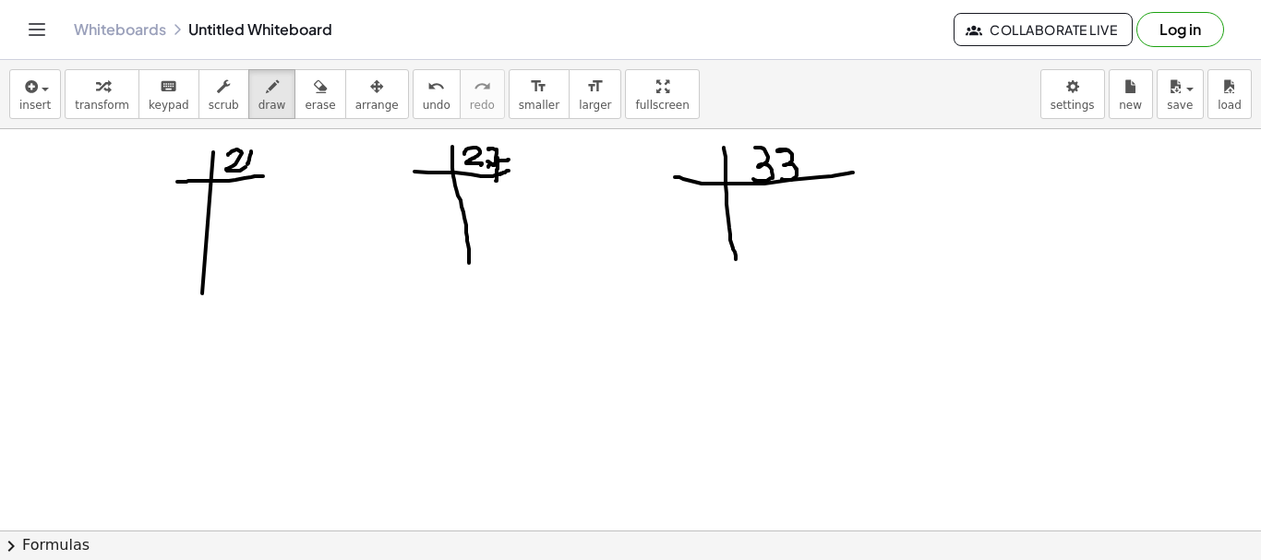
click at [509, 160] on div at bounding box center [630, 530] width 1261 height 803
drag, startPoint x: 249, startPoint y: 159, endPoint x: 248, endPoint y: 170, distance: 11.1
click at [248, 170] on div at bounding box center [630, 530] width 1261 height 803
drag, startPoint x: 177, startPoint y: 156, endPoint x: 183, endPoint y: 178, distance: 22.8
click at [184, 174] on div at bounding box center [630, 530] width 1261 height 803
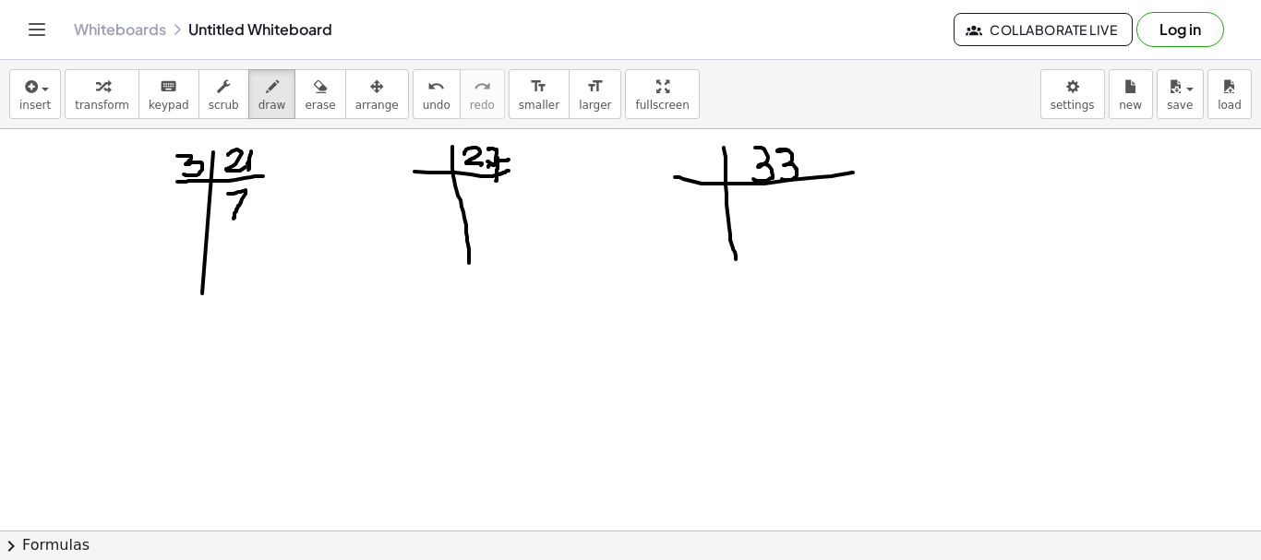
drag, startPoint x: 228, startPoint y: 194, endPoint x: 230, endPoint y: 224, distance: 30.5
click at [234, 221] on div at bounding box center [630, 530] width 1261 height 803
drag, startPoint x: 174, startPoint y: 232, endPoint x: 231, endPoint y: 214, distance: 59.9
click at [268, 218] on div at bounding box center [630, 530] width 1261 height 803
drag, startPoint x: 175, startPoint y: 196, endPoint x: 189, endPoint y: 217, distance: 25.3
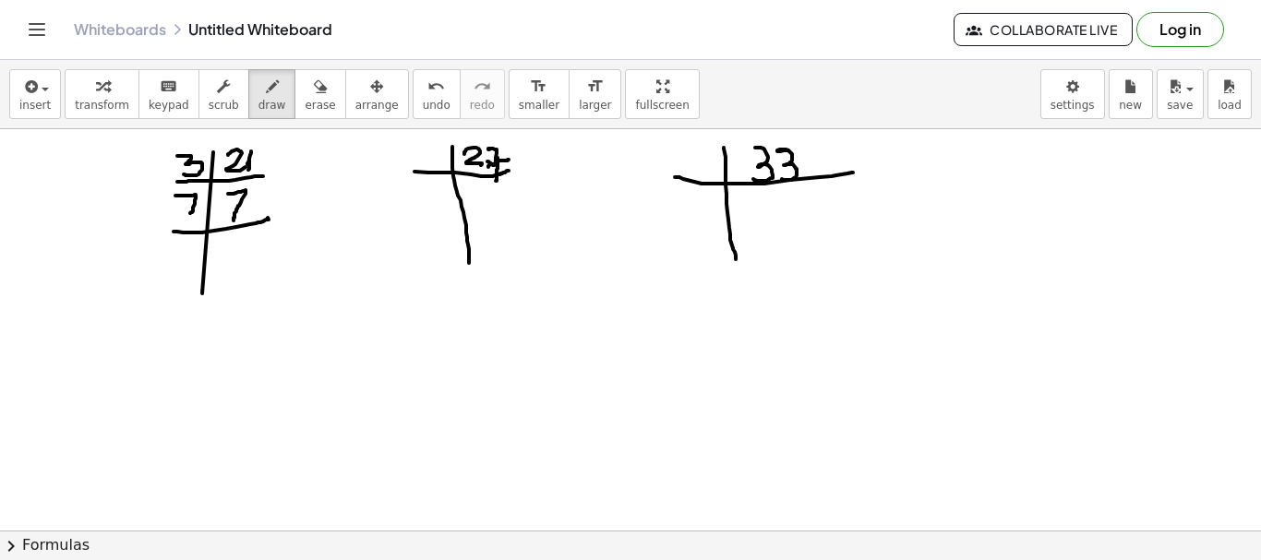
click at [189, 217] on div at bounding box center [630, 530] width 1261 height 803
drag, startPoint x: 234, startPoint y: 236, endPoint x: 234, endPoint y: 268, distance: 31.4
click at [234, 268] on div at bounding box center [630, 530] width 1261 height 803
drag, startPoint x: 426, startPoint y: 150, endPoint x: 426, endPoint y: 172, distance: 21.3
click at [426, 172] on div at bounding box center [630, 530] width 1261 height 803
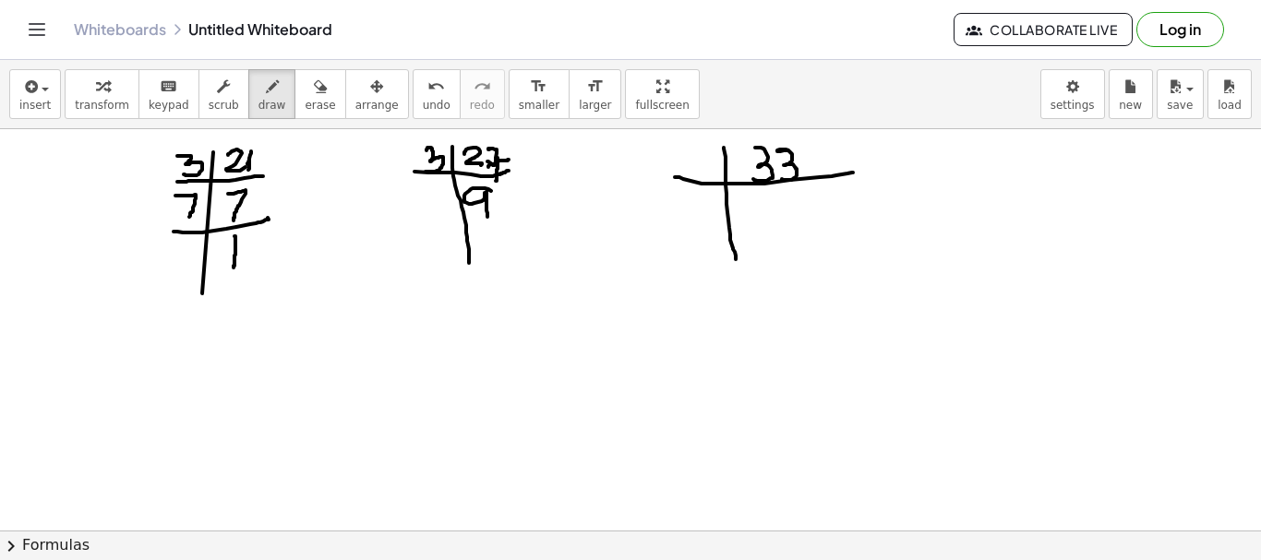
drag, startPoint x: 475, startPoint y: 188, endPoint x: 458, endPoint y: 227, distance: 42.6
click at [487, 218] on div at bounding box center [630, 530] width 1261 height 803
drag, startPoint x: 409, startPoint y: 233, endPoint x: 502, endPoint y: 213, distance: 95.2
click at [520, 218] on div at bounding box center [630, 530] width 1261 height 803
drag, startPoint x: 429, startPoint y: 196, endPoint x: 471, endPoint y: 234, distance: 56.8
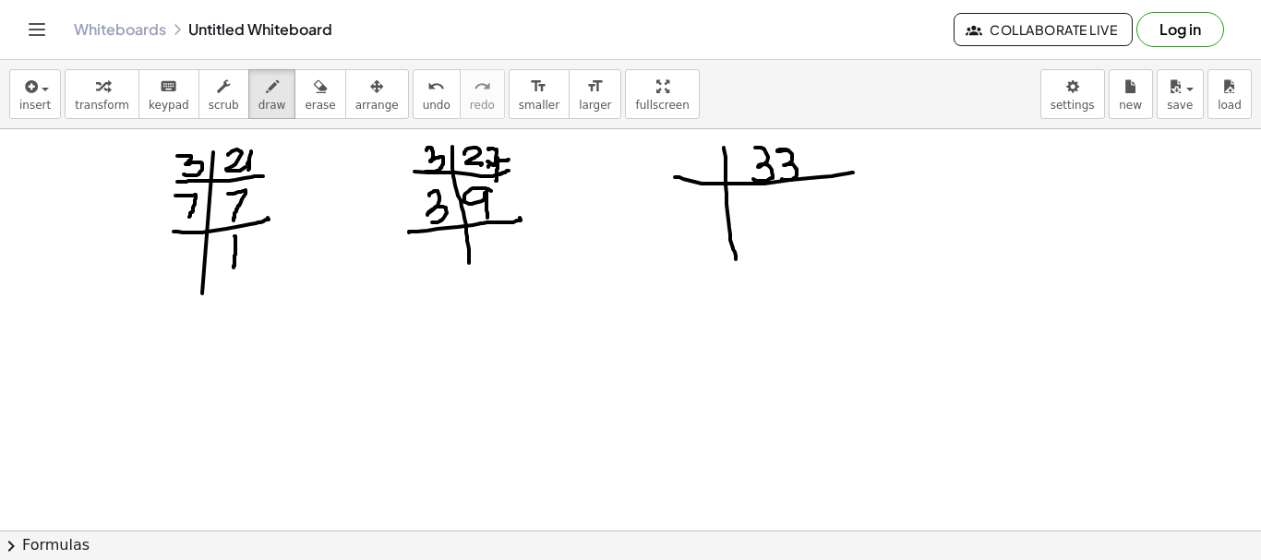
click at [430, 222] on div at bounding box center [630, 530] width 1261 height 803
drag, startPoint x: 471, startPoint y: 258, endPoint x: 469, endPoint y: 305, distance: 46.2
click at [469, 305] on div at bounding box center [630, 530] width 1261 height 803
drag, startPoint x: 484, startPoint y: 238, endPoint x: 498, endPoint y: 267, distance: 31.8
click at [479, 276] on div at bounding box center [630, 530] width 1261 height 803
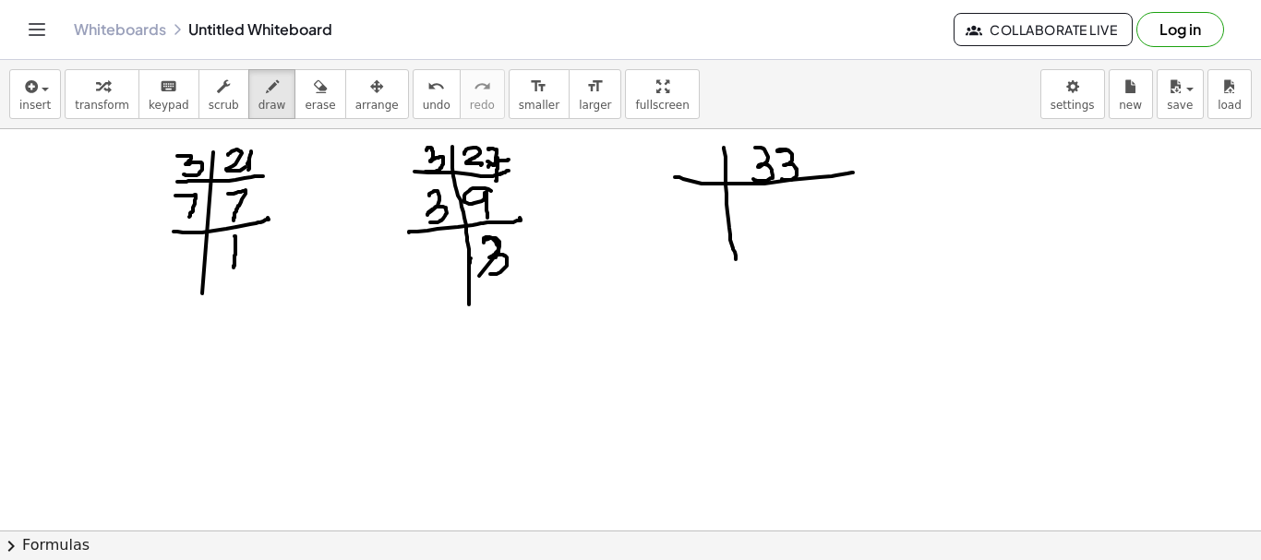
drag, startPoint x: 484, startPoint y: 243, endPoint x: 481, endPoint y: 287, distance: 44.4
click at [486, 274] on div at bounding box center [630, 530] width 1261 height 803
drag, startPoint x: 417, startPoint y: 299, endPoint x: 530, endPoint y: 276, distance: 115.0
click at [530, 276] on div at bounding box center [630, 530] width 1261 height 803
drag, startPoint x: 441, startPoint y: 252, endPoint x: 469, endPoint y: 295, distance: 51.5
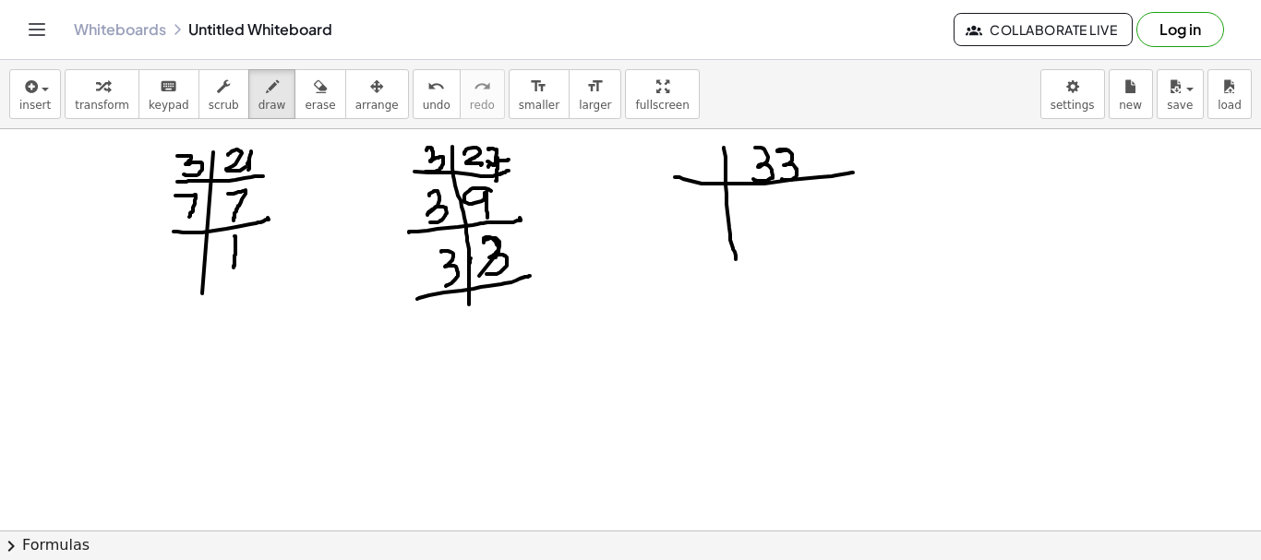
click at [441, 283] on div at bounding box center [630, 530] width 1261 height 803
drag, startPoint x: 502, startPoint y: 293, endPoint x: 505, endPoint y: 313, distance: 20.5
click at [505, 313] on div at bounding box center [630, 530] width 1261 height 803
drag, startPoint x: 472, startPoint y: 322, endPoint x: 482, endPoint y: 324, distance: 10.3
click at [477, 333] on div at bounding box center [630, 530] width 1261 height 803
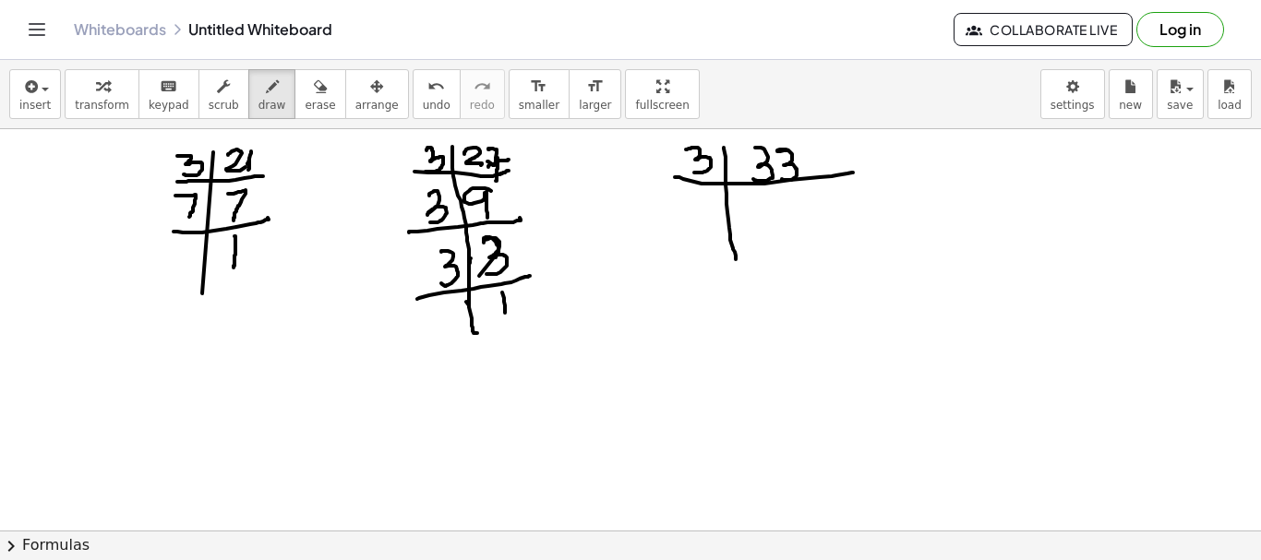
drag, startPoint x: 686, startPoint y: 150, endPoint x: 710, endPoint y: 191, distance: 48.0
click at [688, 171] on div at bounding box center [630, 530] width 1261 height 803
drag, startPoint x: 772, startPoint y: 197, endPoint x: 787, endPoint y: 198, distance: 15.7
click at [775, 214] on div at bounding box center [630, 530] width 1261 height 803
drag, startPoint x: 787, startPoint y: 187, endPoint x: 782, endPoint y: 219, distance: 31.9
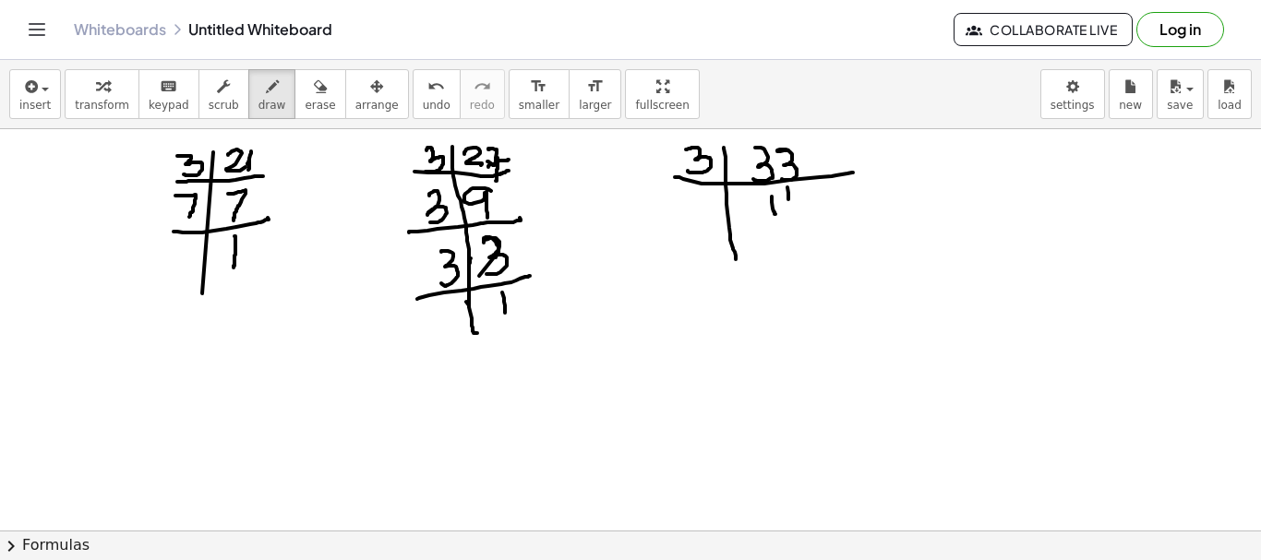
click at [787, 213] on div at bounding box center [630, 530] width 1261 height 803
drag, startPoint x: 738, startPoint y: 243, endPoint x: 725, endPoint y: 251, distance: 15.4
click at [736, 287] on div at bounding box center [630, 530] width 1261 height 803
drag, startPoint x: 678, startPoint y: 241, endPoint x: 802, endPoint y: 230, distance: 124.2
click at [802, 230] on div at bounding box center [630, 530] width 1261 height 803
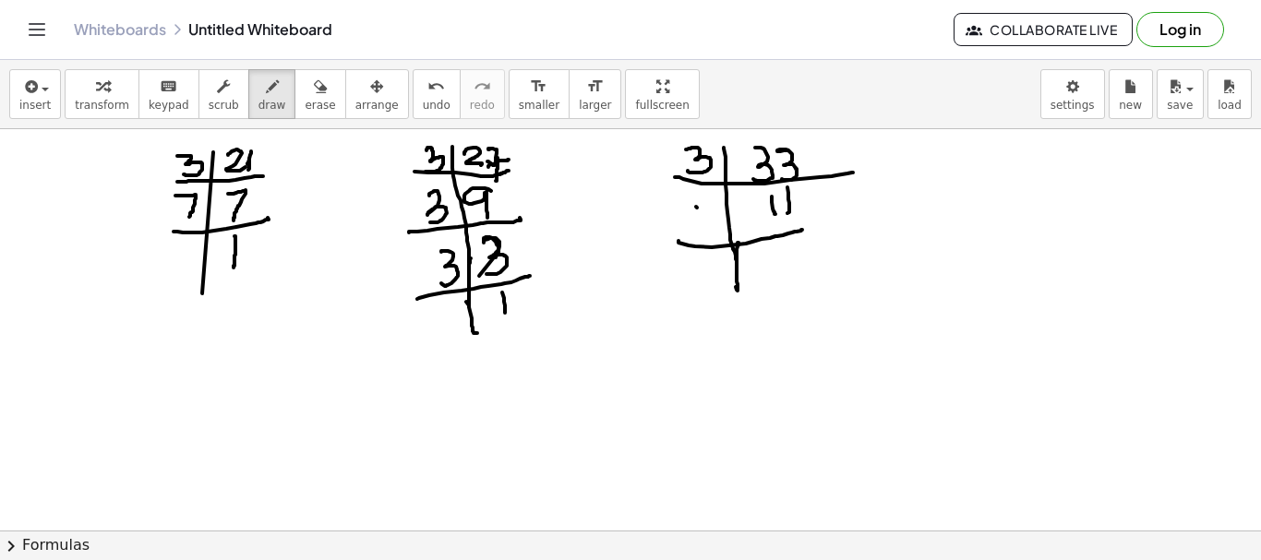
drag, startPoint x: 697, startPoint y: 208, endPoint x: 708, endPoint y: 205, distance: 11.4
click at [699, 223] on div at bounding box center [630, 530] width 1261 height 803
drag, startPoint x: 710, startPoint y: 201, endPoint x: 812, endPoint y: 259, distance: 117.8
click at [716, 232] on div at bounding box center [630, 530] width 1261 height 803
drag, startPoint x: 765, startPoint y: 257, endPoint x: 771, endPoint y: 283, distance: 27.3
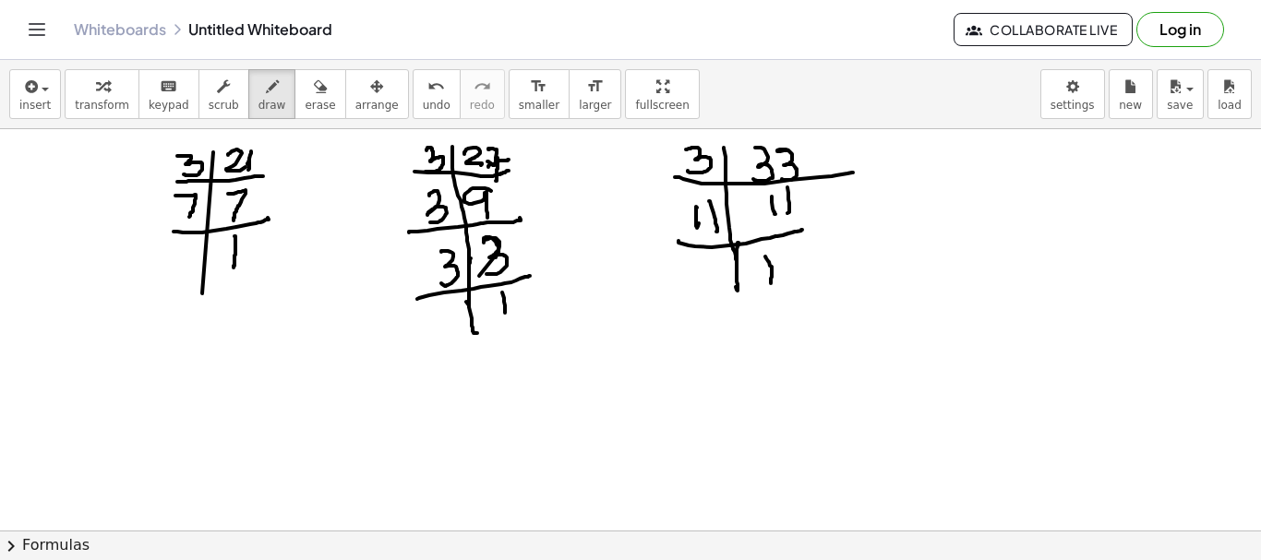
click at [771, 283] on div at bounding box center [630, 530] width 1261 height 803
drag, startPoint x: 124, startPoint y: 380, endPoint x: 132, endPoint y: 426, distance: 46.0
click at [132, 426] on div at bounding box center [630, 530] width 1261 height 803
drag, startPoint x: 156, startPoint y: 160, endPoint x: 144, endPoint y: 241, distance: 82.1
click at [176, 207] on div at bounding box center [630, 530] width 1261 height 803
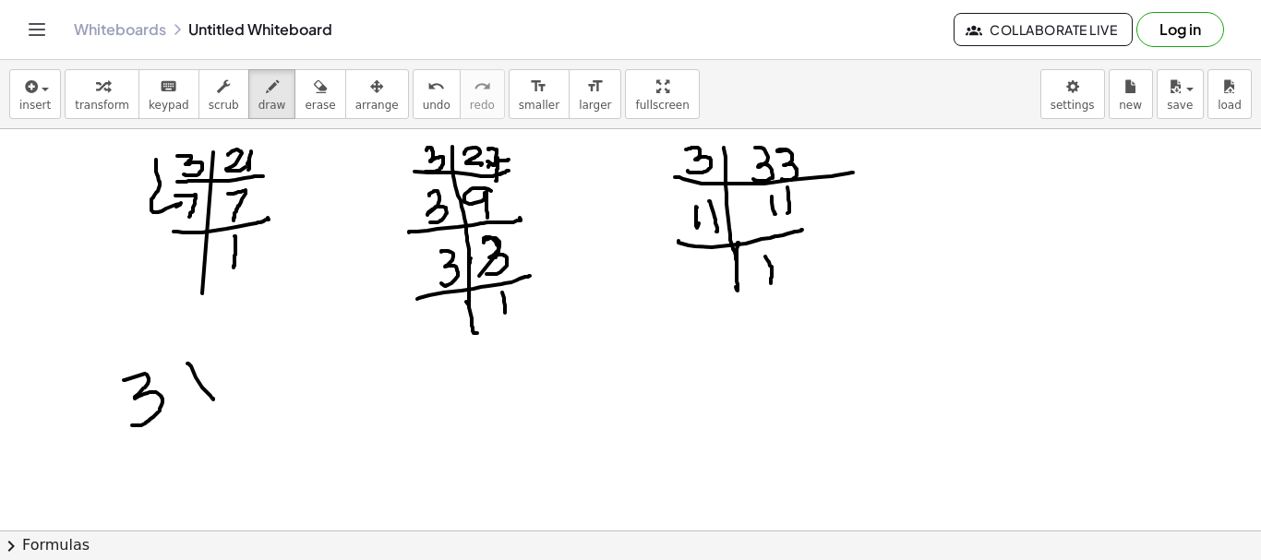
drag, startPoint x: 188, startPoint y: 364, endPoint x: 217, endPoint y: 369, distance: 29.1
click at [213, 398] on div at bounding box center [630, 530] width 1261 height 803
drag, startPoint x: 217, startPoint y: 367, endPoint x: 204, endPoint y: 390, distance: 25.6
click at [198, 395] on div at bounding box center [630, 530] width 1261 height 803
drag, startPoint x: 228, startPoint y: 371, endPoint x: 241, endPoint y: 401, distance: 32.2
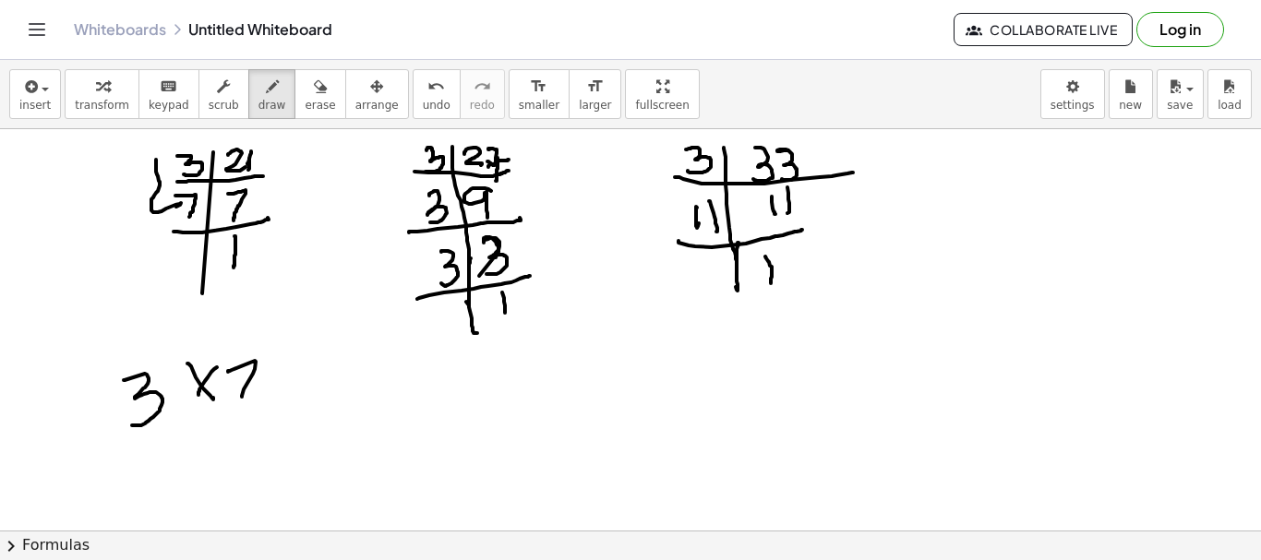
click at [241, 401] on div at bounding box center [630, 530] width 1261 height 803
drag, startPoint x: 274, startPoint y: 377, endPoint x: 312, endPoint y: 396, distance: 42.5
click at [320, 410] on div at bounding box center [630, 530] width 1261 height 803
drag, startPoint x: 307, startPoint y: 385, endPoint x: 318, endPoint y: 404, distance: 22.3
click at [294, 416] on div at bounding box center [630, 530] width 1261 height 803
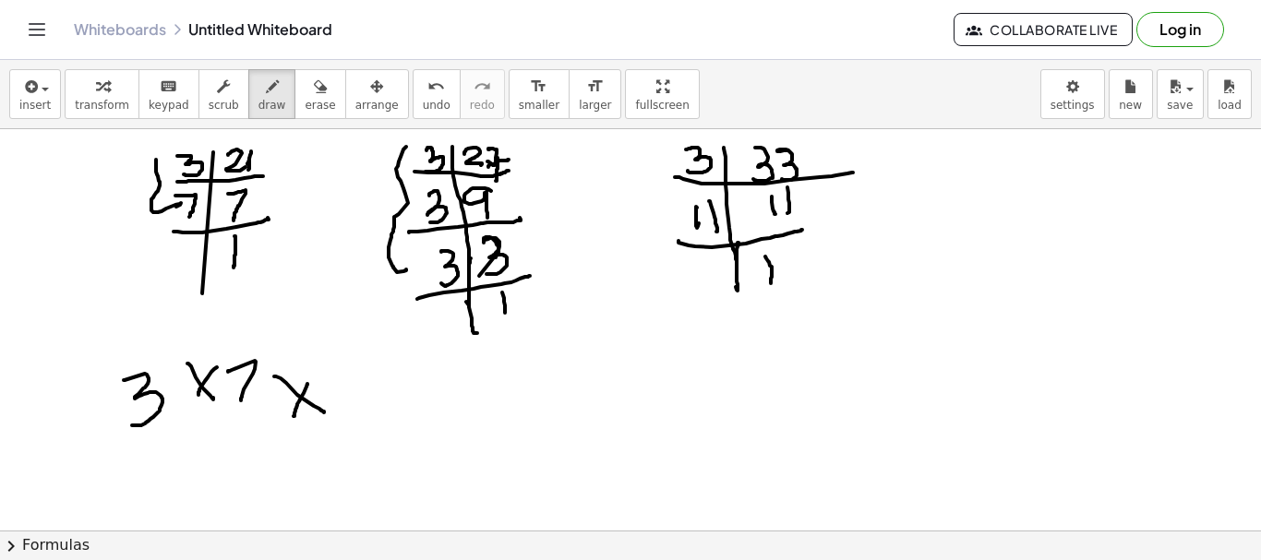
drag, startPoint x: 401, startPoint y: 157, endPoint x: 333, endPoint y: 400, distance: 251.9
click at [404, 267] on div at bounding box center [630, 530] width 1261 height 803
drag, startPoint x: 349, startPoint y: 362, endPoint x: 348, endPoint y: 413, distance: 50.8
click at [339, 404] on div at bounding box center [630, 530] width 1261 height 803
drag, startPoint x: 392, startPoint y: 366, endPoint x: 438, endPoint y: 383, distance: 48.2
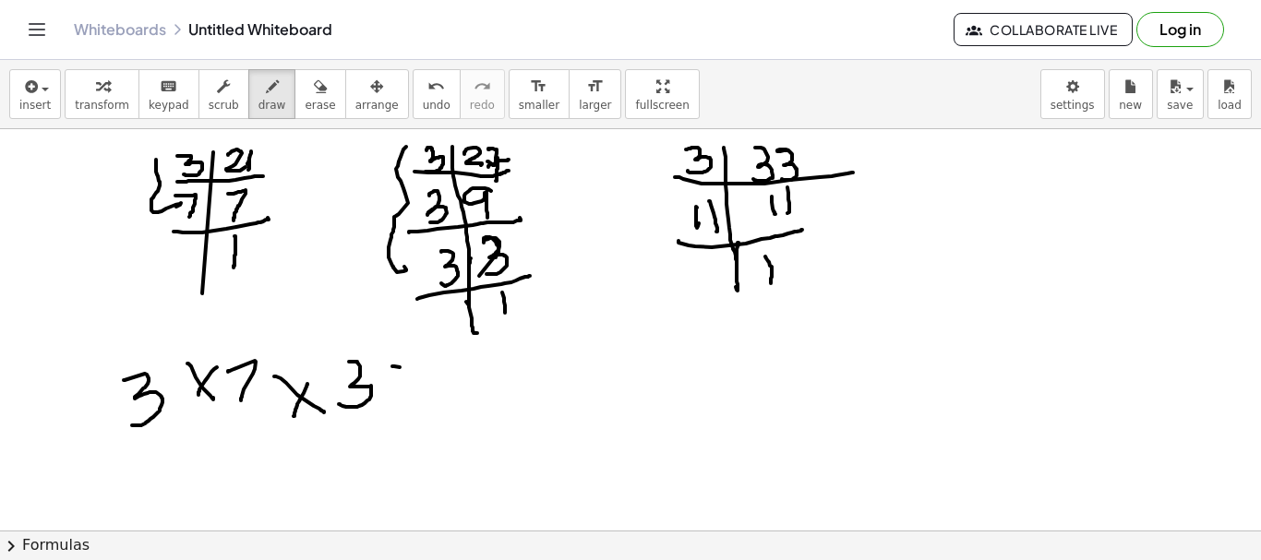
click at [441, 390] on div at bounding box center [630, 530] width 1261 height 803
drag, startPoint x: 435, startPoint y: 361, endPoint x: 407, endPoint y: 409, distance: 55.4
click at [407, 409] on div at bounding box center [630, 530] width 1261 height 803
drag, startPoint x: 674, startPoint y: 150, endPoint x: 487, endPoint y: 348, distance: 271.6
click at [678, 218] on div at bounding box center [630, 530] width 1261 height 803
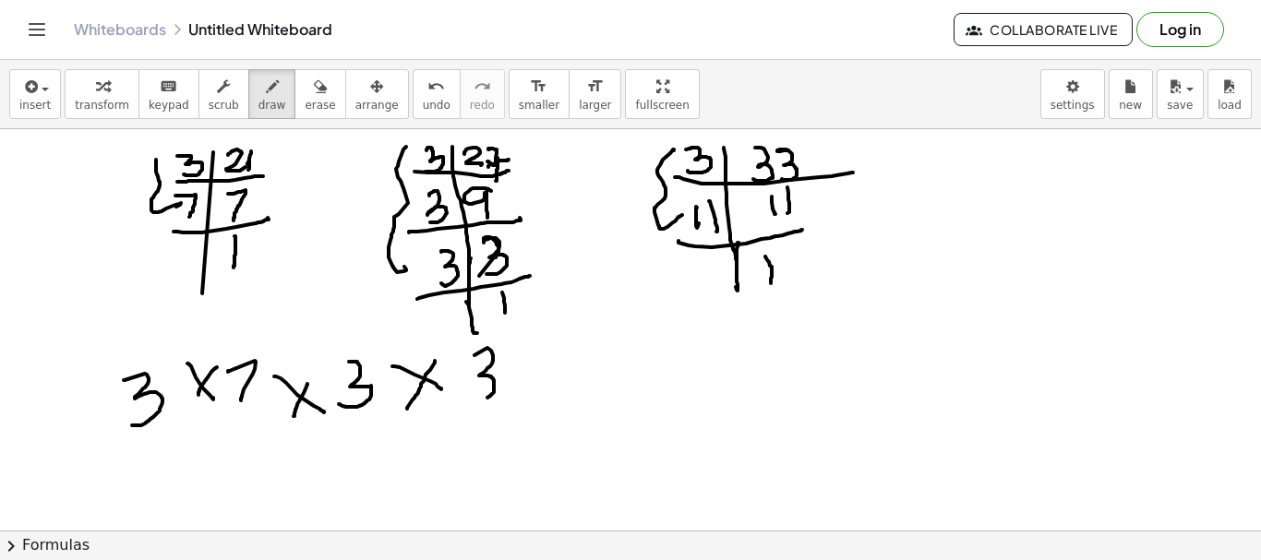
drag, startPoint x: 487, startPoint y: 348, endPoint x: 501, endPoint y: 367, distance: 23.8
click at [479, 389] on div at bounding box center [630, 530] width 1261 height 803
drag, startPoint x: 509, startPoint y: 362, endPoint x: 551, endPoint y: 385, distance: 48.3
click at [555, 386] on div at bounding box center [630, 530] width 1261 height 803
drag, startPoint x: 542, startPoint y: 349, endPoint x: 527, endPoint y: 392, distance: 45.8
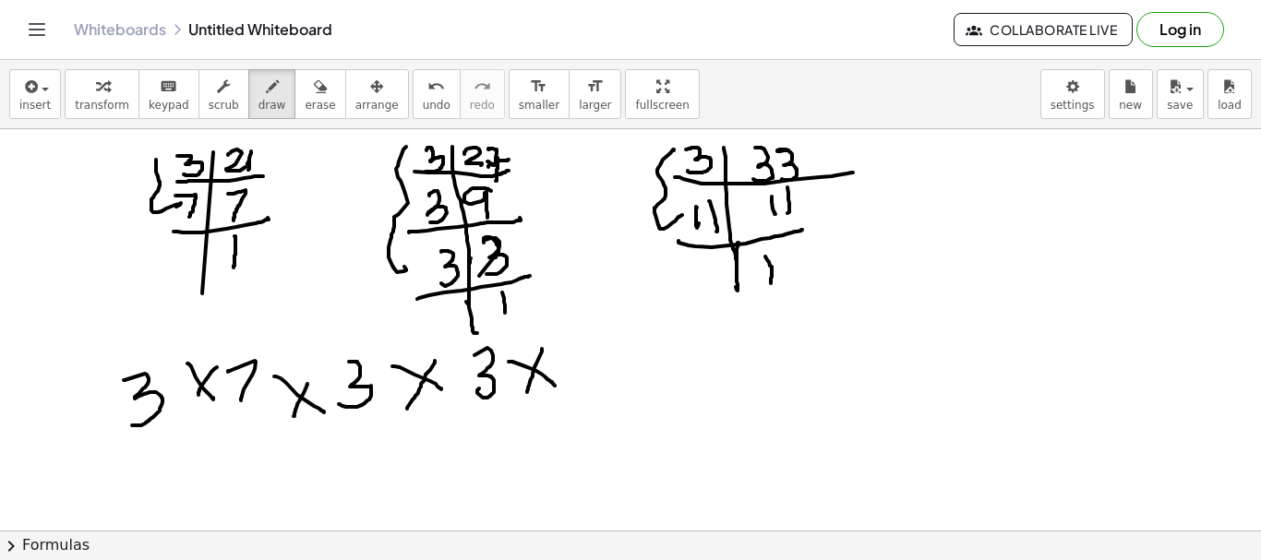
click at [527, 392] on div at bounding box center [630, 530] width 1261 height 803
drag, startPoint x: 574, startPoint y: 351, endPoint x: 581, endPoint y: 372, distance: 22.2
click at [575, 381] on div at bounding box center [630, 530] width 1261 height 803
drag, startPoint x: 596, startPoint y: 342, endPoint x: 610, endPoint y: 393, distance: 53.5
click at [592, 383] on div at bounding box center [630, 530] width 1261 height 803
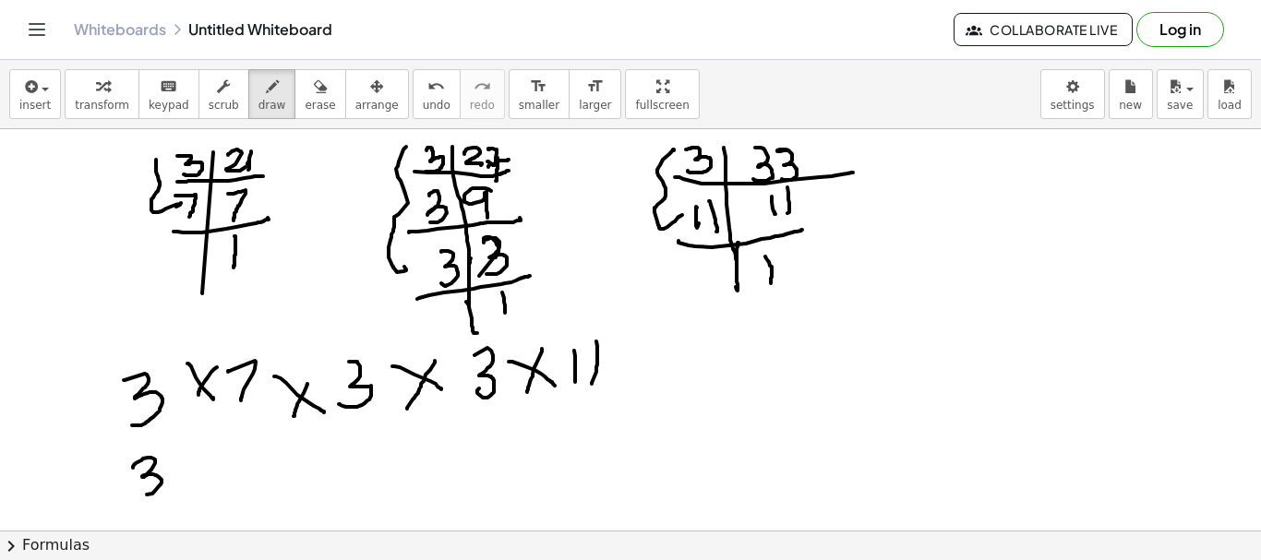
drag, startPoint x: 133, startPoint y: 468, endPoint x: 184, endPoint y: 478, distance: 51.8
click at [136, 487] on div at bounding box center [630, 530] width 1261 height 803
drag, startPoint x: 186, startPoint y: 472, endPoint x: 205, endPoint y: 465, distance: 19.6
click at [208, 488] on div at bounding box center [630, 530] width 1261 height 803
drag, startPoint x: 205, startPoint y: 465, endPoint x: 223, endPoint y: 475, distance: 21.1
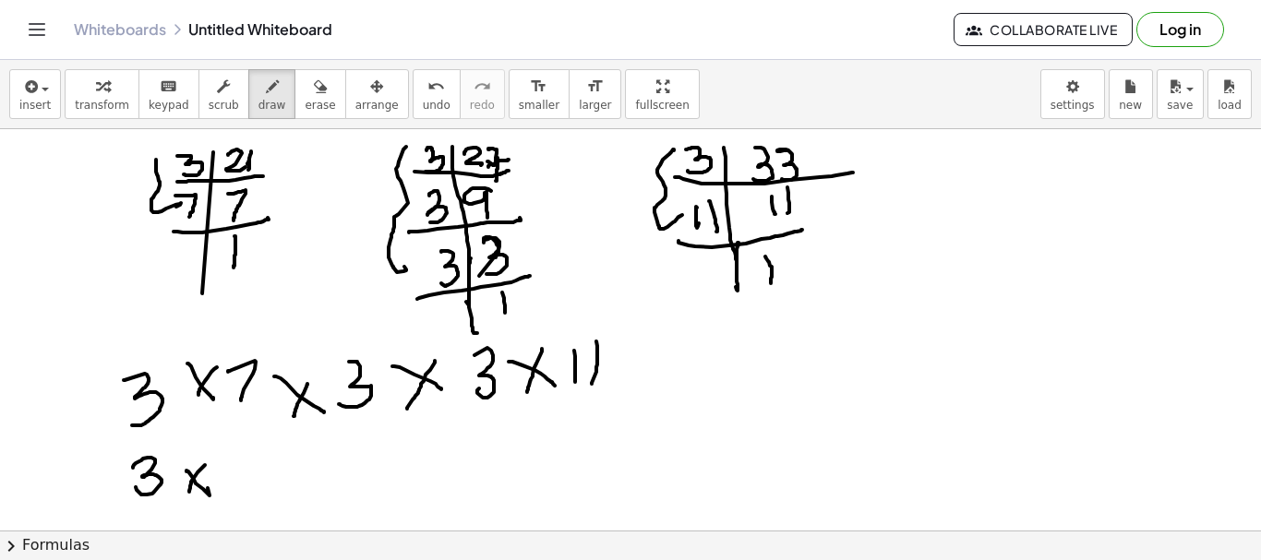
click at [188, 492] on div at bounding box center [630, 530] width 1261 height 803
drag, startPoint x: 228, startPoint y: 465, endPoint x: 246, endPoint y: 488, distance: 29.0
click at [230, 493] on div at bounding box center [630, 530] width 1261 height 803
drag, startPoint x: 275, startPoint y: 464, endPoint x: 288, endPoint y: 461, distance: 13.4
click at [292, 477] on div at bounding box center [630, 530] width 1261 height 803
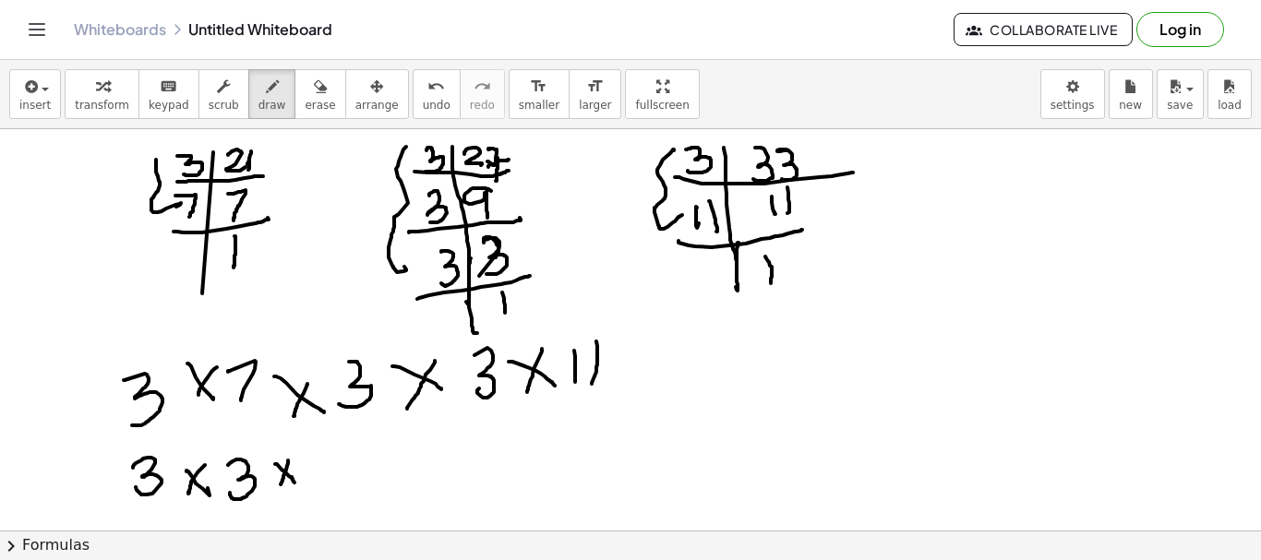
drag, startPoint x: 288, startPoint y: 461, endPoint x: 304, endPoint y: 472, distance: 19.2
click at [278, 486] on div at bounding box center [630, 530] width 1261 height 803
drag, startPoint x: 313, startPoint y: 461, endPoint x: 361, endPoint y: 486, distance: 54.5
click at [318, 487] on div at bounding box center [630, 530] width 1261 height 803
drag, startPoint x: 367, startPoint y: 460, endPoint x: 378, endPoint y: 462, distance: 11.4
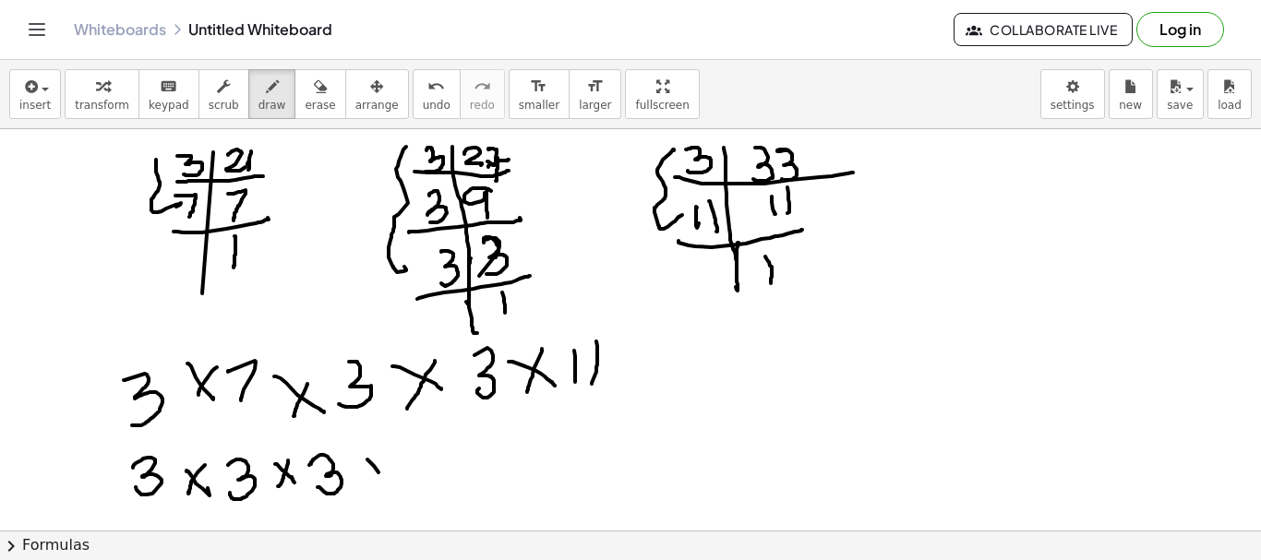
click at [387, 482] on div at bounding box center [630, 530] width 1261 height 803
drag, startPoint x: 378, startPoint y: 455, endPoint x: 378, endPoint y: 480, distance: 24.9
click at [365, 486] on div at bounding box center [630, 530] width 1261 height 803
drag, startPoint x: 409, startPoint y: 455, endPoint x: 429, endPoint y: 475, distance: 28.7
click at [414, 482] on div at bounding box center [630, 530] width 1261 height 803
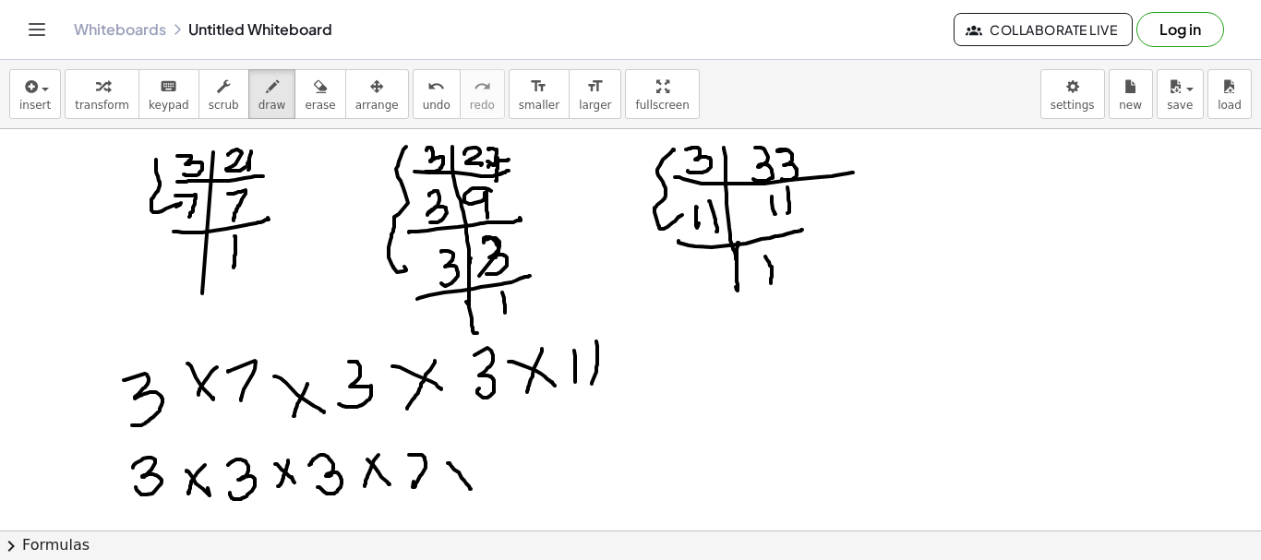
drag, startPoint x: 448, startPoint y: 463, endPoint x: 469, endPoint y: 461, distance: 21.4
click at [471, 484] on div at bounding box center [630, 530] width 1261 height 803
drag, startPoint x: 462, startPoint y: 458, endPoint x: 487, endPoint y: 462, distance: 25.3
click at [451, 484] on div at bounding box center [630, 530] width 1261 height 803
drag, startPoint x: 491, startPoint y: 450, endPoint x: 511, endPoint y: 476, distance: 33.6
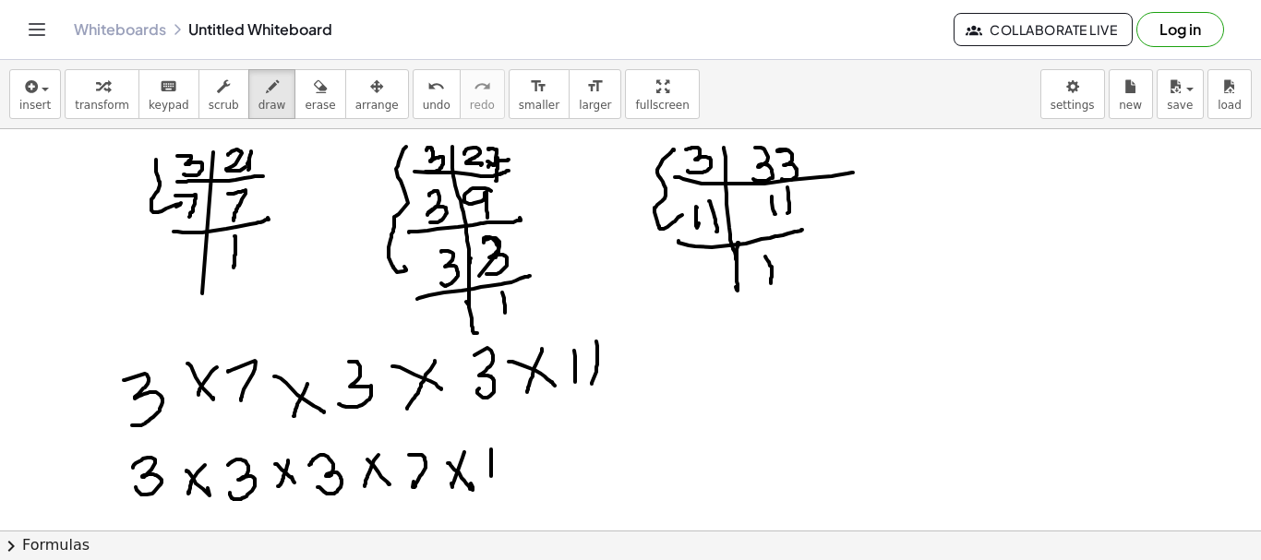
click at [492, 474] on div at bounding box center [630, 530] width 1261 height 803
click at [505, 480] on div at bounding box center [630, 530] width 1261 height 803
click at [229, 516] on div at bounding box center [630, 530] width 1261 height 803
click at [341, 501] on div at bounding box center [630, 530] width 1261 height 803
click at [917, 286] on div at bounding box center [630, 530] width 1261 height 803
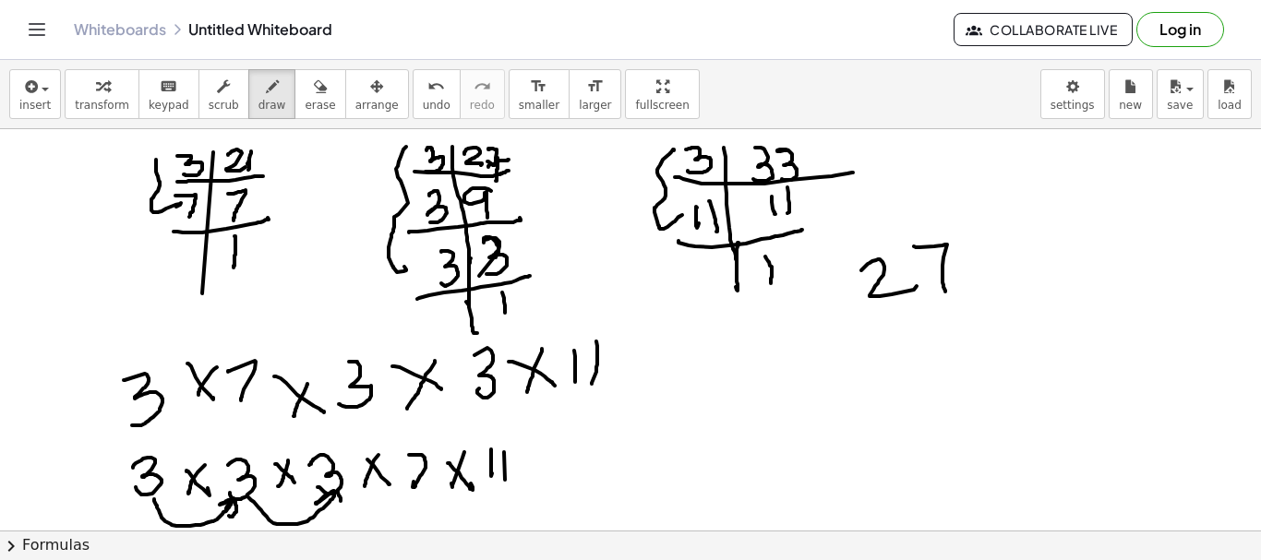
click at [940, 287] on div at bounding box center [630, 530] width 1261 height 803
click at [501, 491] on div at bounding box center [630, 530] width 1261 height 803
drag, startPoint x: 886, startPoint y: 326, endPoint x: 918, endPoint y: 361, distance: 47.1
click at [902, 376] on div at bounding box center [630, 530] width 1261 height 803
drag, startPoint x: 936, startPoint y: 324, endPoint x: 886, endPoint y: 372, distance: 69.2
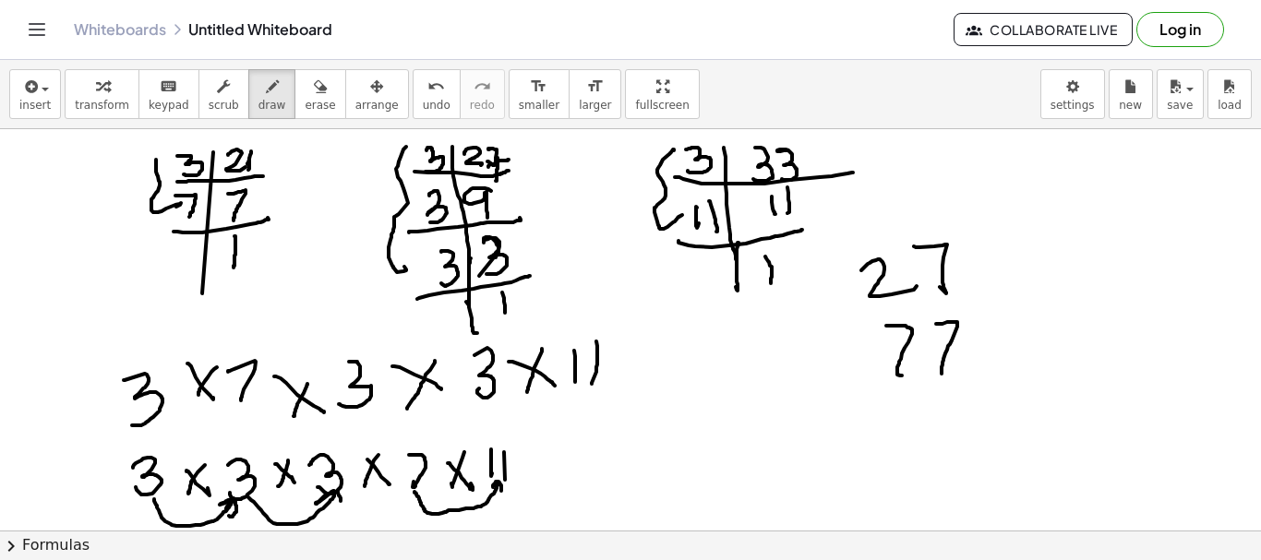
click at [934, 380] on div at bounding box center [630, 530] width 1261 height 803
drag, startPoint x: 817, startPoint y: 339, endPoint x: 839, endPoint y: 356, distance: 28.3
click at [840, 367] on div at bounding box center [630, 530] width 1261 height 803
drag, startPoint x: 840, startPoint y: 338, endPoint x: 808, endPoint y: 377, distance: 50.5
click at [808, 377] on div at bounding box center [630, 530] width 1261 height 803
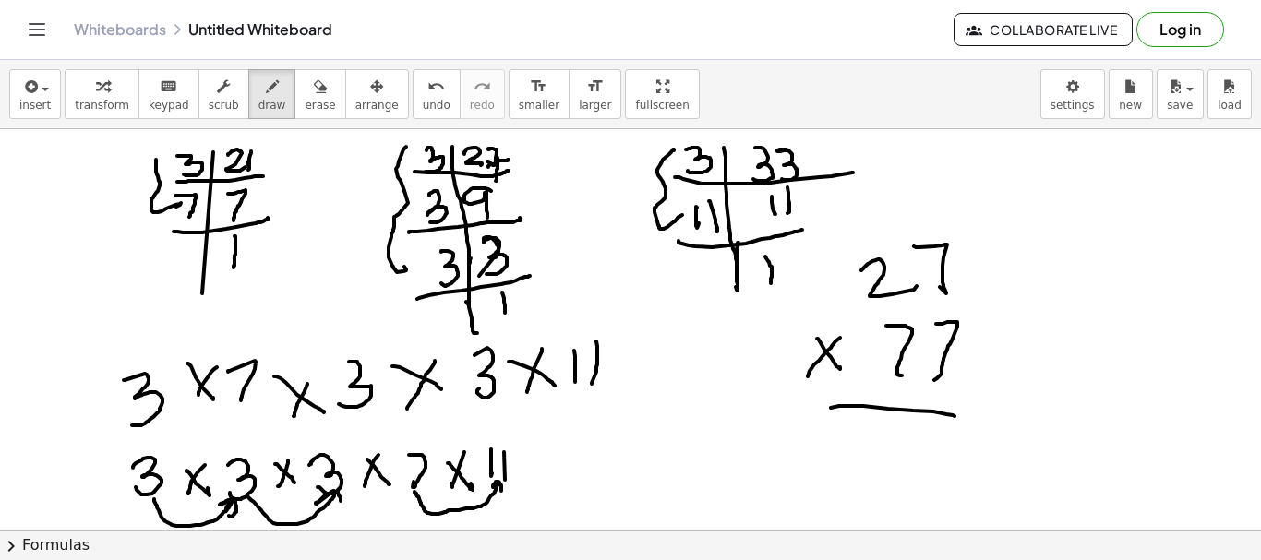
click at [996, 414] on div at bounding box center [630, 530] width 1261 height 803
drag, startPoint x: 822, startPoint y: 434, endPoint x: 872, endPoint y: 454, distance: 53.8
click at [852, 476] on div at bounding box center [630, 530] width 1261 height 803
drag, startPoint x: 879, startPoint y: 443, endPoint x: 894, endPoint y: 451, distance: 16.9
click at [864, 434] on div at bounding box center [630, 530] width 1261 height 803
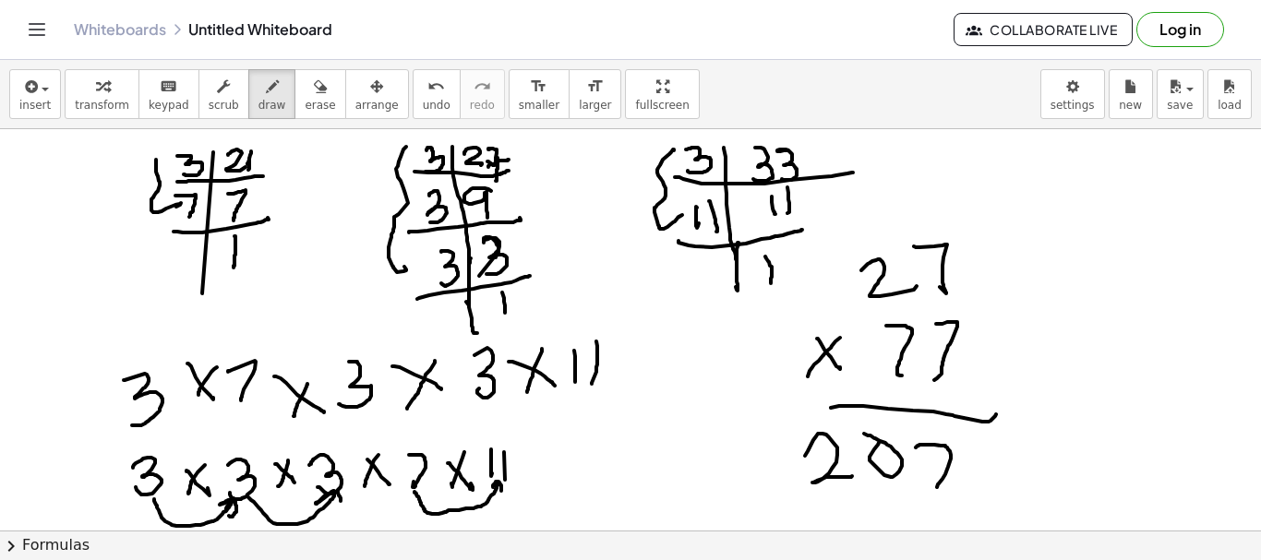
drag, startPoint x: 916, startPoint y: 448, endPoint x: 935, endPoint y: 490, distance: 46.7
click at [935, 490] on div at bounding box center [630, 530] width 1261 height 803
drag, startPoint x: 987, startPoint y: 450, endPoint x: 989, endPoint y: 479, distance: 29.6
click at [989, 479] on div at bounding box center [630, 530] width 1261 height 803
drag, startPoint x: 297, startPoint y: 93, endPoint x: 366, endPoint y: 123, distance: 74.4
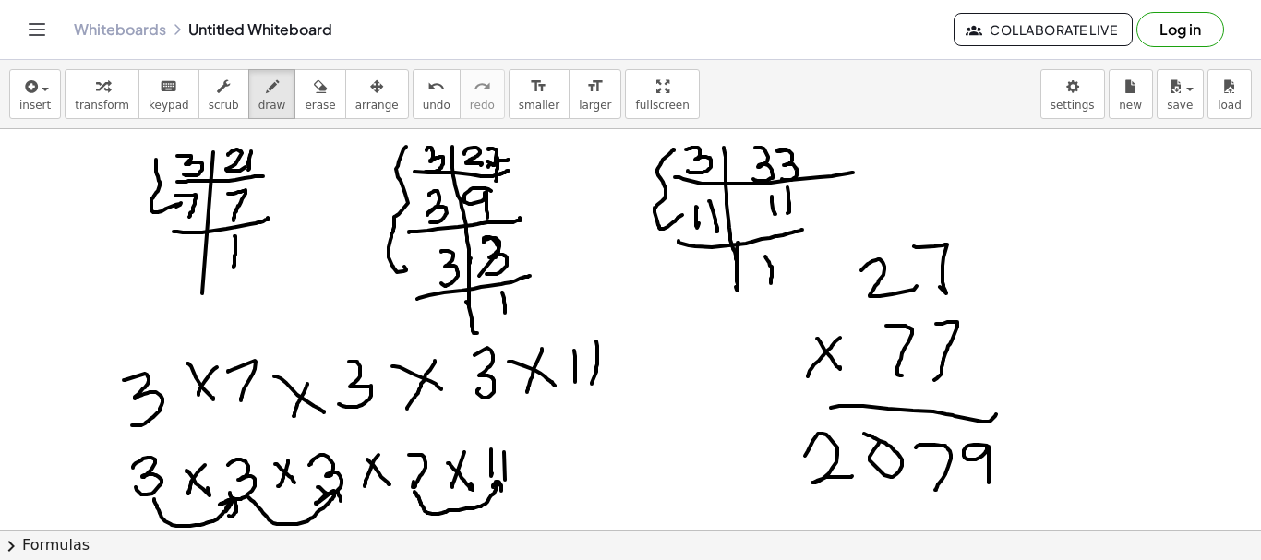
click at [314, 93] on icon "button" at bounding box center [320, 87] width 13 height 22
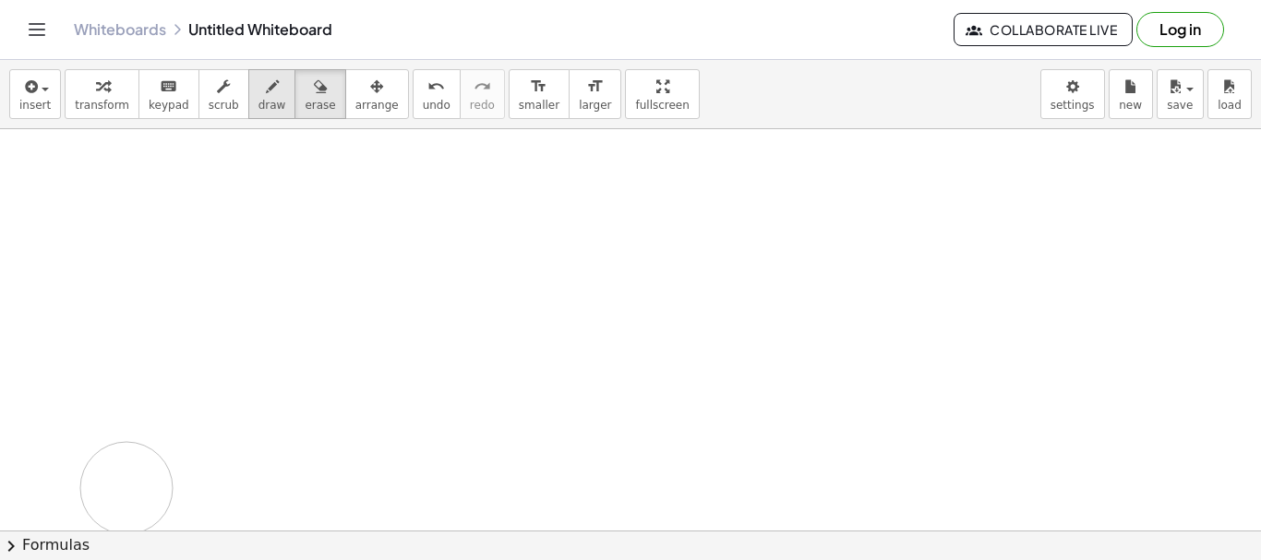
drag, startPoint x: 366, startPoint y: 123, endPoint x: 245, endPoint y: 98, distance: 123.5
click at [354, 155] on div at bounding box center [630, 530] width 1261 height 803
click at [258, 99] on span "draw" at bounding box center [272, 105] width 28 height 13
drag, startPoint x: 102, startPoint y: 171, endPoint x: 139, endPoint y: 223, distance: 64.3
click at [102, 249] on div at bounding box center [630, 530] width 1261 height 803
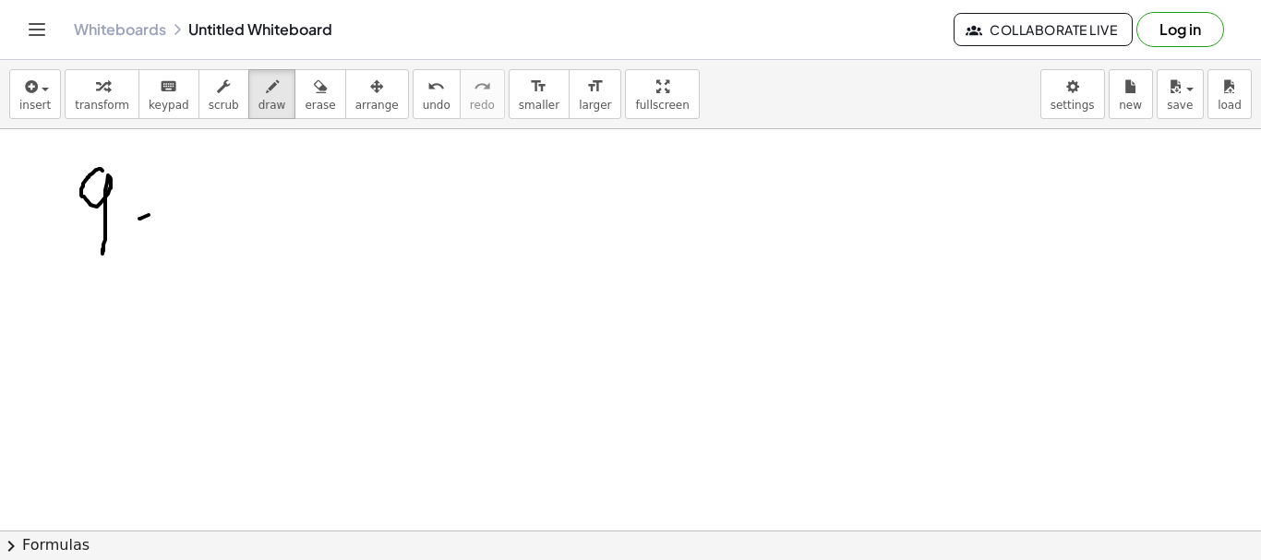
drag, startPoint x: 139, startPoint y: 219, endPoint x: 157, endPoint y: 210, distance: 19.8
click at [165, 211] on div at bounding box center [630, 530] width 1261 height 803
drag, startPoint x: 139, startPoint y: 196, endPoint x: 168, endPoint y: 196, distance: 28.6
click at [168, 193] on div at bounding box center [630, 530] width 1261 height 803
drag, startPoint x: 233, startPoint y: 174, endPoint x: 250, endPoint y: 221, distance: 50.2
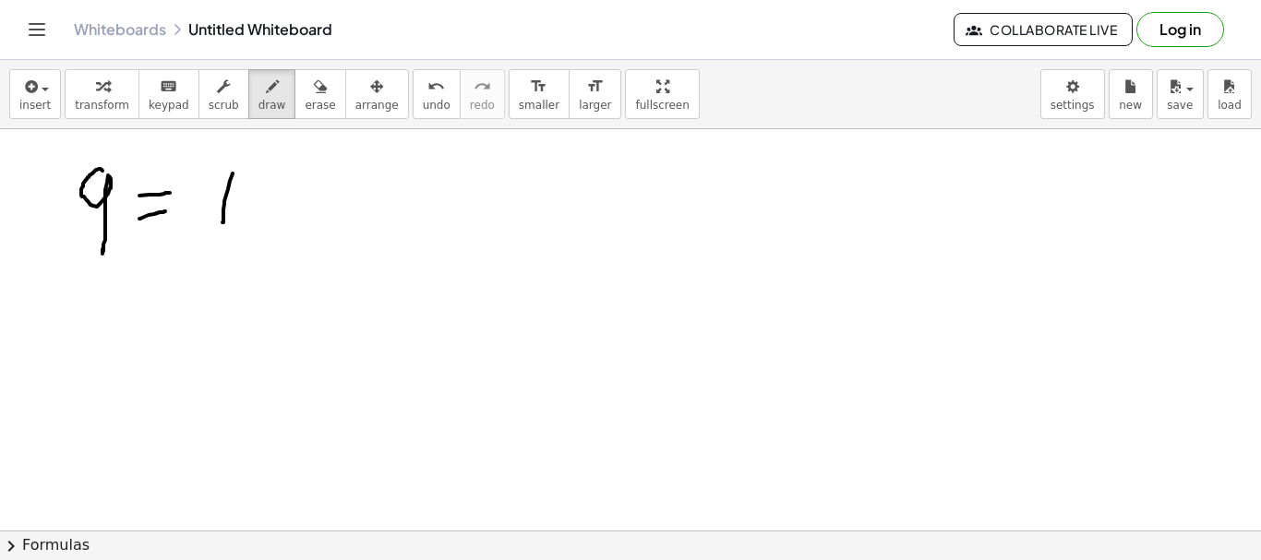
click at [222, 222] on div at bounding box center [630, 530] width 1261 height 803
drag, startPoint x: 257, startPoint y: 215, endPoint x: 264, endPoint y: 229, distance: 15.7
click at [247, 244] on div at bounding box center [630, 530] width 1261 height 803
drag, startPoint x: 283, startPoint y: 173, endPoint x: 283, endPoint y: 228, distance: 55.4
click at [283, 228] on div at bounding box center [630, 530] width 1261 height 803
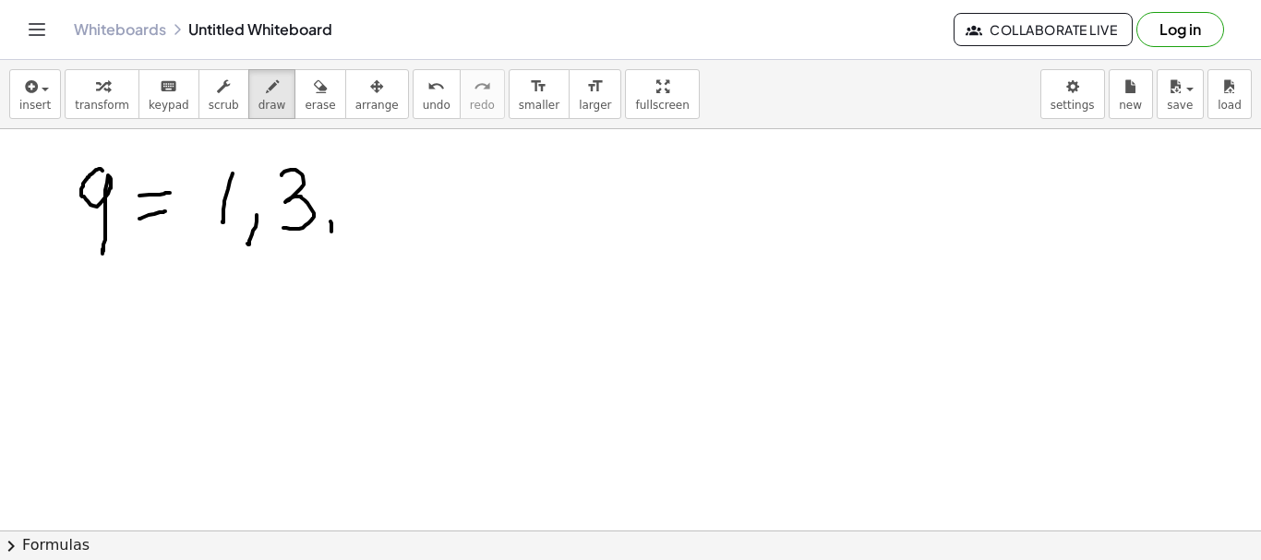
drag, startPoint x: 330, startPoint y: 222, endPoint x: 331, endPoint y: 238, distance: 16.6
click at [331, 238] on div at bounding box center [630, 530] width 1261 height 803
drag, startPoint x: 379, startPoint y: 174, endPoint x: 378, endPoint y: 234, distance: 60.0
click at [378, 234] on div at bounding box center [630, 530] width 1261 height 803
drag, startPoint x: 60, startPoint y: 304, endPoint x: 64, endPoint y: 339, distance: 35.3
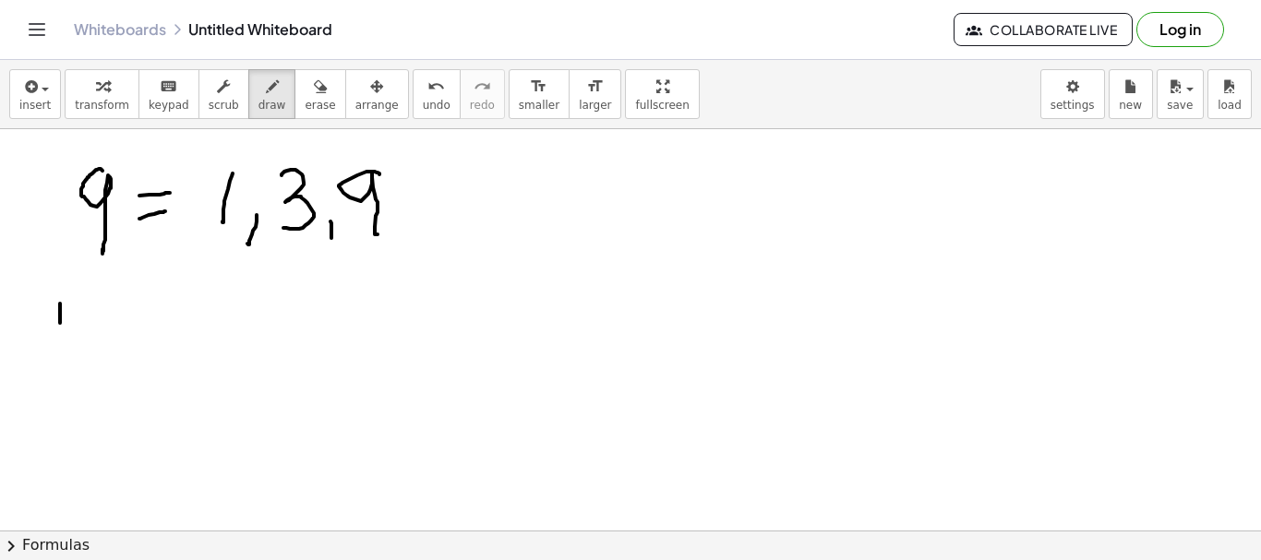
click at [64, 339] on div at bounding box center [630, 530] width 1261 height 803
drag, startPoint x: 86, startPoint y: 306, endPoint x: 159, endPoint y: 320, distance: 74.4
click at [136, 330] on div at bounding box center [630, 530] width 1261 height 803
drag, startPoint x: 161, startPoint y: 318, endPoint x: 164, endPoint y: 305, distance: 14.3
click at [179, 317] on div at bounding box center [630, 530] width 1261 height 803
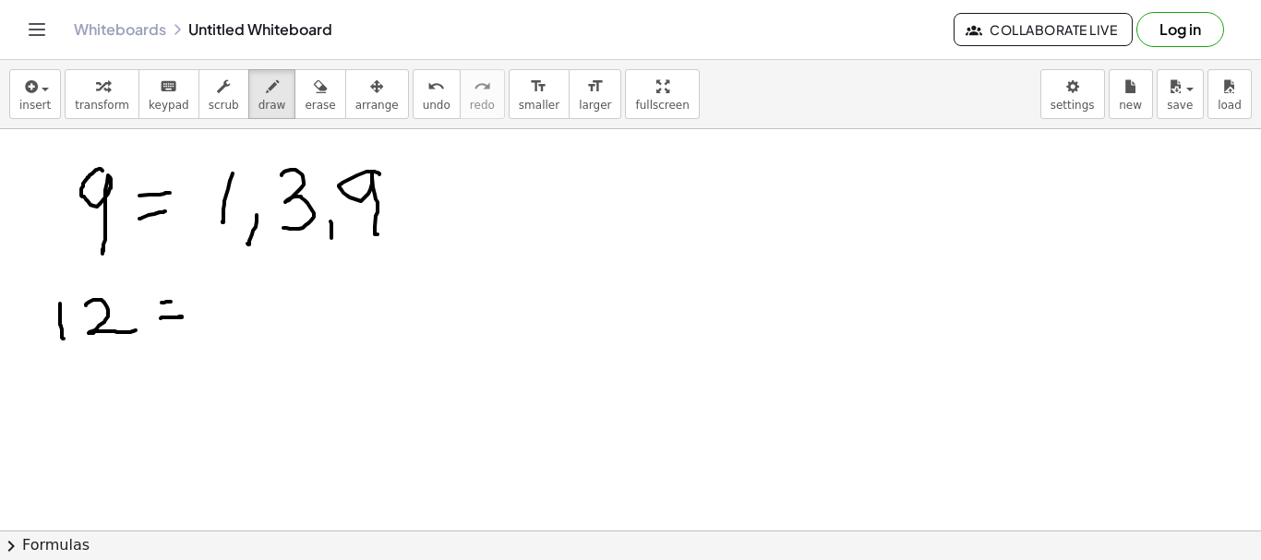
drag, startPoint x: 164, startPoint y: 303, endPoint x: 176, endPoint y: 300, distance: 12.3
click at [176, 300] on div at bounding box center [630, 530] width 1261 height 803
drag, startPoint x: 218, startPoint y: 279, endPoint x: 220, endPoint y: 315, distance: 36.0
click at [220, 315] on div at bounding box center [630, 530] width 1261 height 803
drag, startPoint x: 245, startPoint y: 310, endPoint x: 258, endPoint y: 325, distance: 19.6
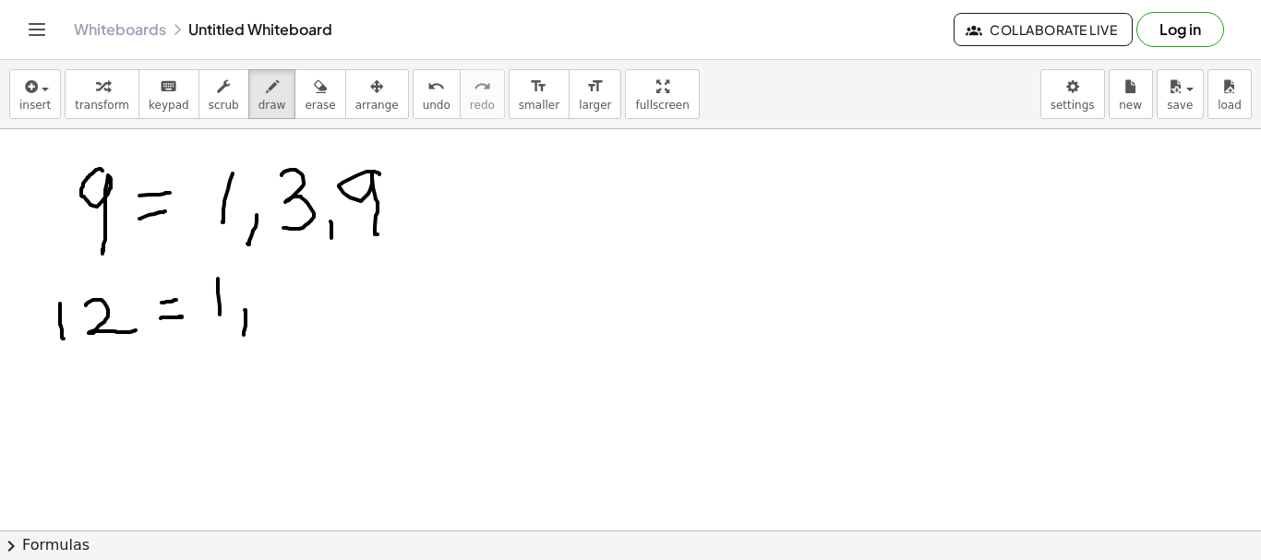
click at [242, 343] on div at bounding box center [630, 530] width 1261 height 803
drag, startPoint x: 283, startPoint y: 286, endPoint x: 323, endPoint y: 317, distance: 50.0
click at [323, 317] on div at bounding box center [630, 530] width 1261 height 803
drag, startPoint x: 336, startPoint y: 311, endPoint x: 343, endPoint y: 333, distance: 23.4
click at [328, 347] on div at bounding box center [630, 530] width 1261 height 803
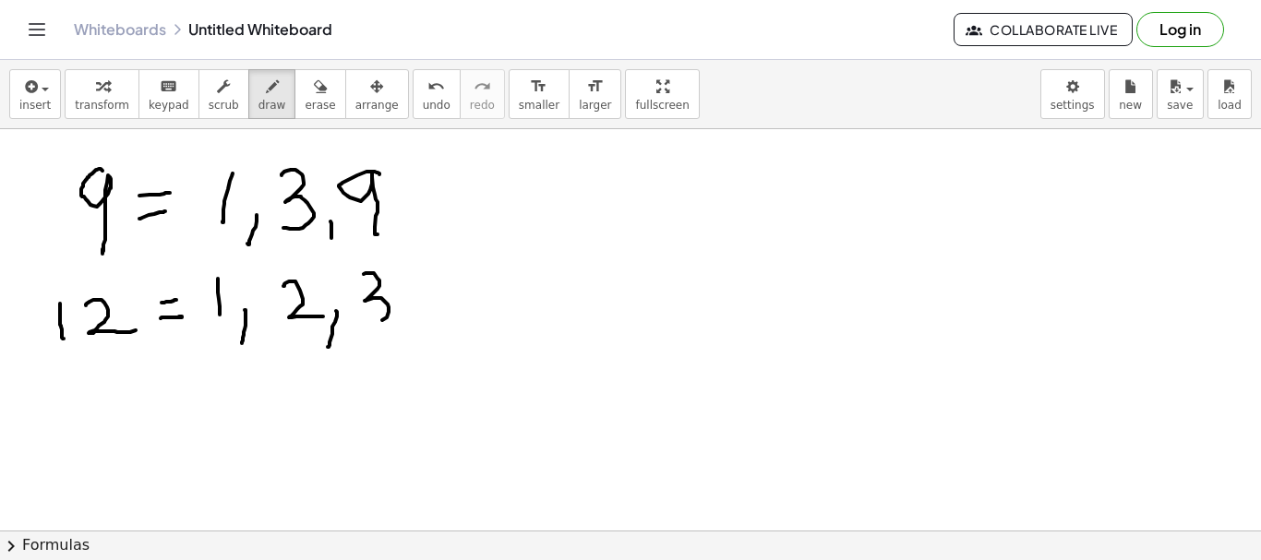
drag, startPoint x: 364, startPoint y: 274, endPoint x: 392, endPoint y: 329, distance: 61.5
click at [366, 328] on div at bounding box center [630, 530] width 1261 height 803
drag, startPoint x: 406, startPoint y: 325, endPoint x: 401, endPoint y: 344, distance: 20.2
click at [401, 349] on div at bounding box center [630, 530] width 1261 height 803
drag, startPoint x: 438, startPoint y: 262, endPoint x: 481, endPoint y: 310, distance: 64.1
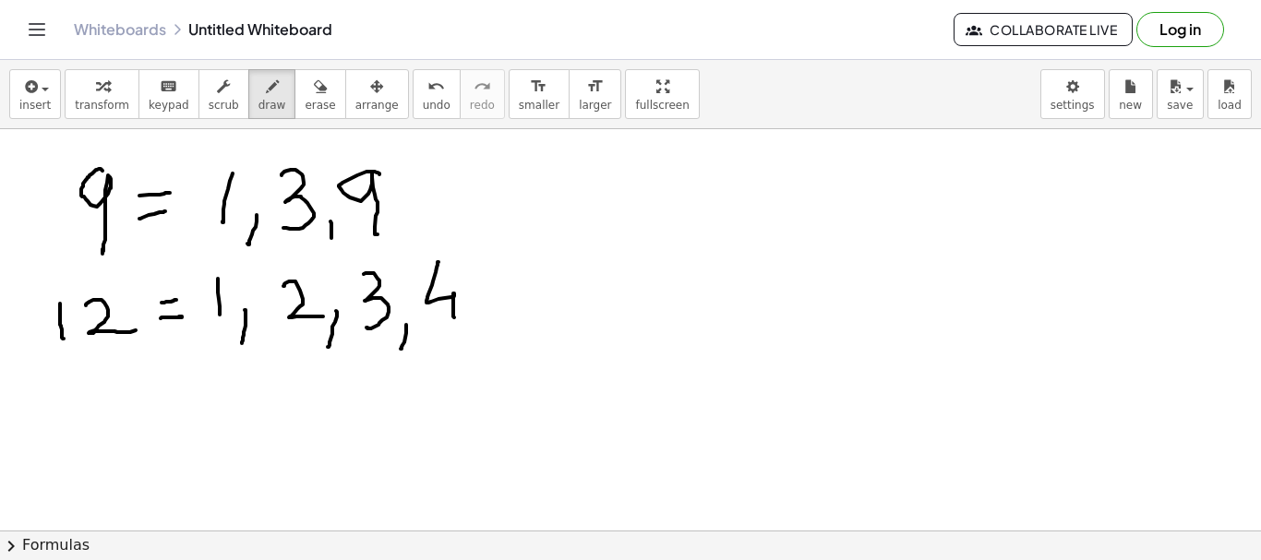
click at [455, 317] on div at bounding box center [630, 530] width 1261 height 803
drag, startPoint x: 482, startPoint y: 303, endPoint x: 474, endPoint y: 329, distance: 26.9
click at [474, 329] on div at bounding box center [630, 530] width 1261 height 803
drag, startPoint x: 527, startPoint y: 262, endPoint x: 516, endPoint y: 306, distance: 44.8
click at [516, 306] on div at bounding box center [630, 530] width 1261 height 803
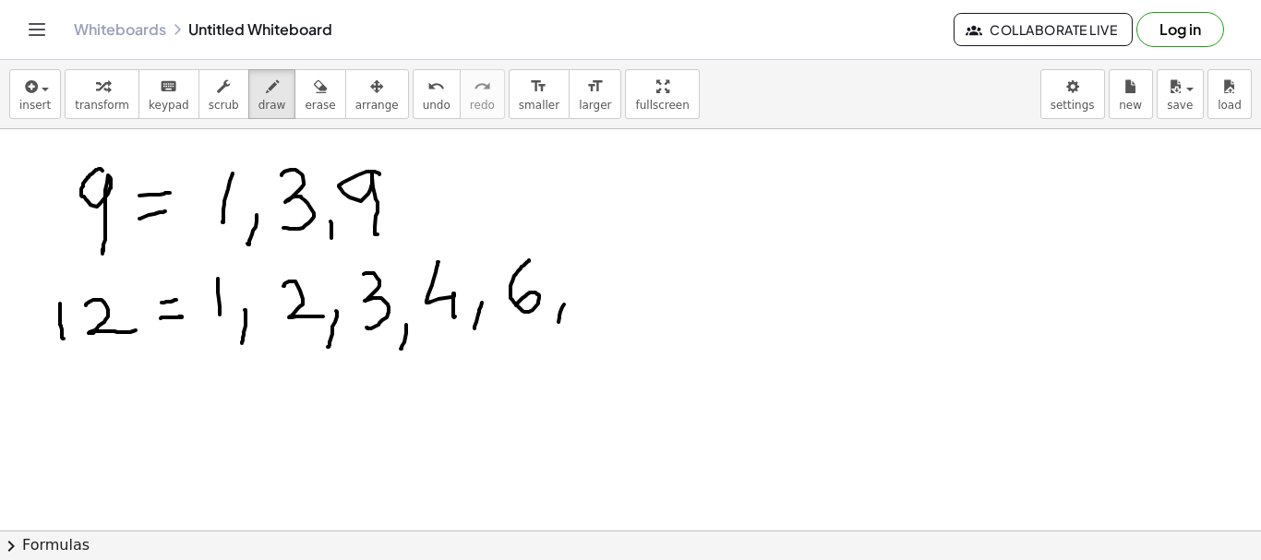
drag, startPoint x: 559, startPoint y: 318, endPoint x: 614, endPoint y: 293, distance: 59.9
click at [558, 328] on div at bounding box center [630, 530] width 1261 height 803
click at [600, 312] on div at bounding box center [630, 530] width 1261 height 803
drag, startPoint x: 633, startPoint y: 266, endPoint x: 652, endPoint y: 297, distance: 36.4
click at [652, 297] on div at bounding box center [630, 530] width 1261 height 803
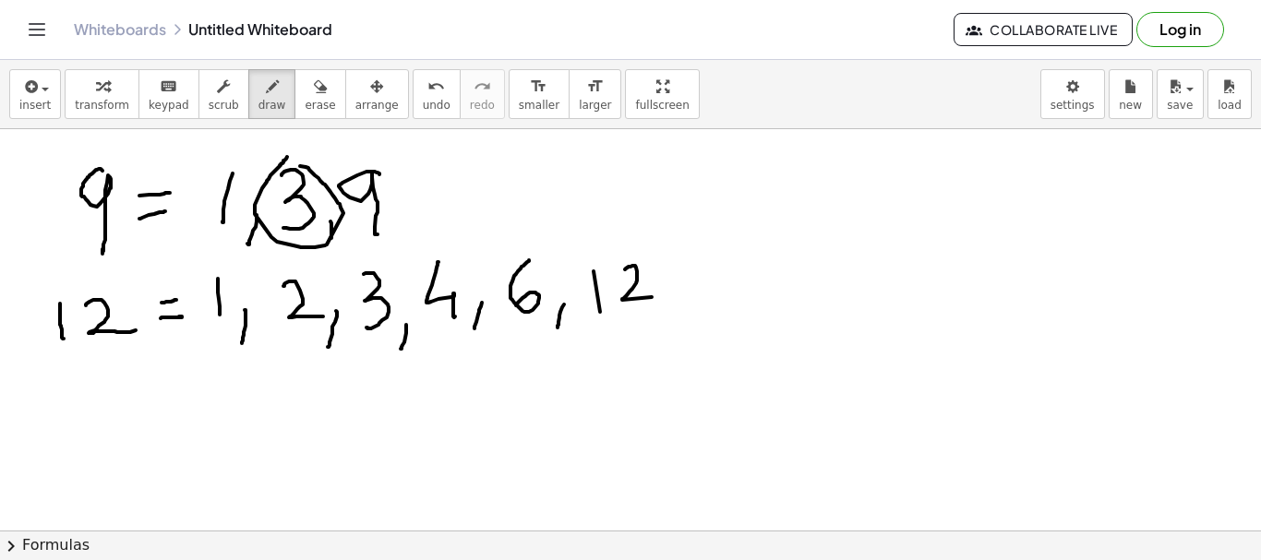
drag, startPoint x: 287, startPoint y: 157, endPoint x: 264, endPoint y: 192, distance: 42.0
click at [290, 171] on div at bounding box center [630, 530] width 1261 height 803
drag, startPoint x: 227, startPoint y: 162, endPoint x: 234, endPoint y: 214, distance: 52.1
click at [222, 169] on div at bounding box center [630, 530] width 1261 height 803
drag, startPoint x: 231, startPoint y: 265, endPoint x: 375, endPoint y: 261, distance: 144.0
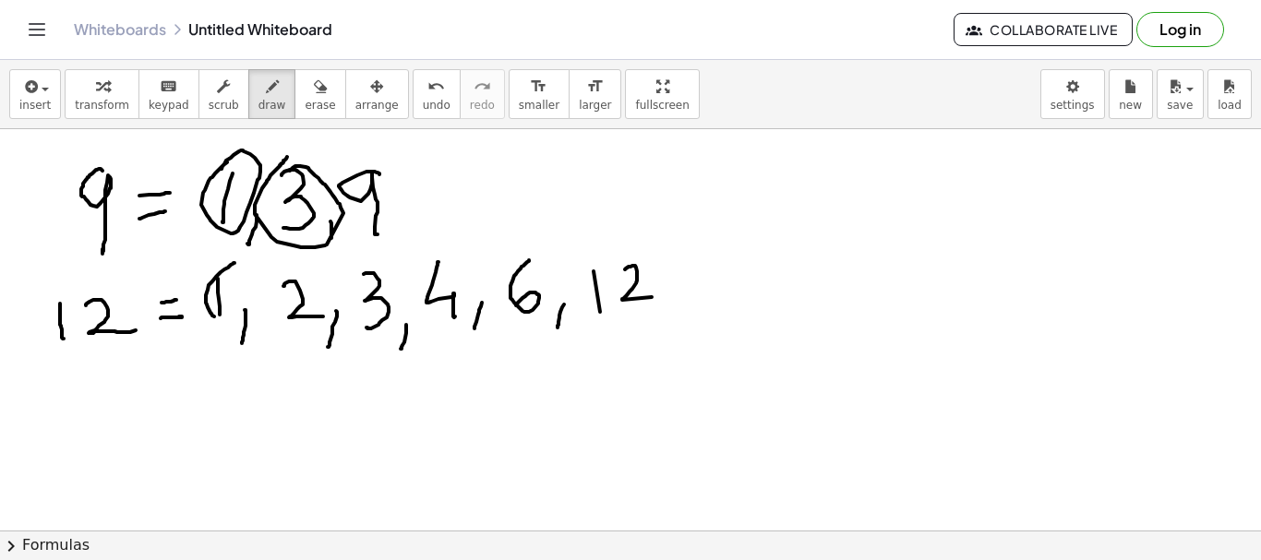
click at [220, 261] on div at bounding box center [630, 530] width 1261 height 803
click at [375, 261] on div at bounding box center [630, 530] width 1261 height 803
drag, startPoint x: 374, startPoint y: 346, endPoint x: 560, endPoint y: 300, distance: 192.1
click at [379, 340] on div at bounding box center [630, 530] width 1261 height 803
drag, startPoint x: 811, startPoint y: 167, endPoint x: 862, endPoint y: 181, distance: 52.6
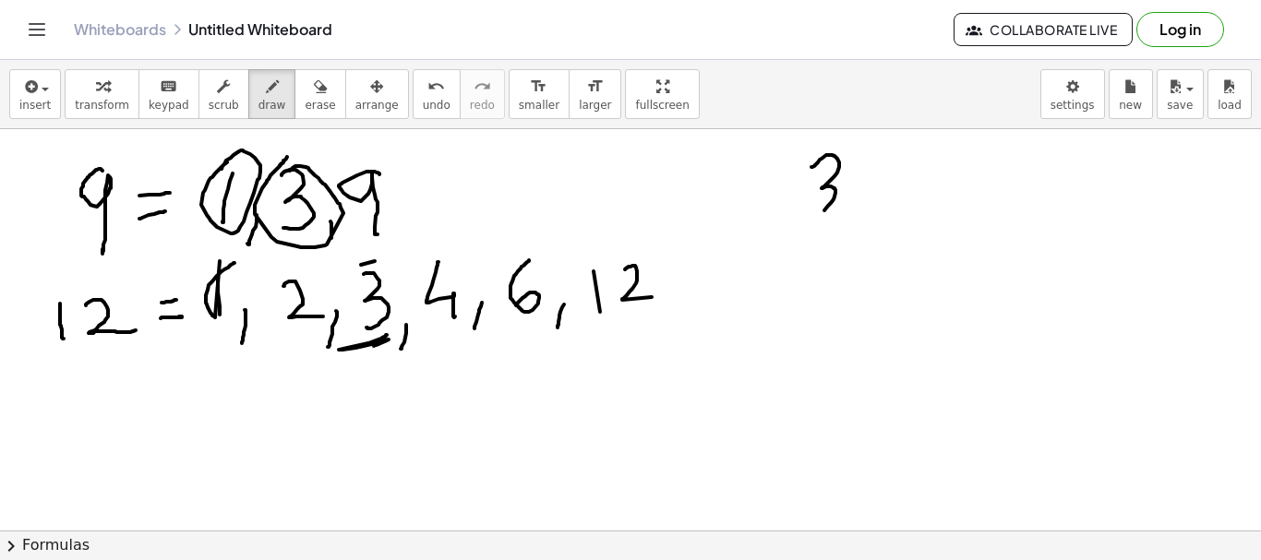
click at [808, 217] on div at bounding box center [630, 530] width 1261 height 803
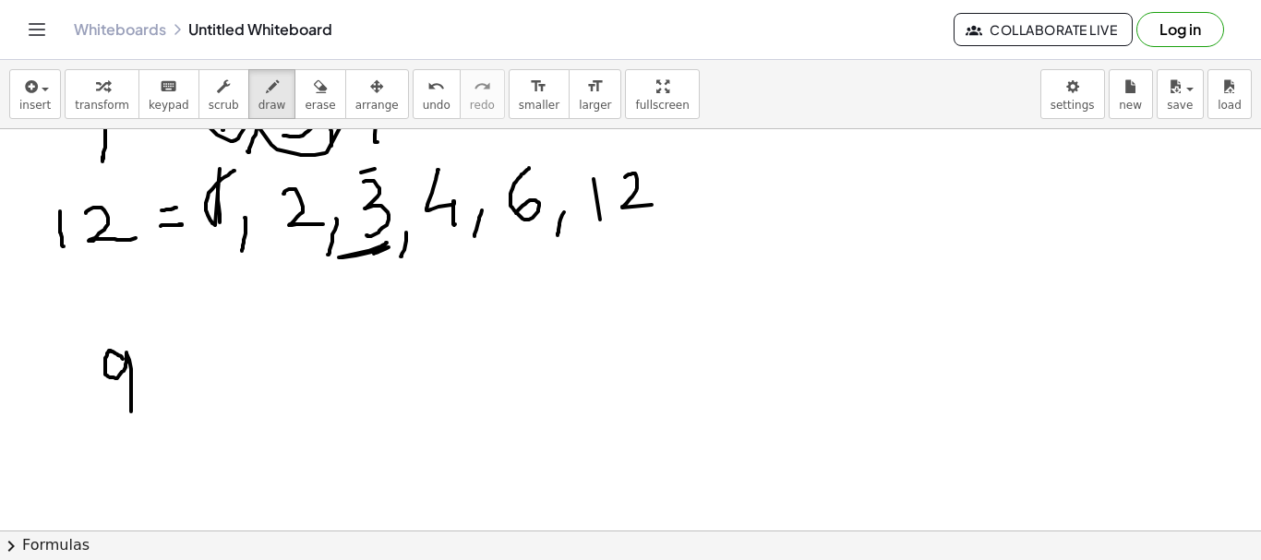
drag, startPoint x: 117, startPoint y: 354, endPoint x: 131, endPoint y: 412, distance: 58.9
click at [131, 412] on div at bounding box center [630, 438] width 1261 height 803
drag, startPoint x: 187, startPoint y: 379, endPoint x: 208, endPoint y: 372, distance: 21.6
click at [215, 373] on div at bounding box center [630, 438] width 1261 height 803
drag, startPoint x: 186, startPoint y: 357, endPoint x: 219, endPoint y: 359, distance: 32.4
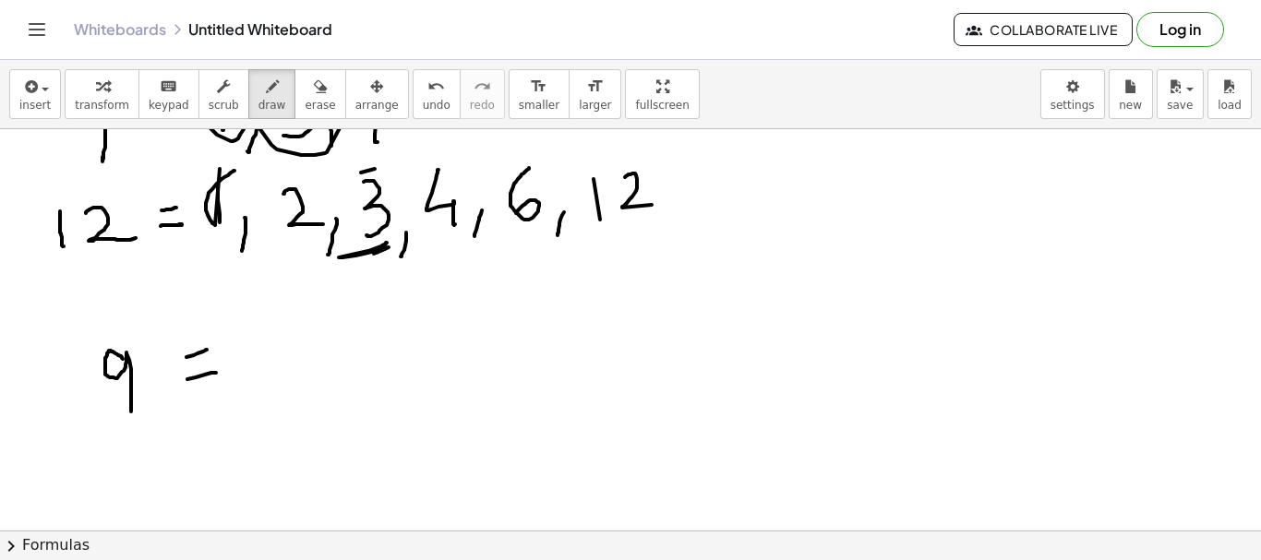
click at [209, 350] on div at bounding box center [630, 438] width 1261 height 803
drag, startPoint x: 338, startPoint y: 332, endPoint x: 361, endPoint y: 381, distance: 54.1
click at [331, 385] on div at bounding box center [630, 438] width 1261 height 803
drag, startPoint x: 369, startPoint y: 375, endPoint x: 406, endPoint y: 370, distance: 37.2
click at [369, 398] on div at bounding box center [630, 438] width 1261 height 803
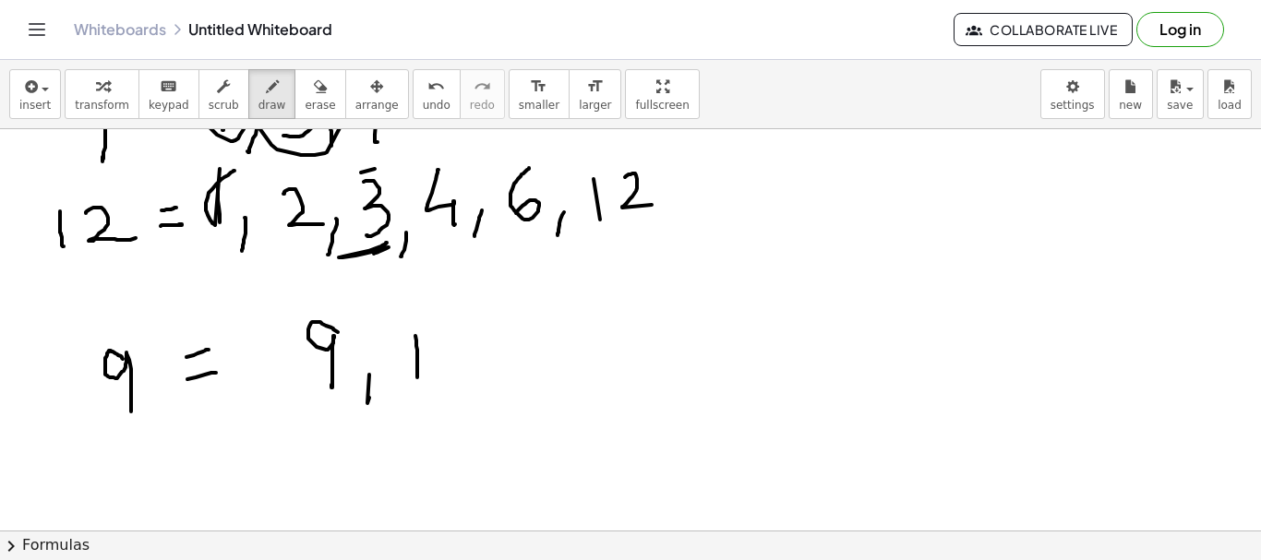
drag, startPoint x: 415, startPoint y: 336, endPoint x: 436, endPoint y: 357, distance: 29.4
click at [417, 380] on div at bounding box center [630, 438] width 1261 height 803
click at [444, 349] on div at bounding box center [630, 438] width 1261 height 803
drag, startPoint x: 494, startPoint y: 364, endPoint x: 484, endPoint y: 400, distance: 37.4
click at [481, 402] on div at bounding box center [630, 438] width 1261 height 803
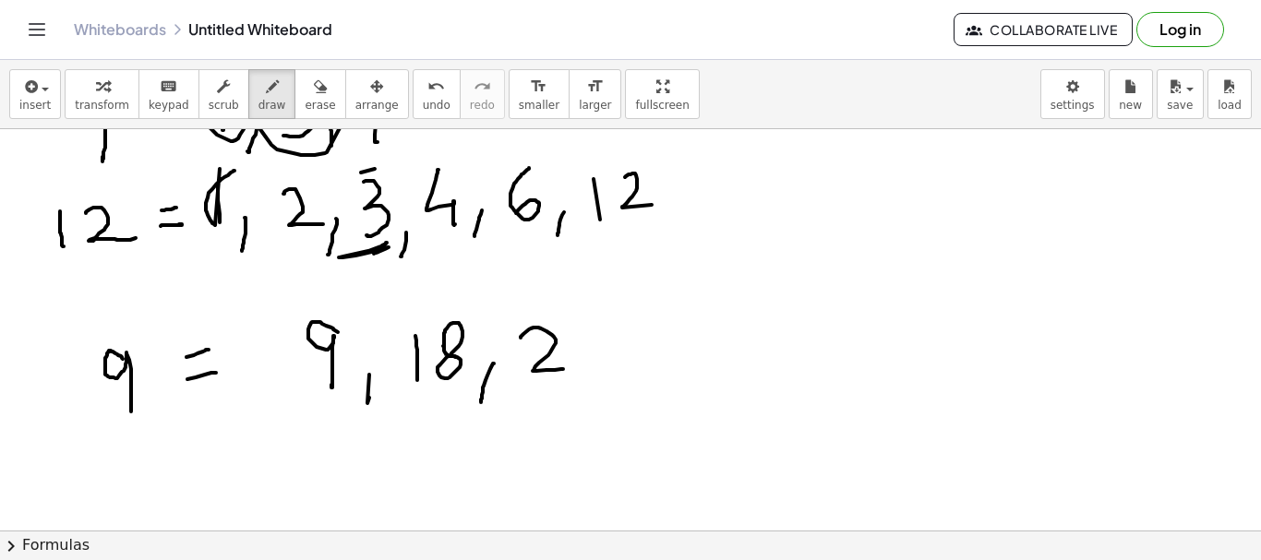
drag, startPoint x: 521, startPoint y: 338, endPoint x: 602, endPoint y: 336, distance: 81.3
click at [570, 366] on div at bounding box center [630, 438] width 1261 height 803
drag, startPoint x: 582, startPoint y: 322, endPoint x: 612, endPoint y: 366, distance: 52.5
click at [612, 366] on div at bounding box center [630, 438] width 1261 height 803
drag, startPoint x: 636, startPoint y: 355, endPoint x: 682, endPoint y: 344, distance: 47.5
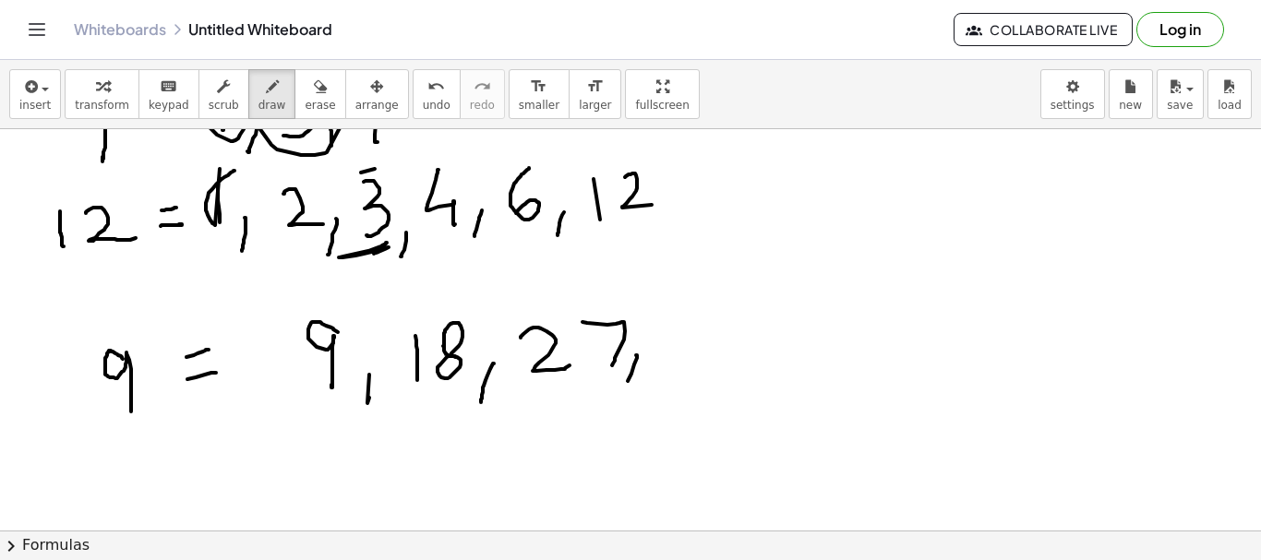
click at [624, 390] on div at bounding box center [630, 438] width 1261 height 803
drag, startPoint x: 682, startPoint y: 344, endPoint x: 666, endPoint y: 378, distance: 36.7
click at [666, 378] on div at bounding box center [630, 438] width 1261 height 803
drag, startPoint x: 738, startPoint y: 324, endPoint x: 721, endPoint y: 367, distance: 46.5
click at [721, 367] on div at bounding box center [630, 438] width 1261 height 803
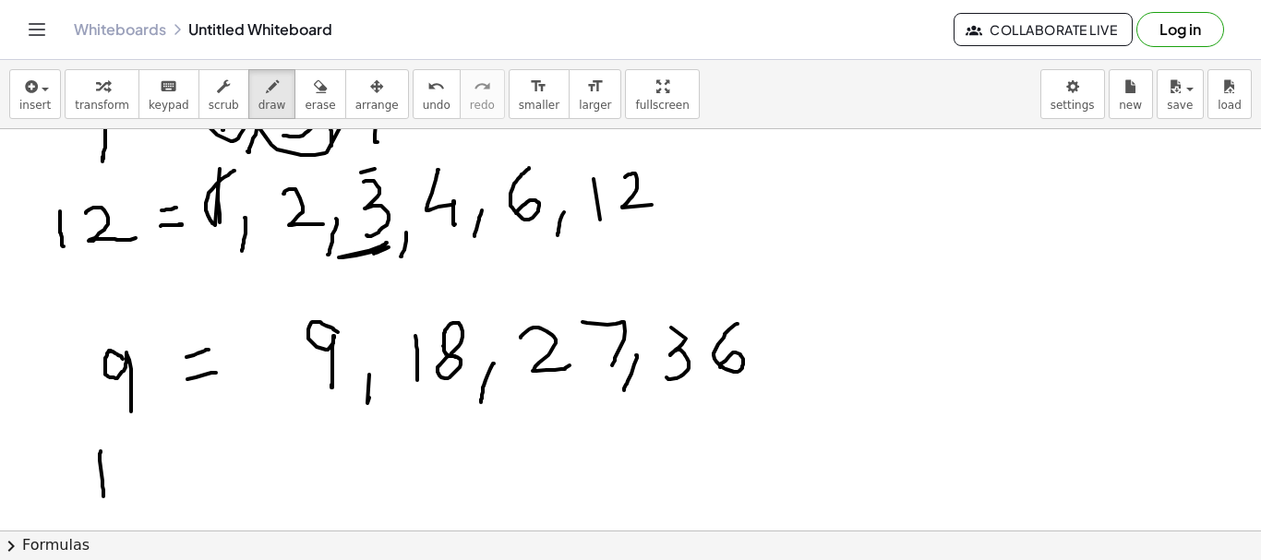
drag, startPoint x: 101, startPoint y: 451, endPoint x: 129, endPoint y: 472, distance: 35.1
click at [104, 493] on div at bounding box center [630, 438] width 1261 height 803
drag, startPoint x: 135, startPoint y: 462, endPoint x: 208, endPoint y: 479, distance: 74.8
click at [171, 482] on div at bounding box center [630, 438] width 1261 height 803
drag, startPoint x: 215, startPoint y: 474, endPoint x: 224, endPoint y: 470, distance: 10.3
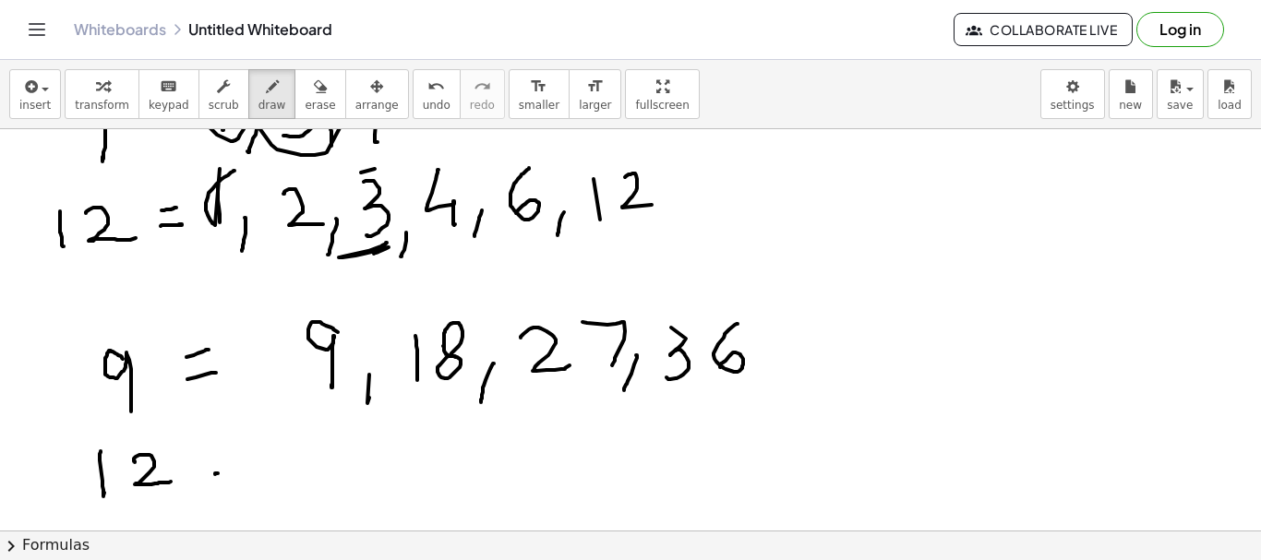
click at [232, 472] on div at bounding box center [630, 438] width 1261 height 803
drag, startPoint x: 208, startPoint y: 451, endPoint x: 239, endPoint y: 450, distance: 31.4
click at [234, 450] on div at bounding box center [630, 438] width 1261 height 803
drag, startPoint x: 322, startPoint y: 426, endPoint x: 318, endPoint y: 485, distance: 58.3
click at [318, 485] on div at bounding box center [630, 438] width 1261 height 803
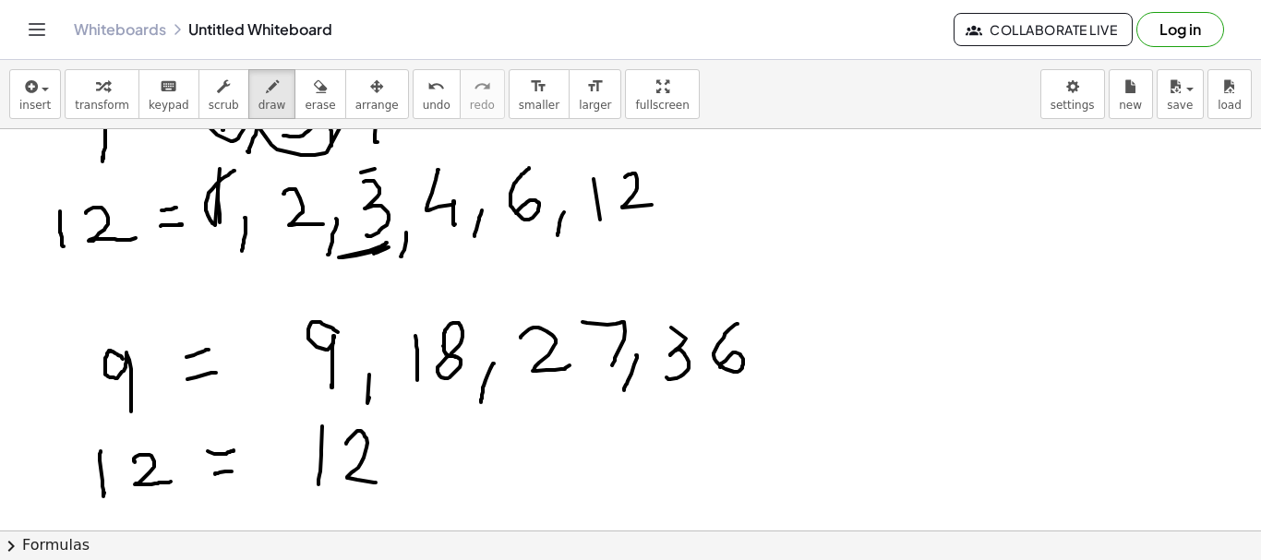
drag, startPoint x: 346, startPoint y: 444, endPoint x: 451, endPoint y: 447, distance: 105.3
click at [382, 483] on div at bounding box center [630, 438] width 1261 height 803
click at [404, 498] on div at bounding box center [630, 438] width 1261 height 803
drag, startPoint x: 446, startPoint y: 440, endPoint x: 533, endPoint y: 439, distance: 86.8
click at [496, 472] on div at bounding box center [630, 438] width 1261 height 803
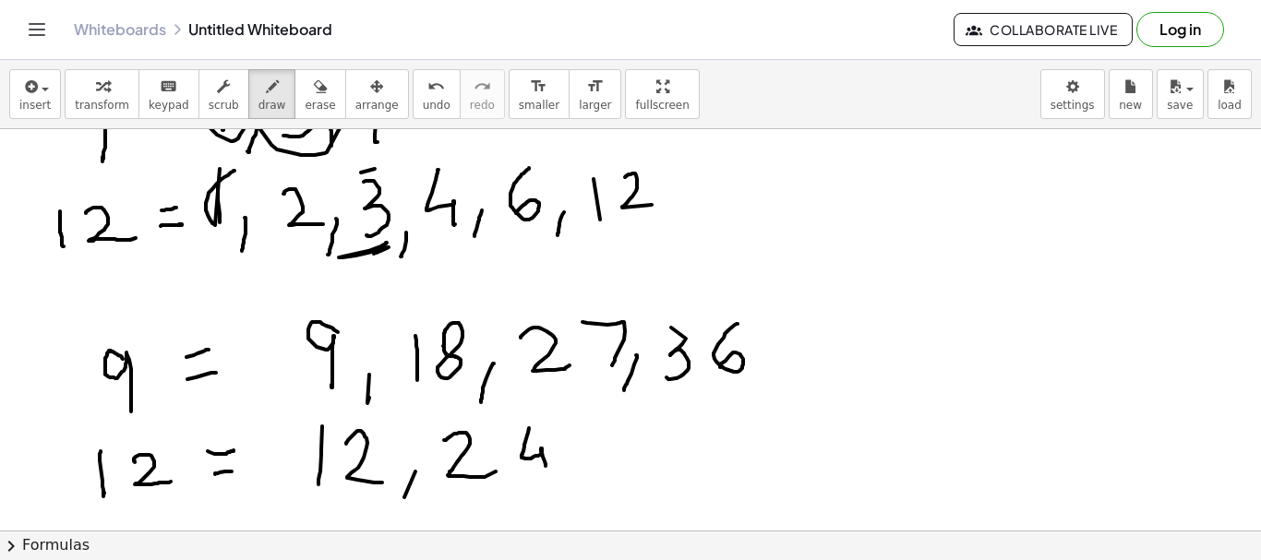
drag, startPoint x: 529, startPoint y: 428, endPoint x: 561, endPoint y: 476, distance: 57.9
click at [544, 481] on div at bounding box center [630, 438] width 1261 height 803
drag, startPoint x: 597, startPoint y: 470, endPoint x: 598, endPoint y: 487, distance: 17.6
click at [589, 498] on div at bounding box center [630, 438] width 1261 height 803
drag, startPoint x: 651, startPoint y: 428, endPoint x: 664, endPoint y: 462, distance: 35.7
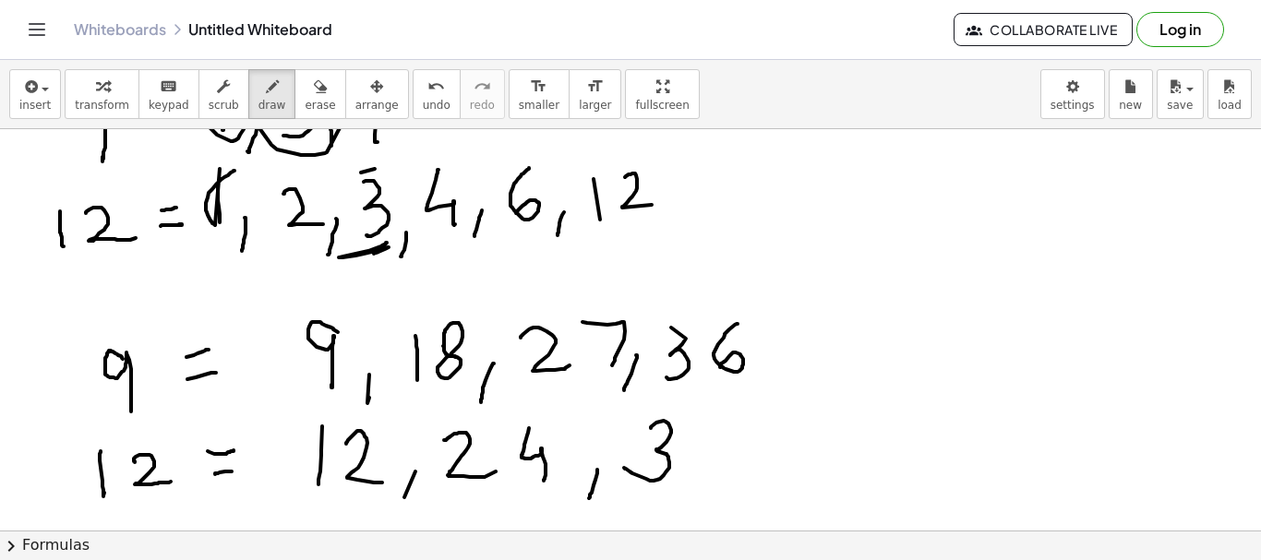
click at [629, 465] on div at bounding box center [630, 438] width 1261 height 803
drag, startPoint x: 719, startPoint y: 424, endPoint x: 696, endPoint y: 461, distance: 43.5
click at [696, 461] on div at bounding box center [630, 438] width 1261 height 803
click at [684, 307] on div at bounding box center [630, 438] width 1261 height 803
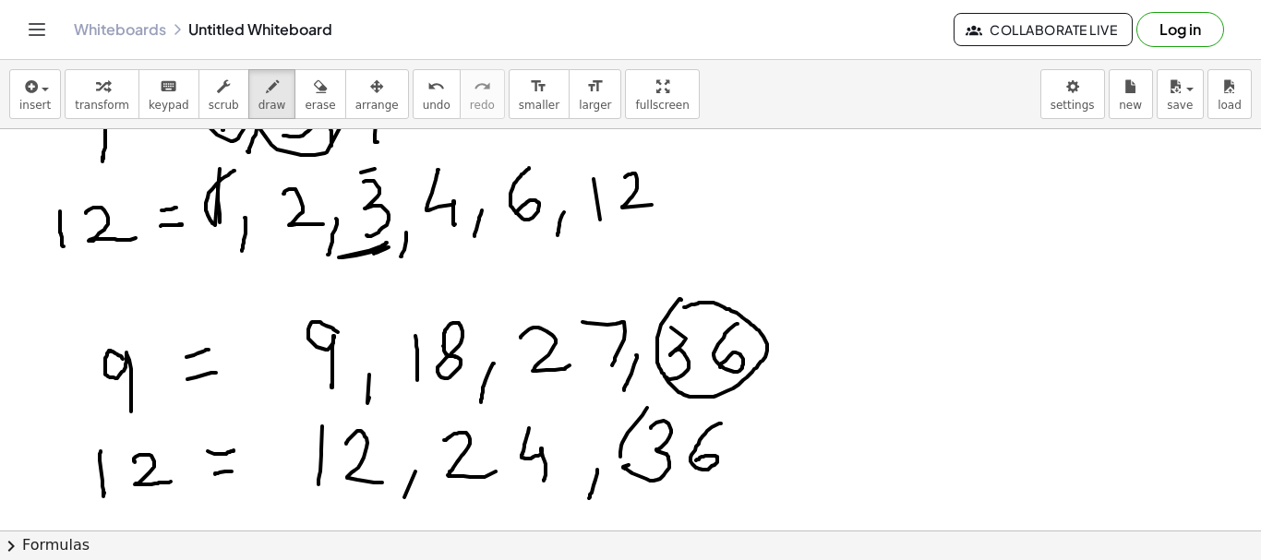
drag, startPoint x: 647, startPoint y: 408, endPoint x: 735, endPoint y: 439, distance: 93.1
click at [628, 407] on div at bounding box center [630, 438] width 1261 height 803
click at [735, 439] on div at bounding box center [630, 438] width 1261 height 803
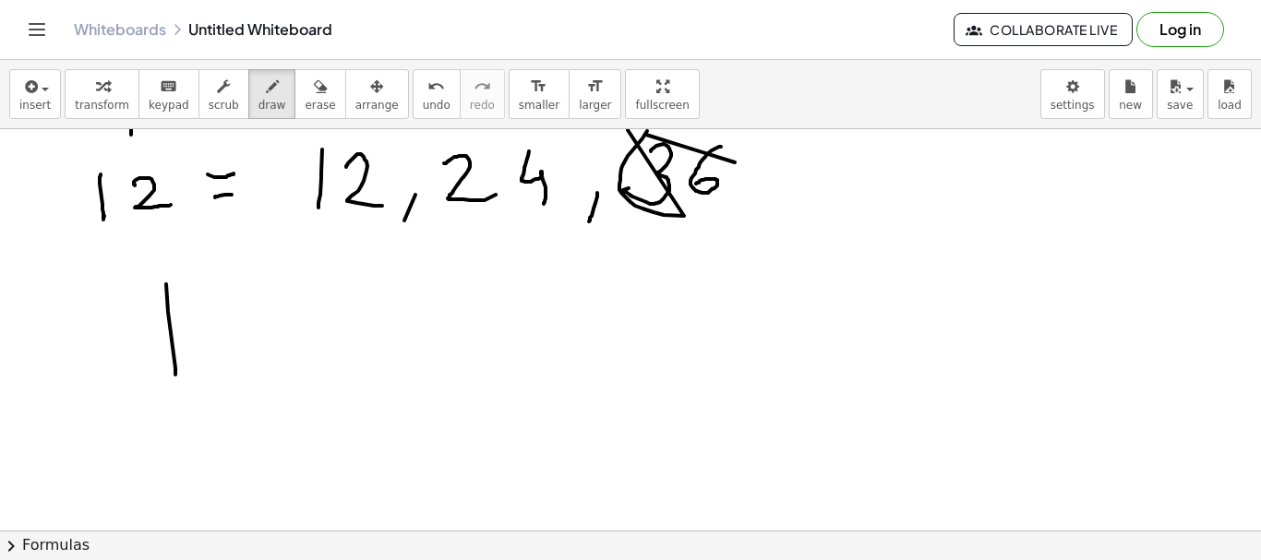
drag, startPoint x: 168, startPoint y: 312, endPoint x: 161, endPoint y: 337, distance: 26.0
click at [175, 378] on div at bounding box center [630, 161] width 1261 height 803
drag, startPoint x: 161, startPoint y: 337, endPoint x: 244, endPoint y: 291, distance: 95.0
click at [248, 315] on div at bounding box center [630, 161] width 1261 height 803
drag, startPoint x: 245, startPoint y: 288, endPoint x: 289, endPoint y: 350, distance: 76.1
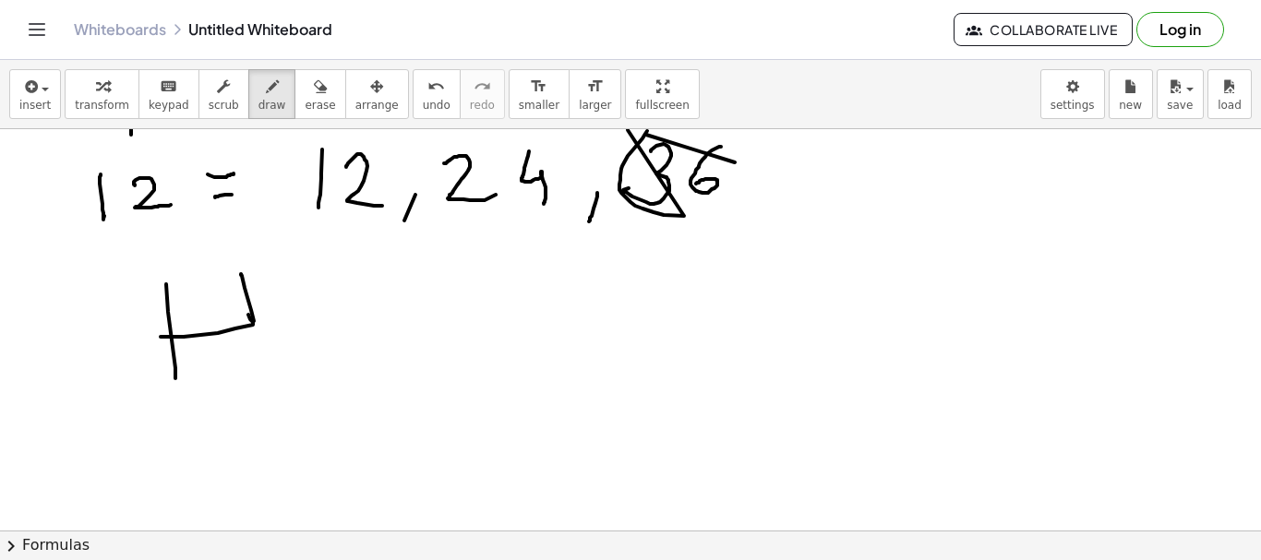
click at [271, 372] on div at bounding box center [630, 161] width 1261 height 803
drag, startPoint x: 330, startPoint y: 282, endPoint x: 413, endPoint y: 265, distance: 84.9
click at [372, 334] on div at bounding box center [630, 161] width 1261 height 803
click at [409, 328] on div at bounding box center [630, 161] width 1261 height 803
drag, startPoint x: 413, startPoint y: 265, endPoint x: 404, endPoint y: 292, distance: 28.0
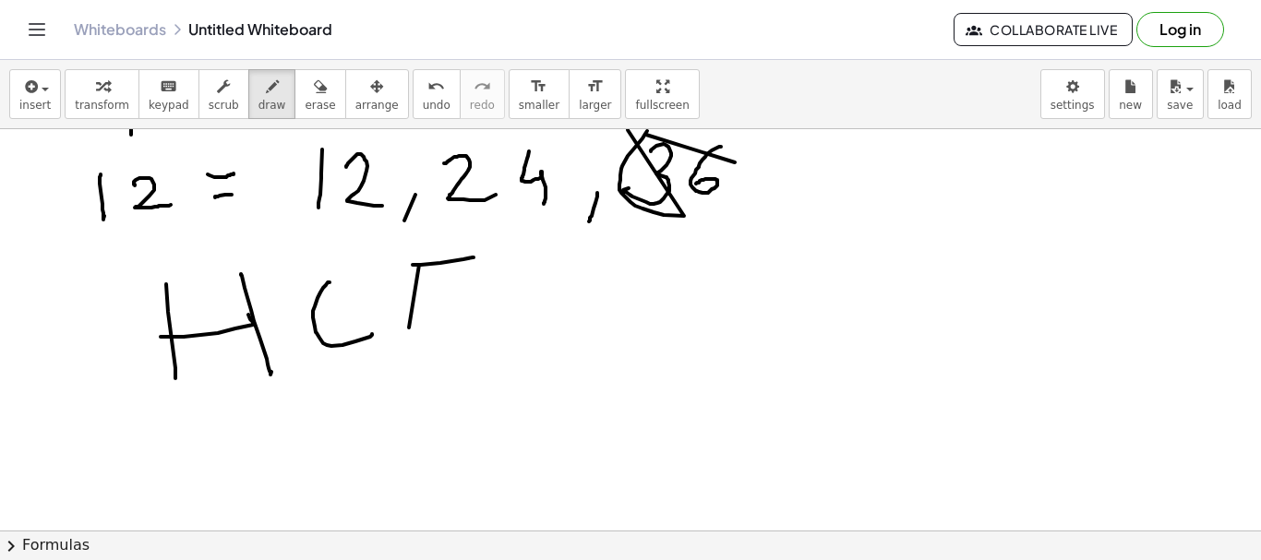
click at [465, 260] on div at bounding box center [630, 161] width 1261 height 803
drag, startPoint x: 416, startPoint y: 301, endPoint x: 469, endPoint y: 307, distance: 53.0
click at [439, 302] on div at bounding box center [630, 161] width 1261 height 803
click at [526, 306] on div at bounding box center [630, 161] width 1261 height 803
click at [534, 288] on div at bounding box center [630, 161] width 1261 height 803
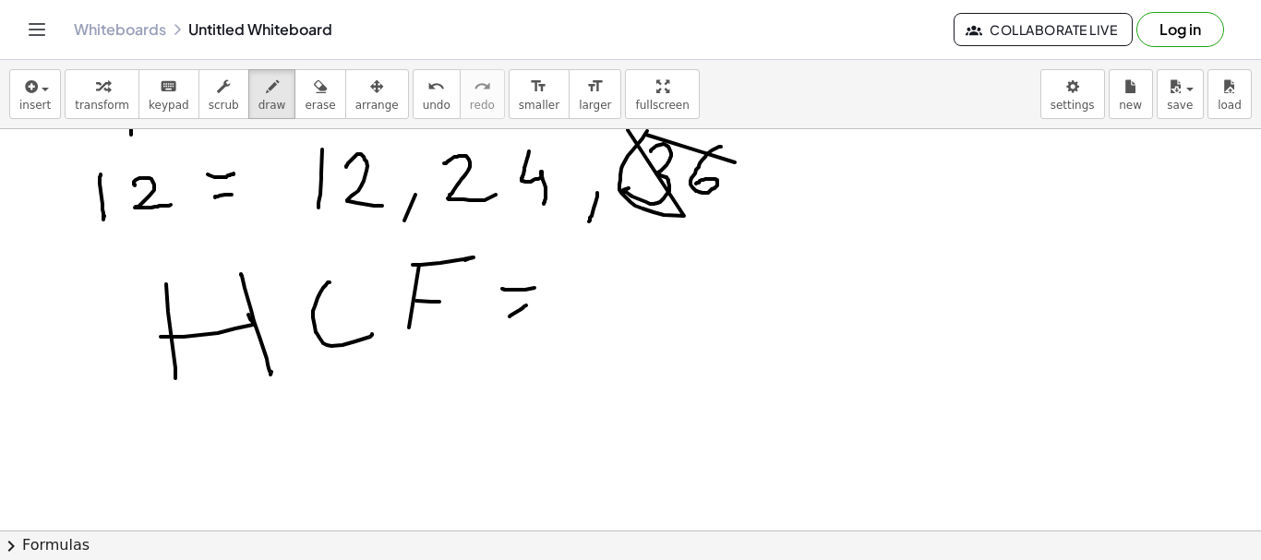
scroll to position [0, 0]
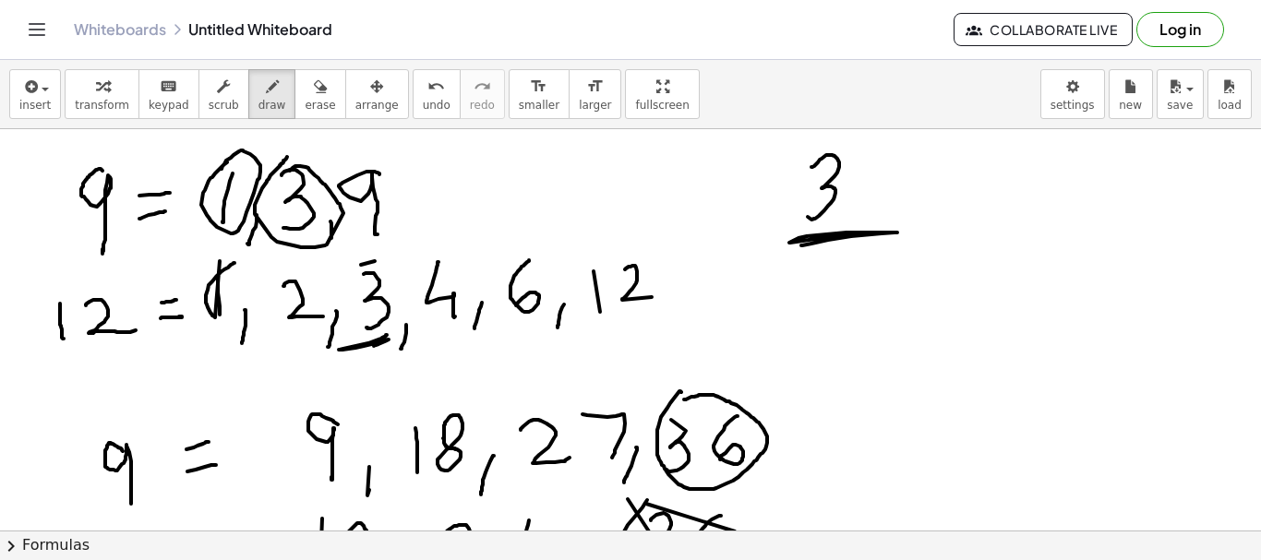
click at [831, 239] on div at bounding box center [630, 530] width 1261 height 803
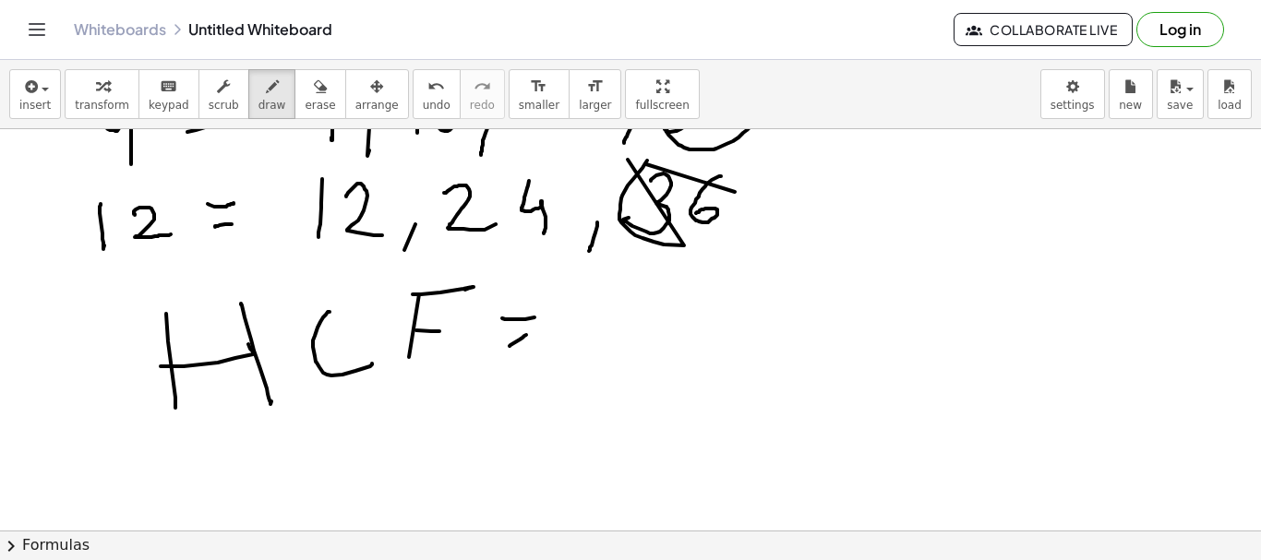
scroll to position [369, 0]
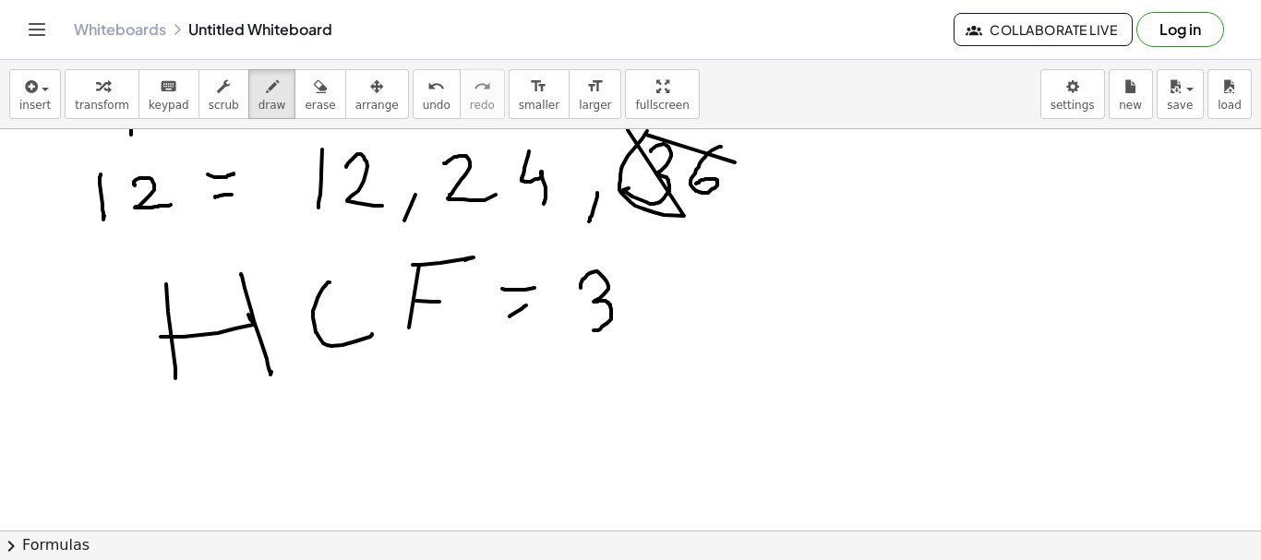
click at [588, 329] on div at bounding box center [630, 161] width 1261 height 803
click at [235, 475] on div at bounding box center [630, 161] width 1261 height 803
click at [318, 463] on div at bounding box center [630, 161] width 1261 height 803
click at [382, 476] on div at bounding box center [630, 161] width 1261 height 803
click at [425, 474] on div at bounding box center [630, 161] width 1261 height 803
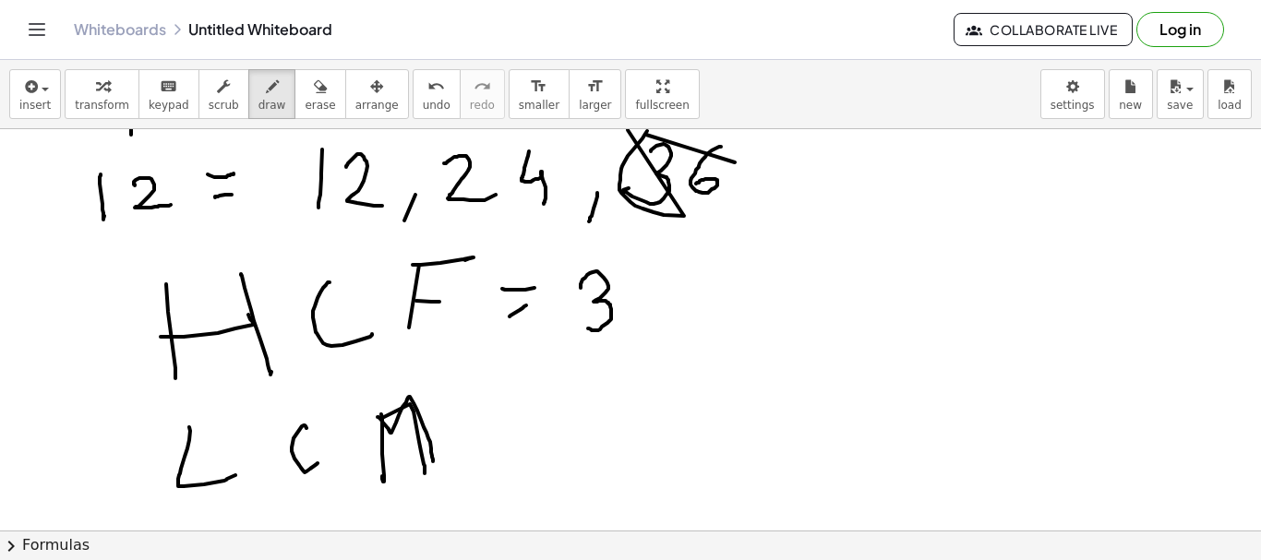
click at [433, 462] on div at bounding box center [630, 161] width 1261 height 803
click at [523, 431] on div at bounding box center [630, 161] width 1261 height 803
click at [518, 403] on div at bounding box center [630, 161] width 1261 height 803
click at [582, 440] on div at bounding box center [630, 161] width 1261 height 803
click at [639, 431] on div at bounding box center [630, 161] width 1261 height 803
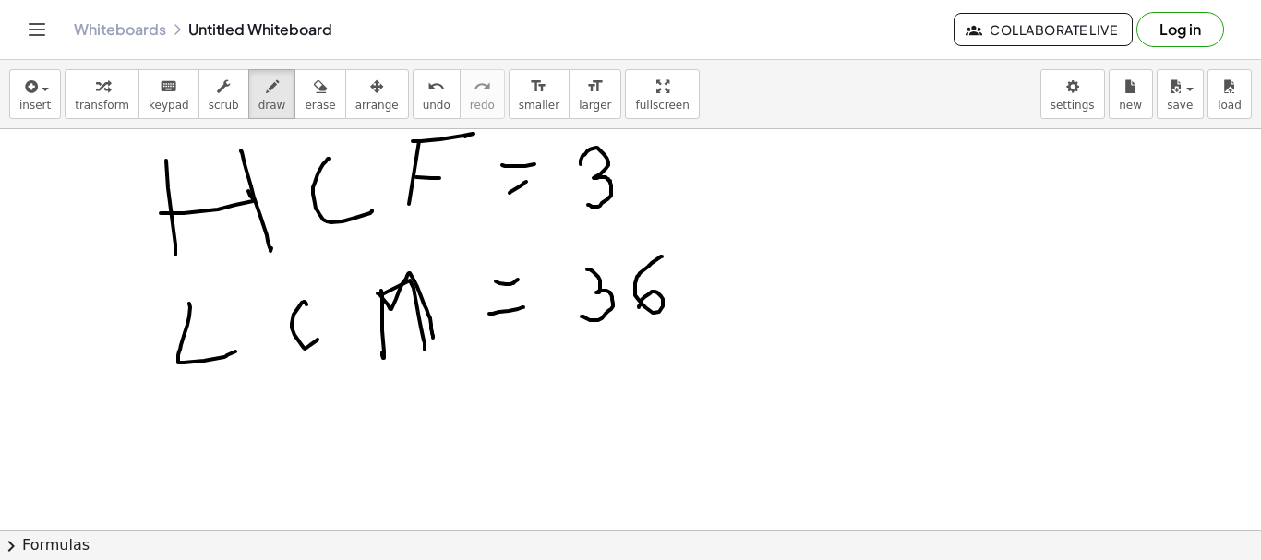
scroll to position [494, 0]
click at [696, 298] on div at bounding box center [630, 237] width 1261 height 1205
click at [232, 480] on div at bounding box center [630, 237] width 1261 height 1205
click at [234, 445] on div at bounding box center [630, 237] width 1261 height 1205
click at [320, 460] on div at bounding box center [630, 237] width 1261 height 1205
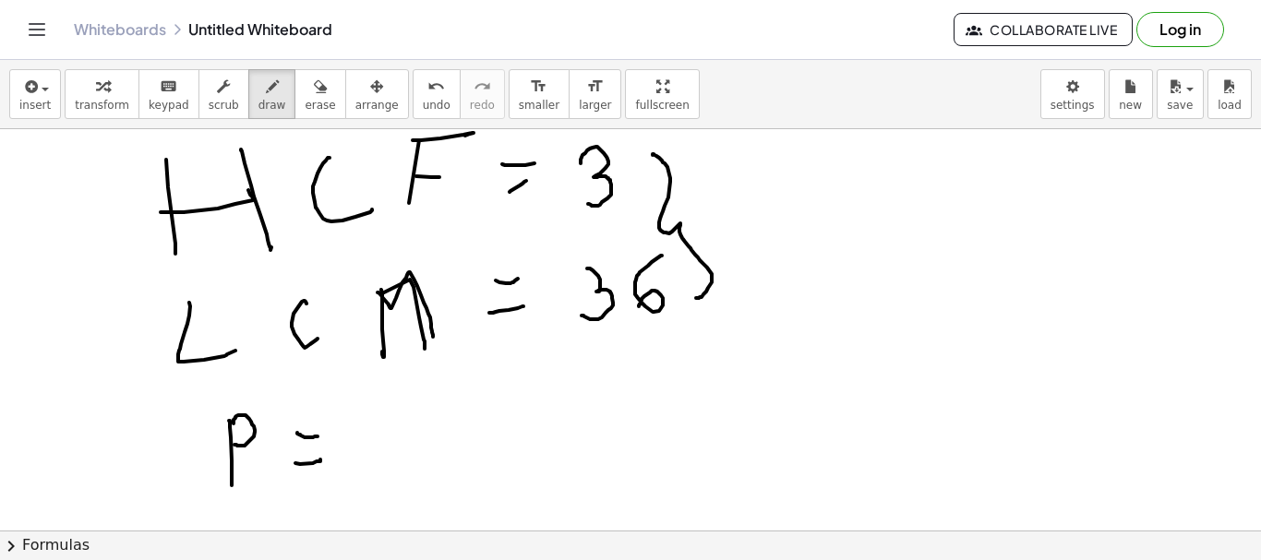
click at [318, 437] on div at bounding box center [630, 237] width 1261 height 1205
click at [384, 462] on div at bounding box center [630, 237] width 1261 height 1205
click at [456, 437] on div at bounding box center [630, 237] width 1261 height 1205
click at [550, 434] on div at bounding box center [630, 237] width 1261 height 1205
click at [521, 446] on div at bounding box center [630, 237] width 1261 height 1205
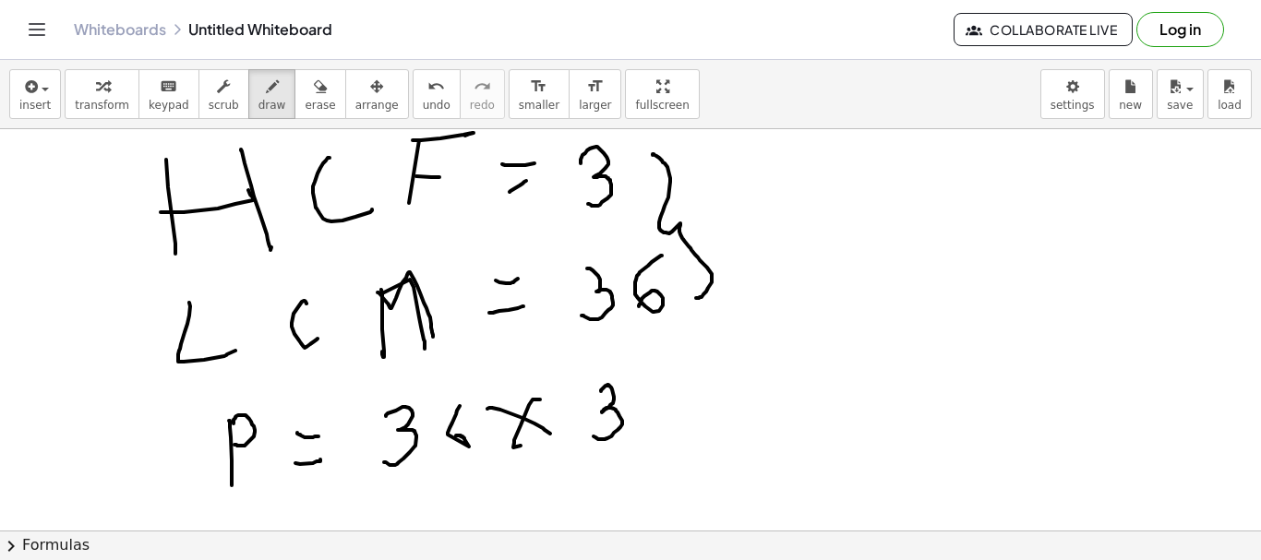
click at [593, 435] on div at bounding box center [630, 237] width 1261 height 1205
click at [706, 416] on div at bounding box center [630, 237] width 1261 height 1205
click at [705, 388] on div at bounding box center [630, 237] width 1261 height 1205
click at [922, 373] on div at bounding box center [630, 237] width 1261 height 1205
click at [802, 434] on div at bounding box center [630, 237] width 1261 height 1205
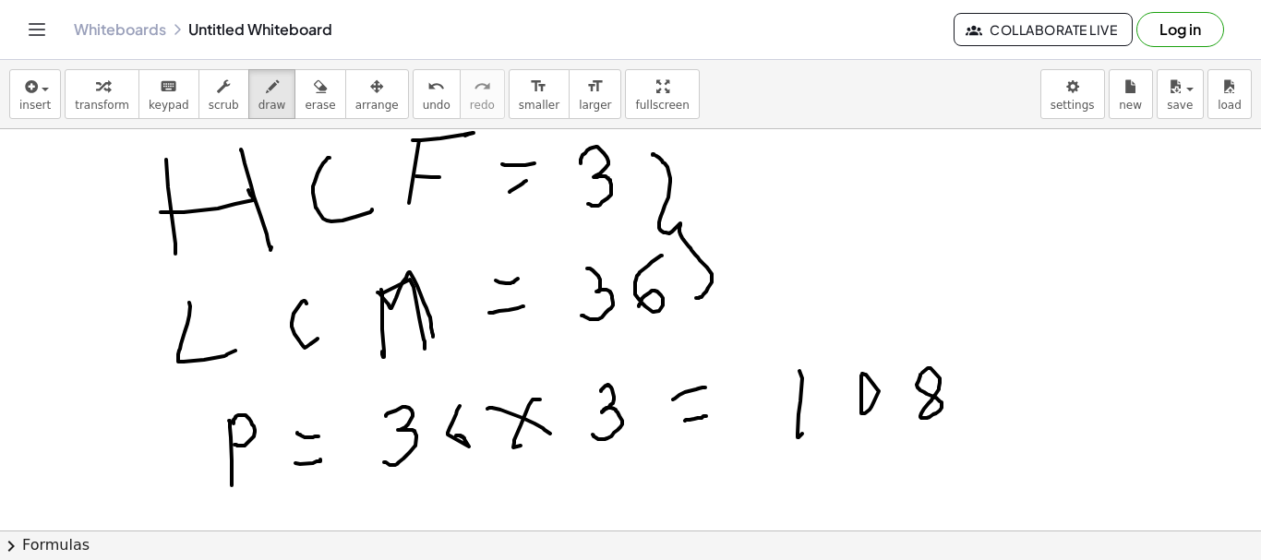
click at [860, 375] on div at bounding box center [630, 237] width 1261 height 1205
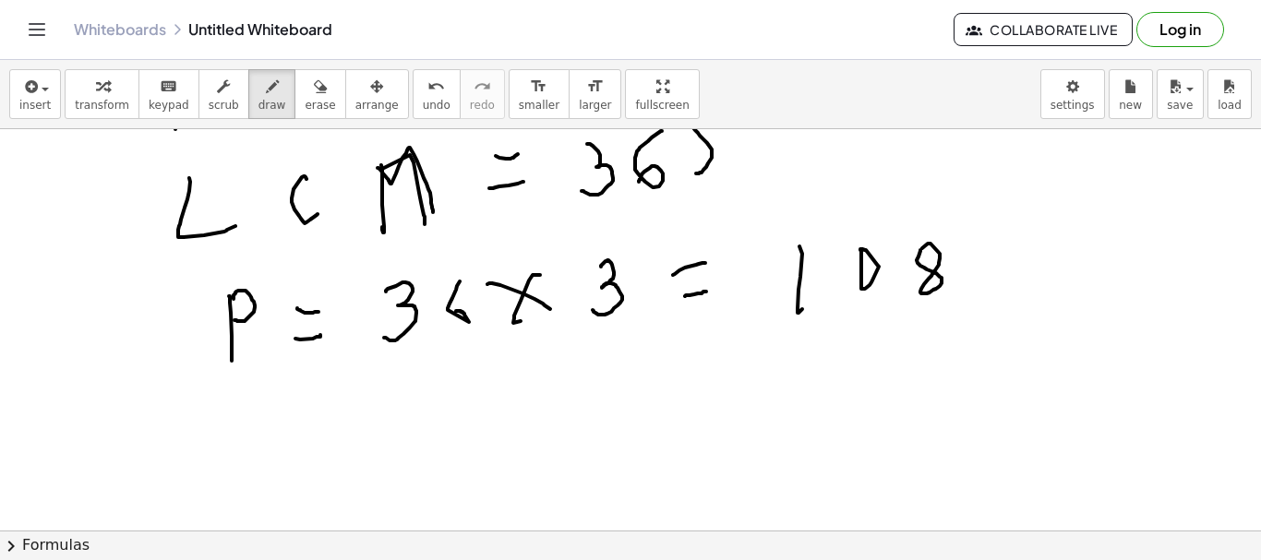
scroll to position [586, 0]
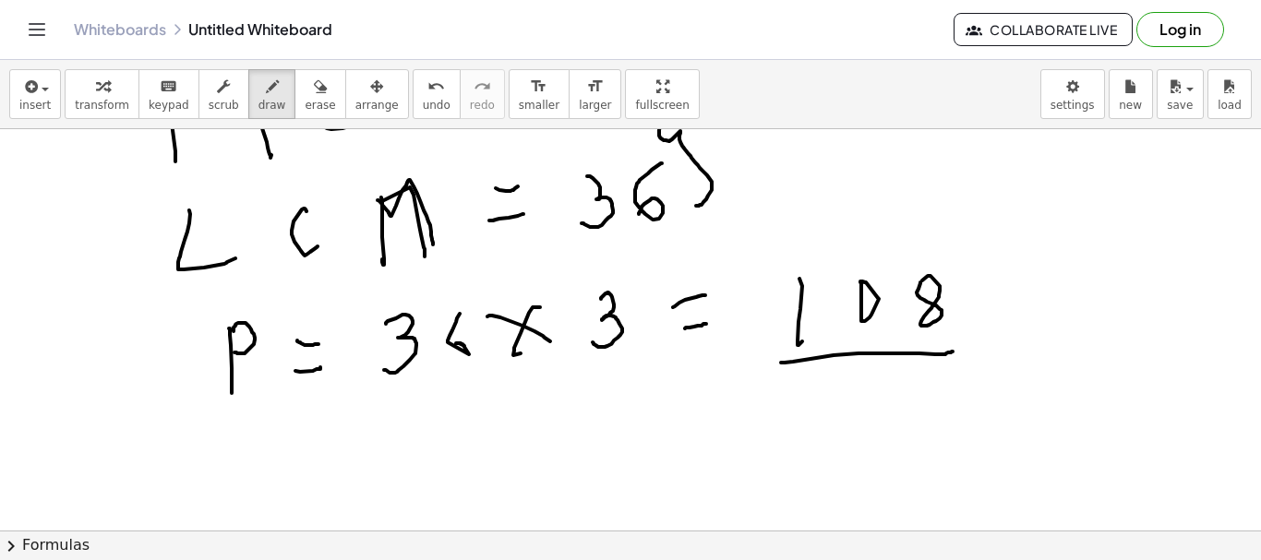
drag, startPoint x: 781, startPoint y: 363, endPoint x: 953, endPoint y: 352, distance: 172.0
click at [953, 352] on div at bounding box center [630, 145] width 1261 height 1205
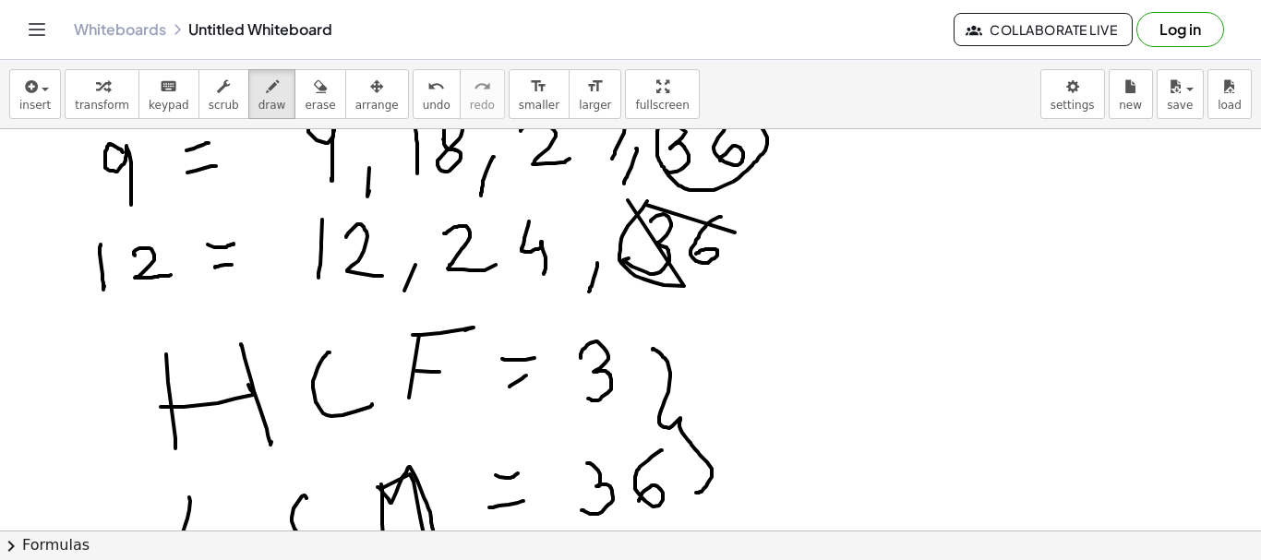
scroll to position [125, 0]
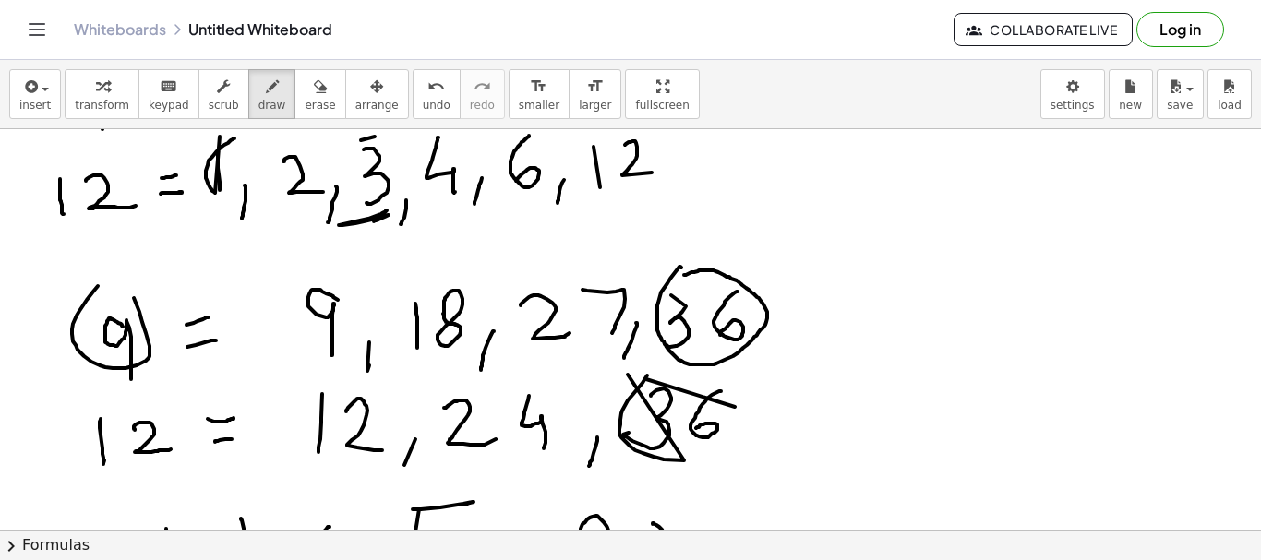
drag, startPoint x: 93, startPoint y: 292, endPoint x: 151, endPoint y: 423, distance: 143.4
drag, startPoint x: 136, startPoint y: 400, endPoint x: 399, endPoint y: 402, distance: 263.1
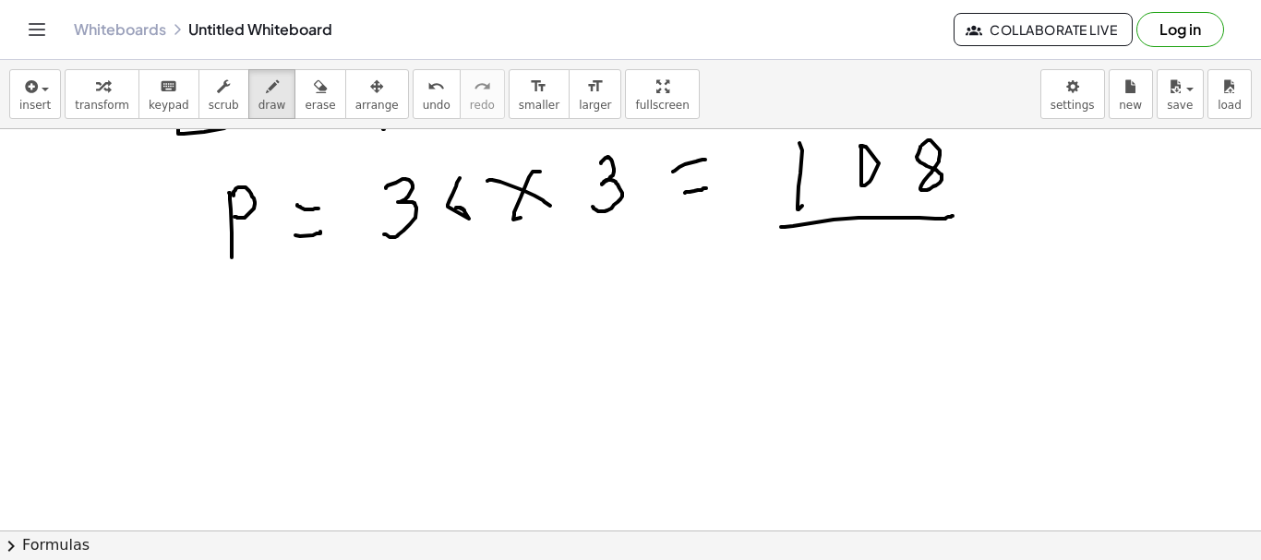
scroll to position [618, 0]
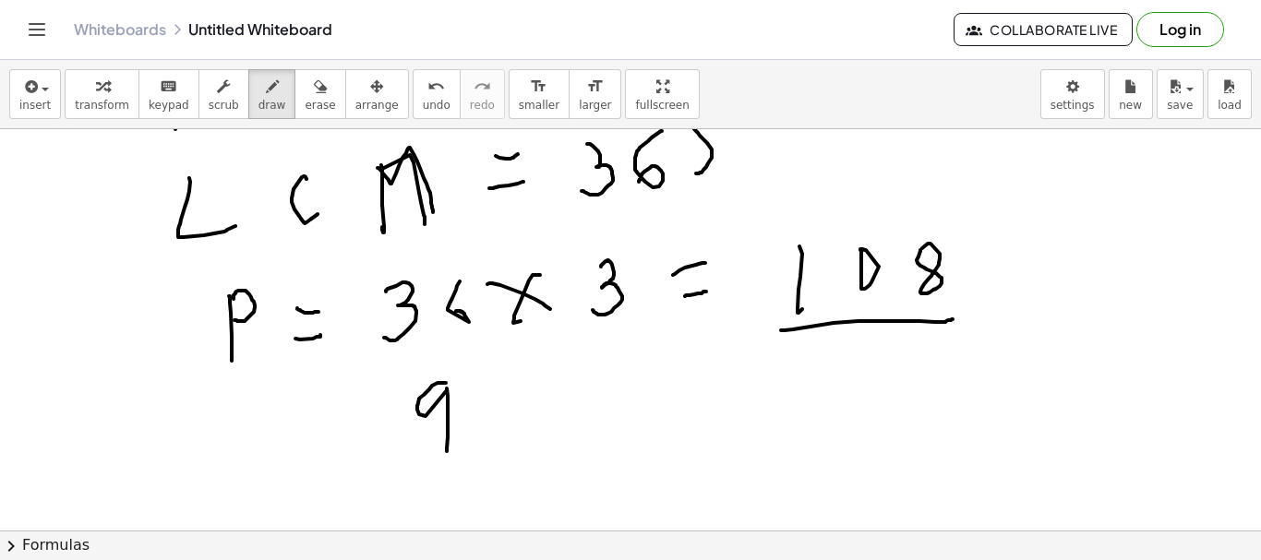
drag, startPoint x: 445, startPoint y: 383, endPoint x: 495, endPoint y: 414, distance: 58.4
click at [446, 450] on div at bounding box center [630, 314] width 1261 height 1606
drag, startPoint x: 493, startPoint y: 402, endPoint x: 533, endPoint y: 408, distance: 40.1
click at [533, 446] on div at bounding box center [630, 314] width 1261 height 1606
drag, startPoint x: 522, startPoint y: 396, endPoint x: 607, endPoint y: 394, distance: 84.9
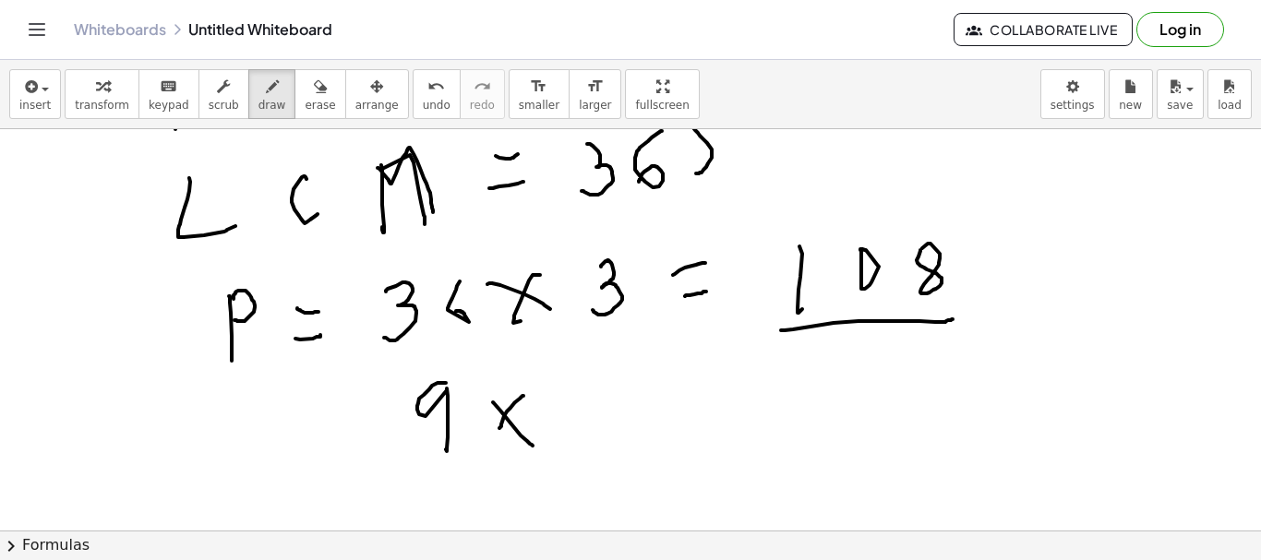
click at [508, 430] on div at bounding box center [630, 314] width 1261 height 1606
drag, startPoint x: 573, startPoint y: 418, endPoint x: 595, endPoint y: 410, distance: 23.7
click at [573, 428] on div at bounding box center [630, 314] width 1261 height 1606
drag, startPoint x: 607, startPoint y: 391, endPoint x: 679, endPoint y: 411, distance: 74.6
click at [653, 416] on div at bounding box center [630, 314] width 1261 height 1606
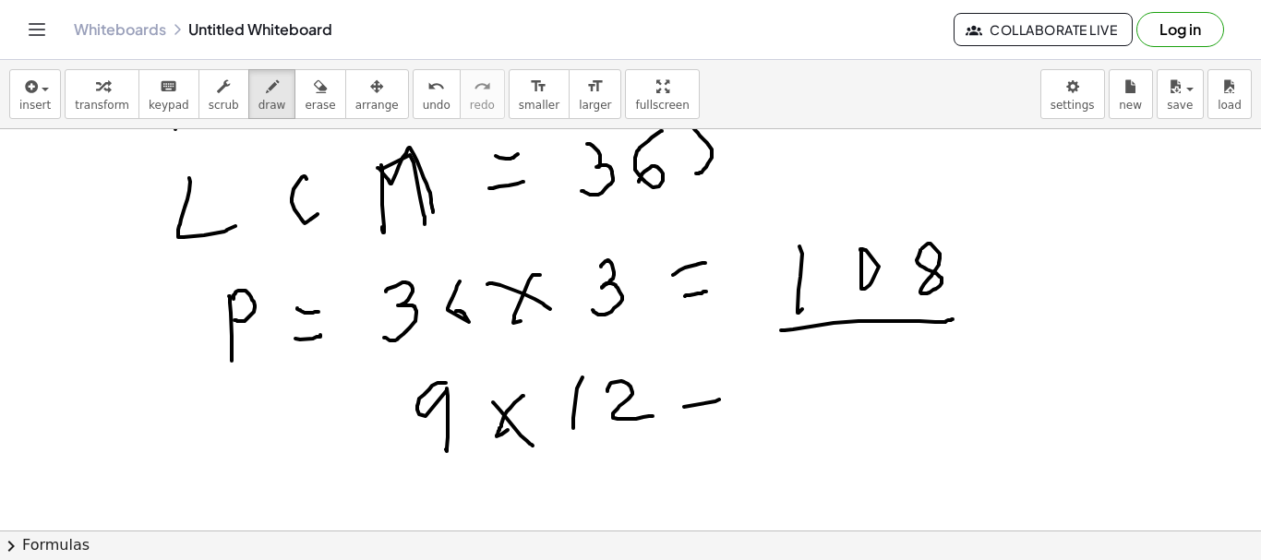
click at [725, 398] on div at bounding box center [630, 314] width 1261 height 1606
drag, startPoint x: 676, startPoint y: 378, endPoint x: 716, endPoint y: 374, distance: 40.9
click at [716, 374] on div at bounding box center [630, 314] width 1261 height 1606
drag, startPoint x: 808, startPoint y: 366, endPoint x: 818, endPoint y: 413, distance: 47.3
click at [818, 413] on div at bounding box center [630, 314] width 1261 height 1606
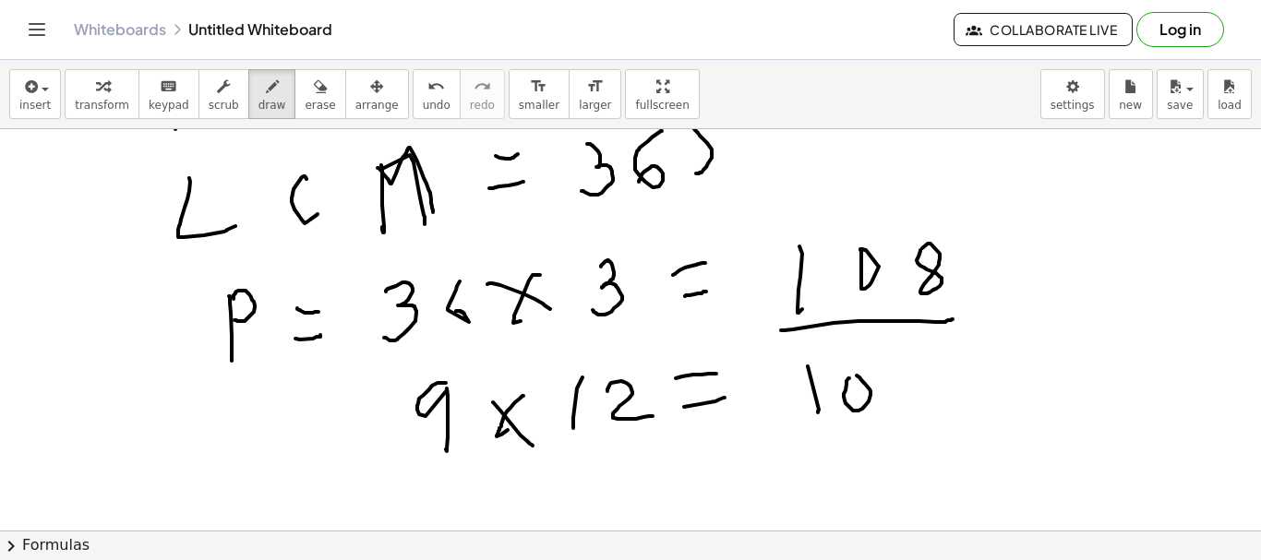
drag, startPoint x: 849, startPoint y: 378, endPoint x: 858, endPoint y: 376, distance: 9.6
click at [847, 372] on div at bounding box center [630, 314] width 1261 height 1606
drag, startPoint x: 917, startPoint y: 363, endPoint x: 915, endPoint y: 396, distance: 33.3
click at [907, 362] on div at bounding box center [630, 314] width 1261 height 1606
drag, startPoint x: 784, startPoint y: 435, endPoint x: 1009, endPoint y: 439, distance: 225.3
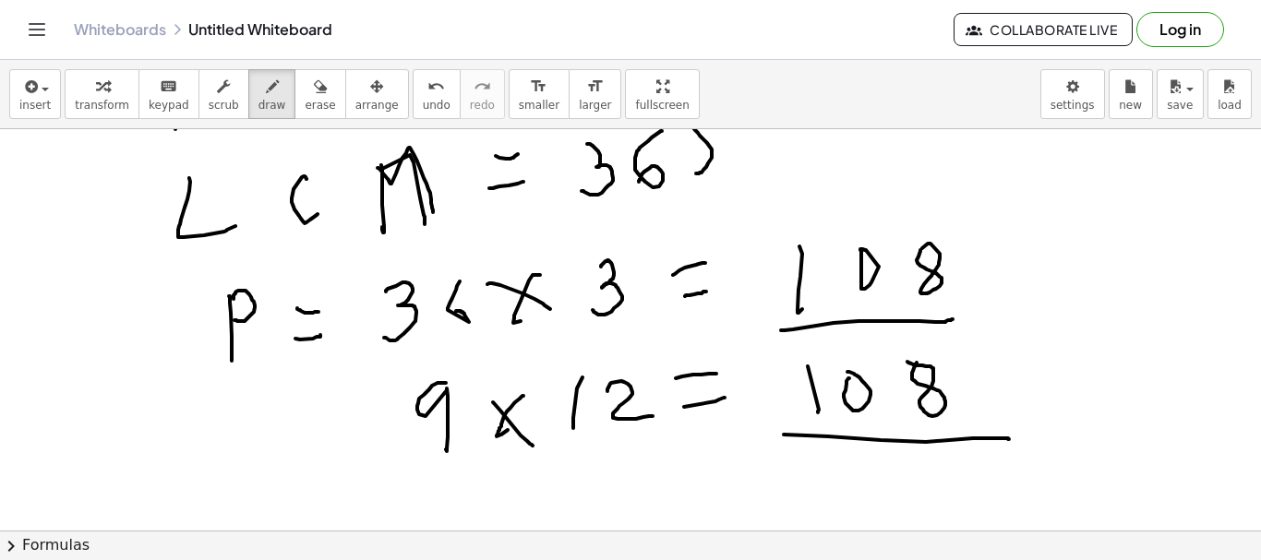
click at [1009, 439] on div at bounding box center [630, 314] width 1261 height 1606
